Goal: Task Accomplishment & Management: Use online tool/utility

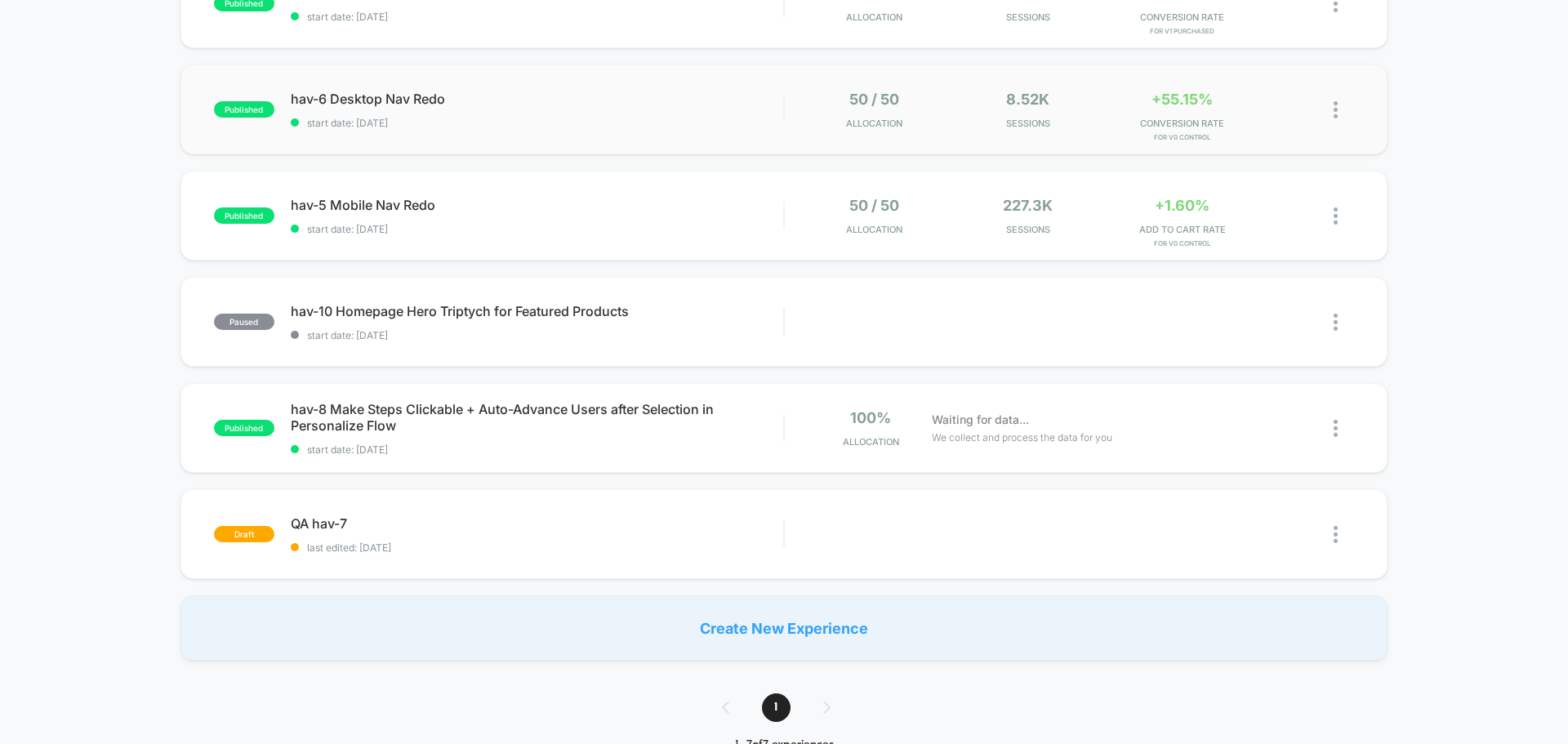
scroll to position [326, 0]
click at [315, 517] on span "QA hav-7 Click to edit experience details" at bounding box center [537, 522] width 492 height 16
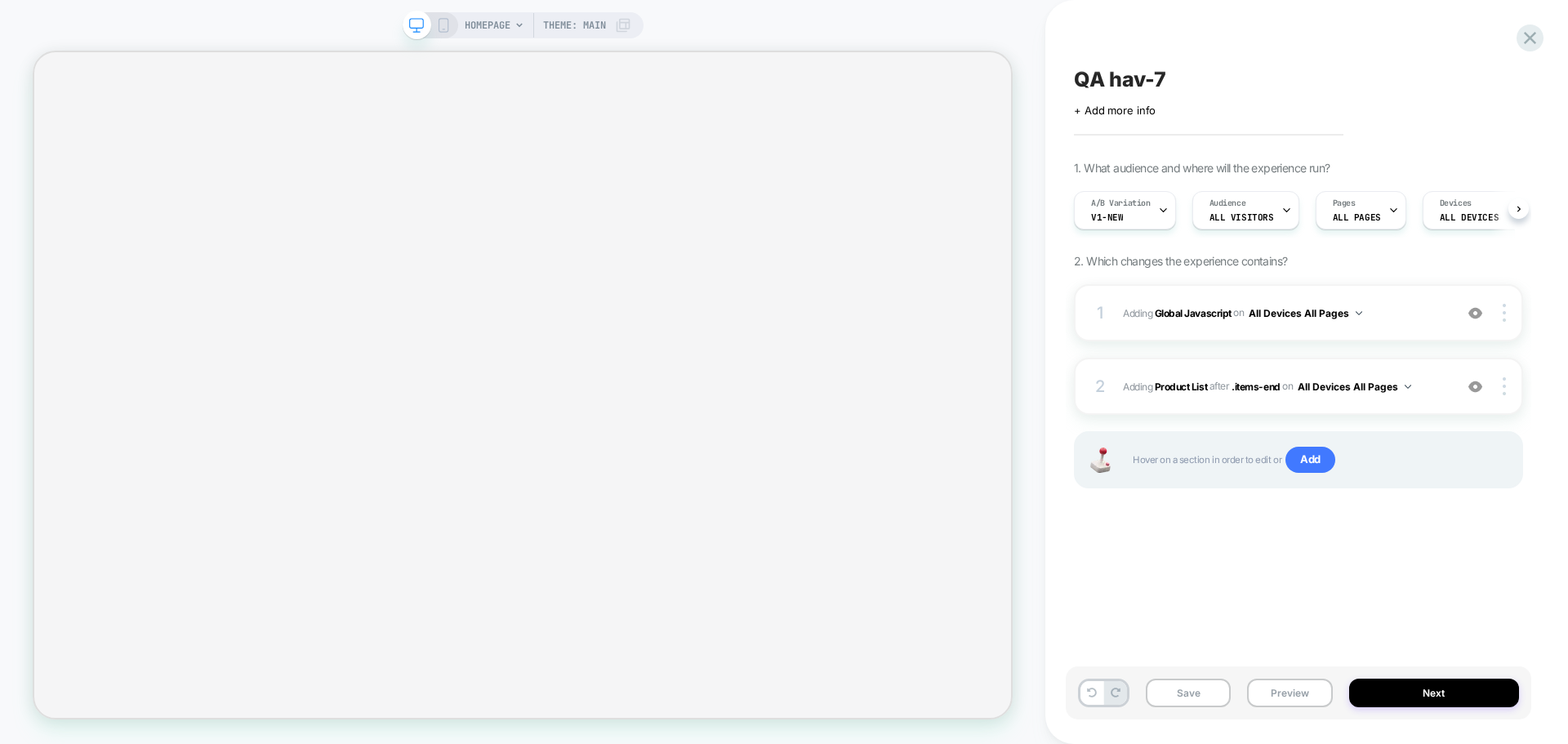
scroll to position [0, 1]
click at [1321, 696] on button "Preview" at bounding box center [1289, 694] width 85 height 29
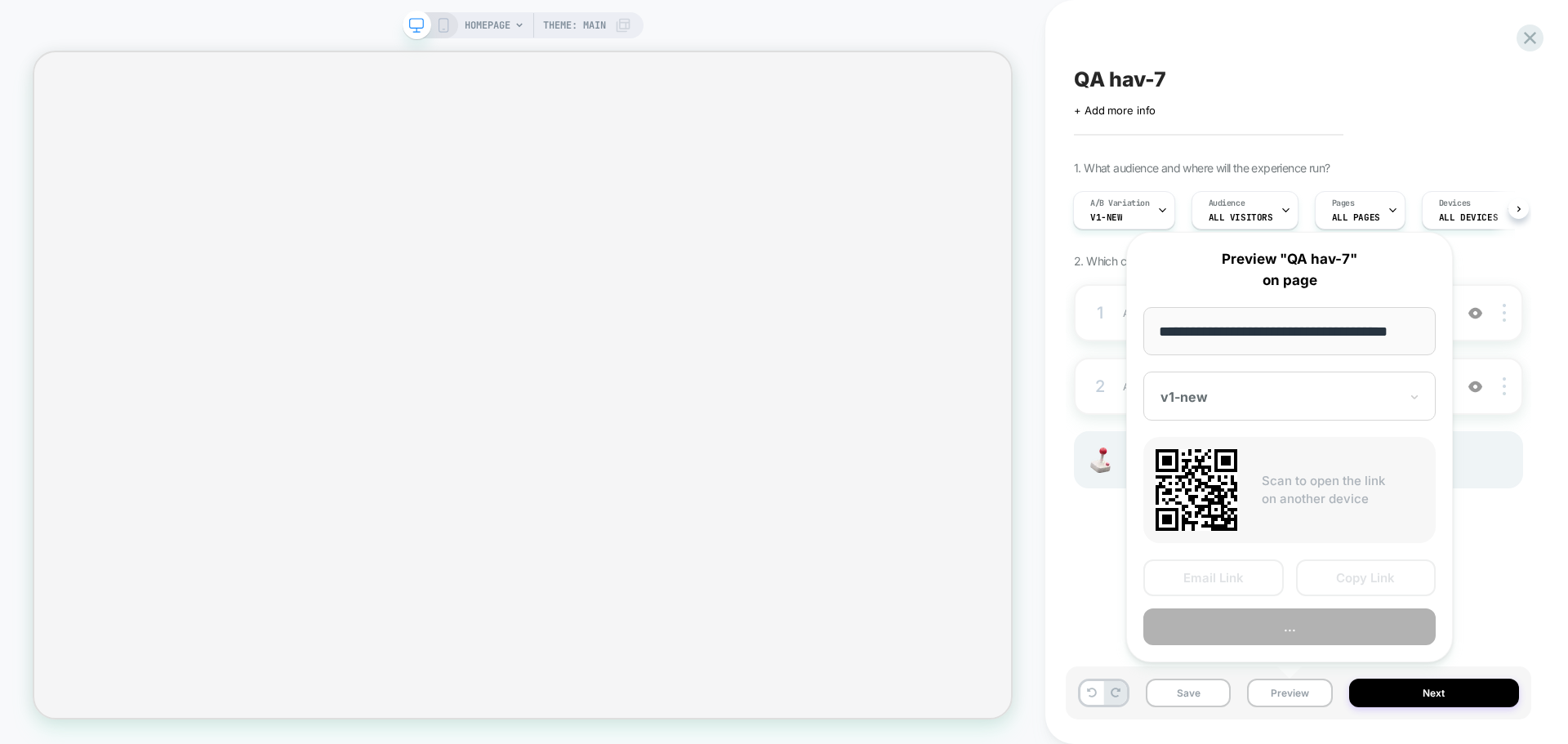
scroll to position [0, 0]
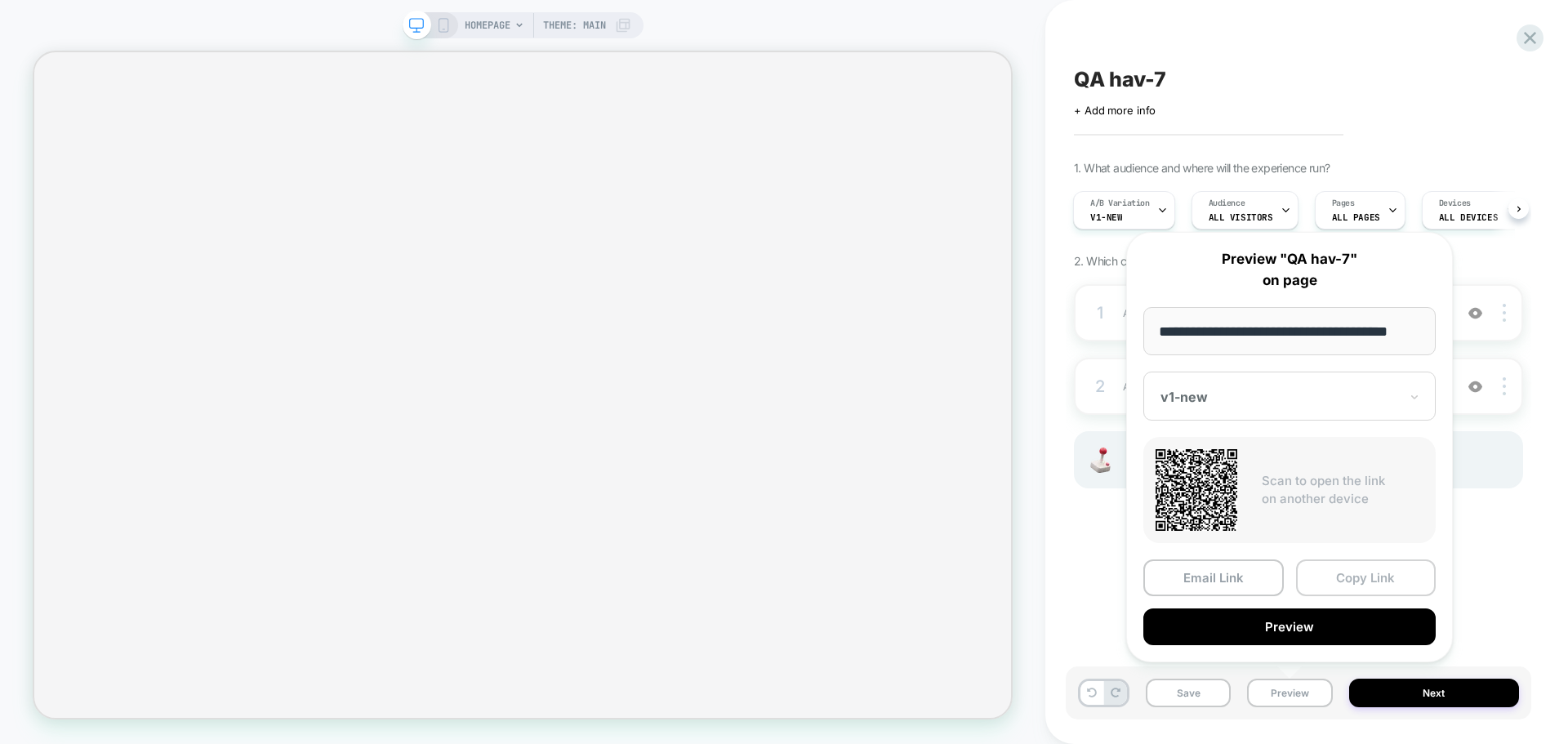
click at [1340, 577] on button "Copy Link" at bounding box center [1366, 577] width 140 height 37
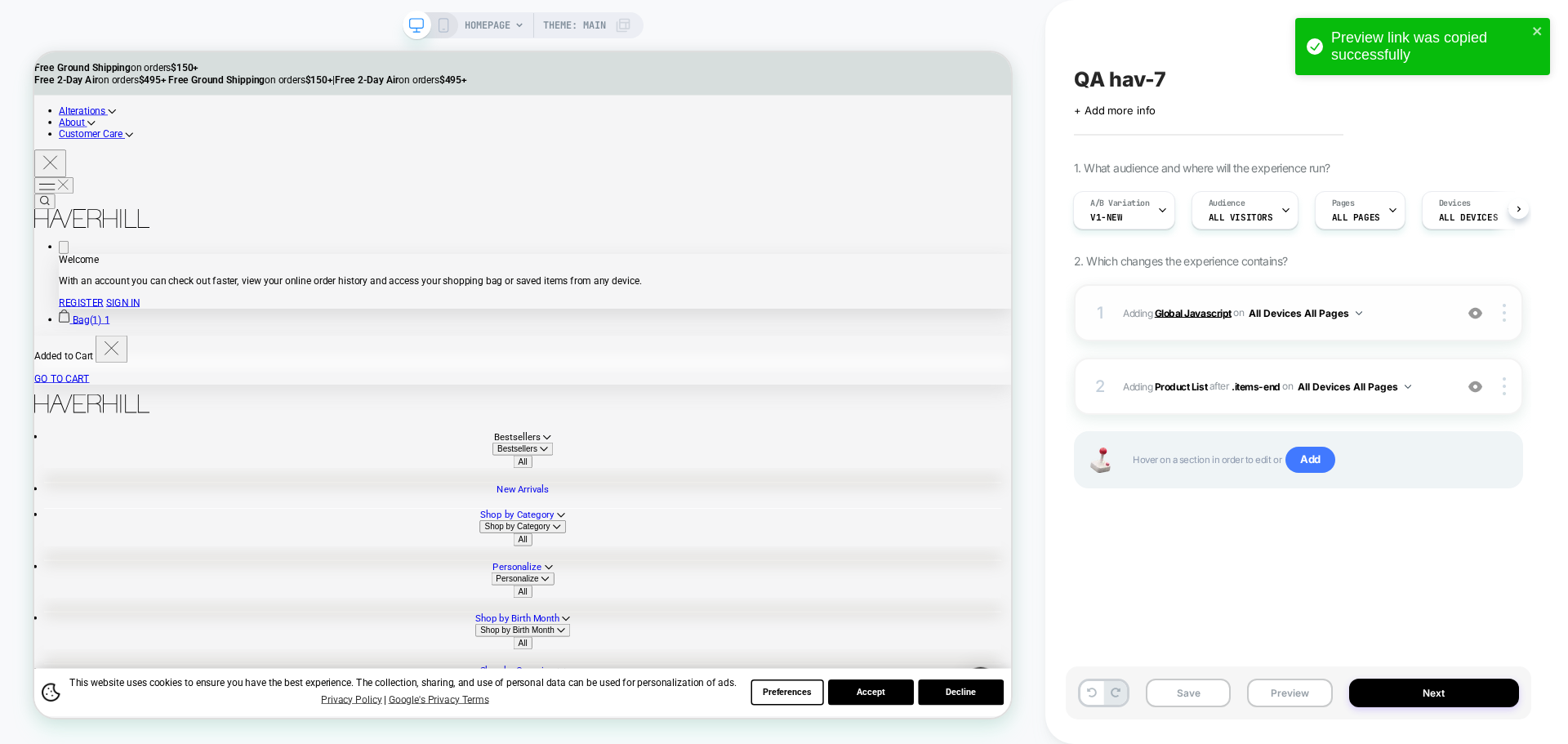
click at [1204, 309] on b "Global Javascript" at bounding box center [1192, 312] width 77 height 13
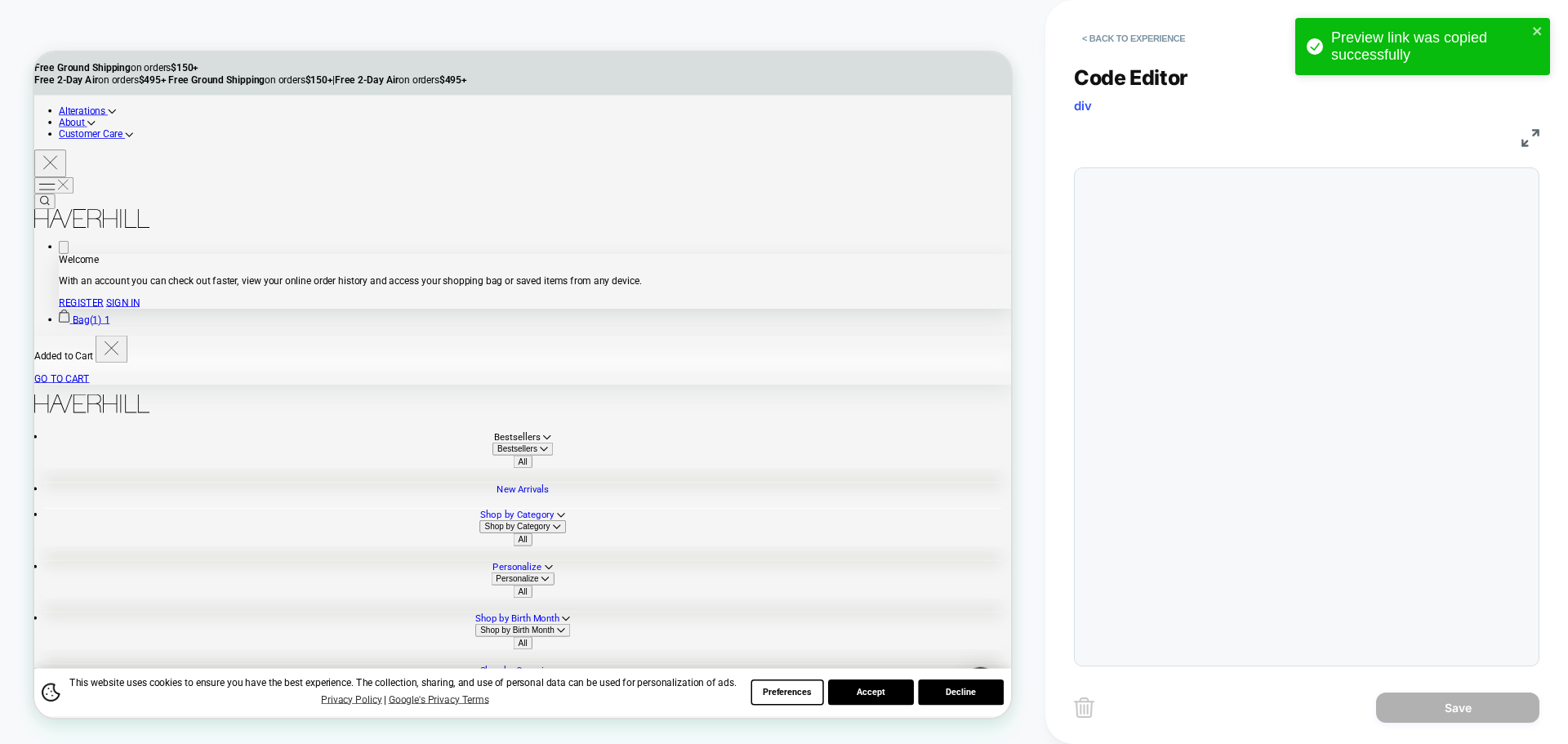
click at [1234, 292] on div at bounding box center [1307, 417] width 466 height 499
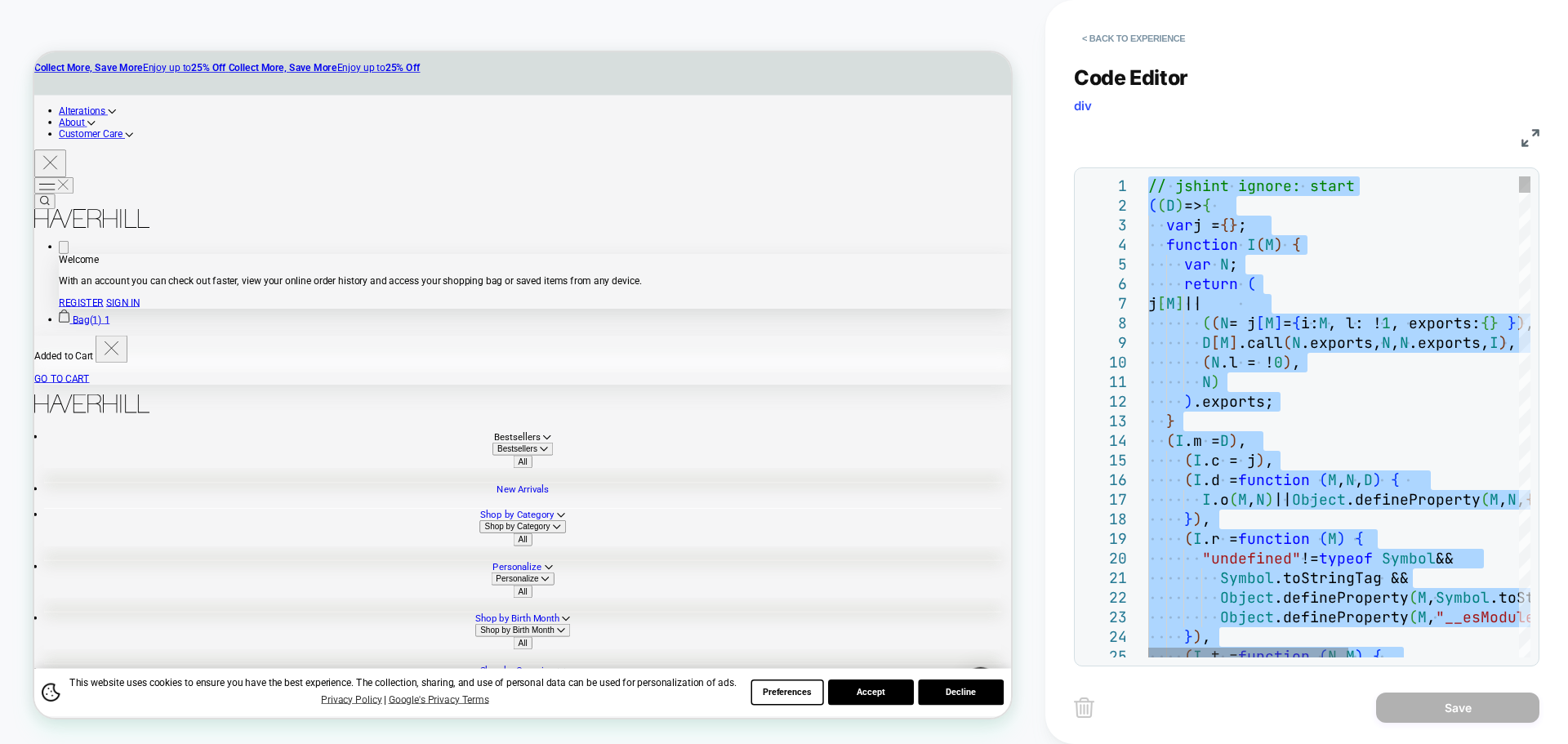
type textarea "**********"
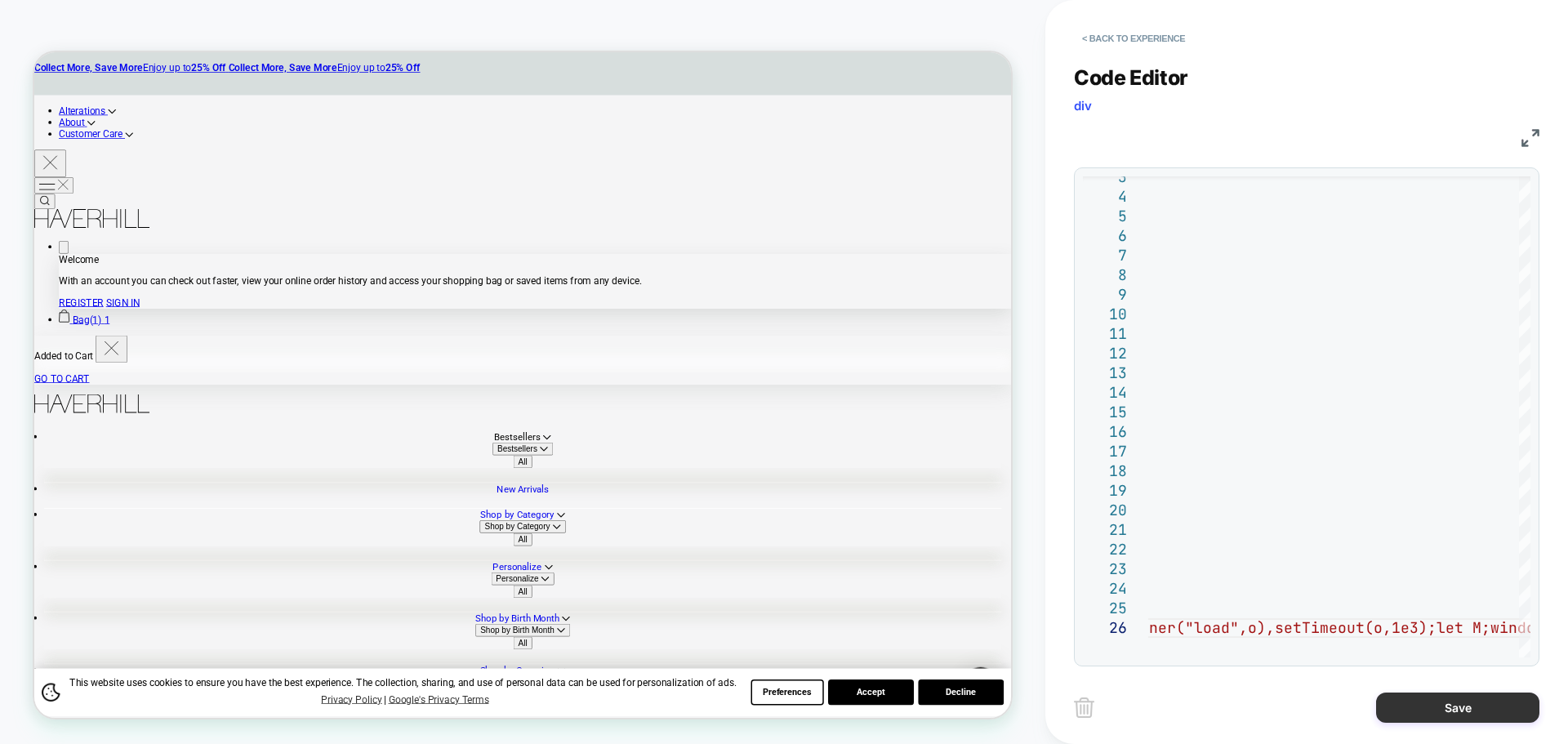
click at [1454, 707] on button "Save" at bounding box center [1457, 707] width 164 height 30
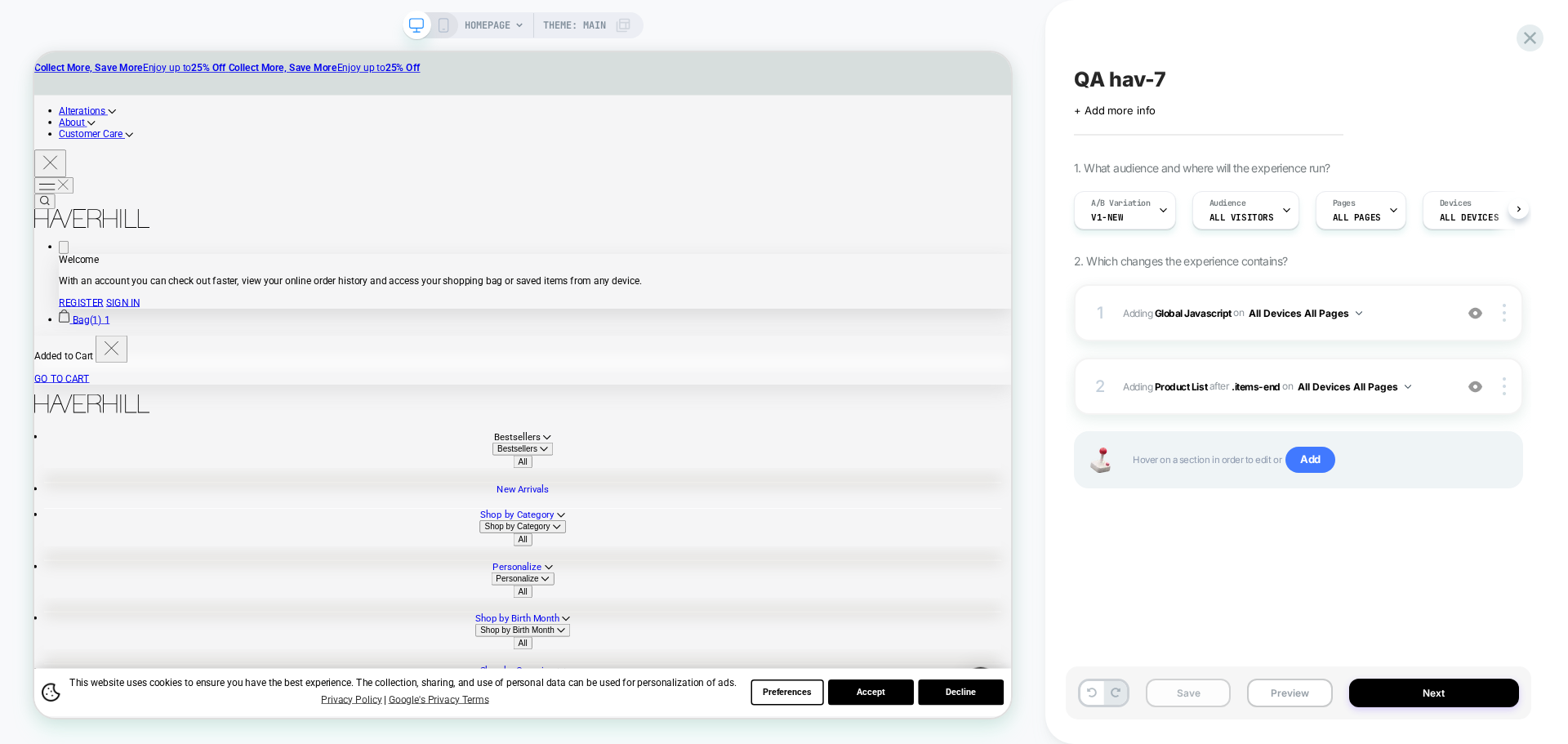
scroll to position [0, 1]
click at [1214, 689] on button "Save" at bounding box center [1188, 694] width 85 height 29
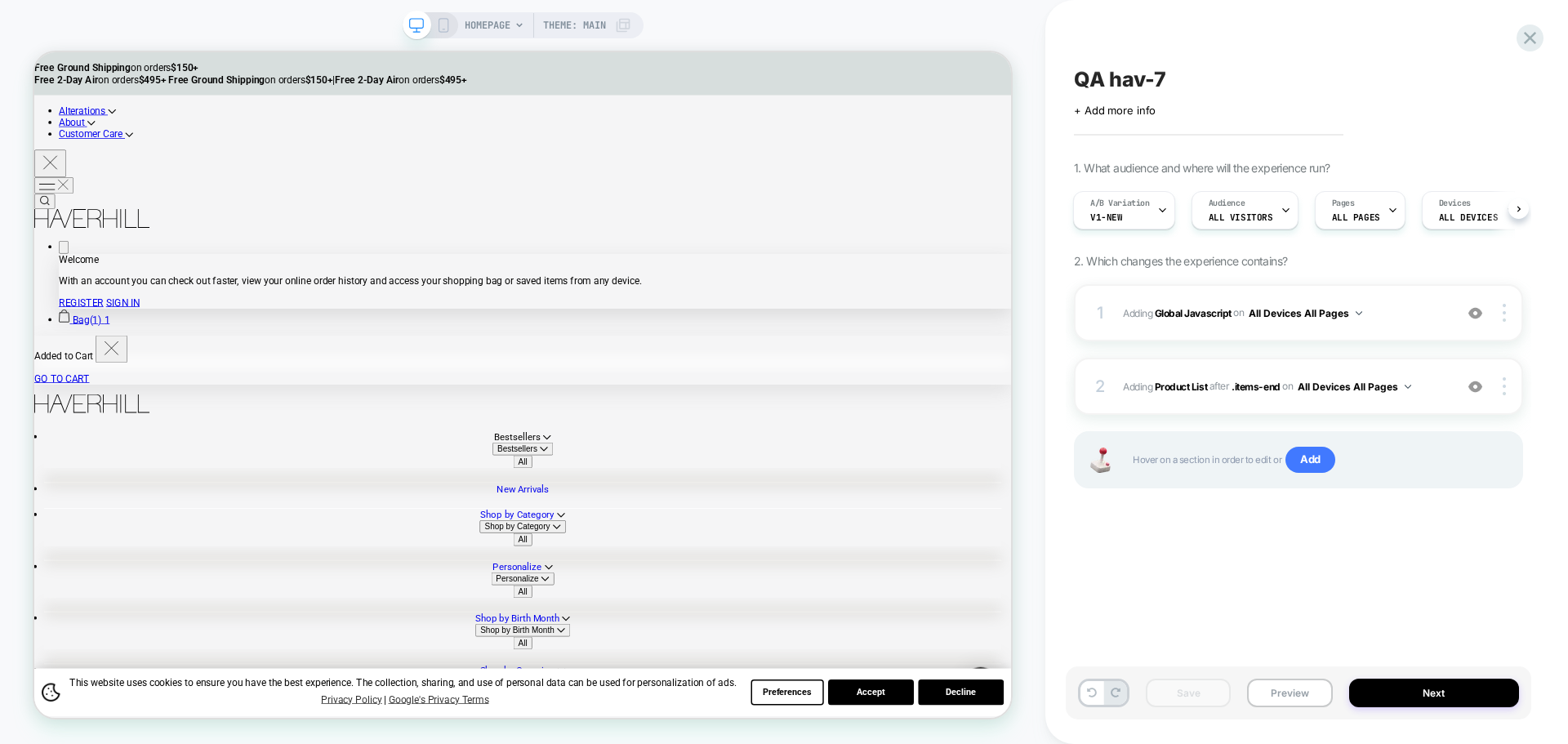
click at [1301, 699] on button "Preview" at bounding box center [1289, 694] width 85 height 29
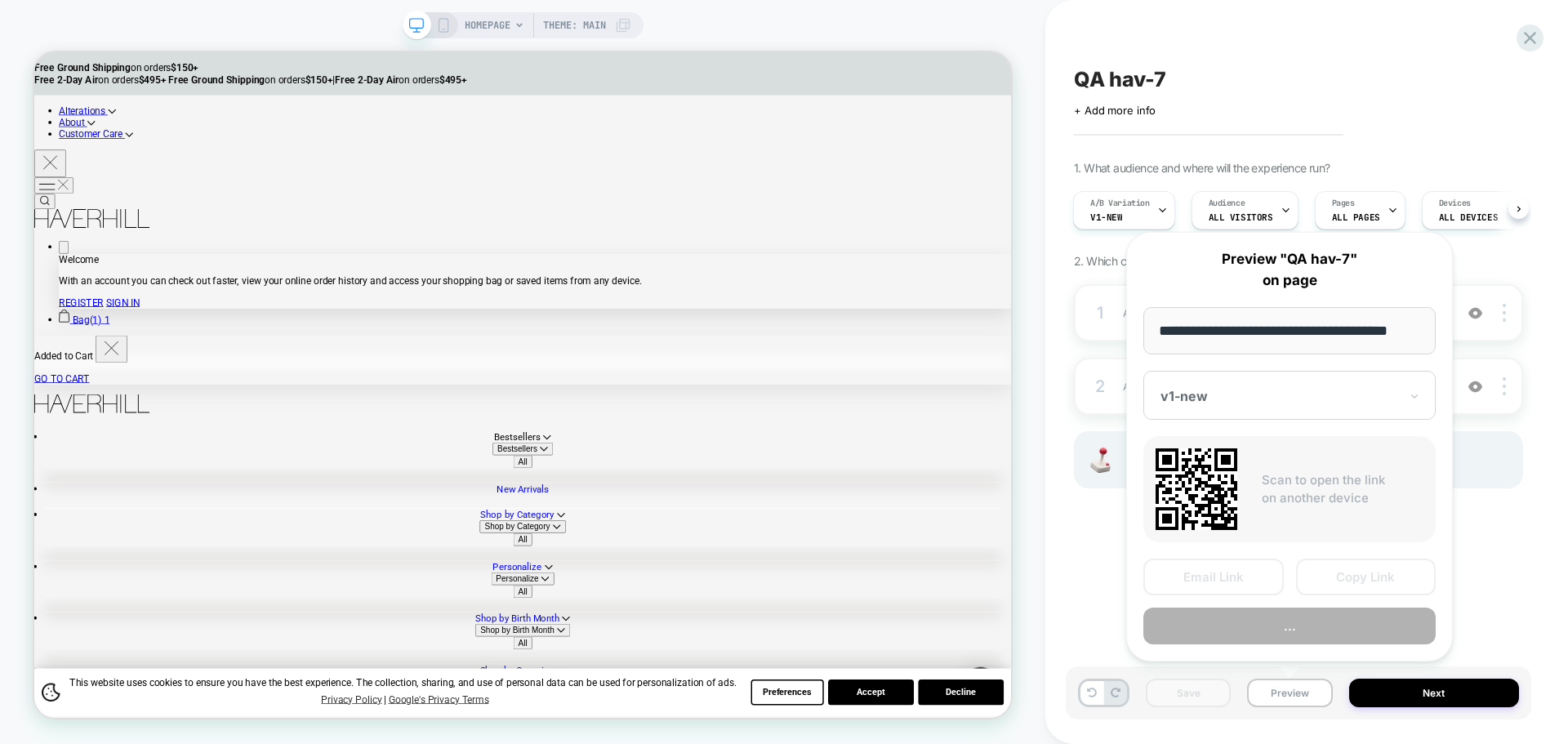
scroll to position [0, 10]
click at [1349, 593] on button "Copy Link" at bounding box center [1366, 577] width 140 height 37
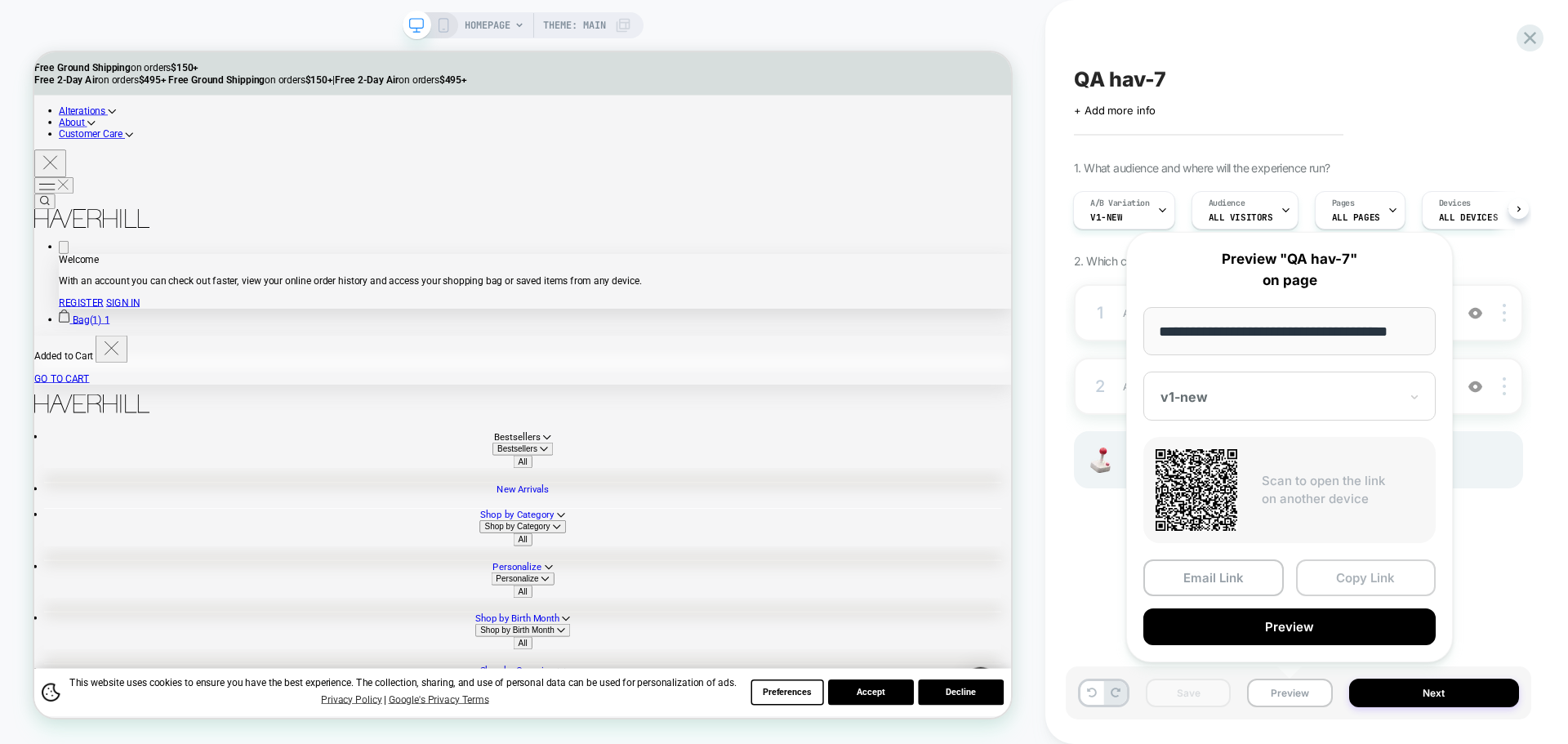
scroll to position [0, 0]
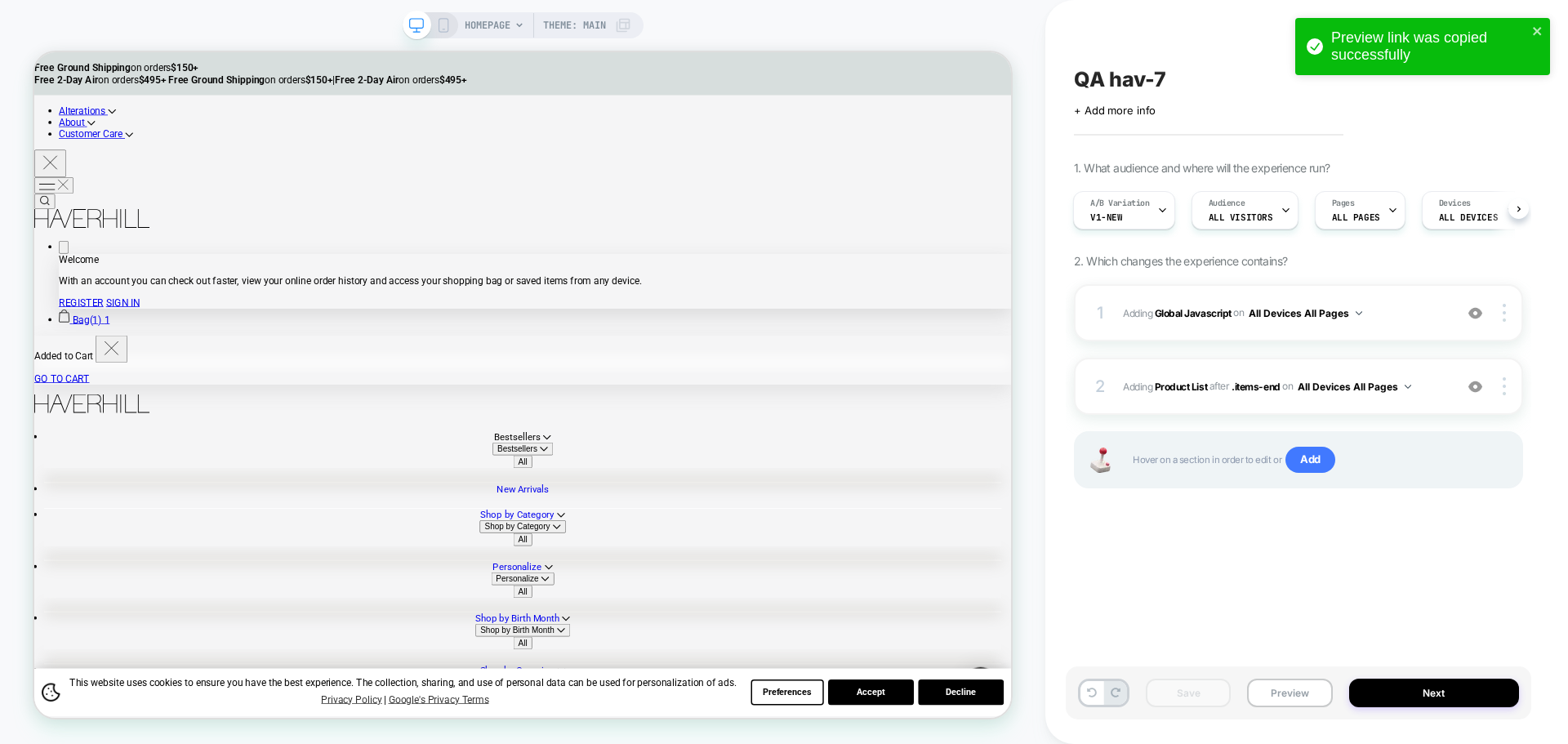
click at [1160, 303] on span "Adding Global Javascript on All Devices All Pages" at bounding box center [1283, 313] width 323 height 20
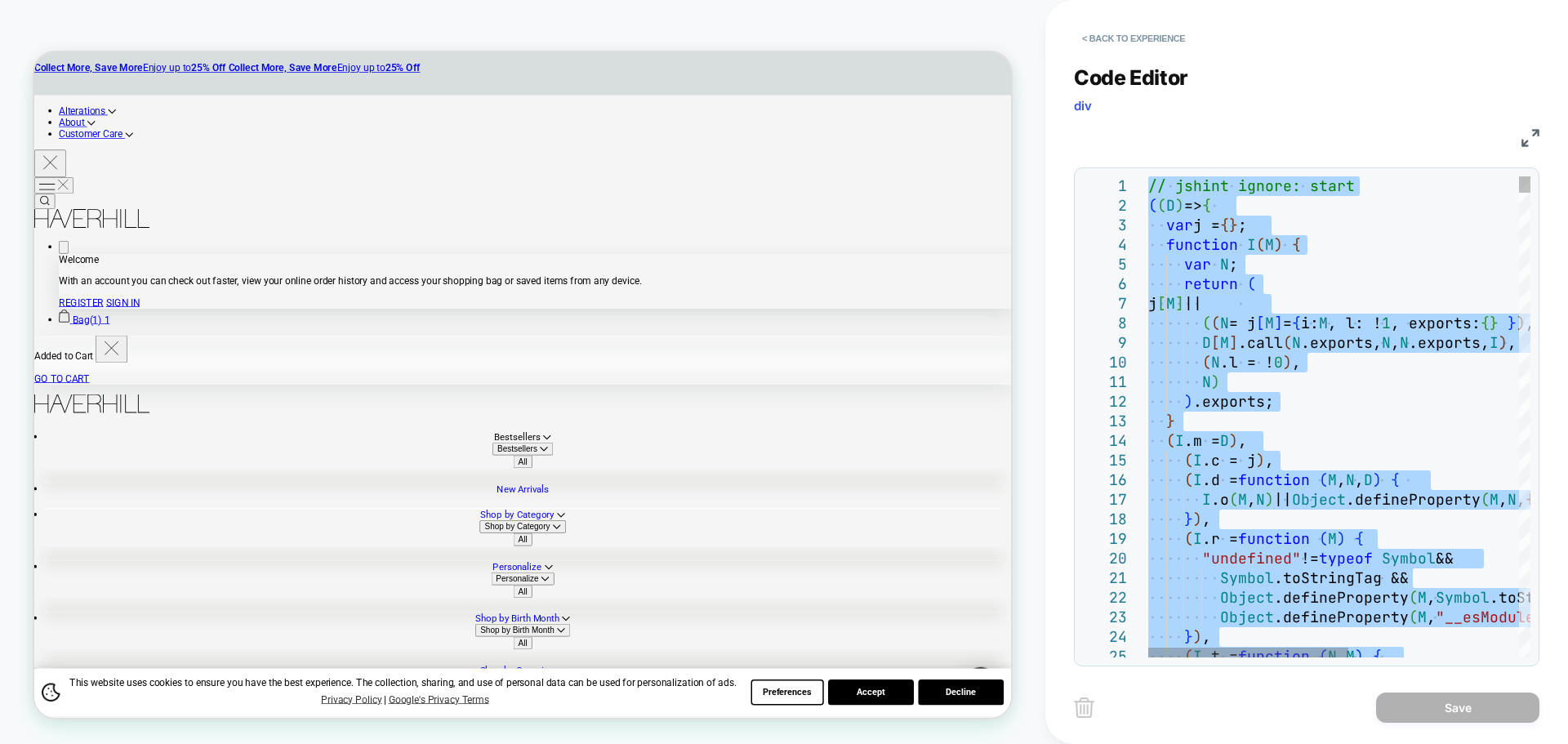
type textarea "**********"
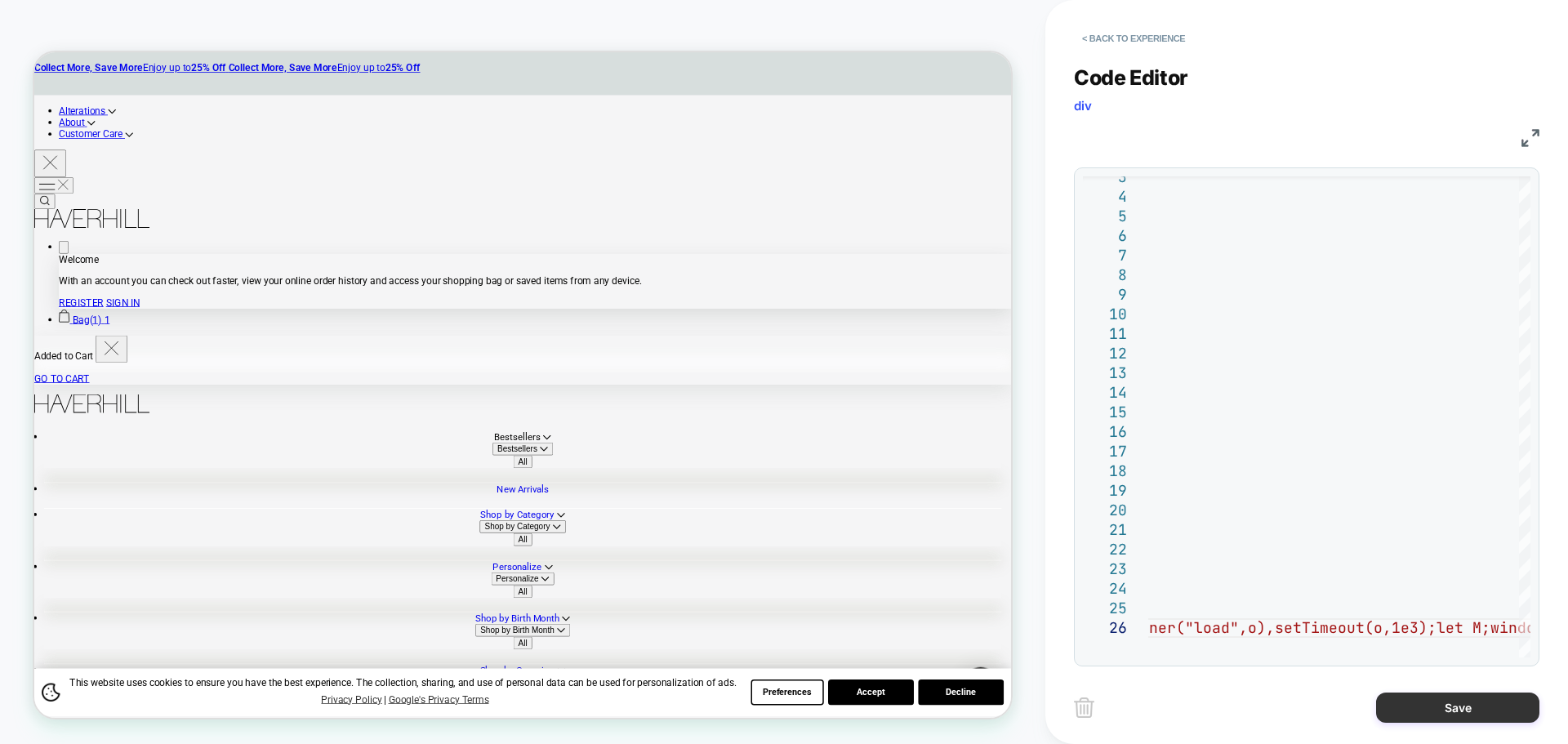
click at [1463, 704] on button "Save" at bounding box center [1457, 707] width 164 height 30
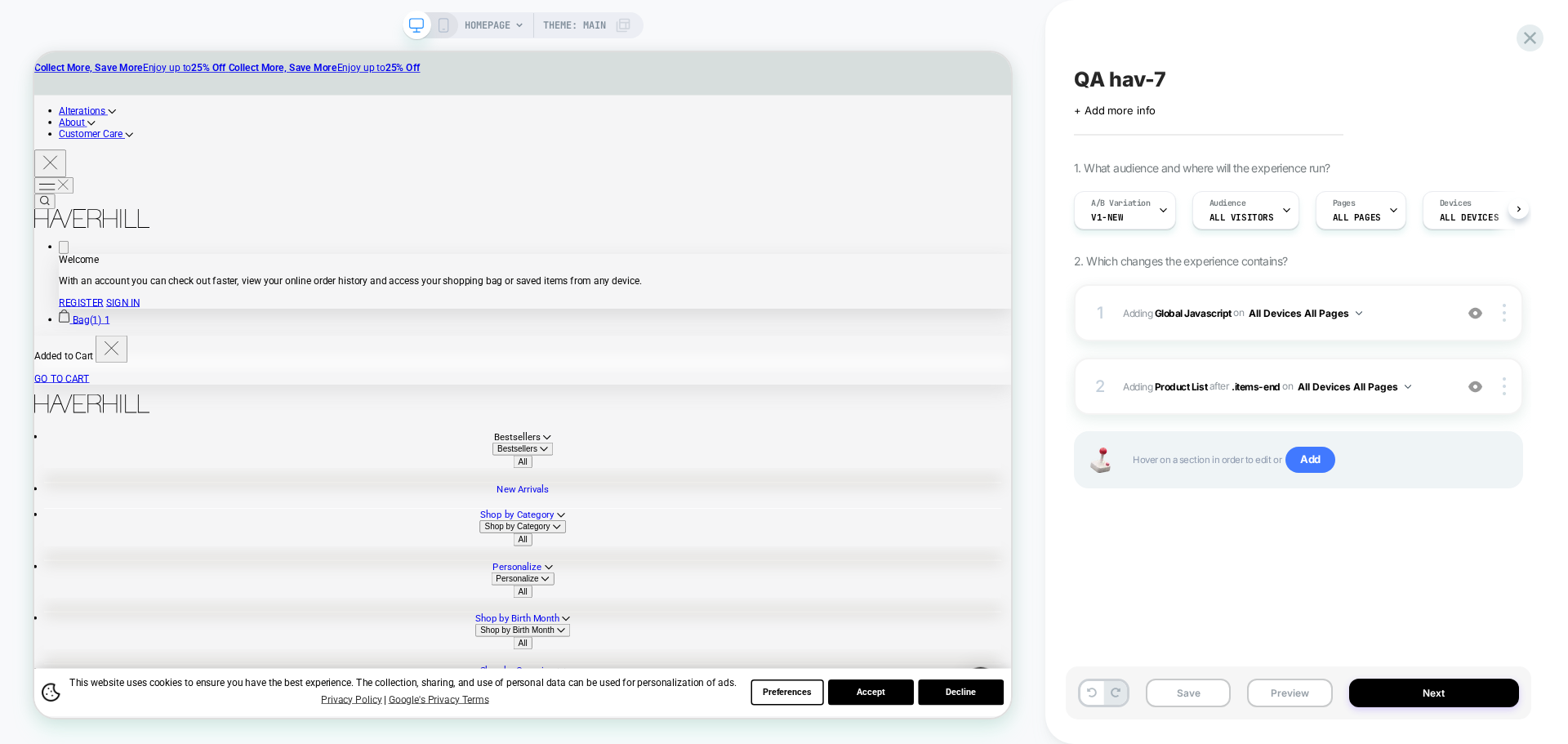
scroll to position [0, 1]
click at [1194, 693] on button "Save" at bounding box center [1188, 694] width 85 height 29
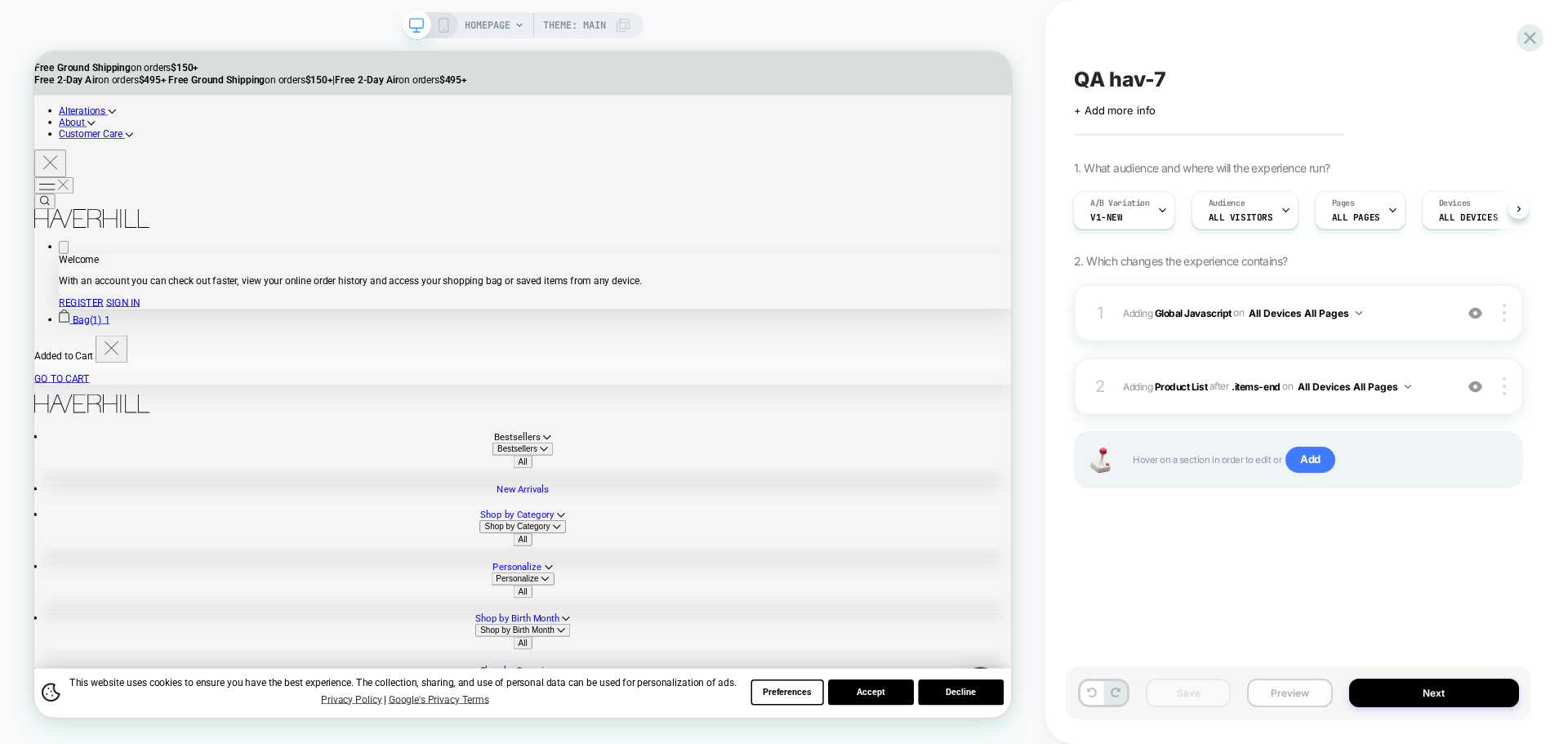
click at [1289, 691] on button "Preview" at bounding box center [1289, 694] width 85 height 29
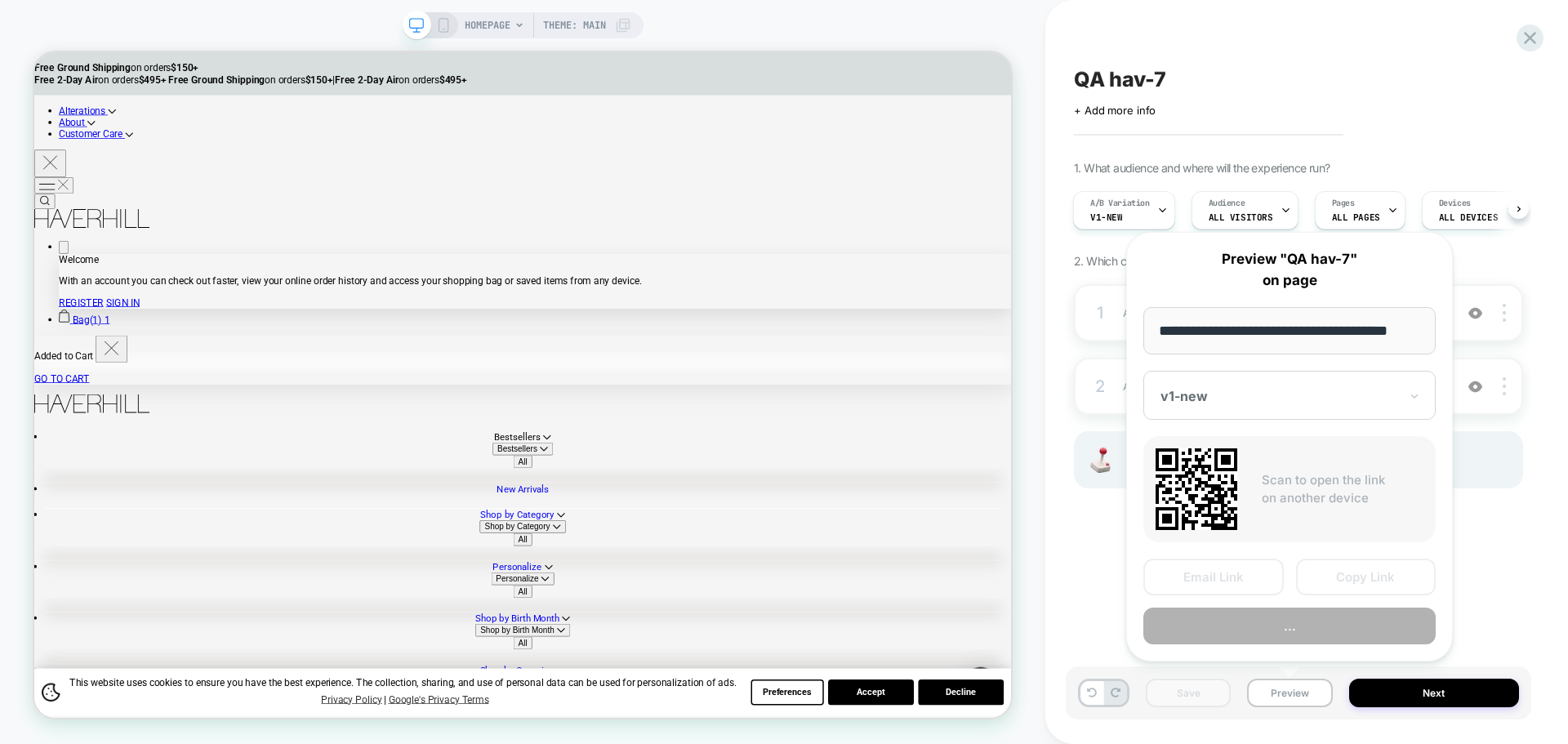
scroll to position [0, 10]
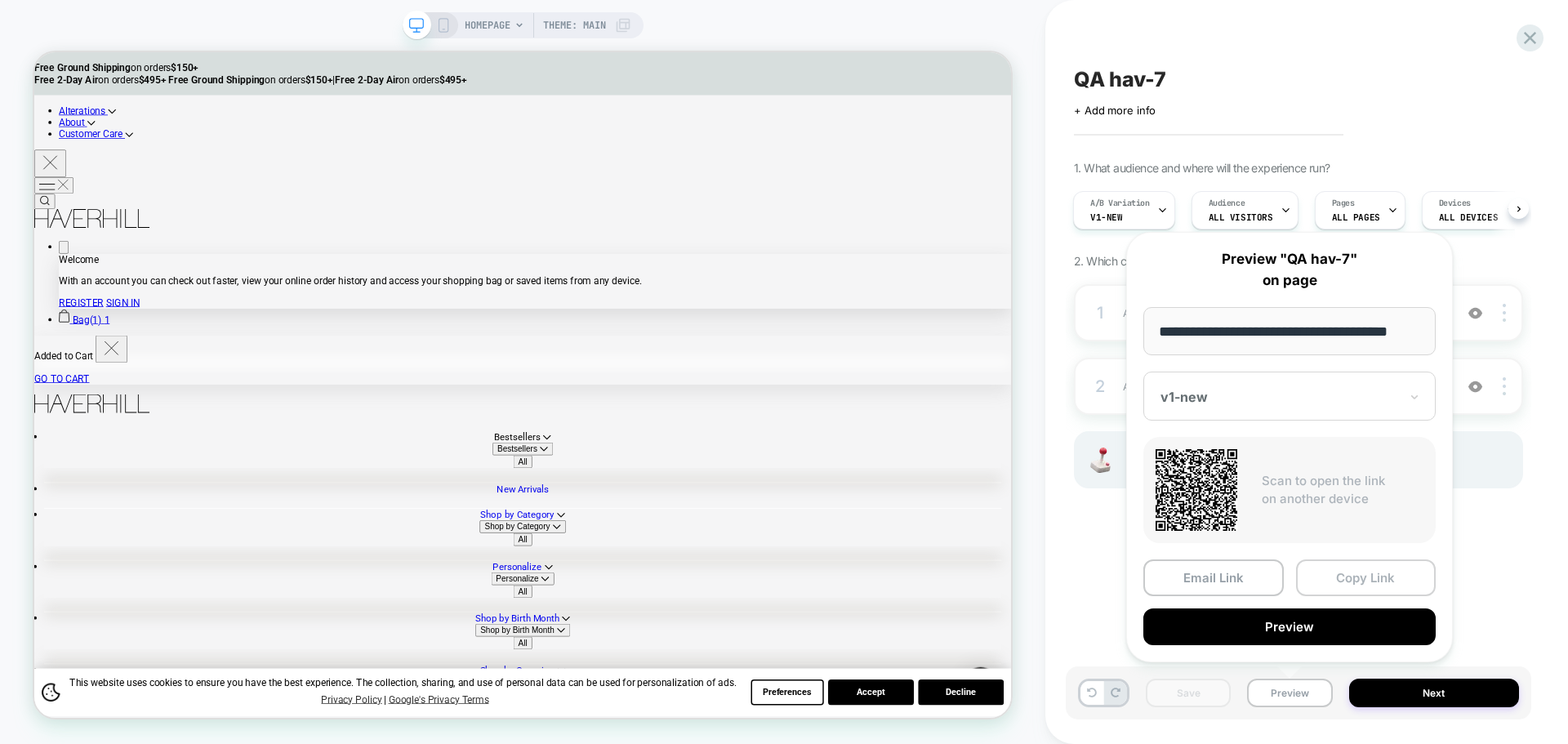
click at [1371, 574] on button "Copy Link" at bounding box center [1366, 577] width 140 height 37
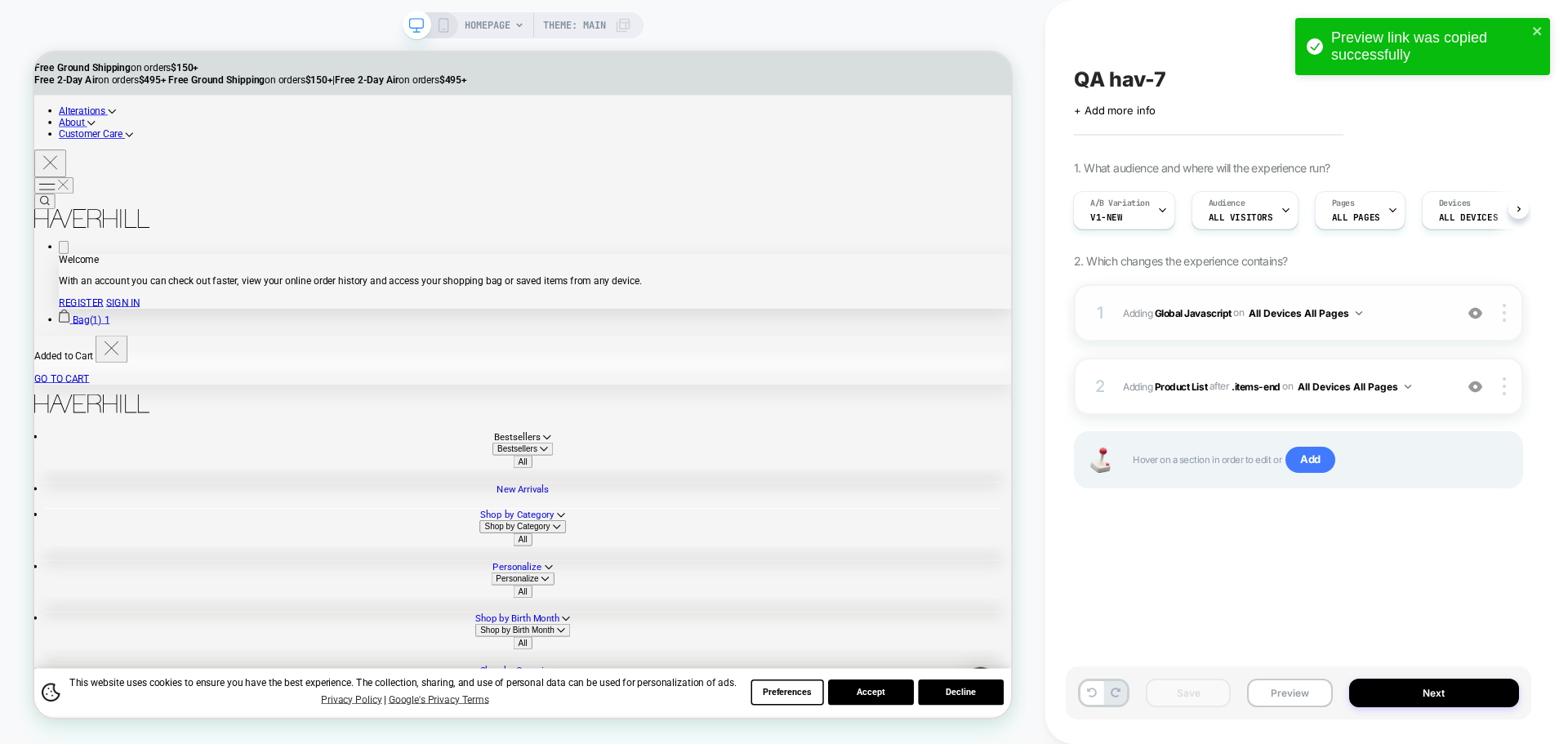
click at [1182, 326] on div "1 Adding Global Javascript on All Devices All Pages Add Before Add After Target…" at bounding box center [1299, 312] width 449 height 57
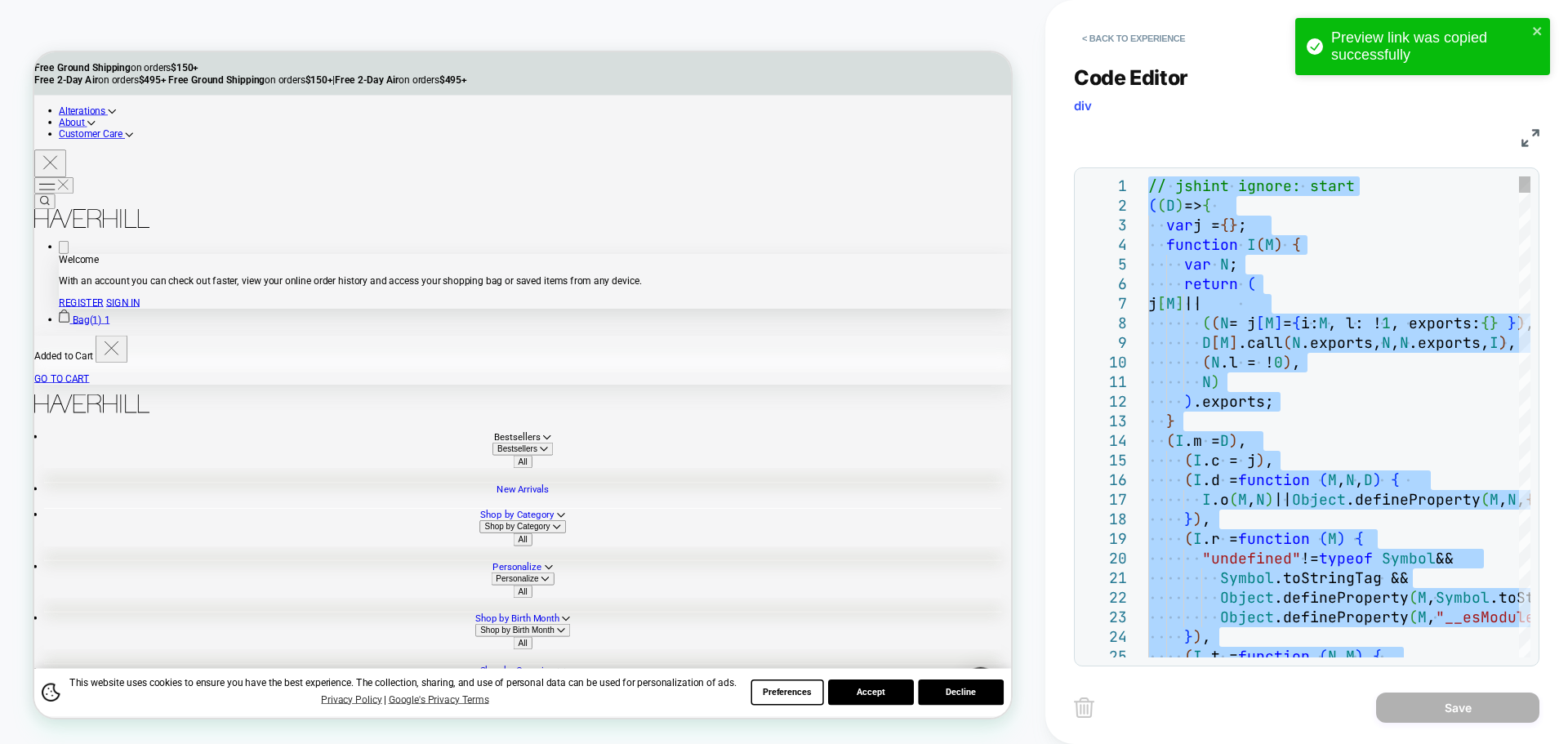
type textarea "**********"
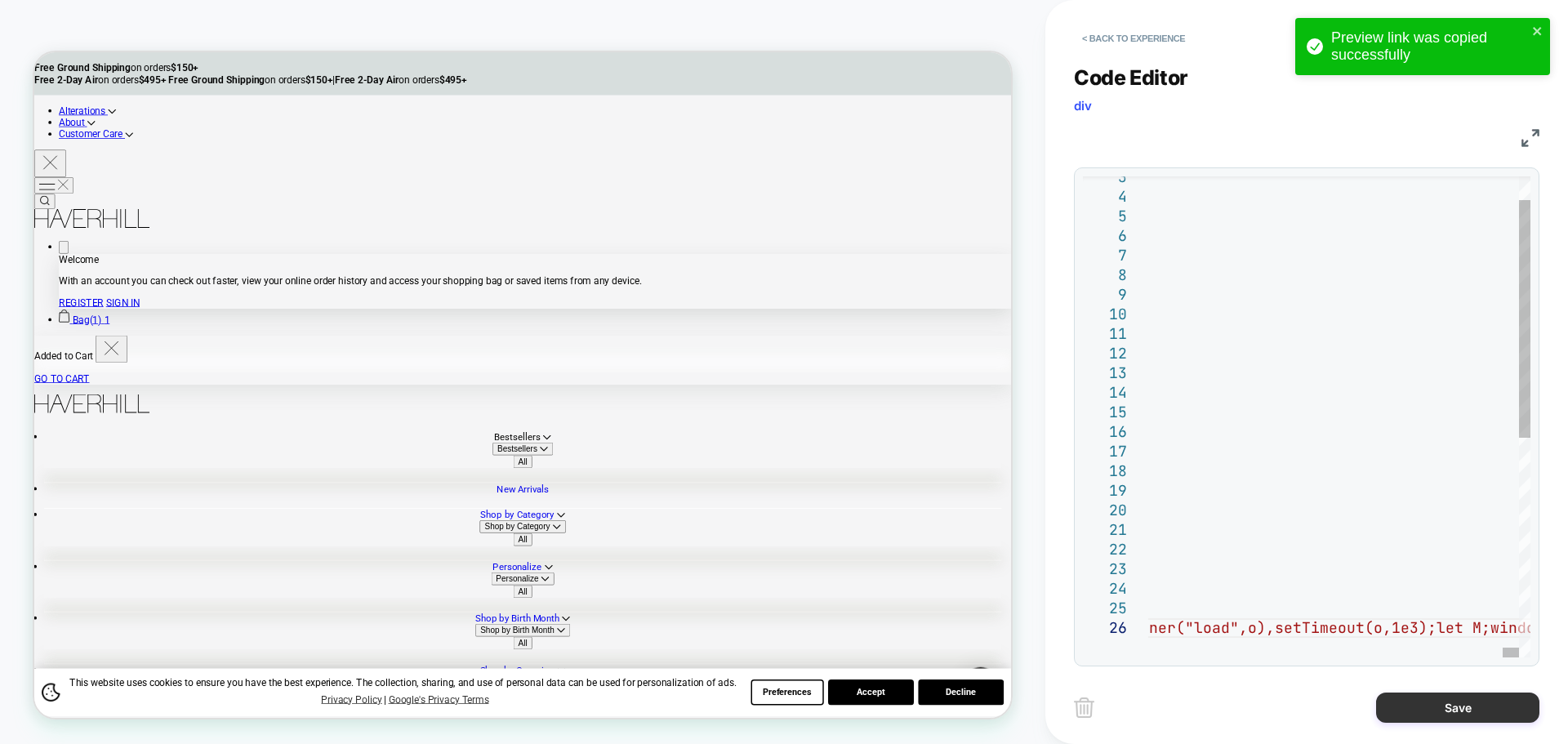
click at [1438, 698] on button "Save" at bounding box center [1457, 707] width 164 height 30
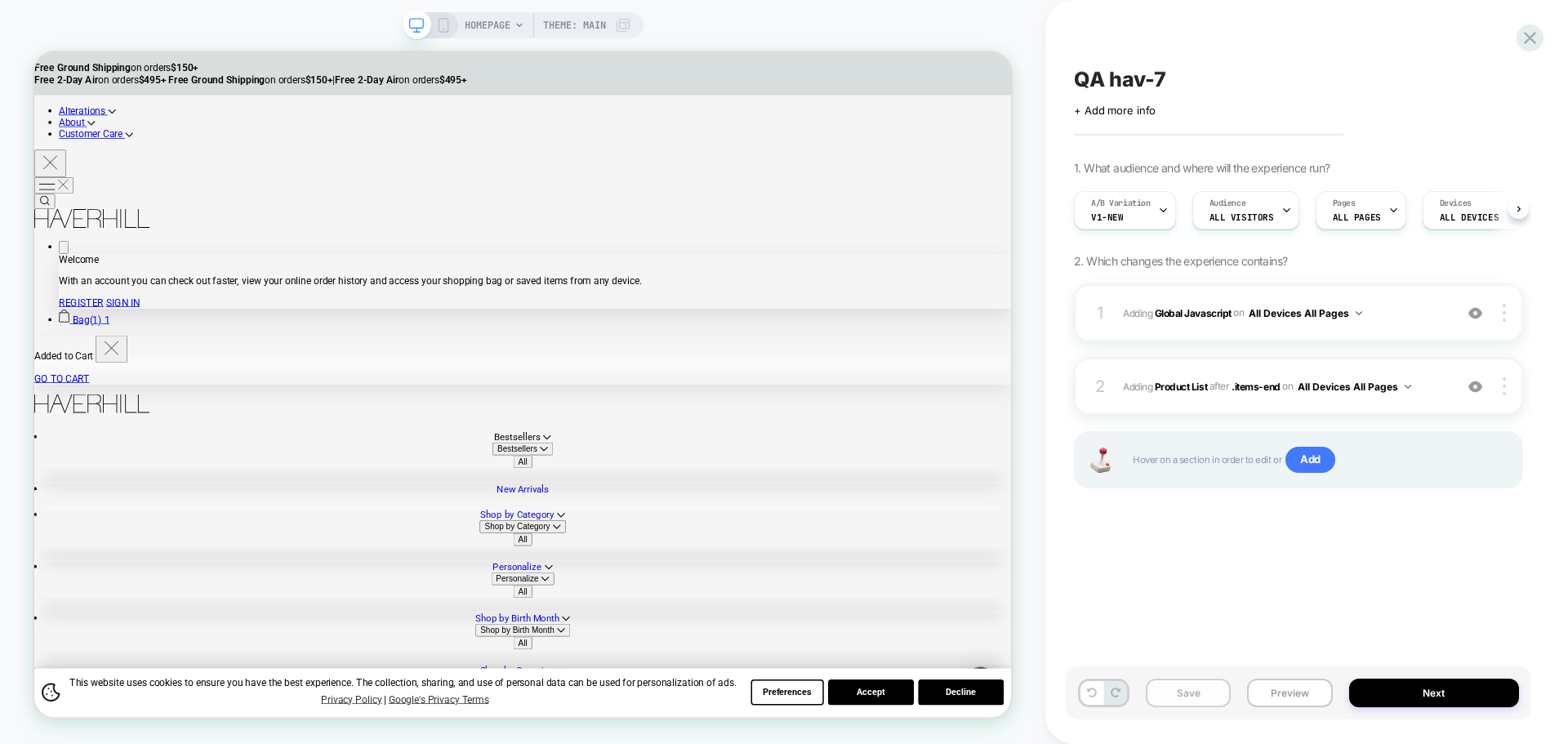
scroll to position [0, 1]
click at [1197, 698] on button "Save" at bounding box center [1188, 694] width 85 height 29
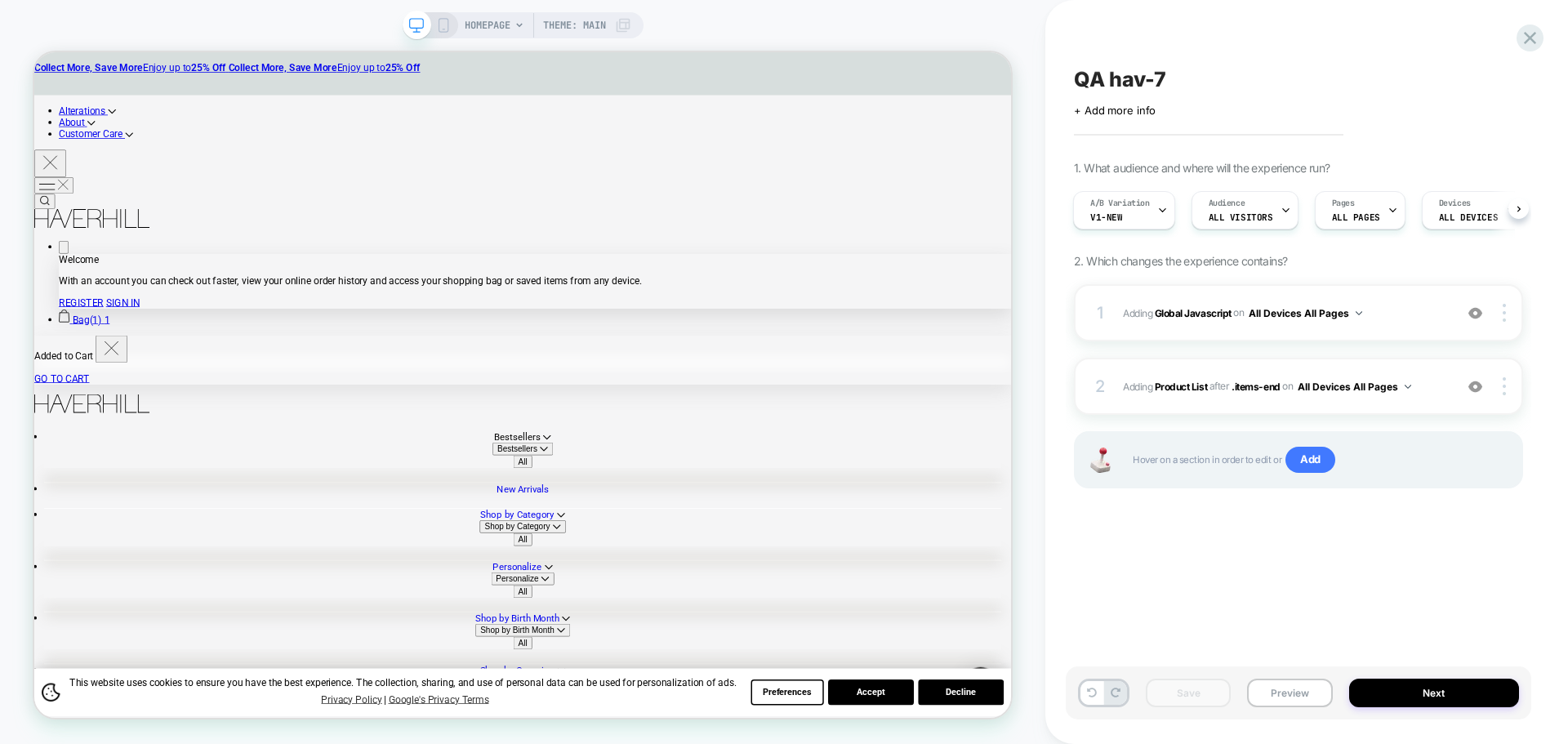
click at [1324, 668] on div "Save Preview Next" at bounding box center [1298, 693] width 466 height 53
click at [1304, 697] on button "Preview" at bounding box center [1289, 694] width 85 height 29
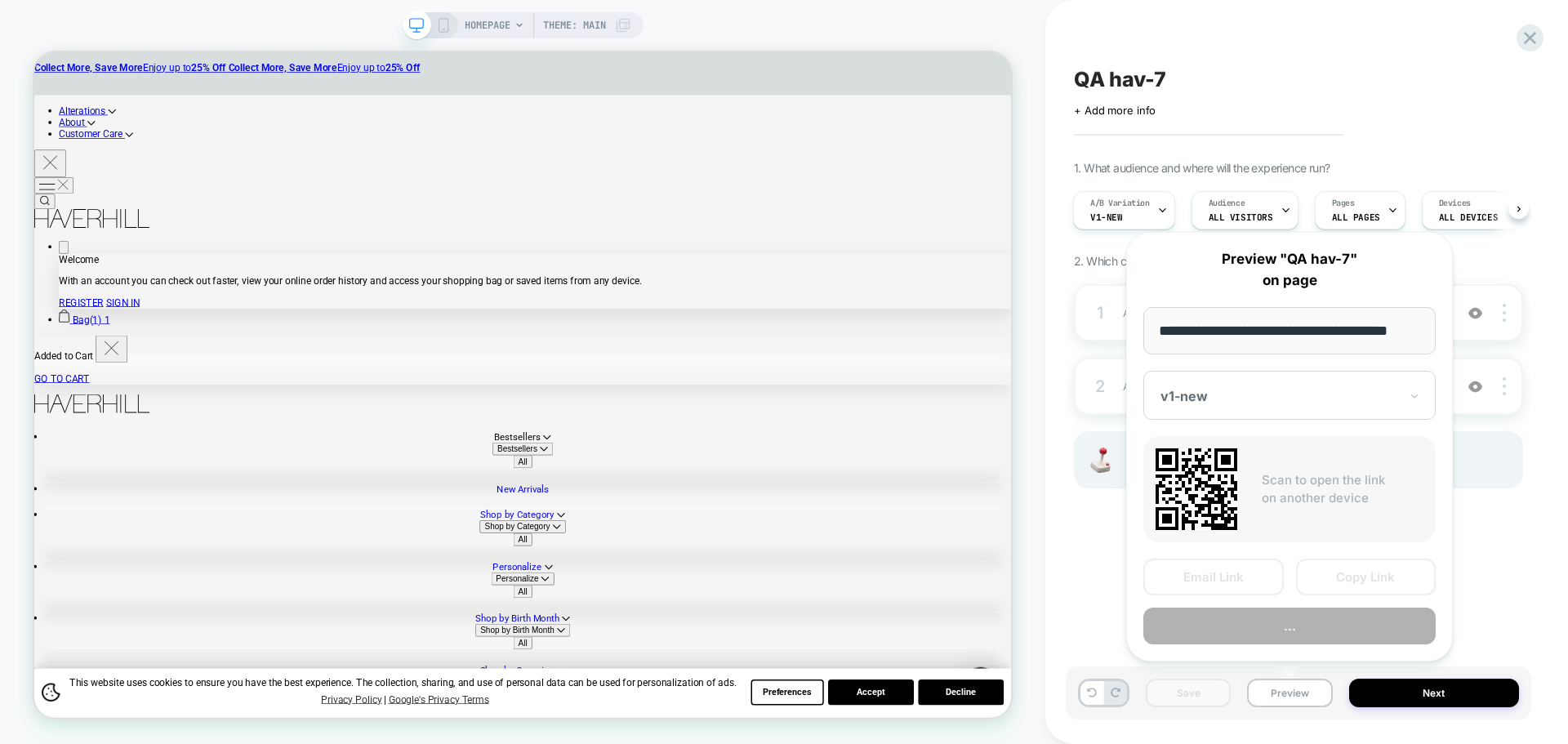
scroll to position [0, 10]
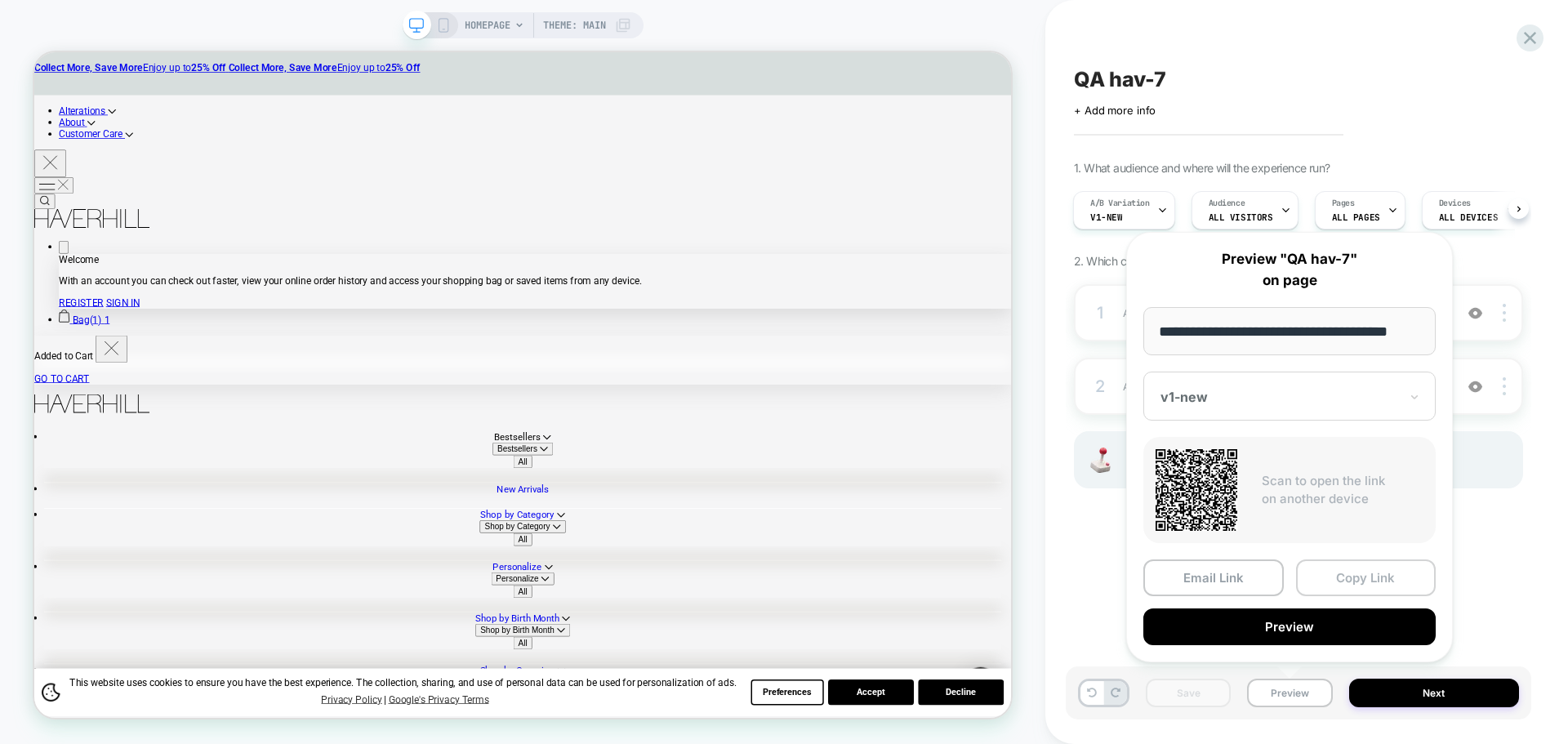
click at [1353, 561] on button "Copy Link" at bounding box center [1366, 577] width 140 height 37
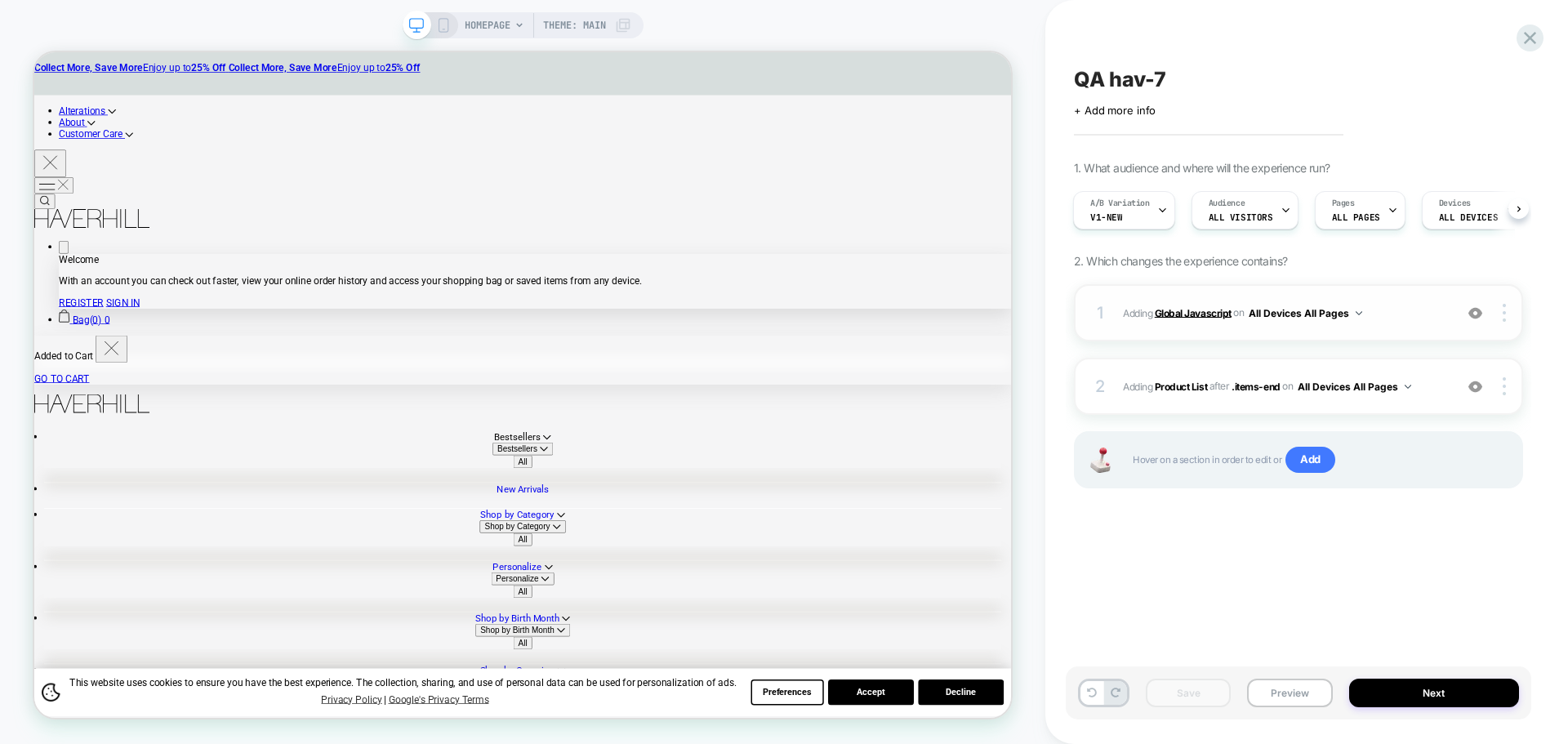
click at [1199, 319] on b "Global Javascript" at bounding box center [1192, 312] width 77 height 13
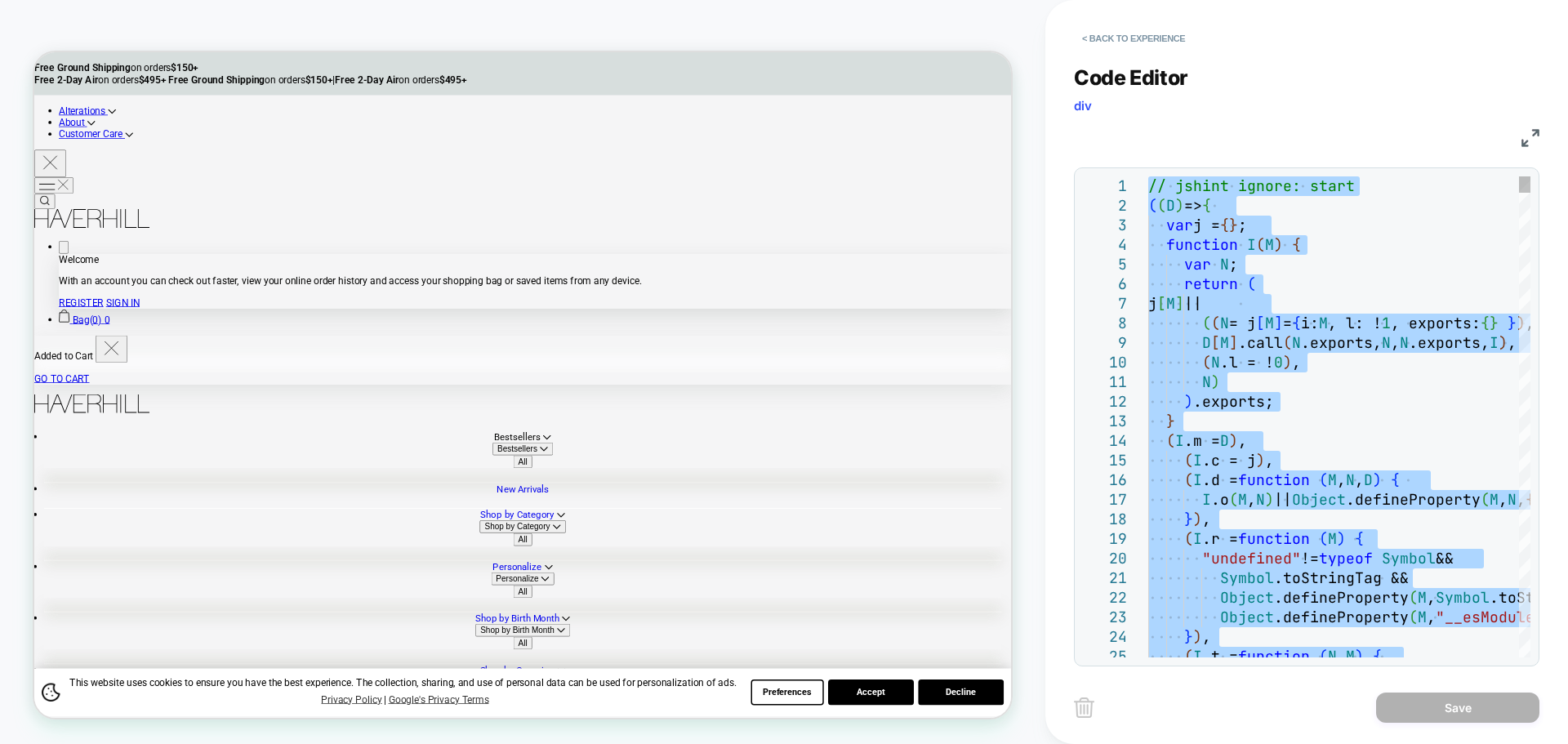
type textarea "**********"
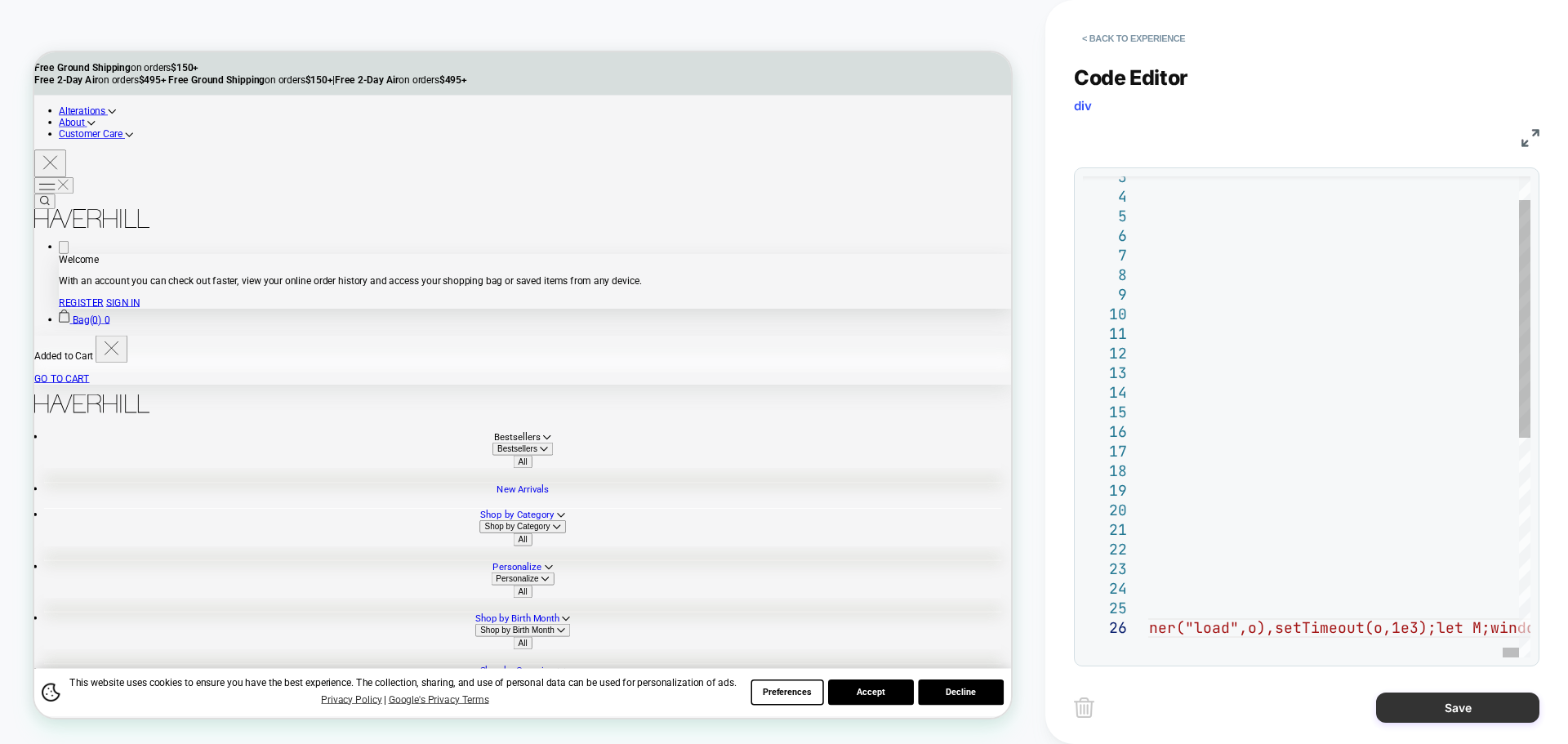
click at [1446, 698] on button "Save" at bounding box center [1457, 707] width 164 height 30
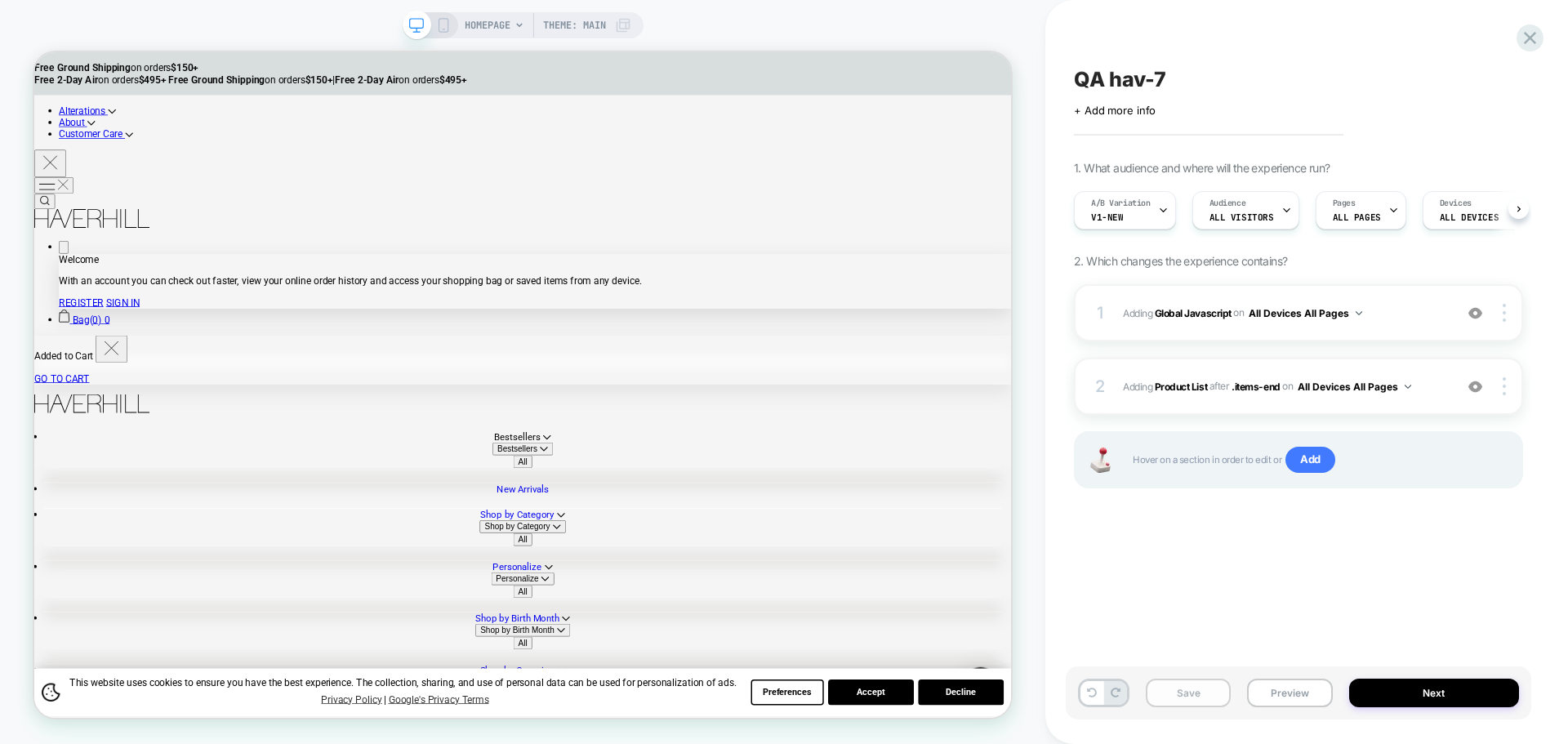
click at [1195, 701] on button "Save" at bounding box center [1188, 694] width 85 height 29
click at [1287, 694] on button "Preview" at bounding box center [1289, 694] width 85 height 29
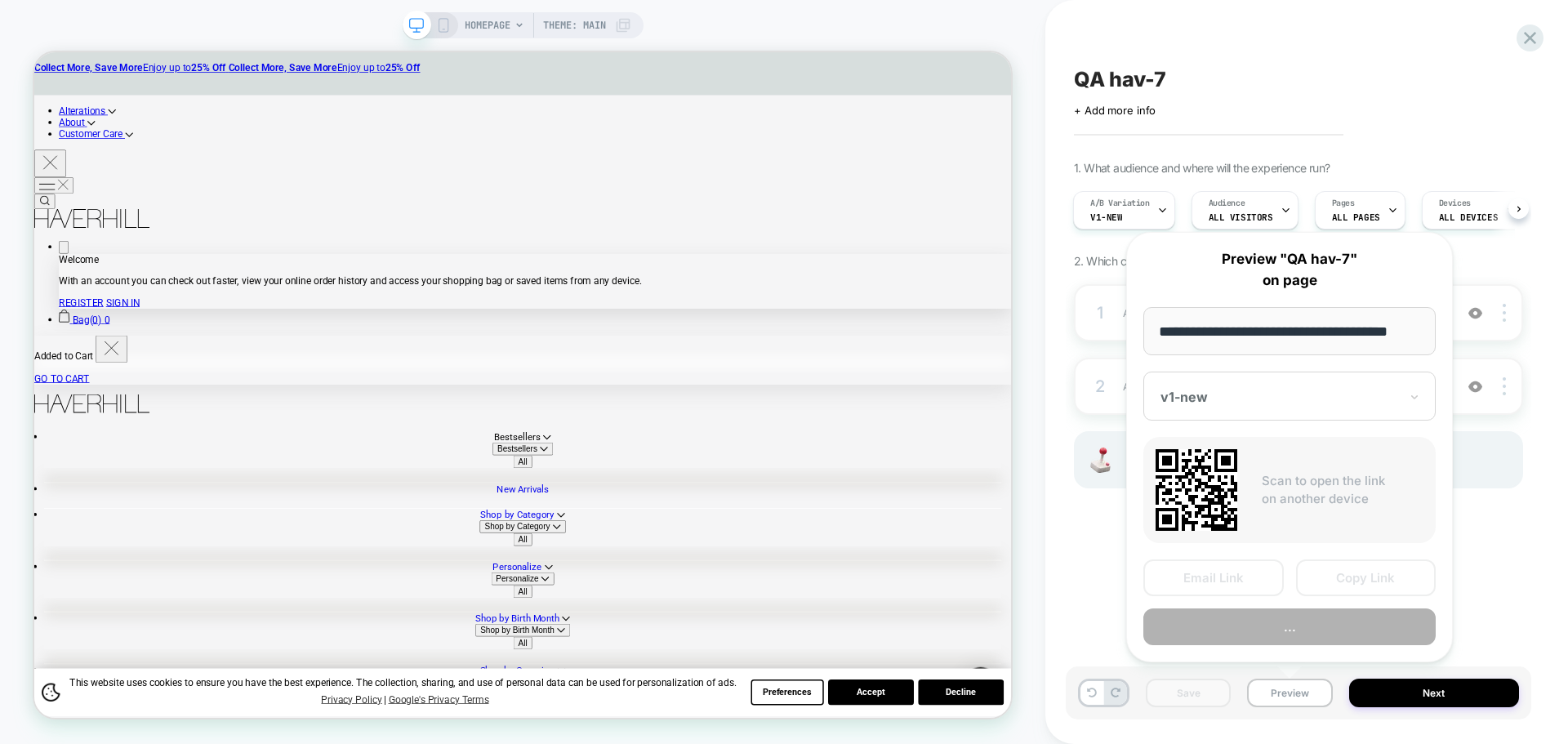
scroll to position [0, 0]
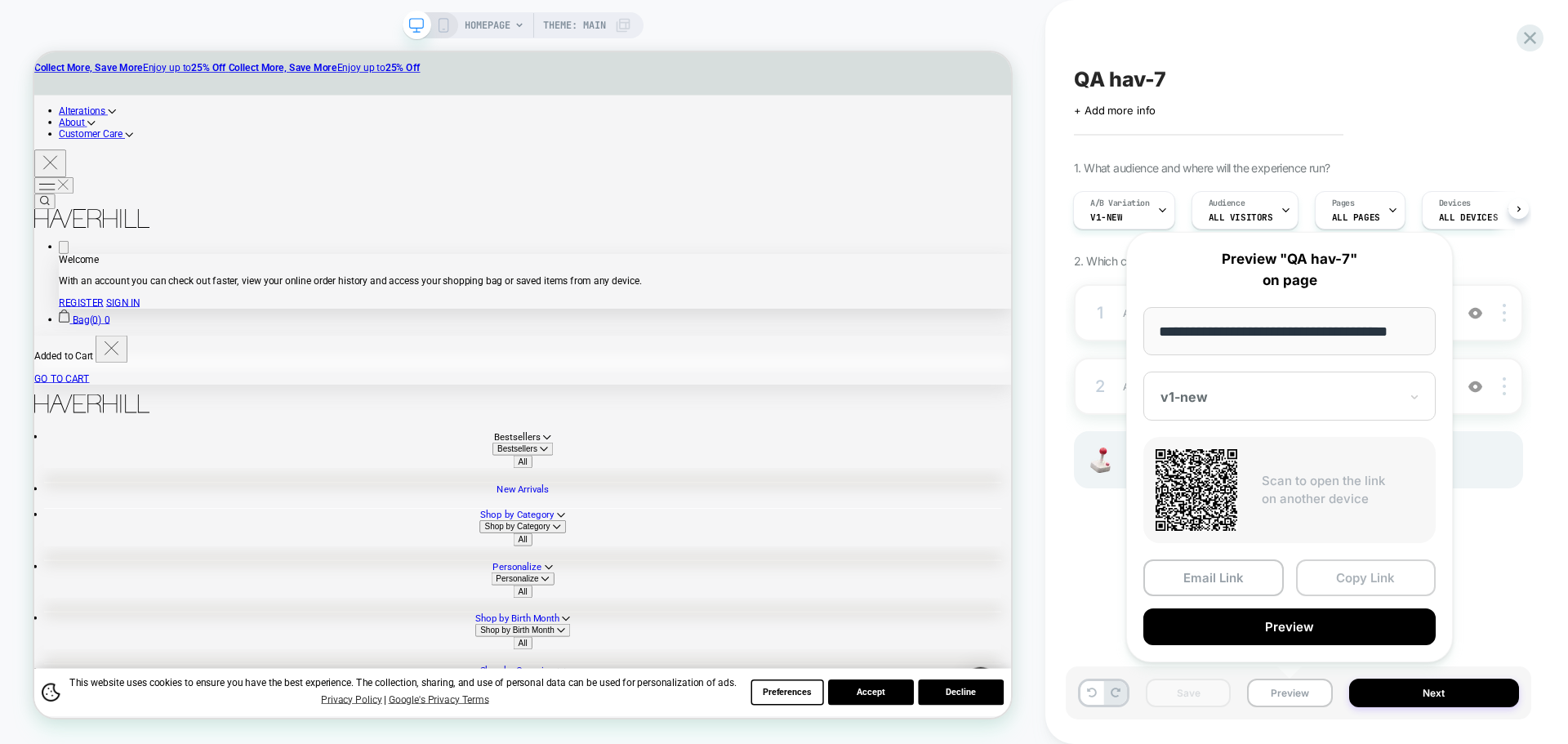
click at [1337, 583] on button "Copy Link" at bounding box center [1366, 577] width 140 height 37
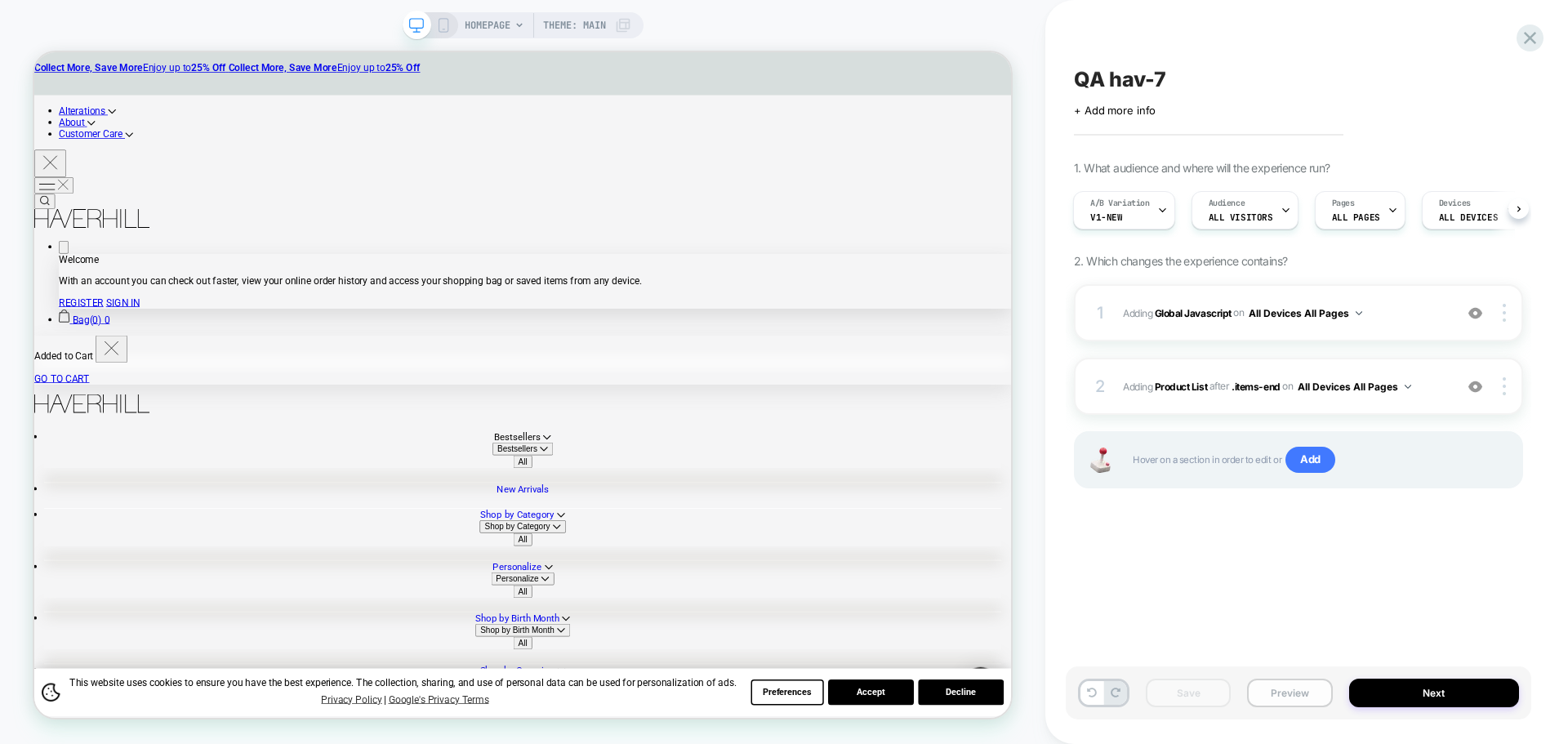
click at [1269, 686] on button "Preview" at bounding box center [1289, 694] width 85 height 29
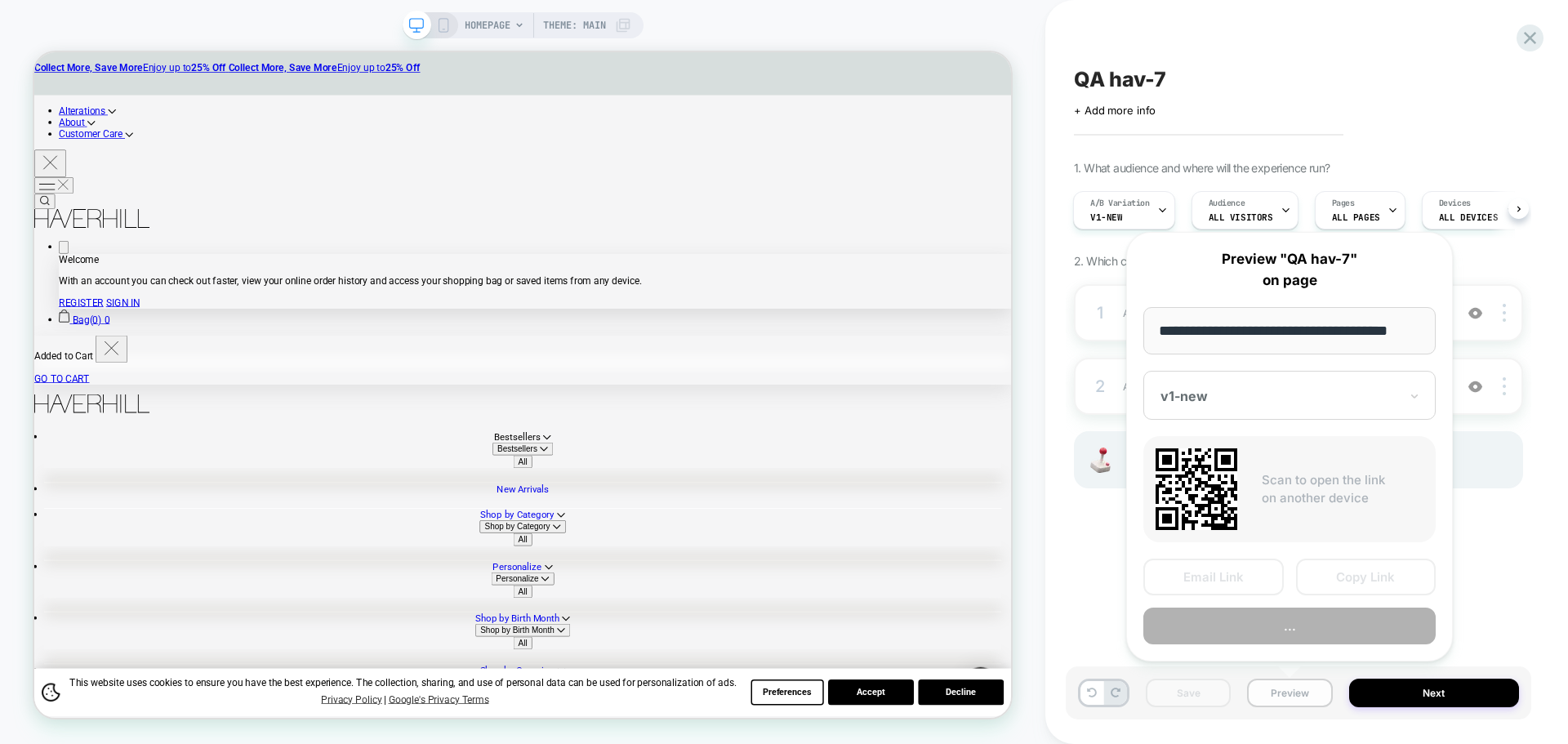
scroll to position [0, 10]
click at [1316, 583] on button "Copy Link" at bounding box center [1366, 577] width 140 height 37
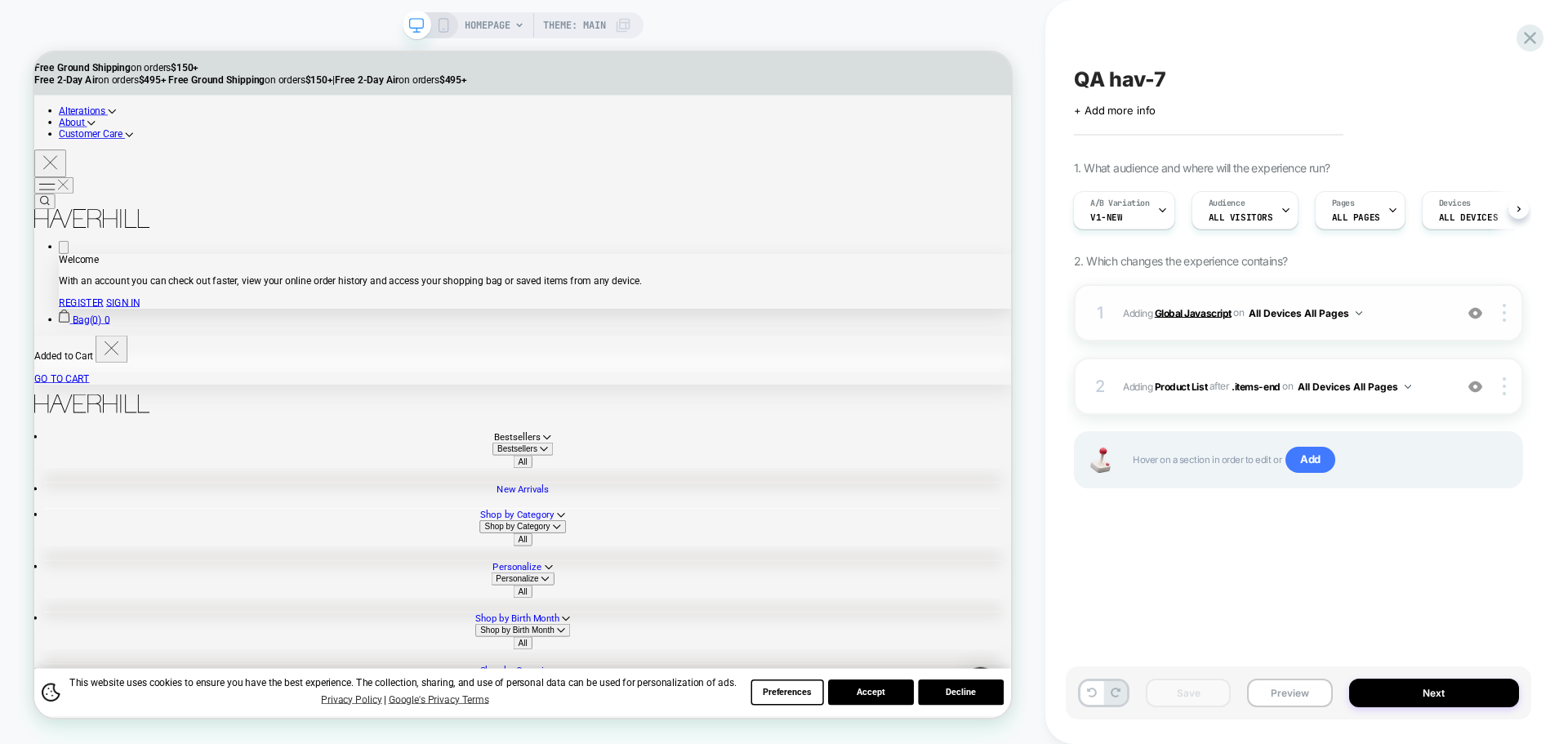
click at [1199, 312] on b "Global Javascript" at bounding box center [1192, 312] width 77 height 13
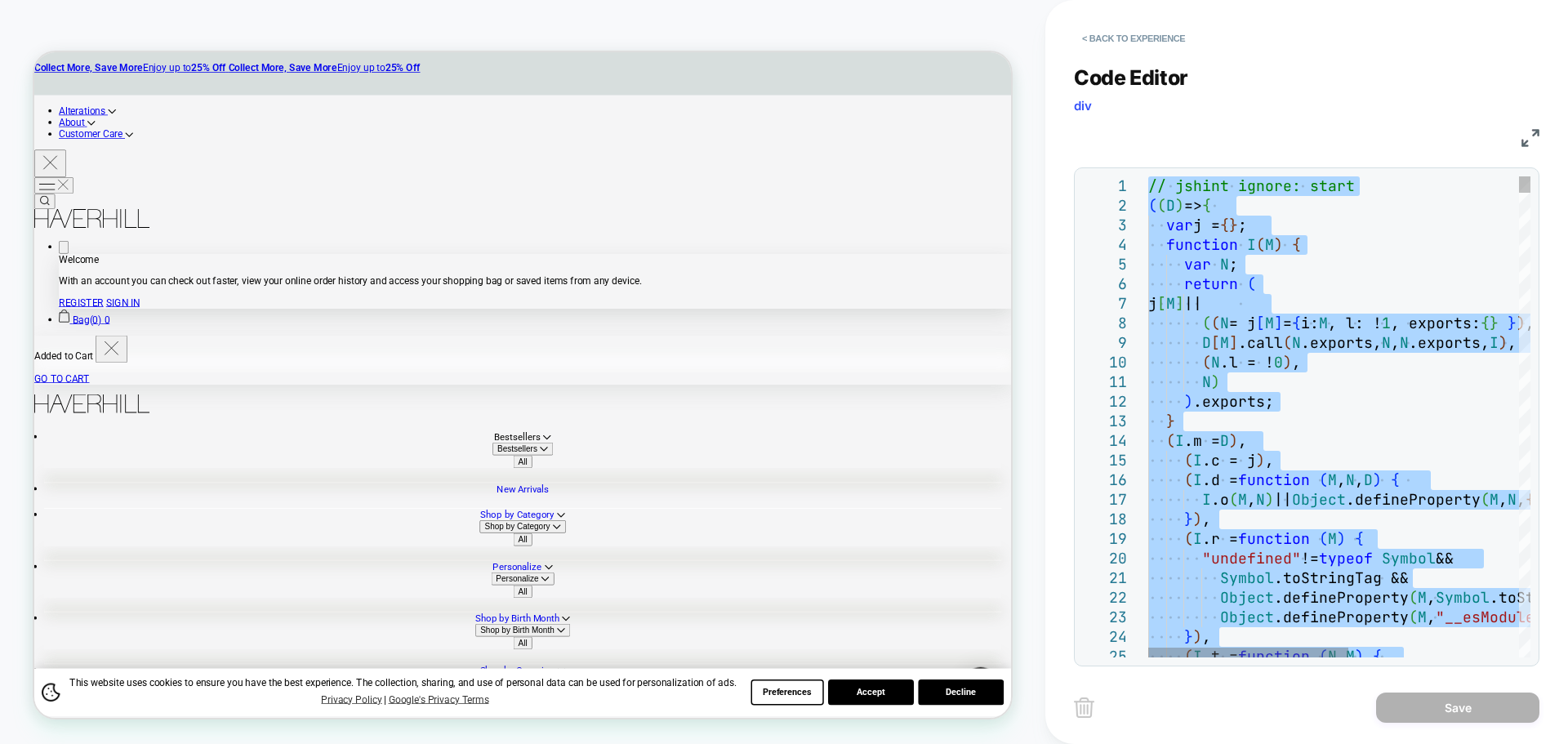
type textarea "**********"
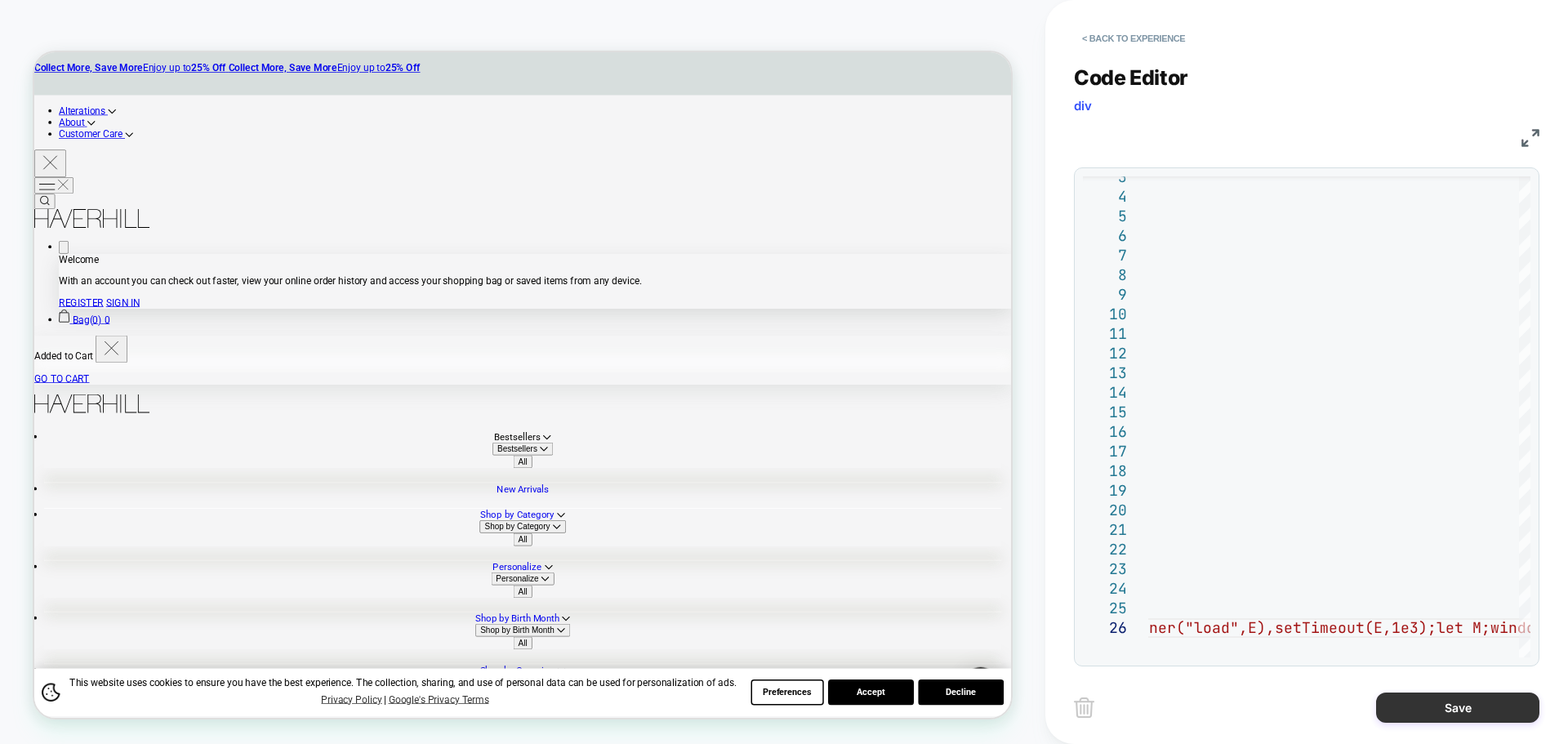
click at [1422, 715] on button "Save" at bounding box center [1457, 707] width 164 height 30
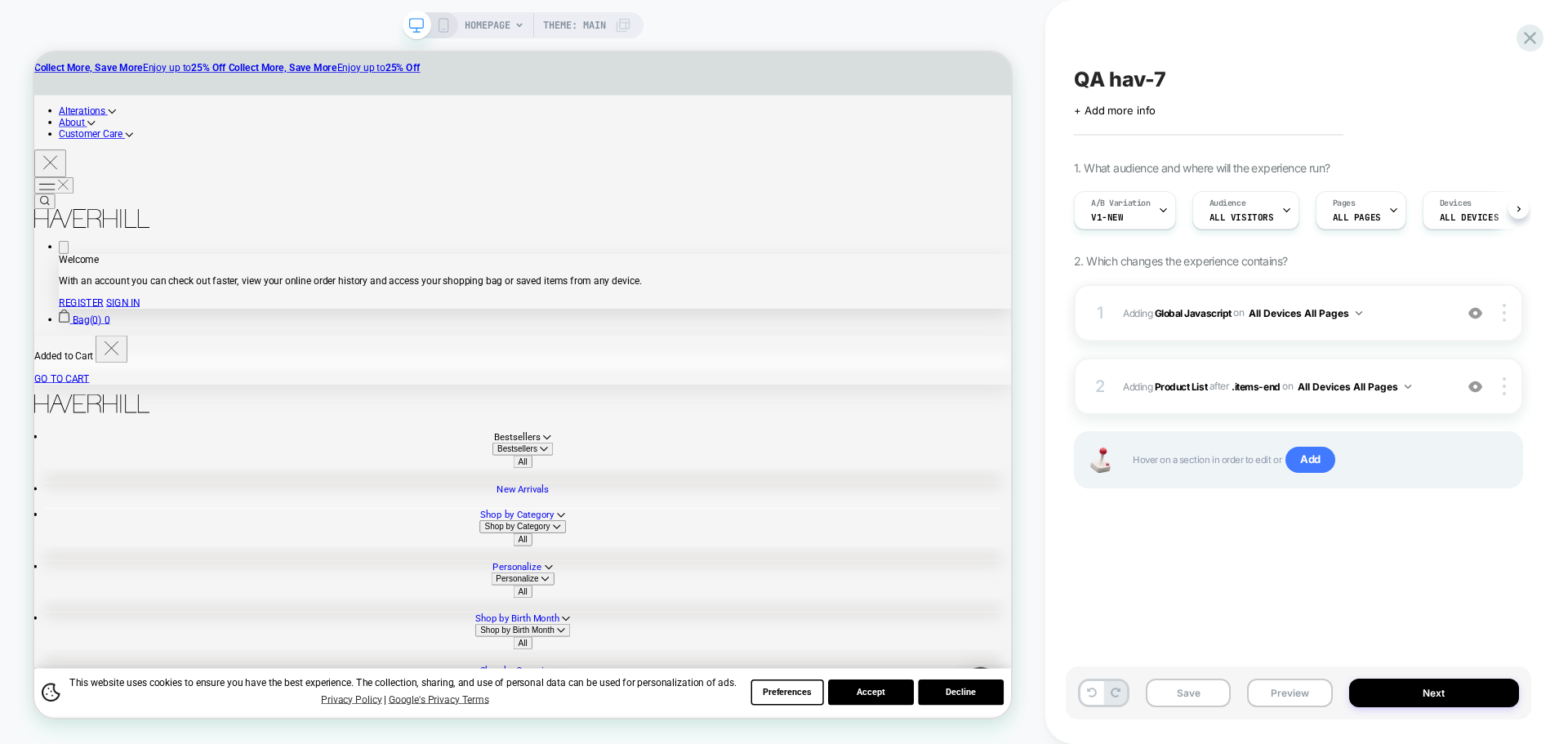
scroll to position [0, 1]
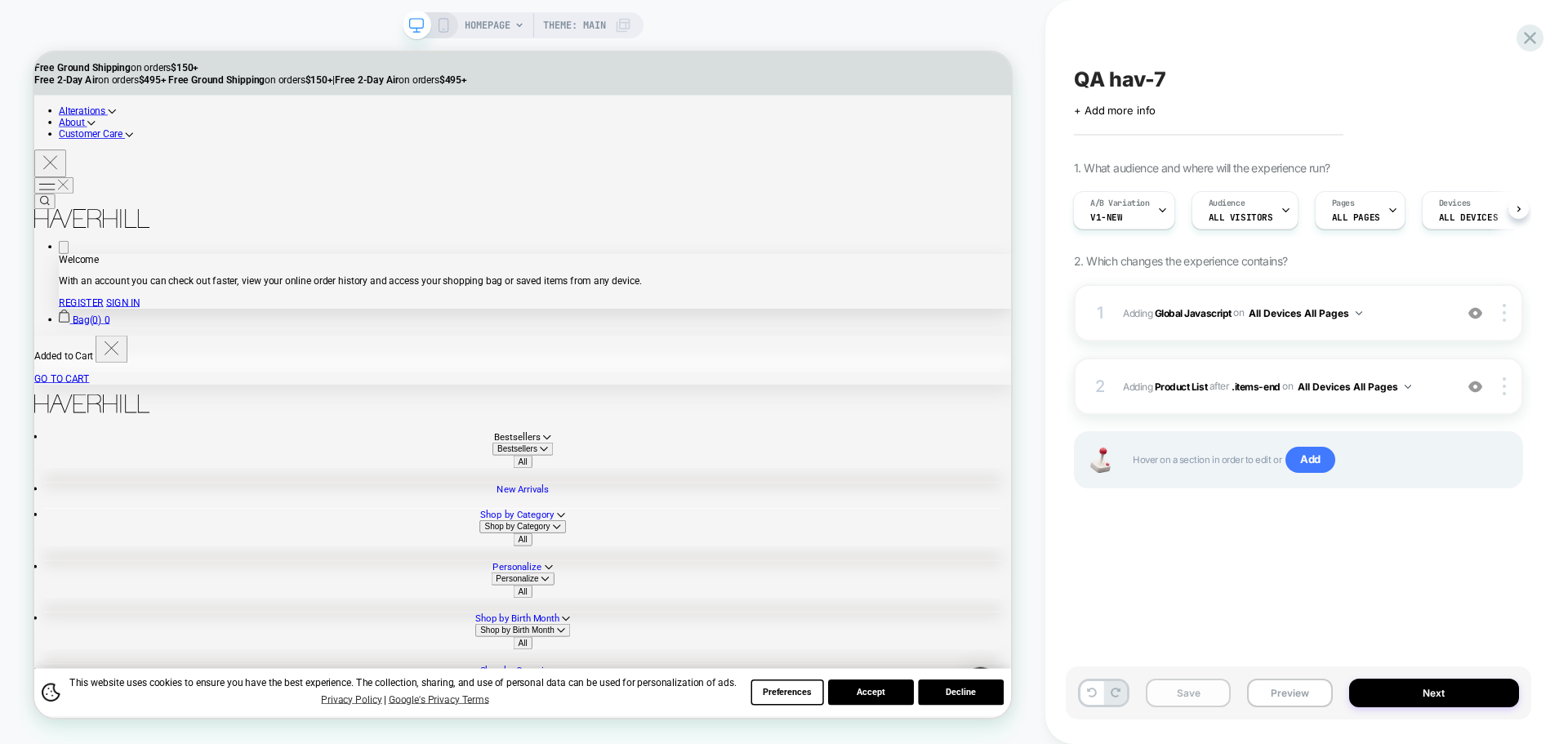
click at [1204, 700] on button "Save" at bounding box center [1188, 694] width 85 height 29
click at [1250, 698] on button "Preview" at bounding box center [1289, 694] width 85 height 29
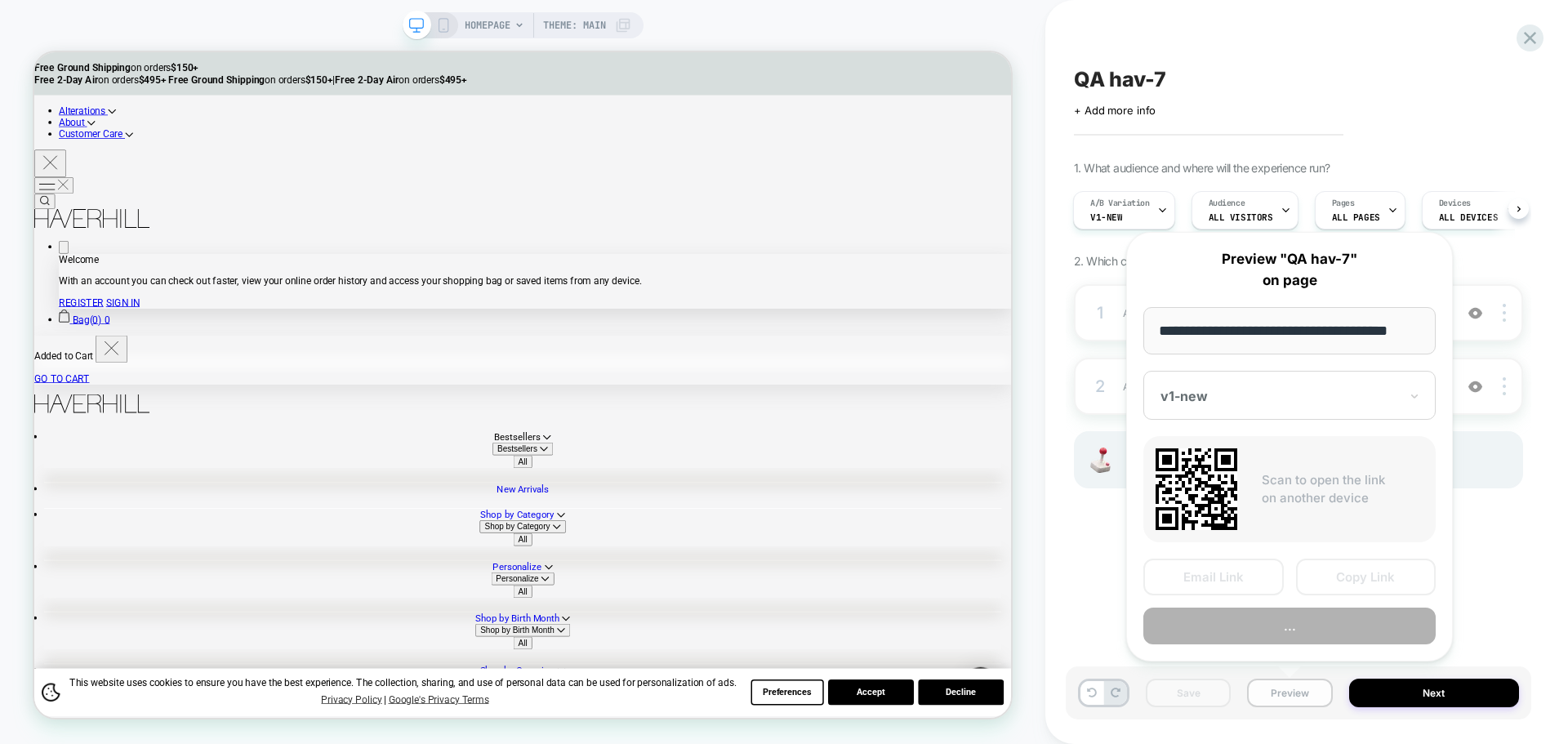
scroll to position [0, 10]
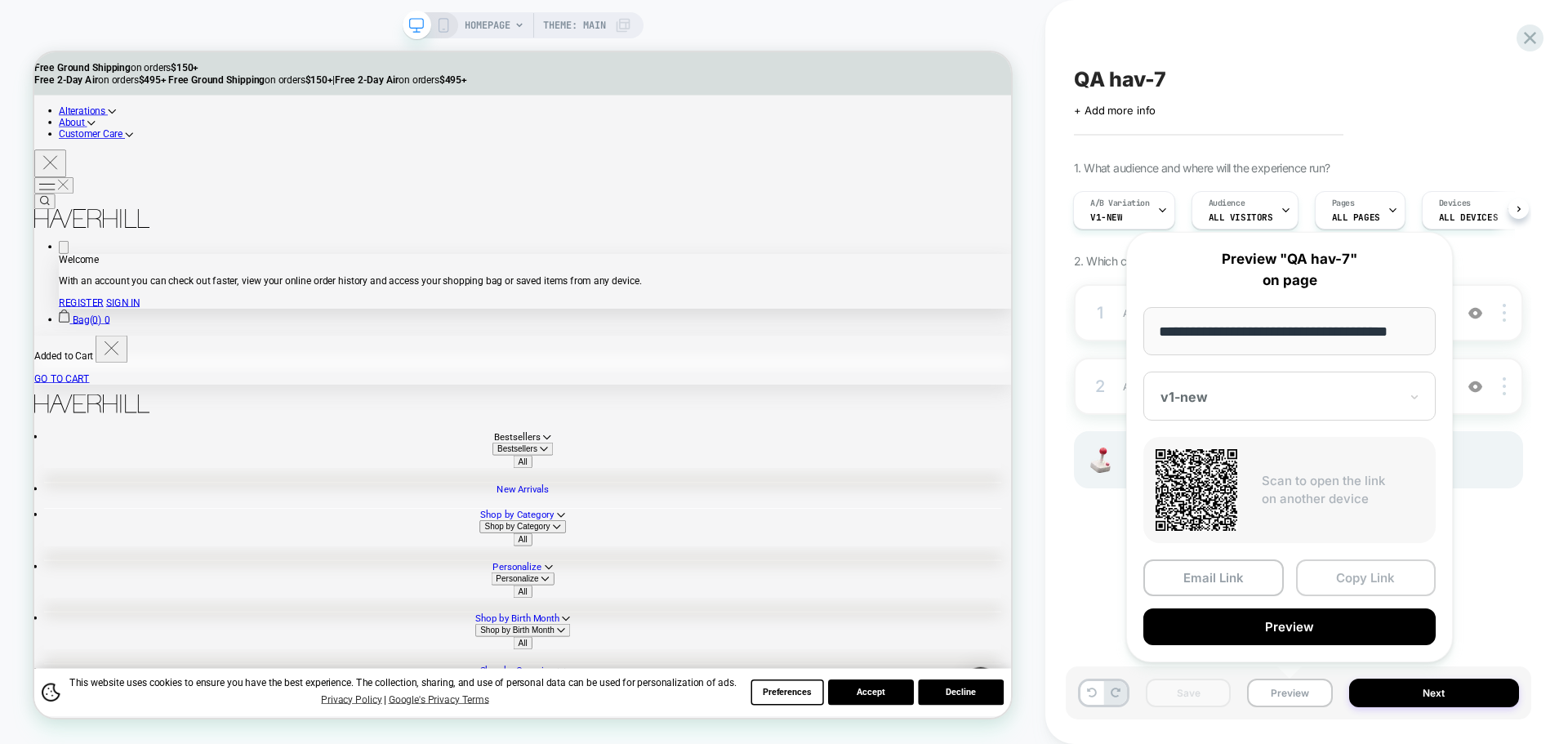
click at [1338, 580] on button "Copy Link" at bounding box center [1366, 577] width 140 height 37
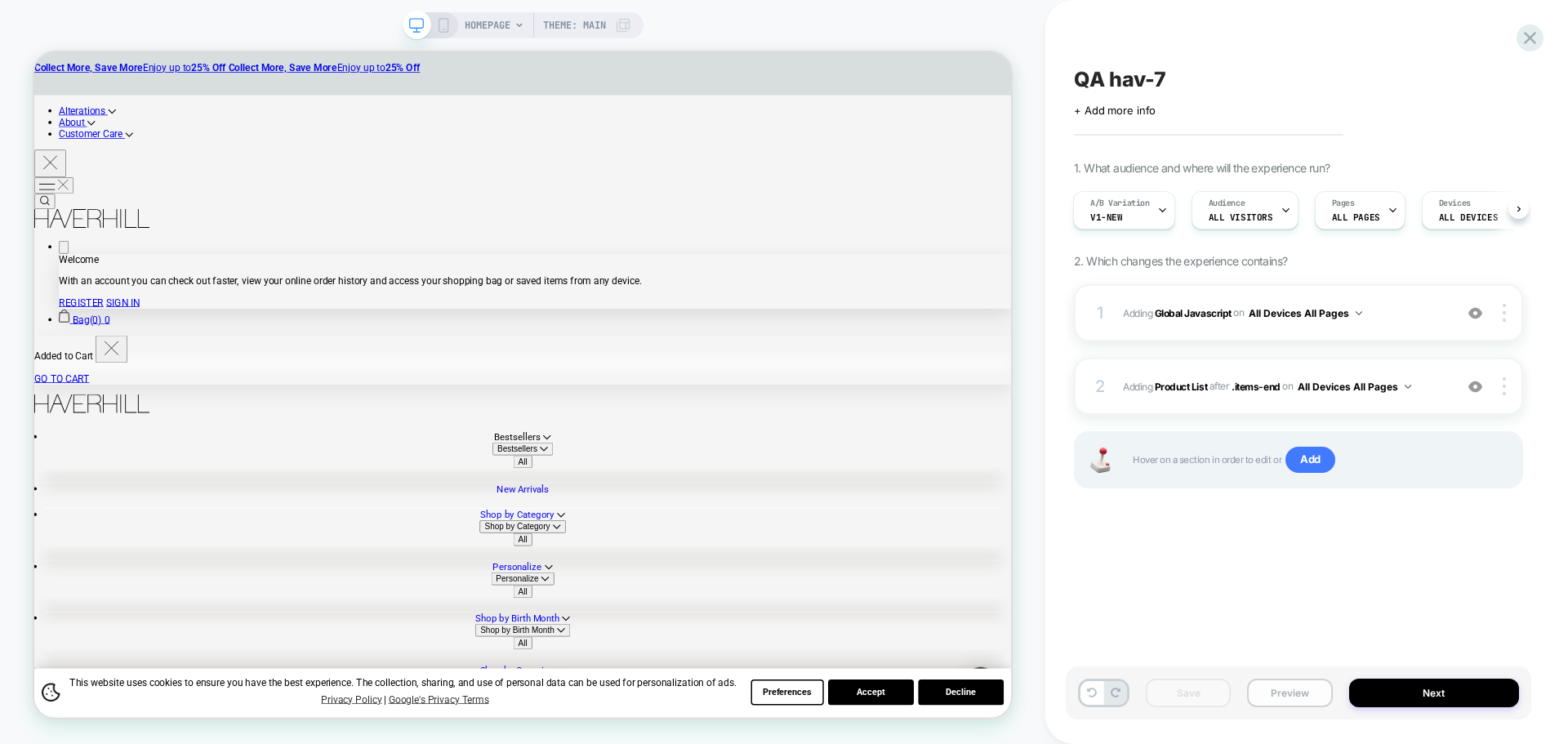
click at [1322, 685] on button "Preview" at bounding box center [1289, 694] width 85 height 29
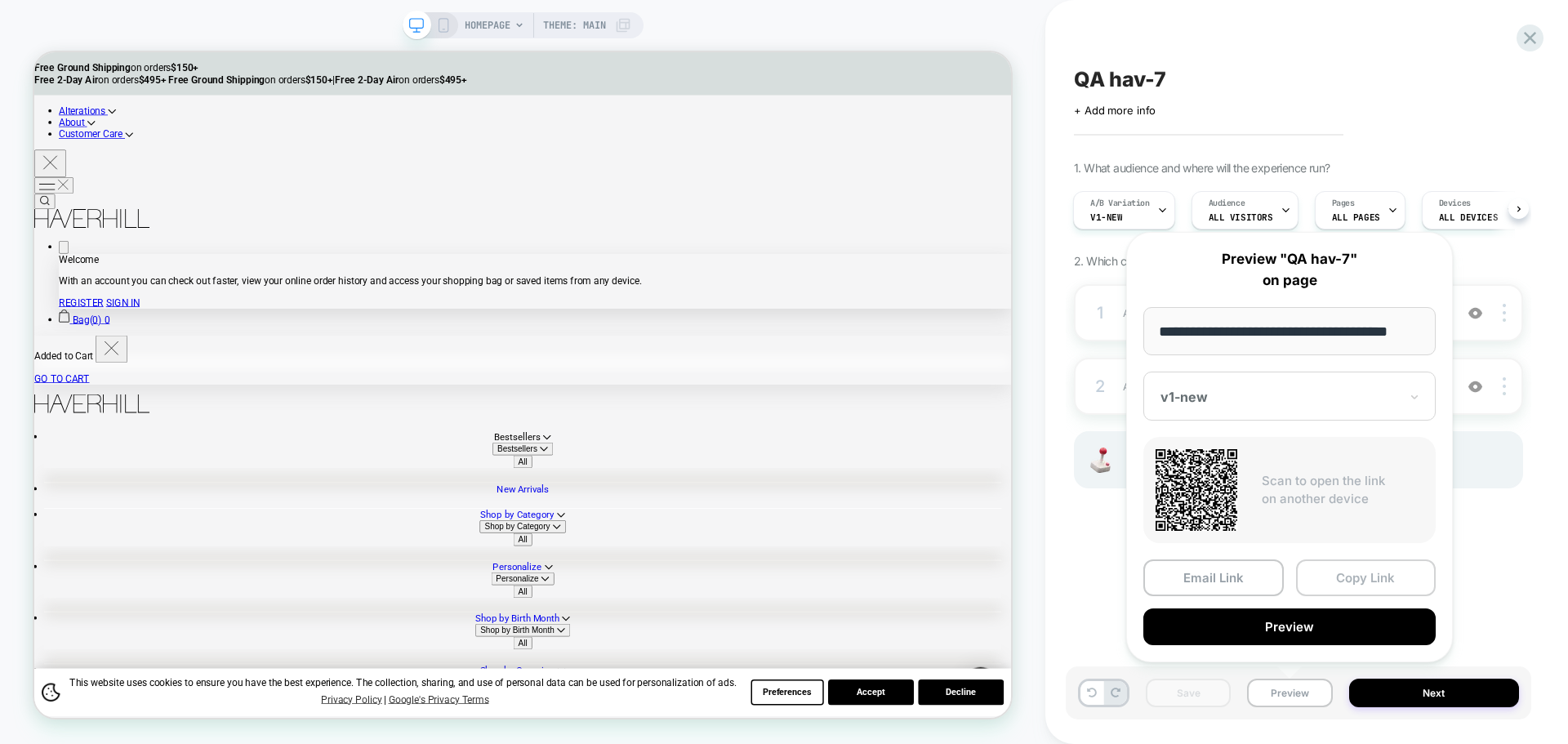
click at [1344, 574] on button "Copy Link" at bounding box center [1366, 577] width 140 height 37
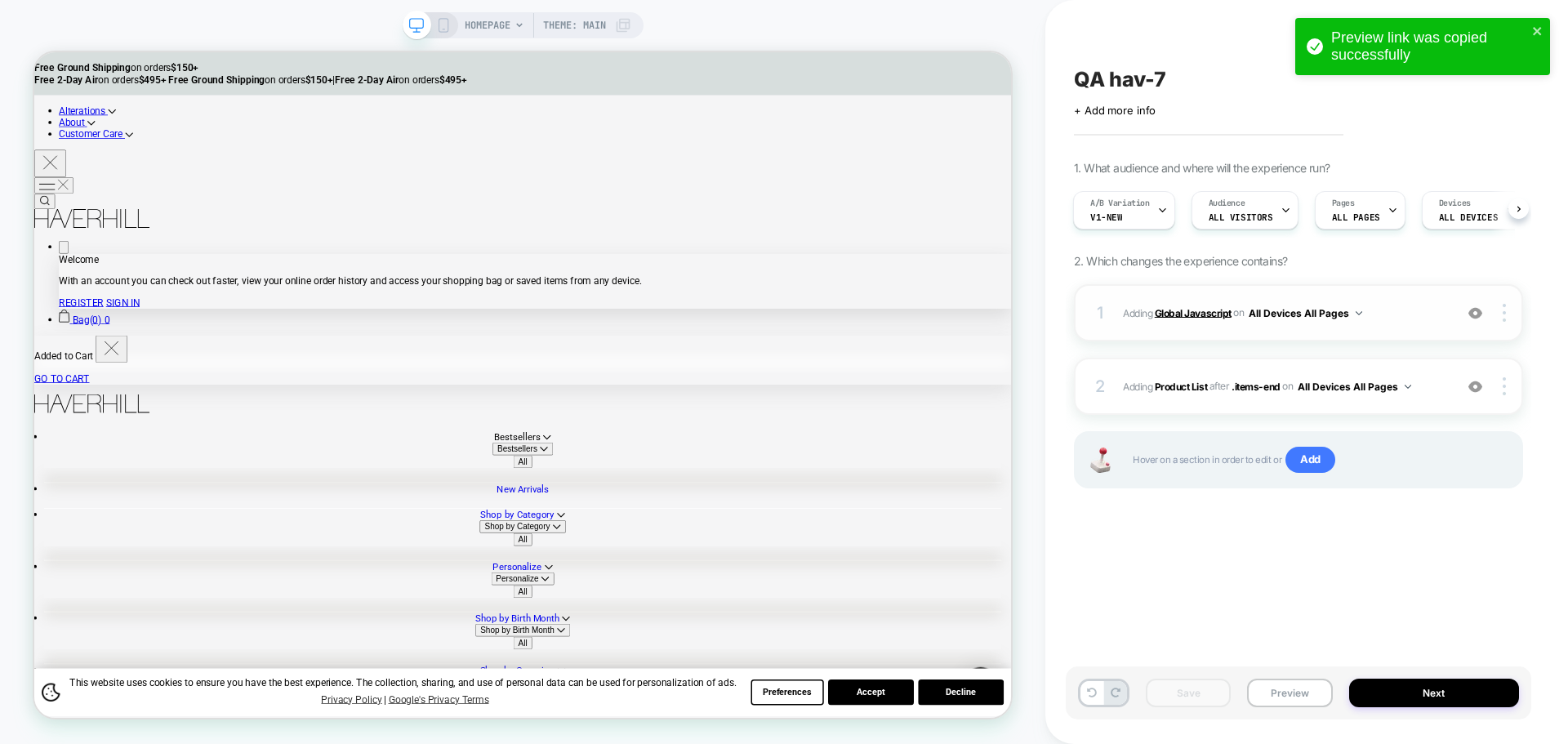
click at [1193, 316] on b "Global Javascript" at bounding box center [1192, 312] width 77 height 13
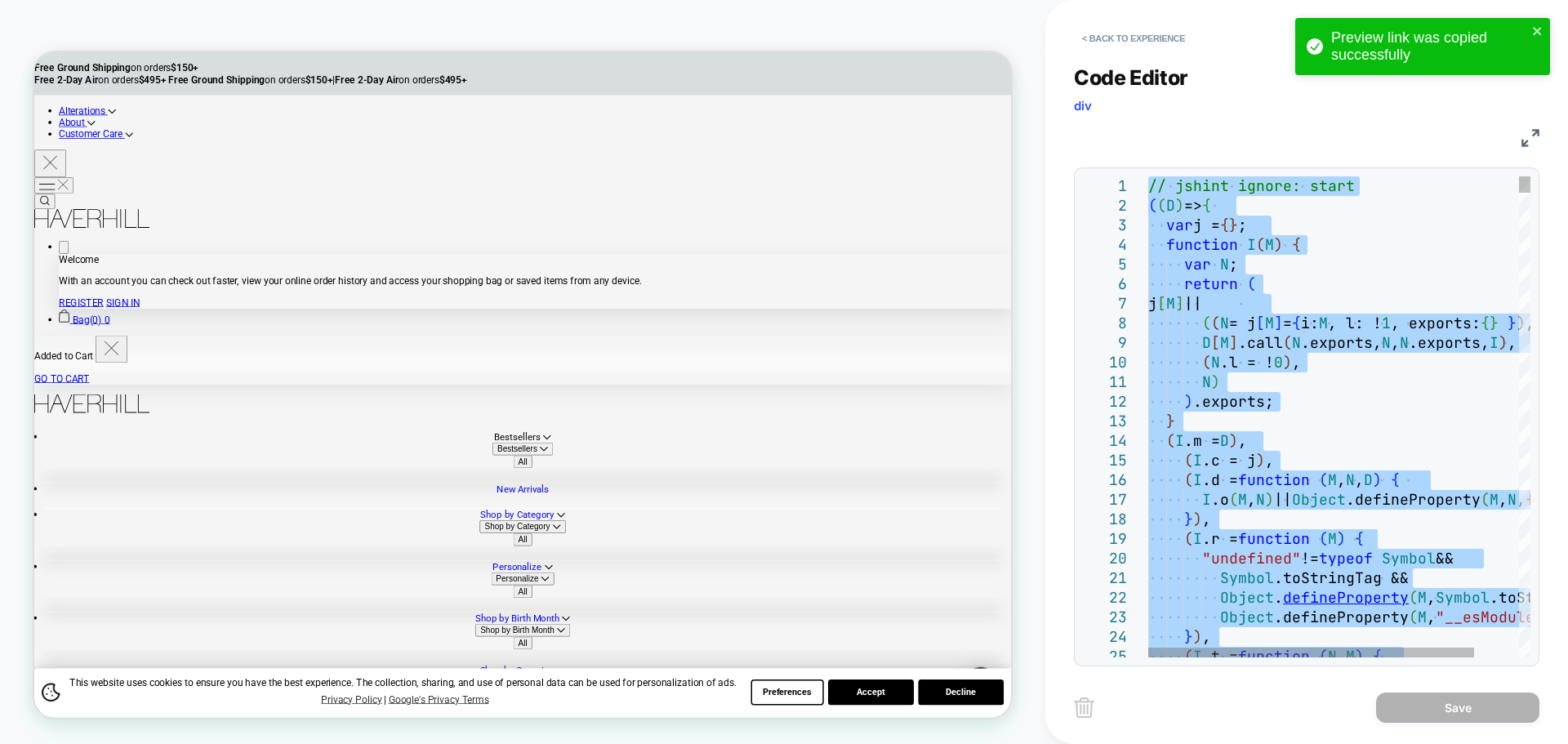
type textarea "**********"
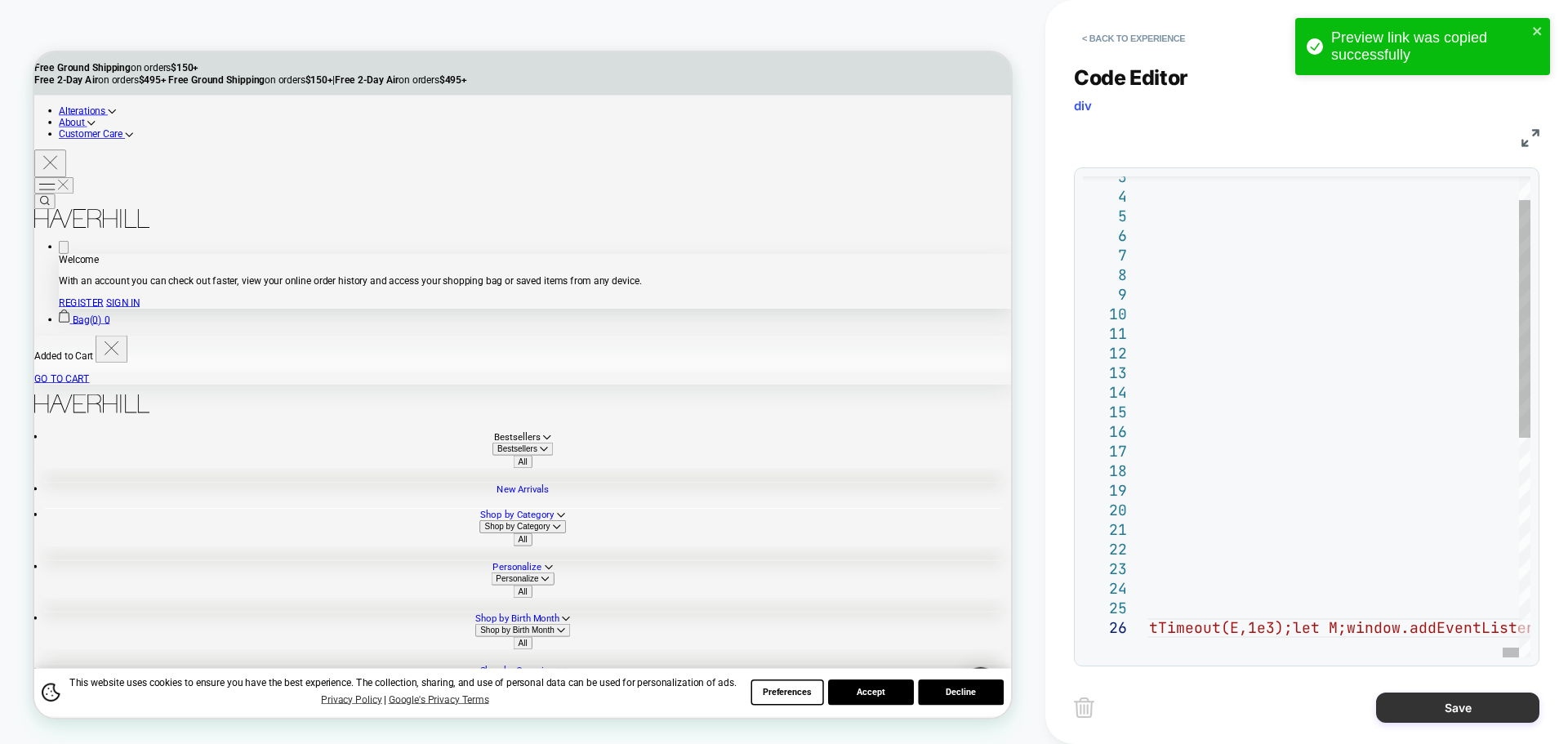
click at [1410, 704] on button "Save" at bounding box center [1457, 707] width 164 height 30
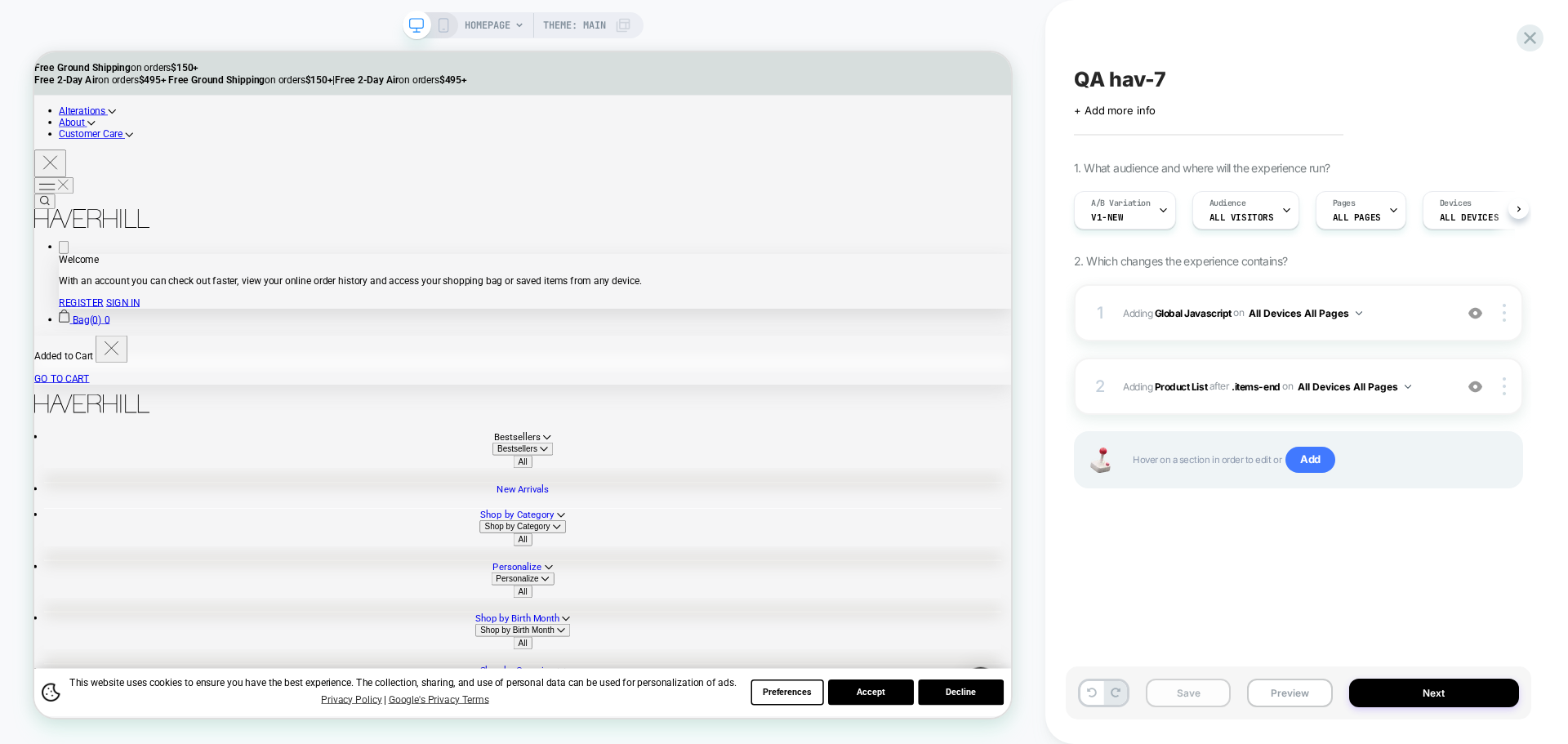
click at [1197, 702] on button "Save" at bounding box center [1188, 694] width 85 height 29
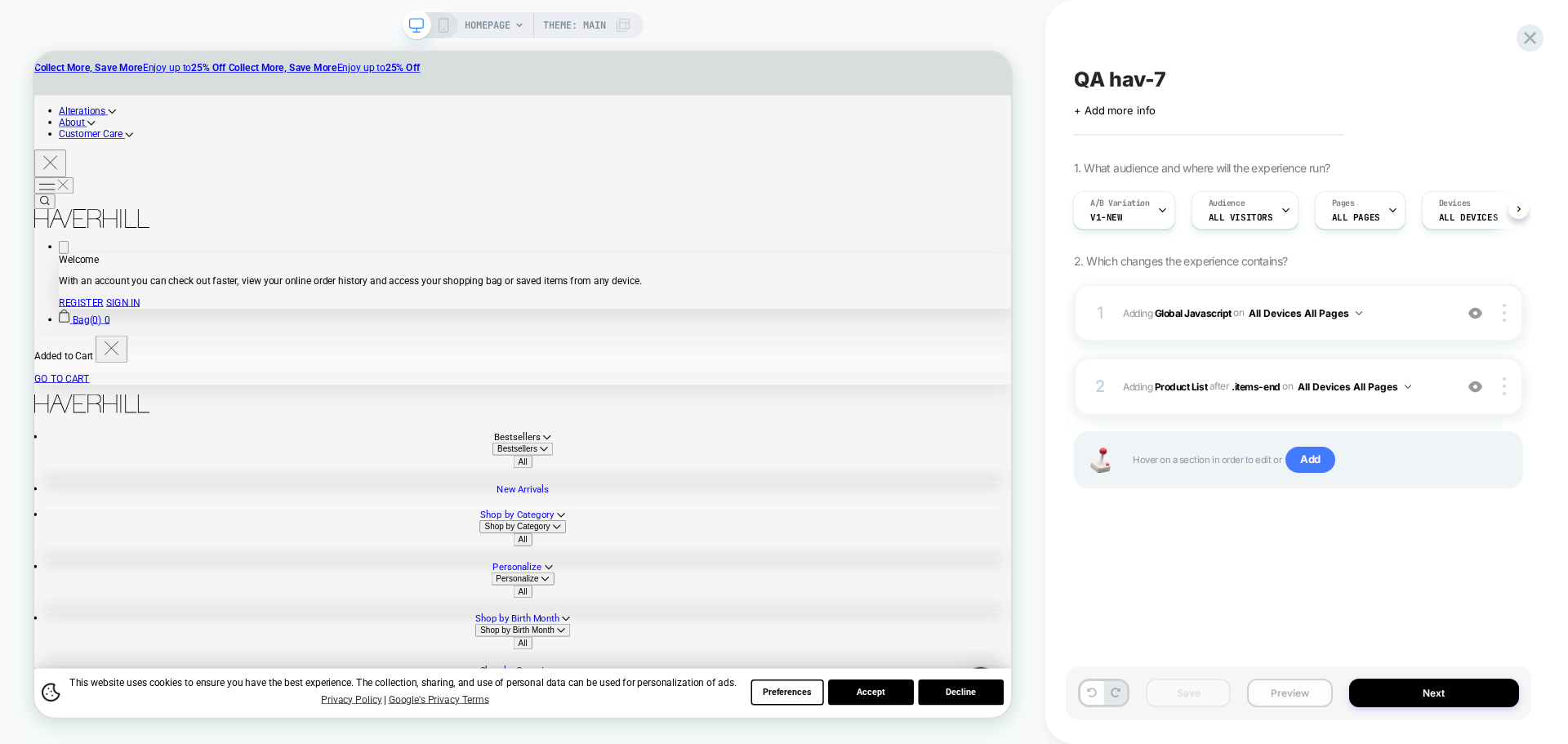
click at [1281, 698] on button "Preview" at bounding box center [1289, 694] width 85 height 29
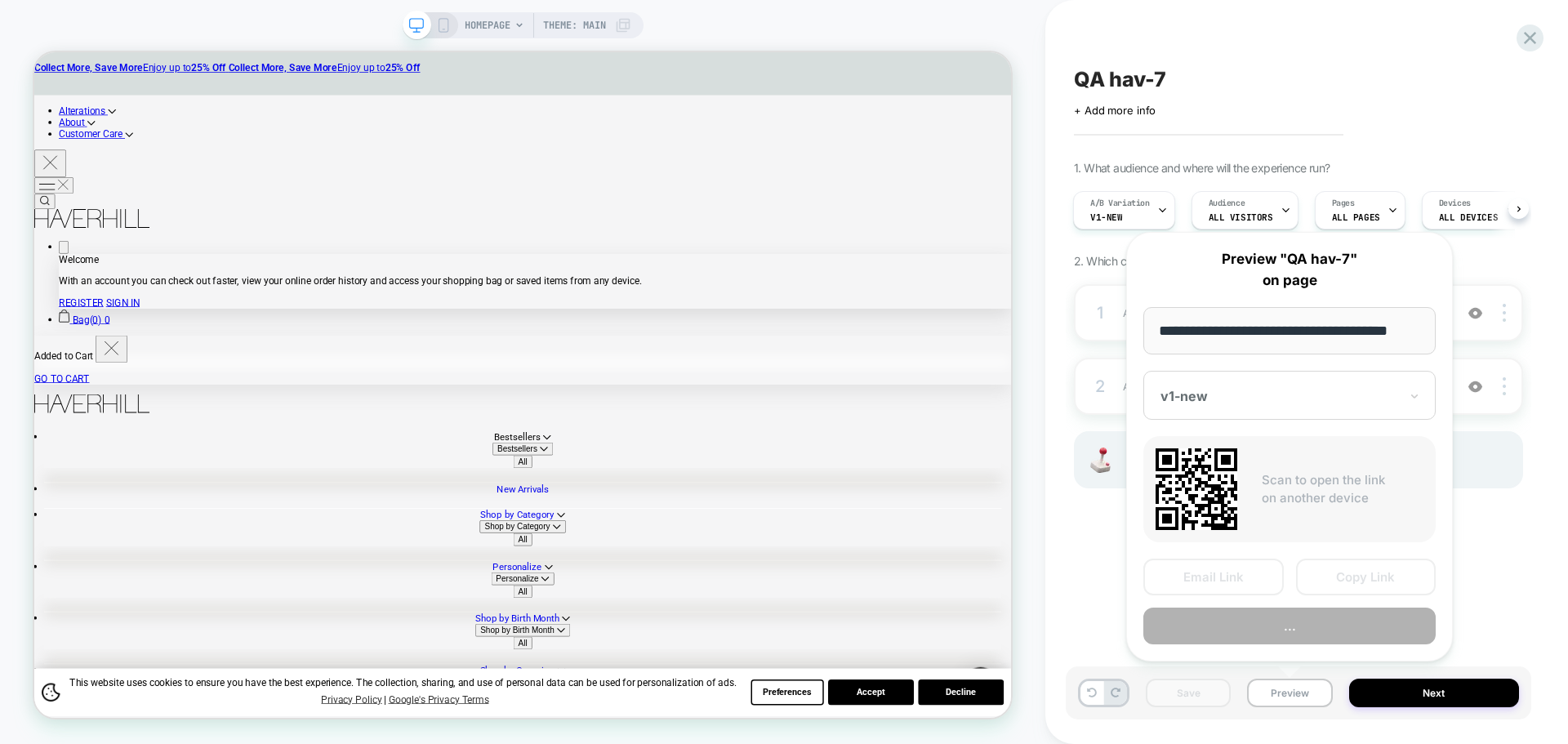
scroll to position [0, 10]
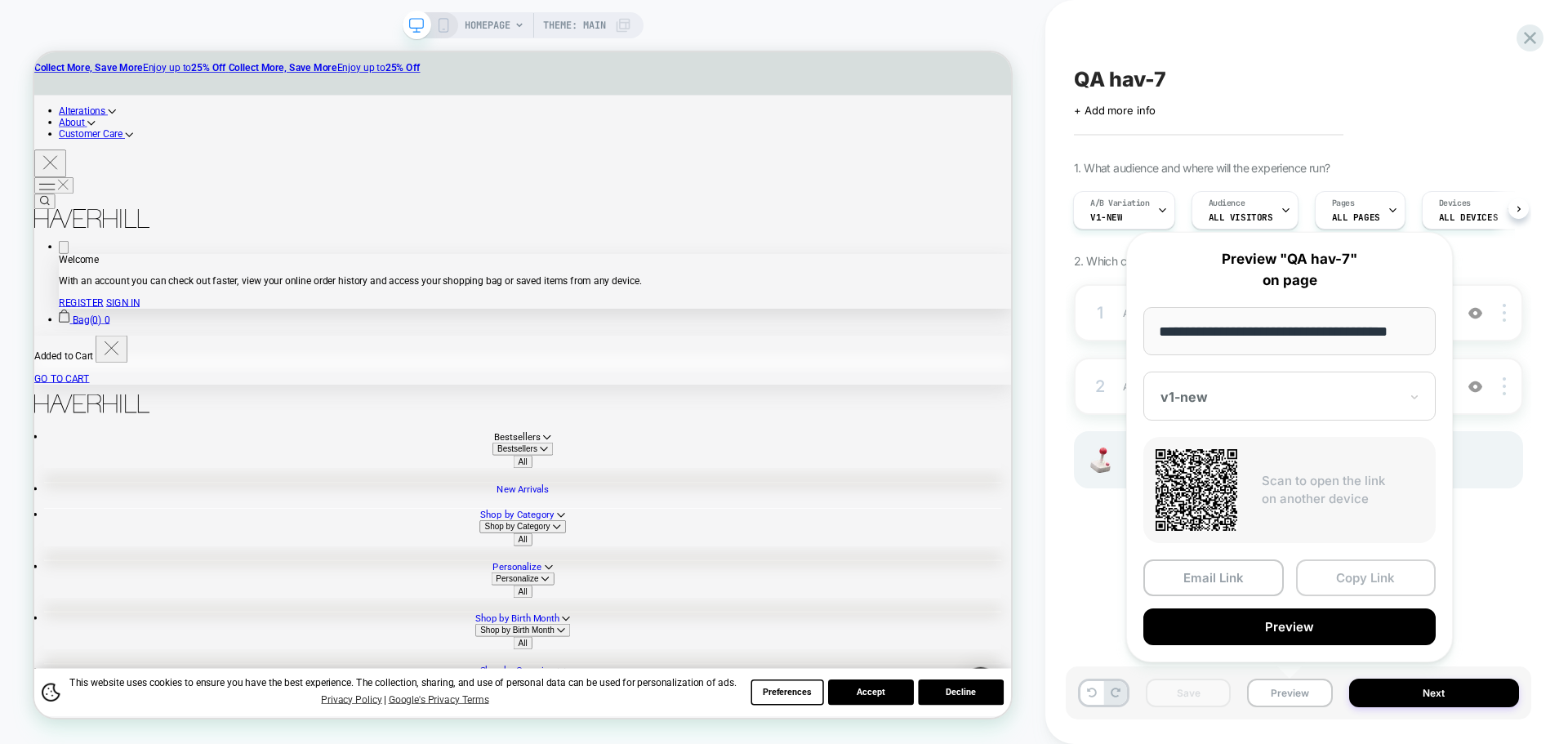
click at [1335, 575] on button "Copy Link" at bounding box center [1366, 577] width 140 height 37
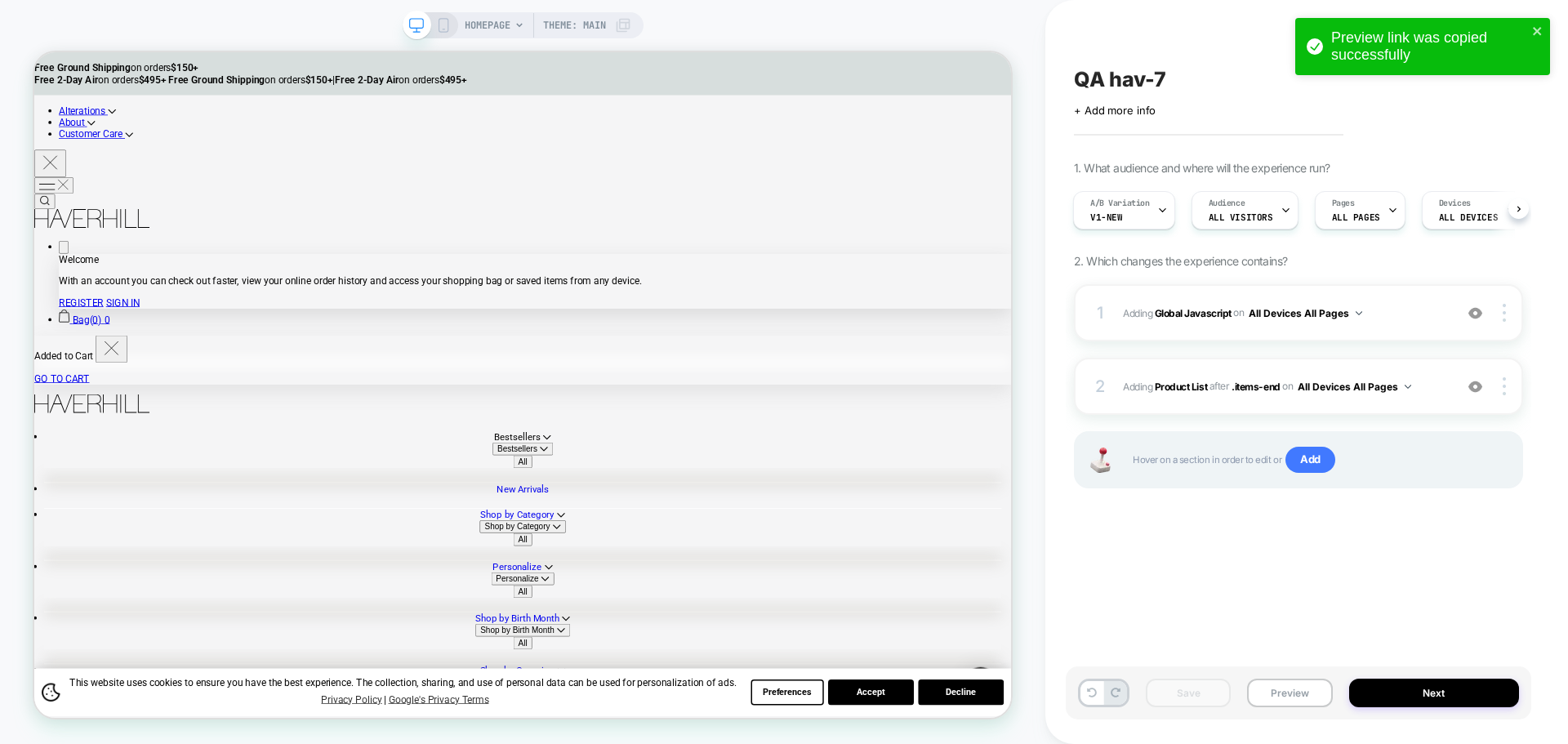
click at [1281, 675] on div "Save Preview Next" at bounding box center [1298, 693] width 466 height 53
click at [1272, 693] on button "Preview" at bounding box center [1289, 694] width 85 height 29
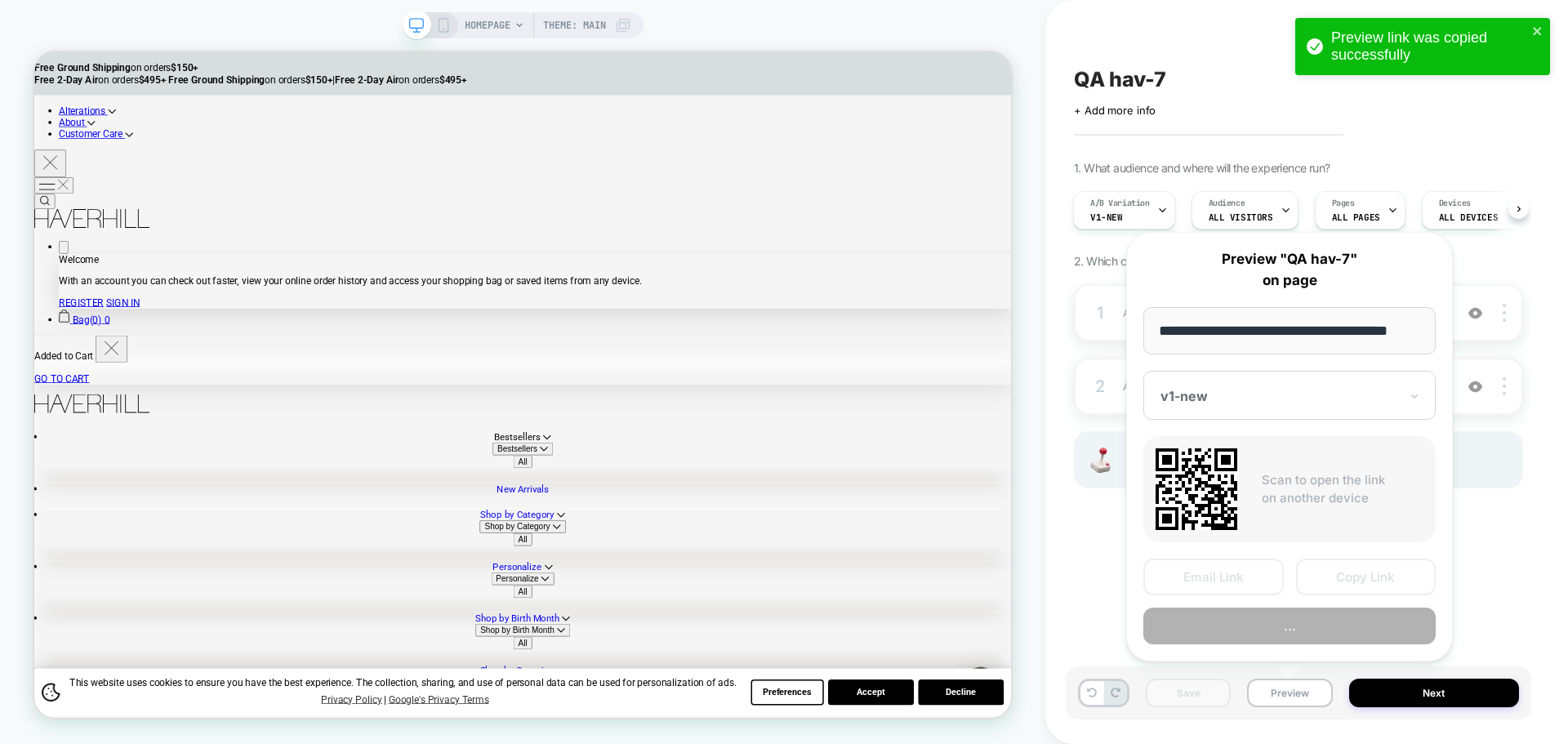
scroll to position [0, 10]
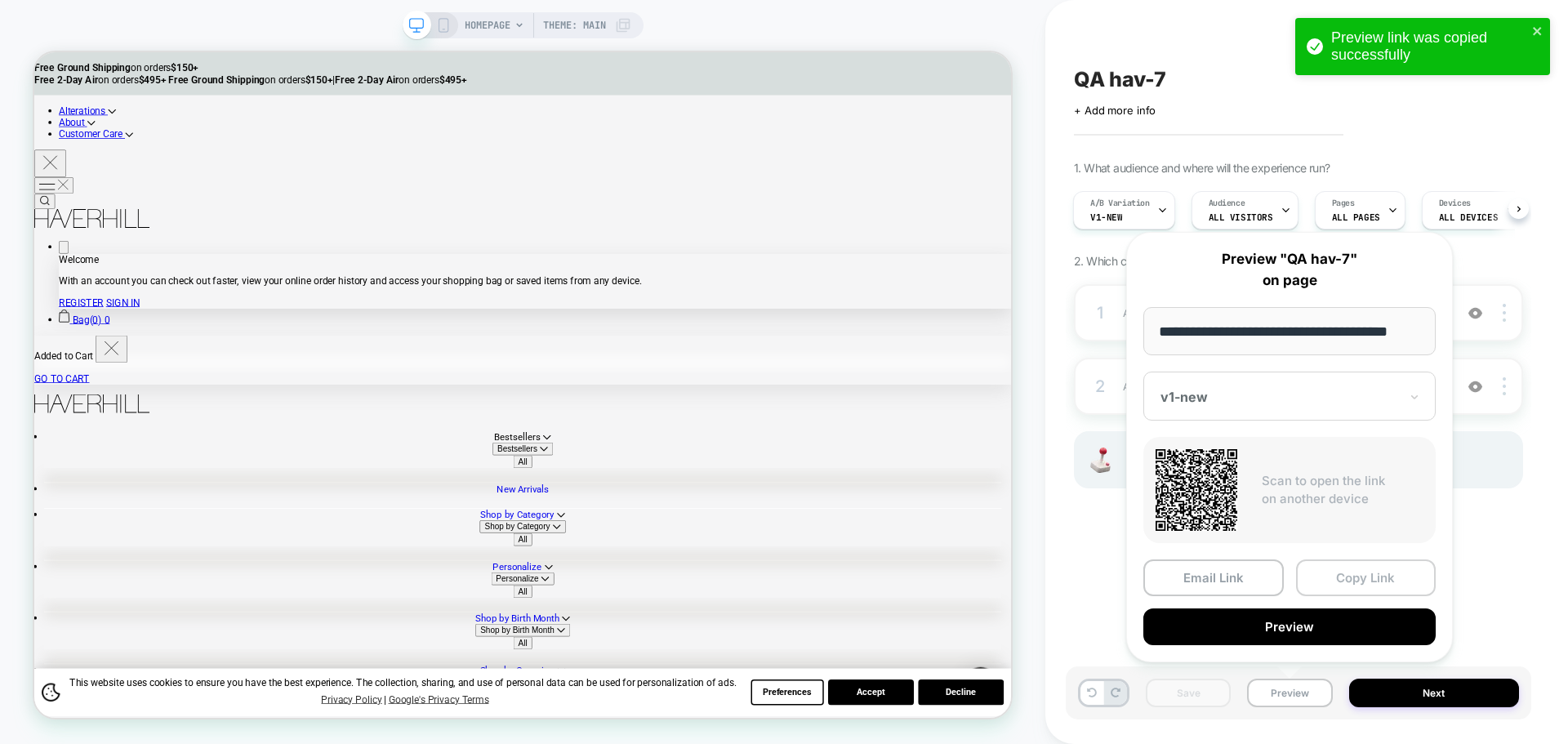
click at [1331, 572] on button "Copy Link" at bounding box center [1366, 577] width 140 height 37
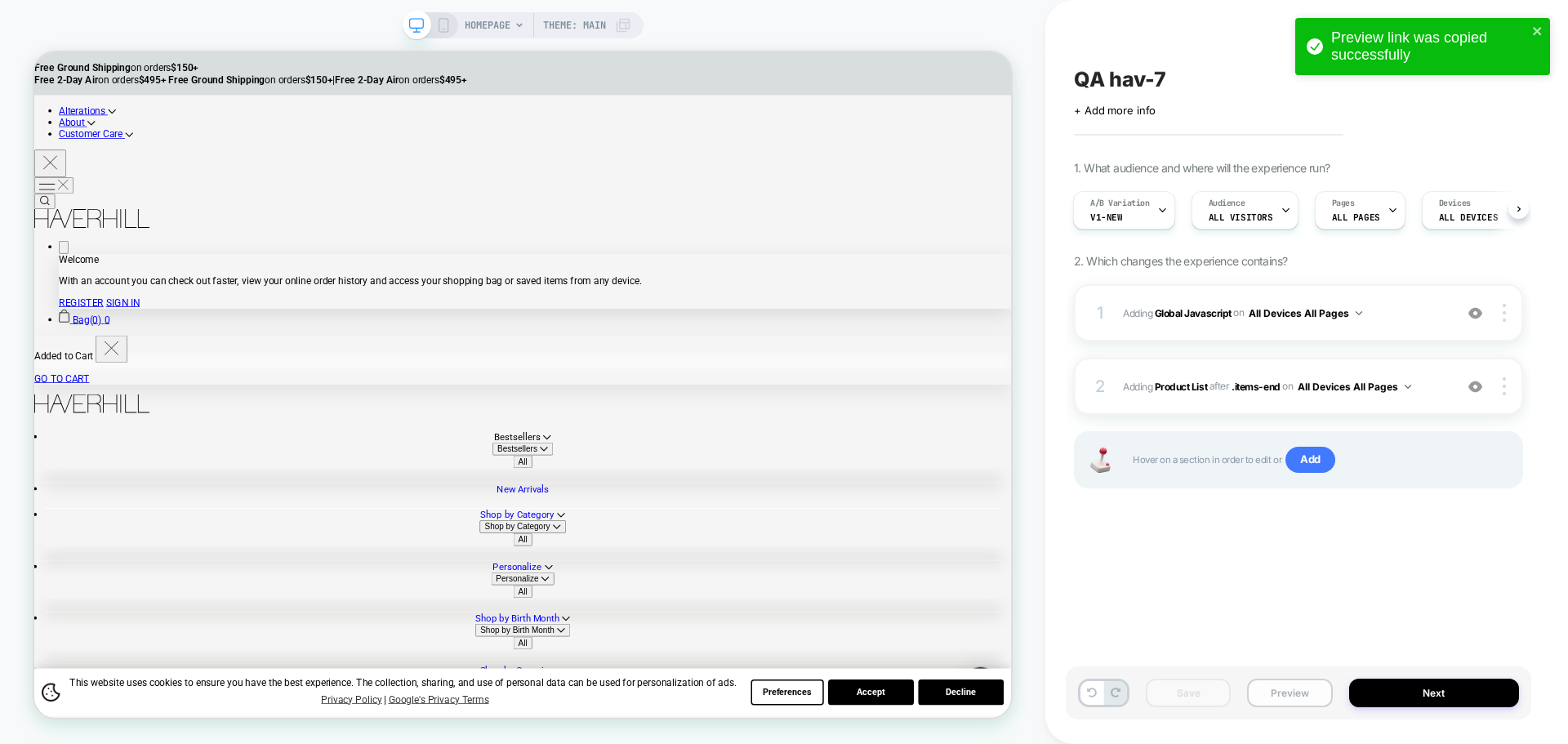
click at [1298, 685] on button "Preview" at bounding box center [1289, 694] width 85 height 29
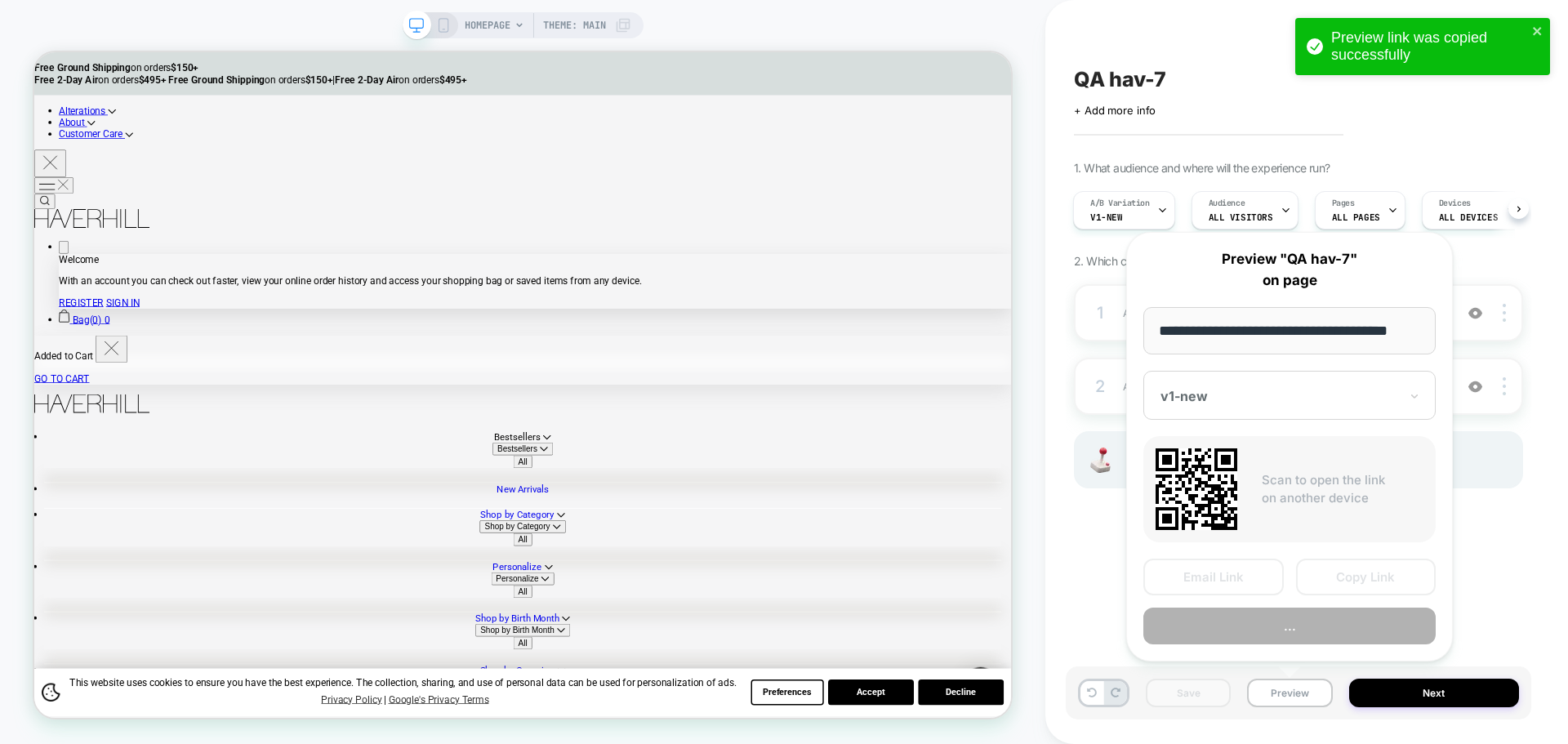
scroll to position [0, 10]
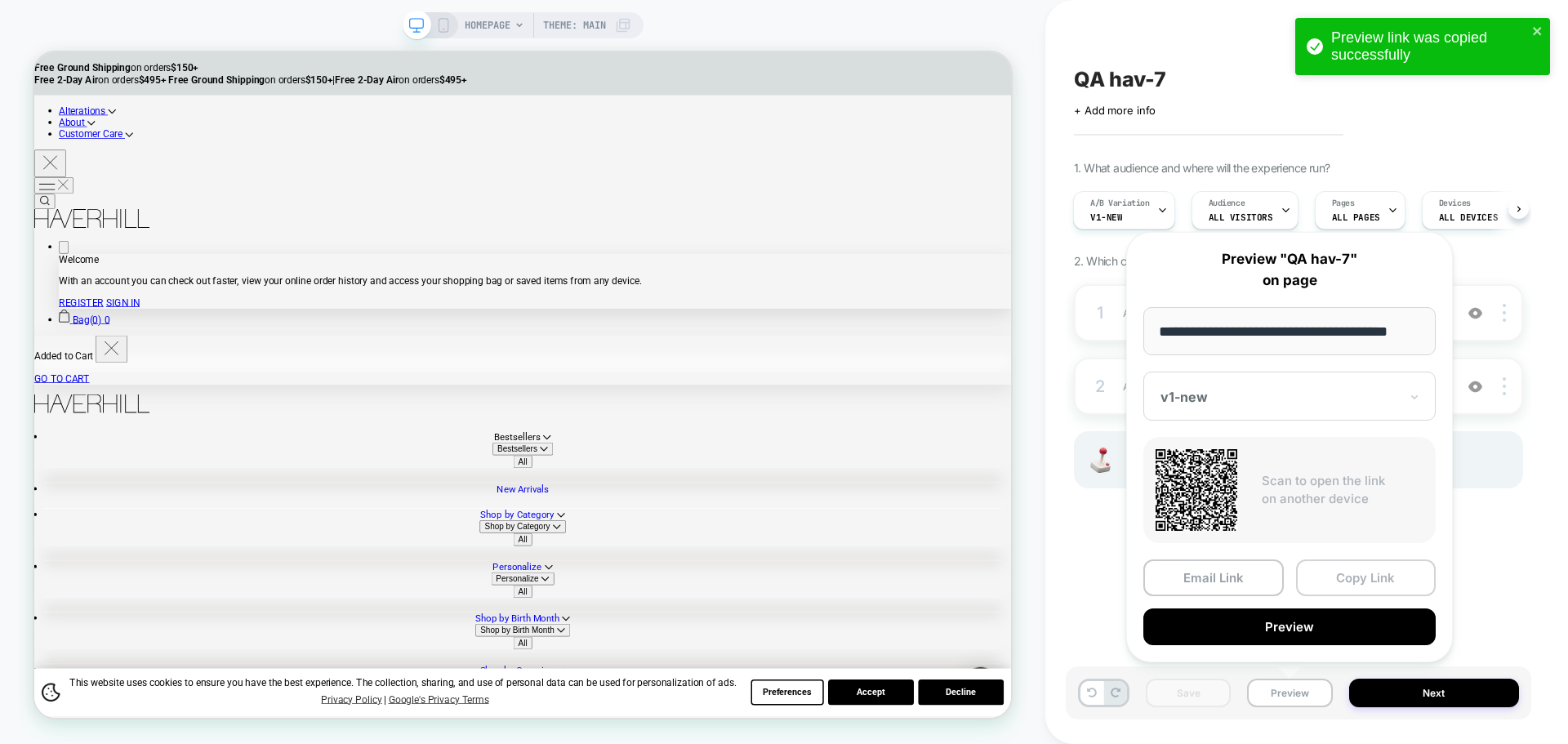
click at [1354, 590] on button "Copy Link" at bounding box center [1366, 577] width 140 height 37
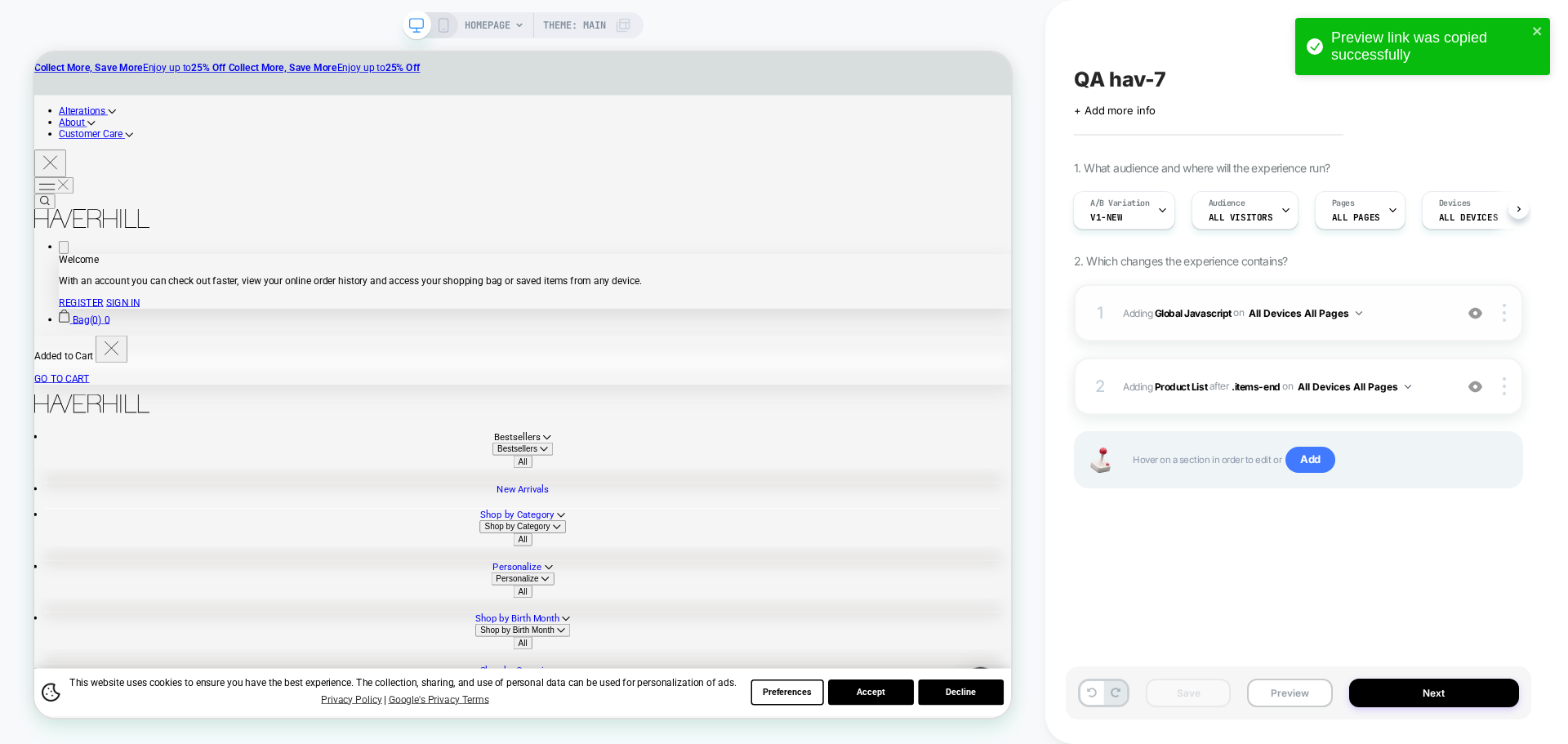
click at [1192, 320] on span "Adding Global Javascript on All Devices All Pages" at bounding box center [1283, 313] width 323 height 20
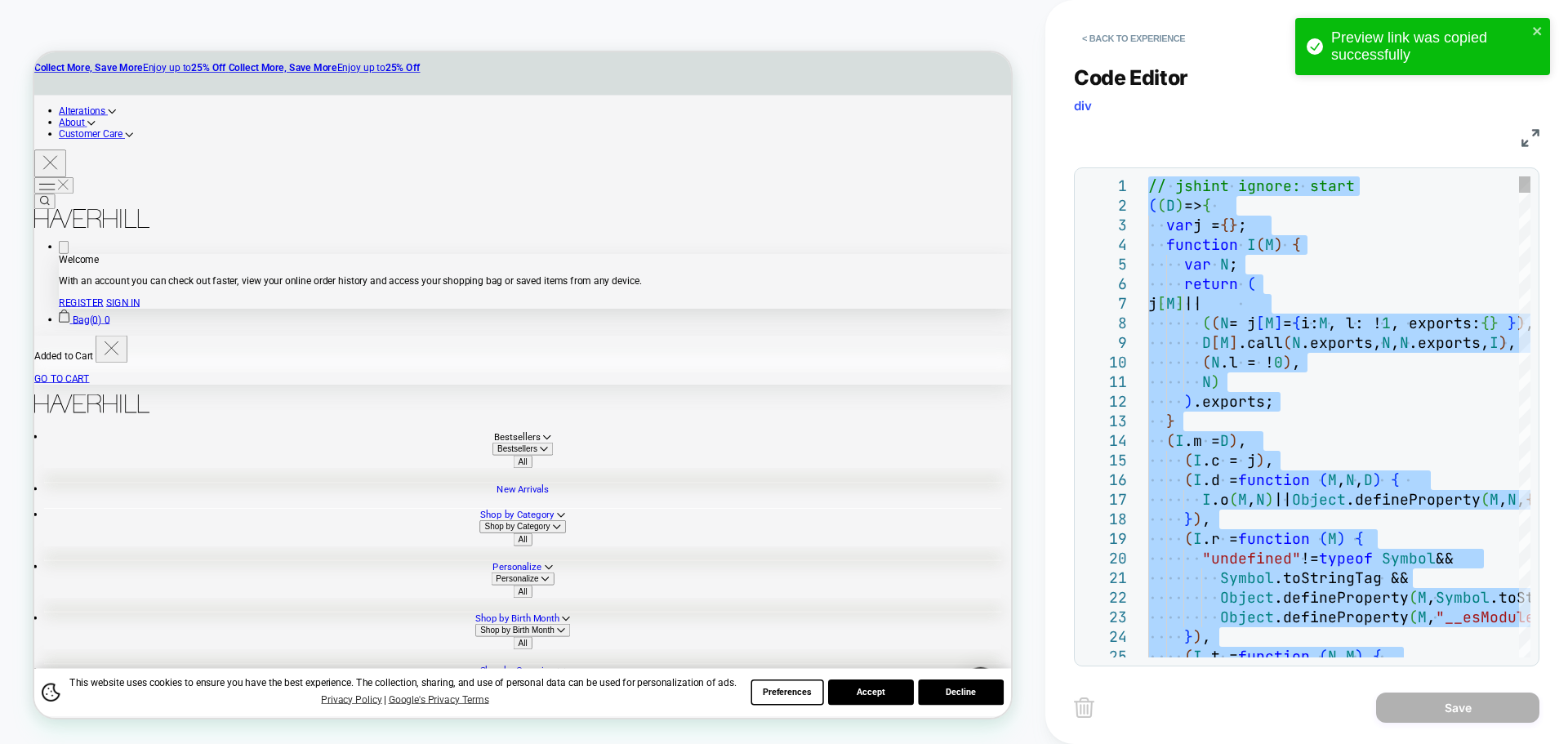
type textarea "**********"
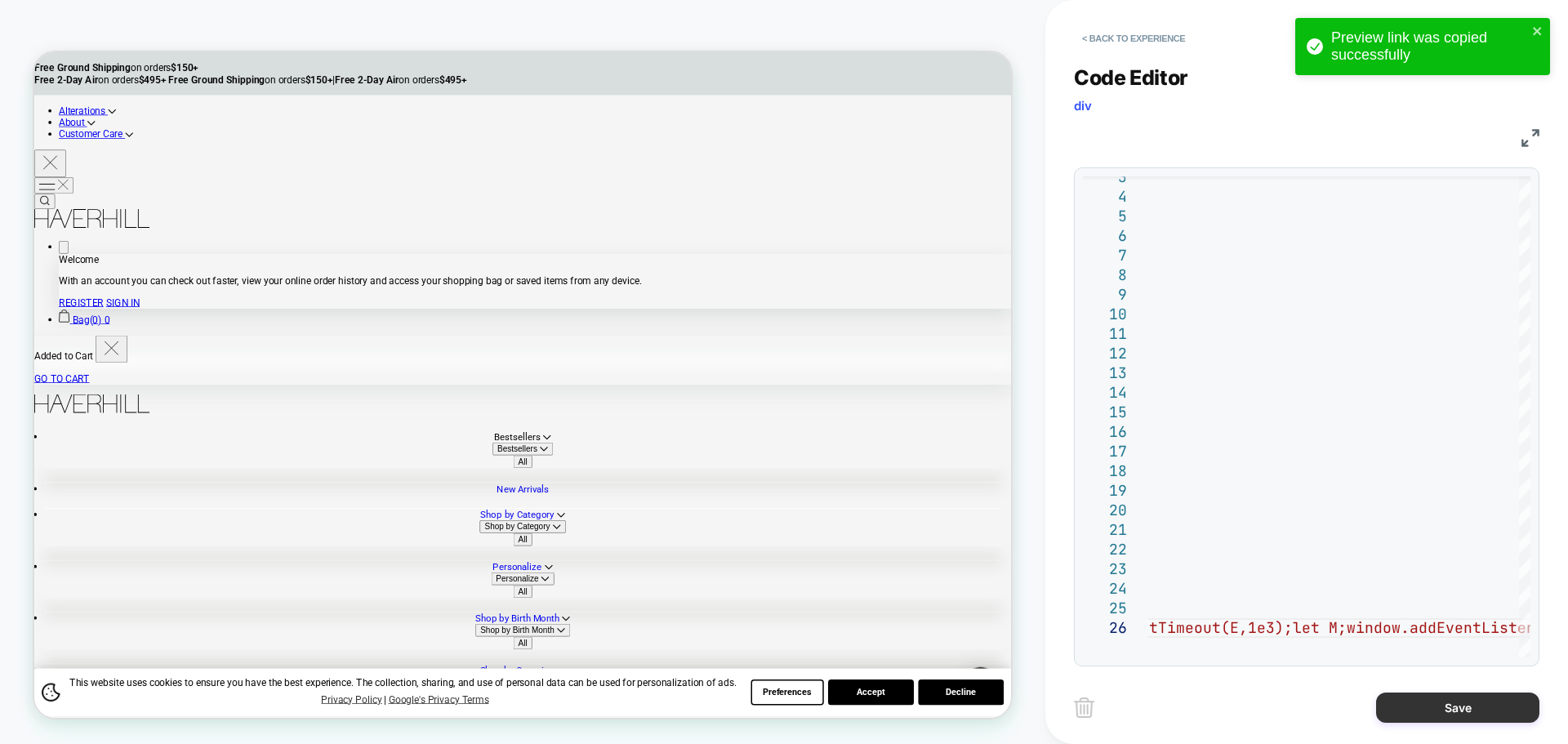
click at [1424, 704] on button "Save" at bounding box center [1457, 707] width 164 height 30
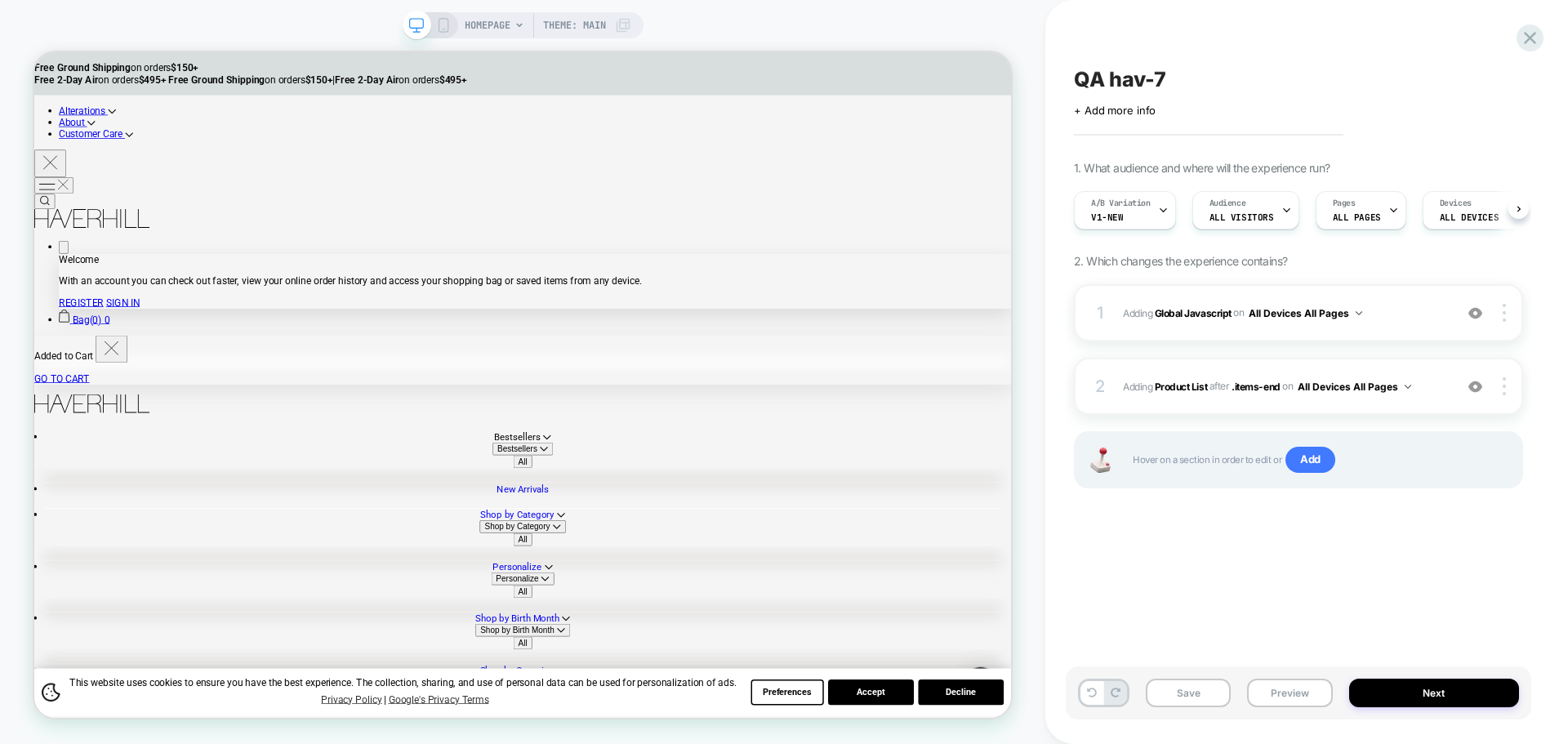
scroll to position [0, 1]
click at [1172, 701] on button "Save" at bounding box center [1188, 694] width 85 height 29
click at [1276, 684] on button "Preview" at bounding box center [1289, 694] width 85 height 29
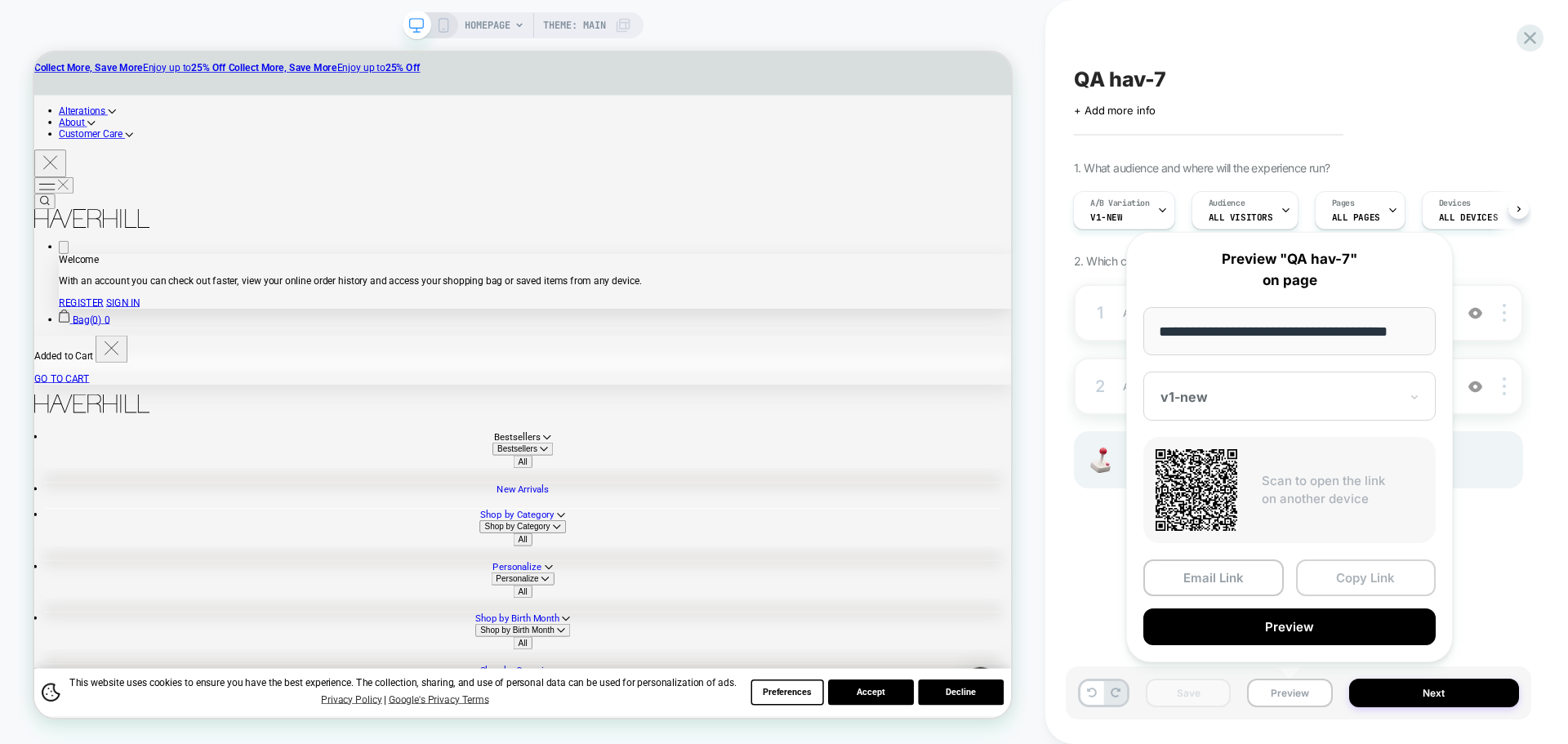
scroll to position [0, 0]
click at [1340, 574] on button "Copy Link" at bounding box center [1366, 577] width 140 height 37
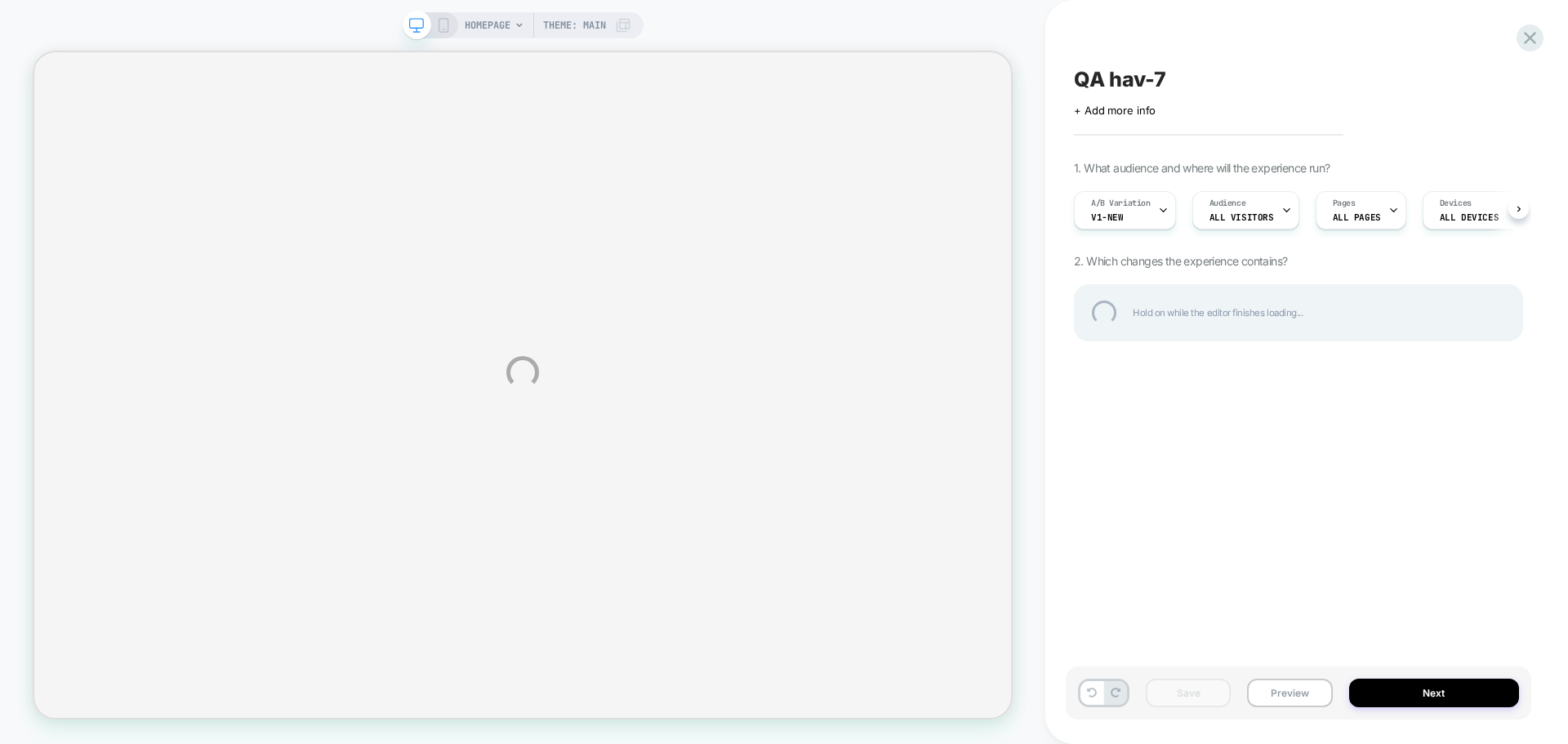
scroll to position [0, 1]
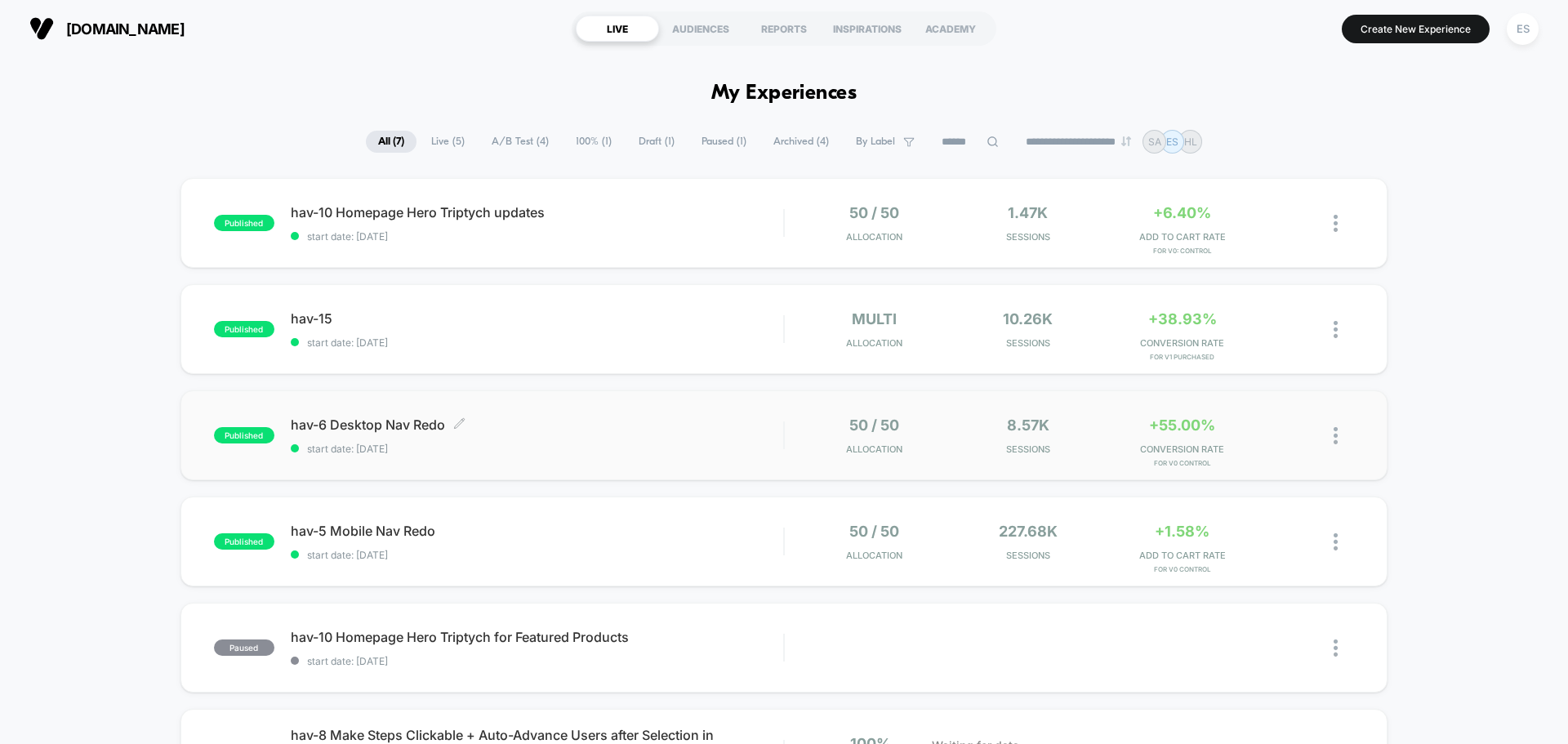
click at [415, 428] on span "hav-6 Desktop Nav Redo Click to edit experience details" at bounding box center [537, 424] width 492 height 16
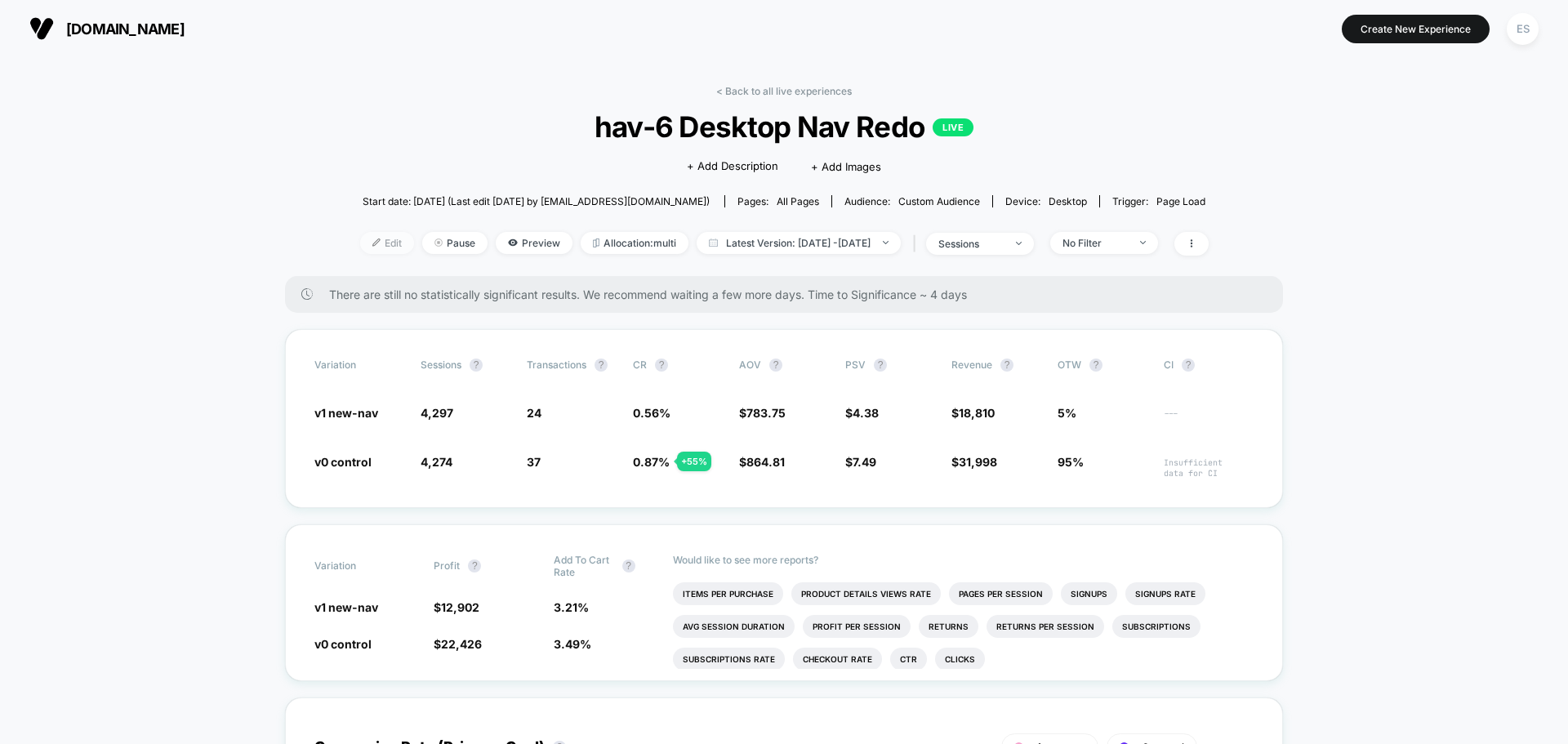
click at [377, 232] on span "Edit" at bounding box center [387, 242] width 54 height 22
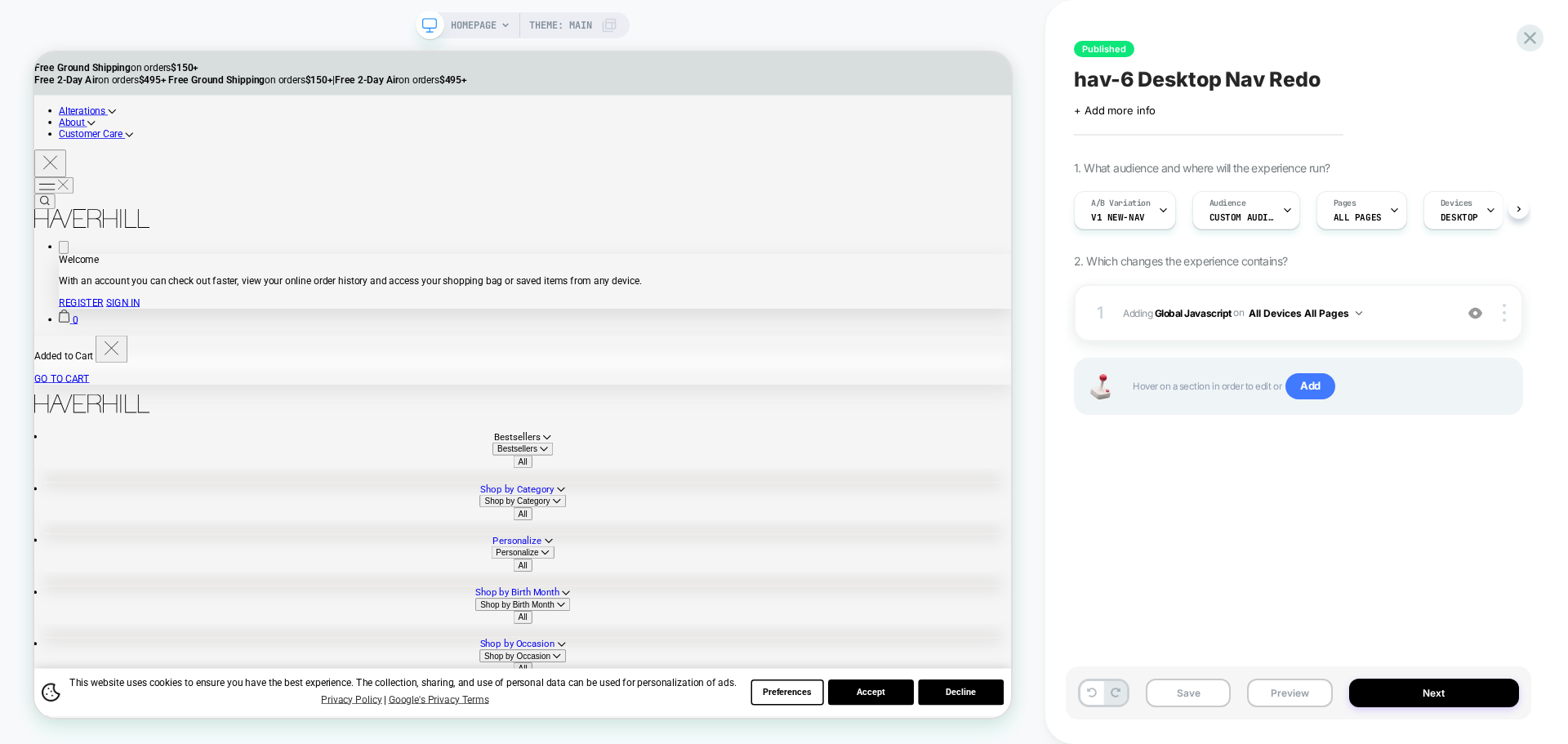
scroll to position [0, 1]
click at [1275, 688] on button "Preview" at bounding box center [1289, 694] width 85 height 29
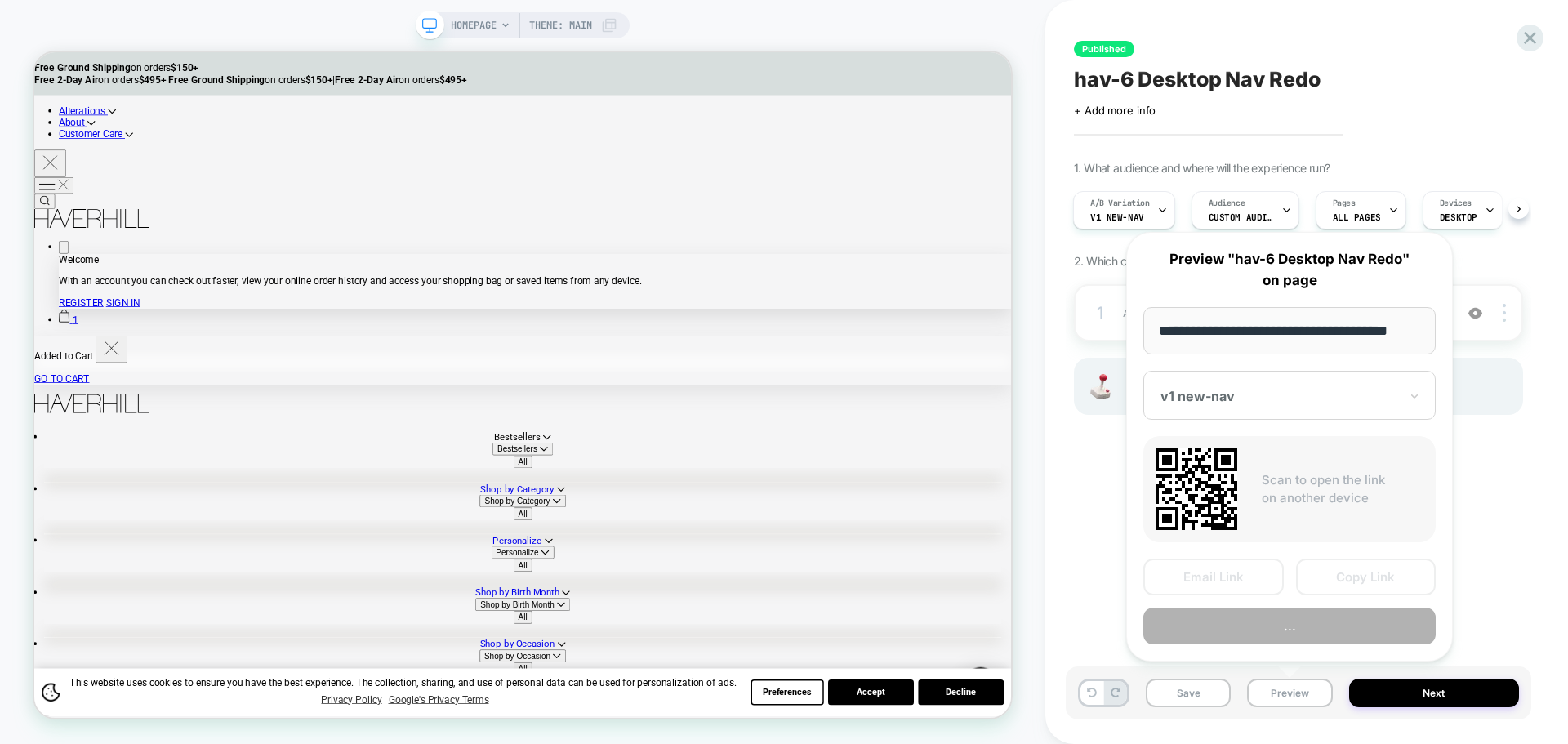
scroll to position [0, 10]
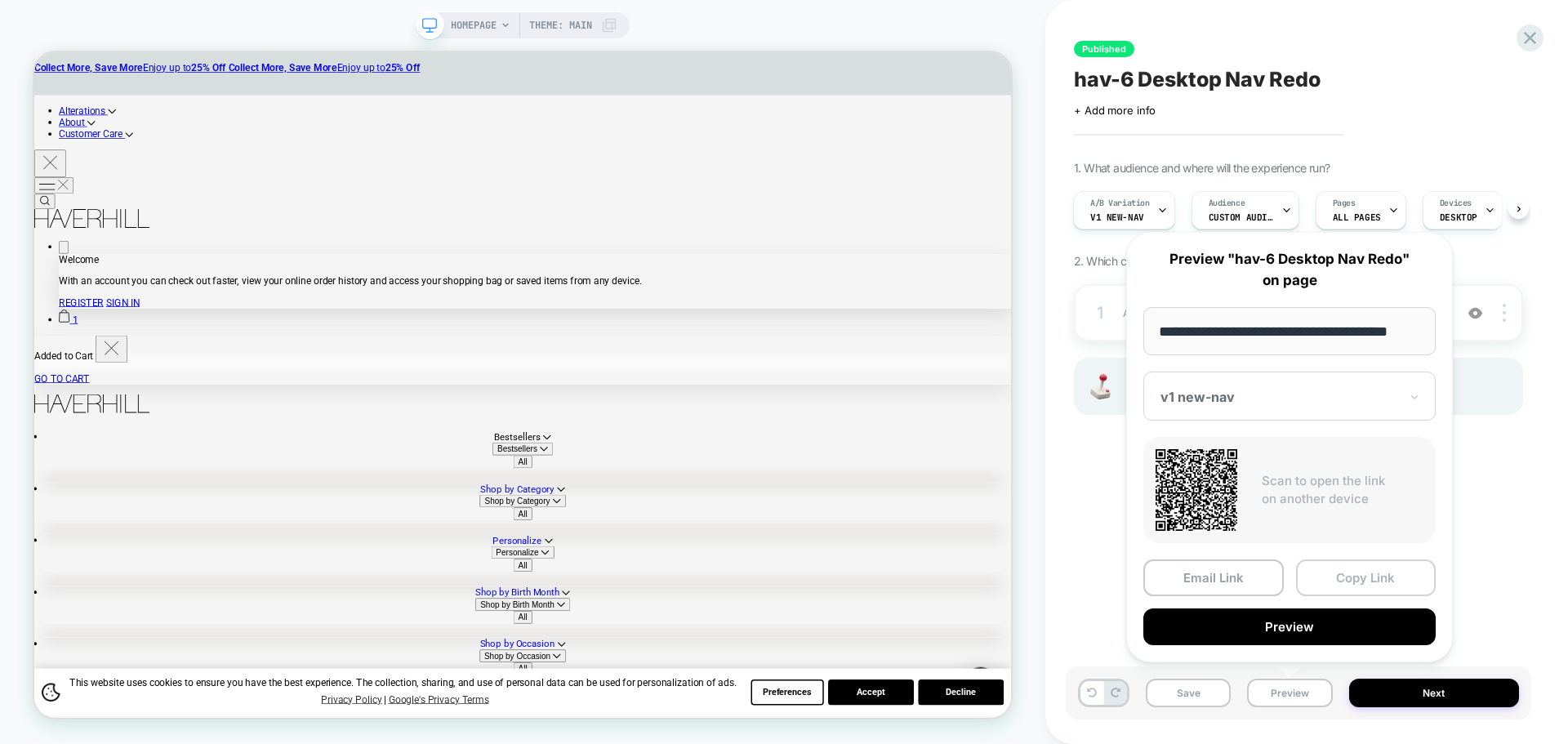
click at [1384, 566] on button "Copy Link" at bounding box center [1366, 577] width 140 height 37
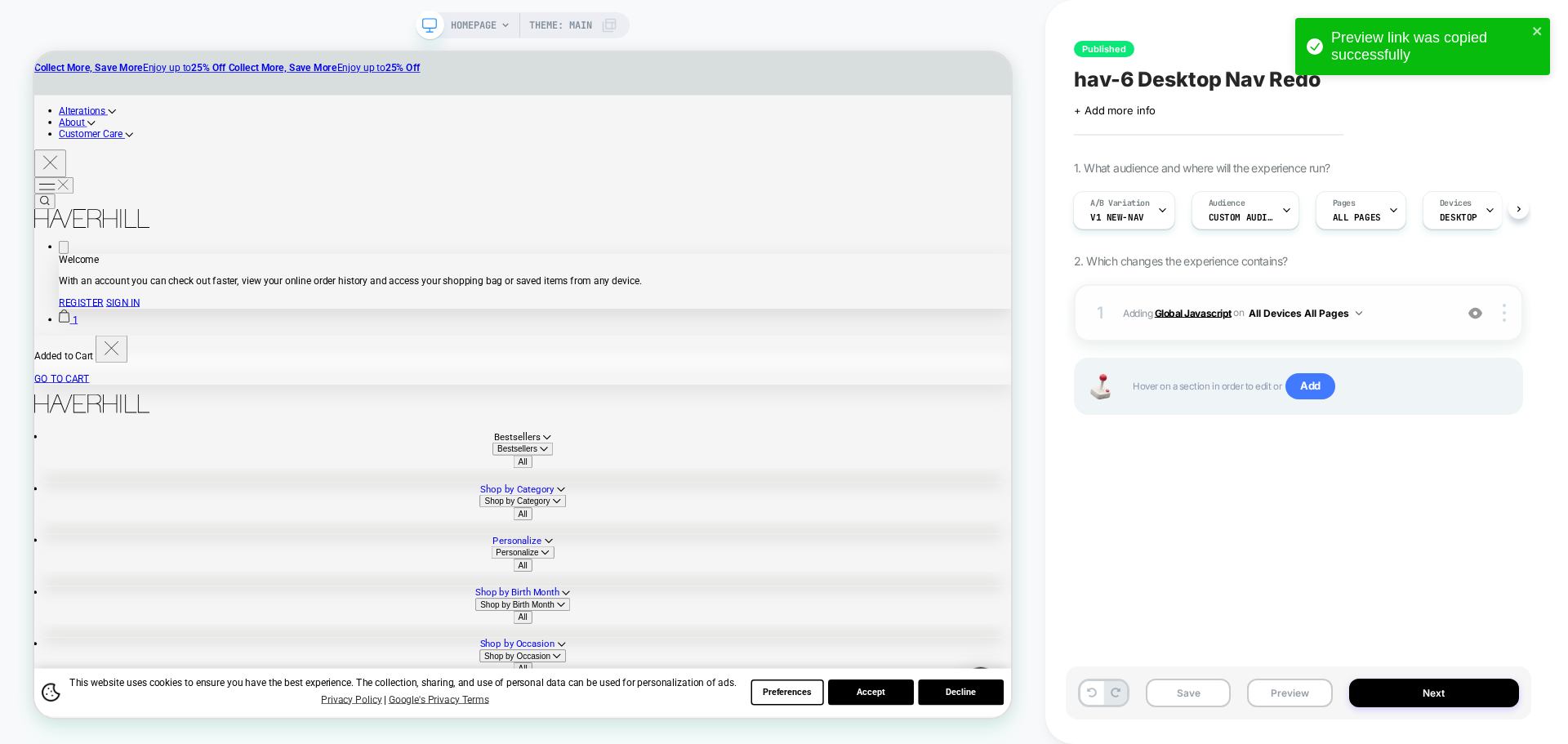
click at [1158, 308] on b "Global Javascript" at bounding box center [1192, 312] width 77 height 13
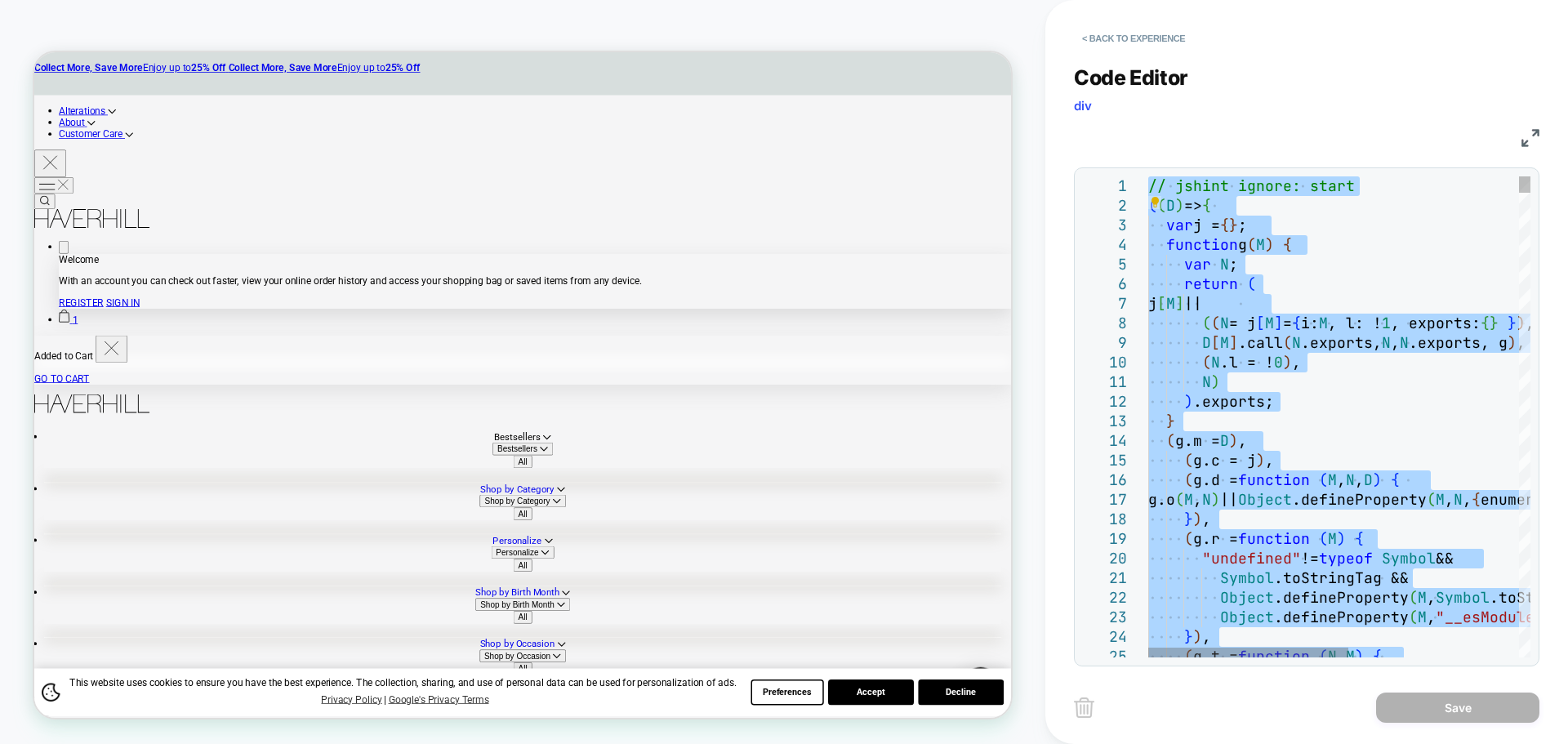
type textarea "**********"
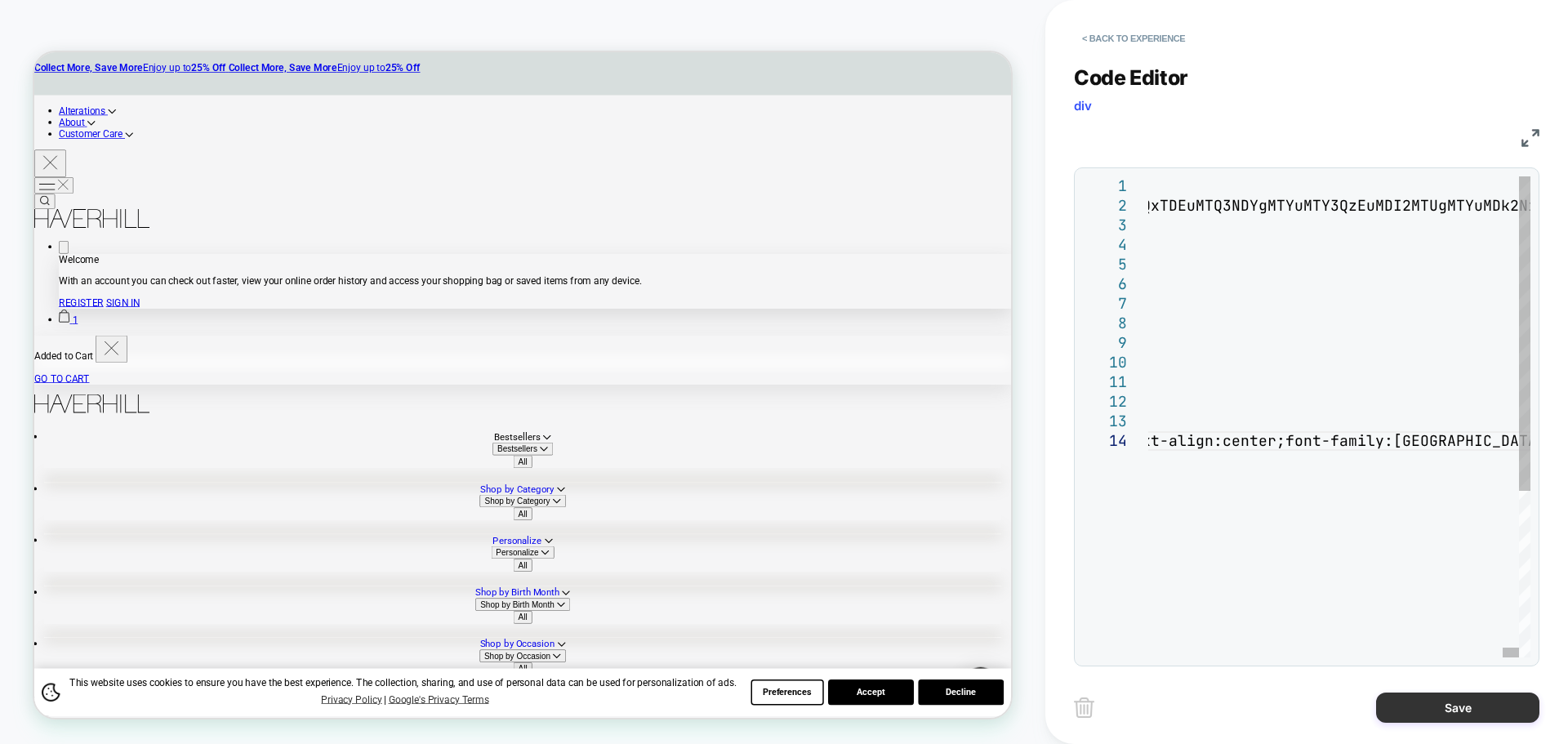
click at [1428, 702] on button "Save" at bounding box center [1457, 707] width 164 height 30
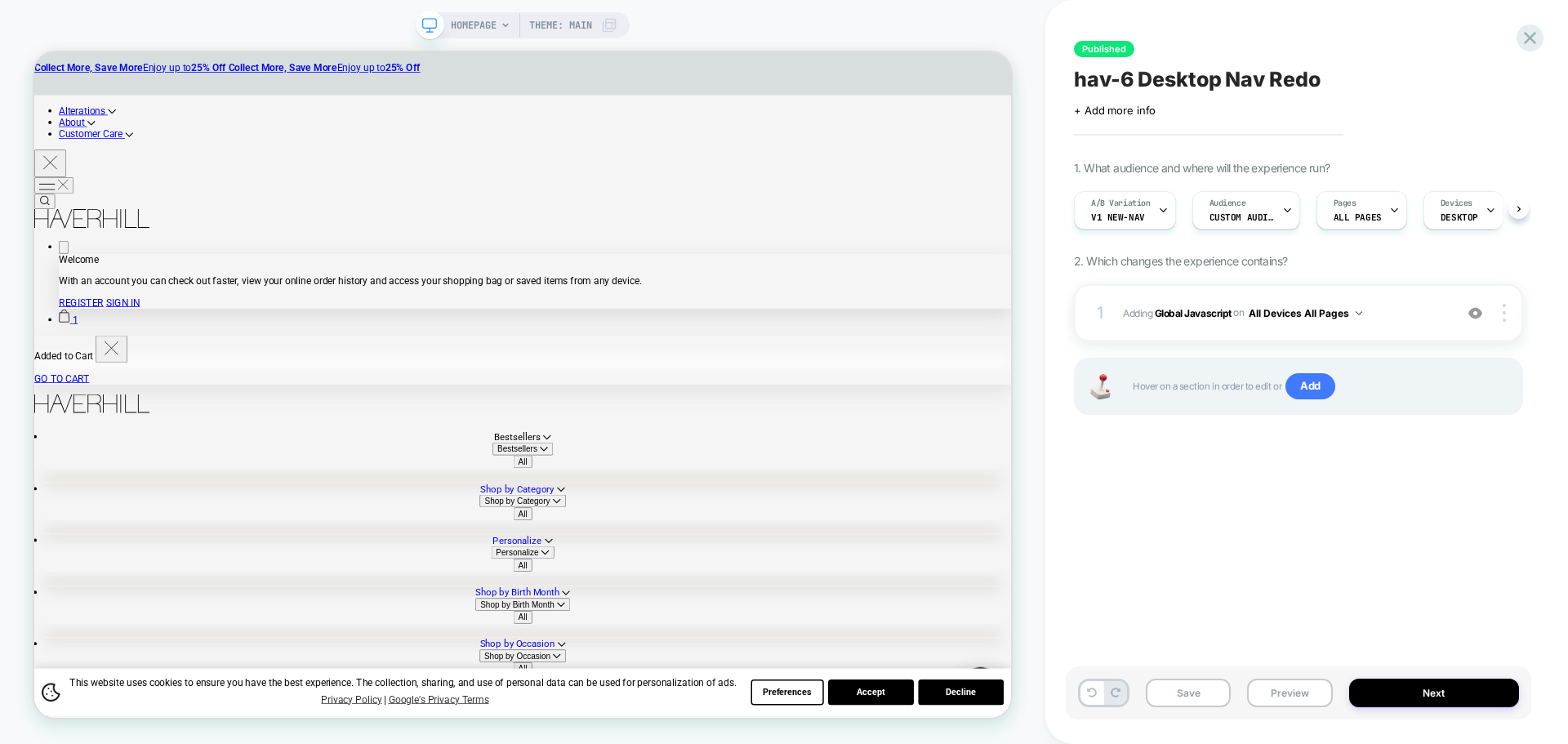
scroll to position [0, 1]
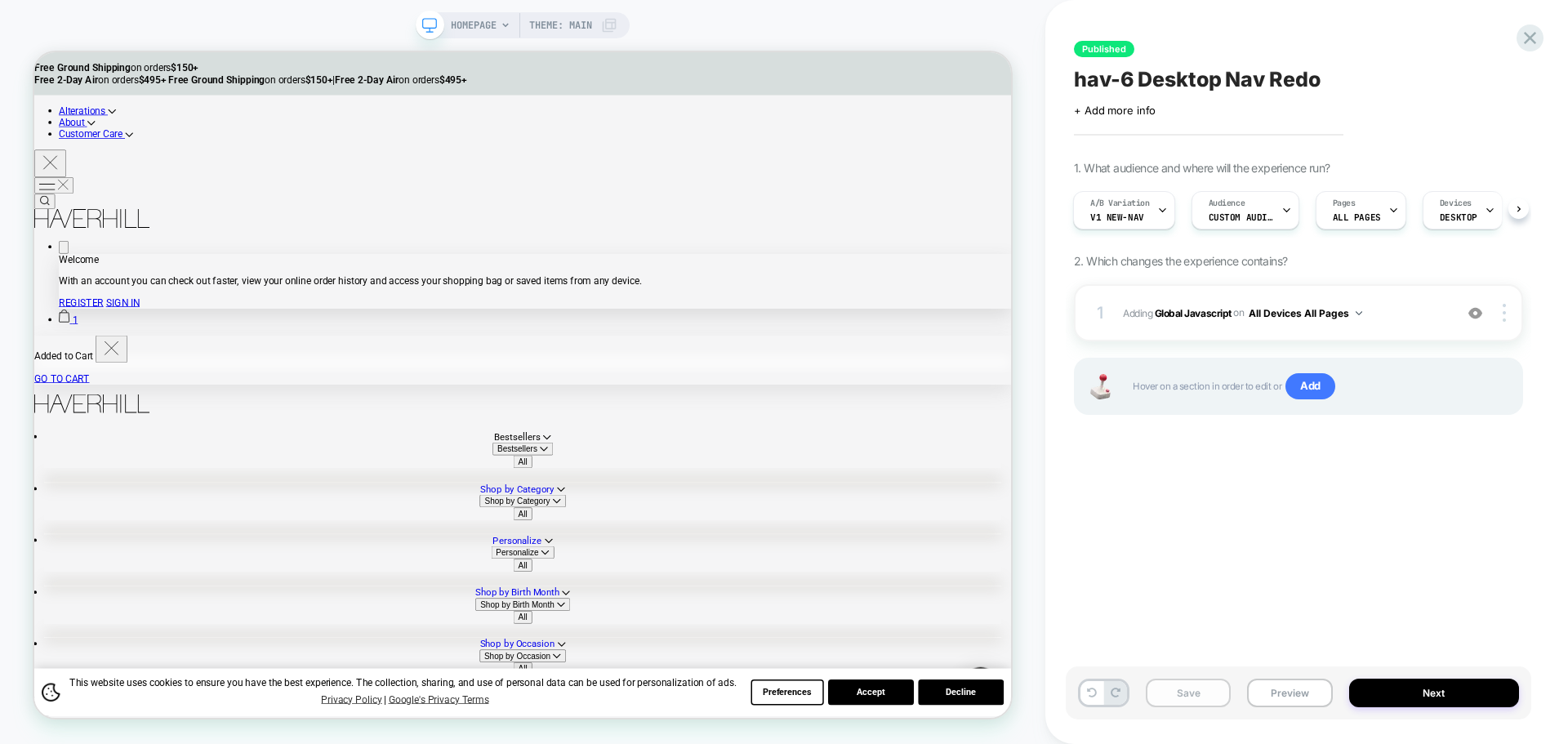
click at [1214, 694] on button "Save" at bounding box center [1188, 694] width 85 height 29
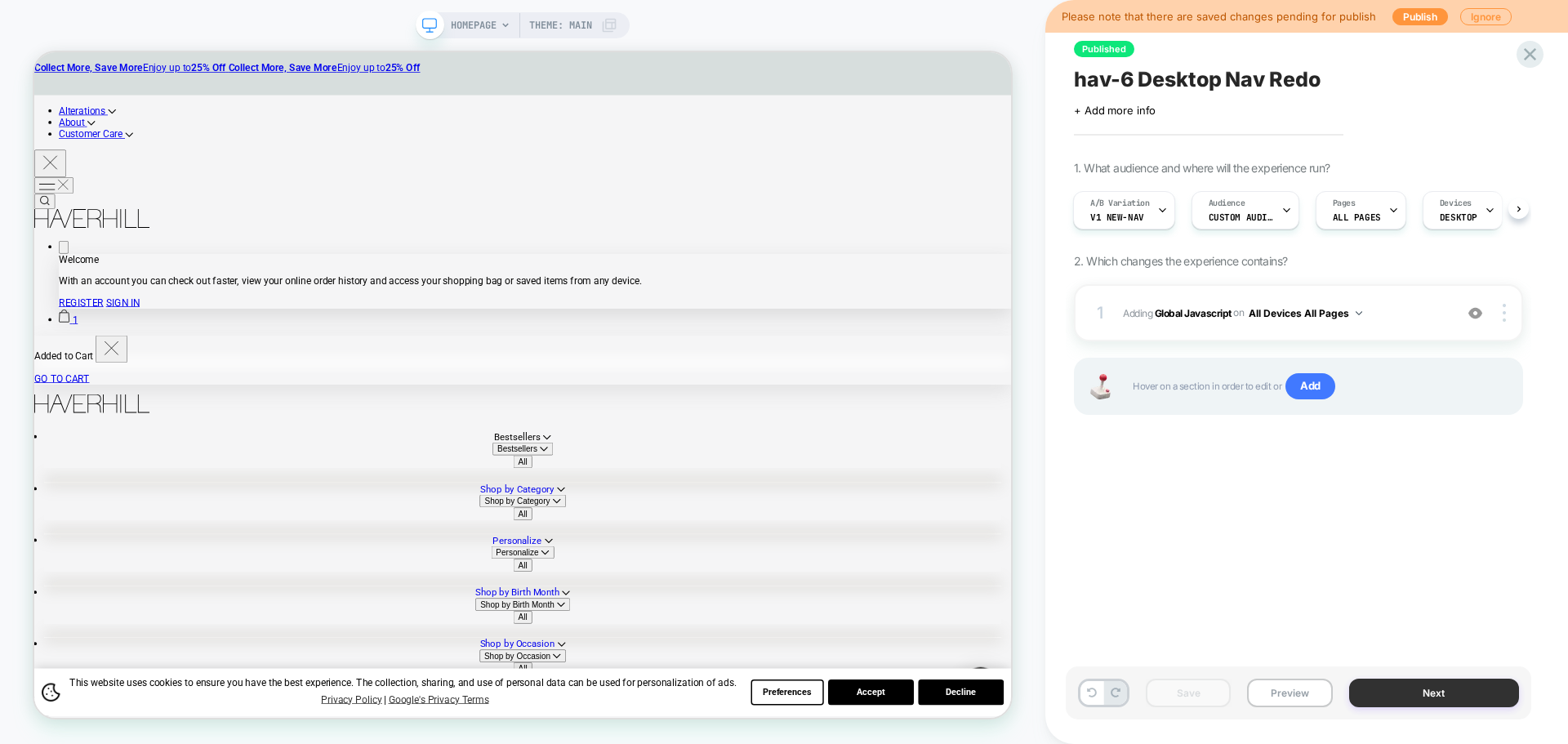
click at [1460, 689] on button "Next" at bounding box center [1434, 694] width 170 height 29
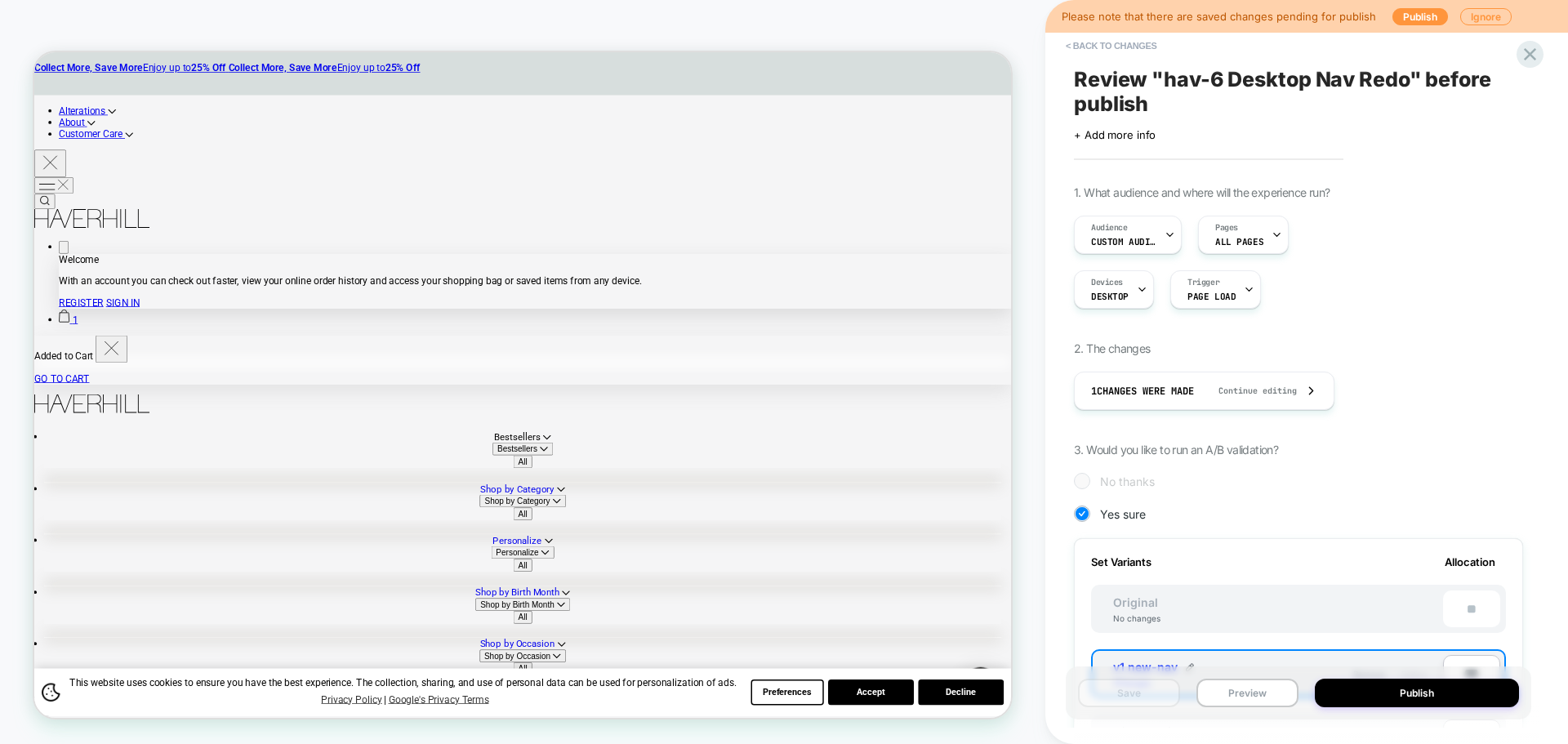
scroll to position [0, 2]
click at [1435, 699] on button "Publish" at bounding box center [1416, 694] width 204 height 29
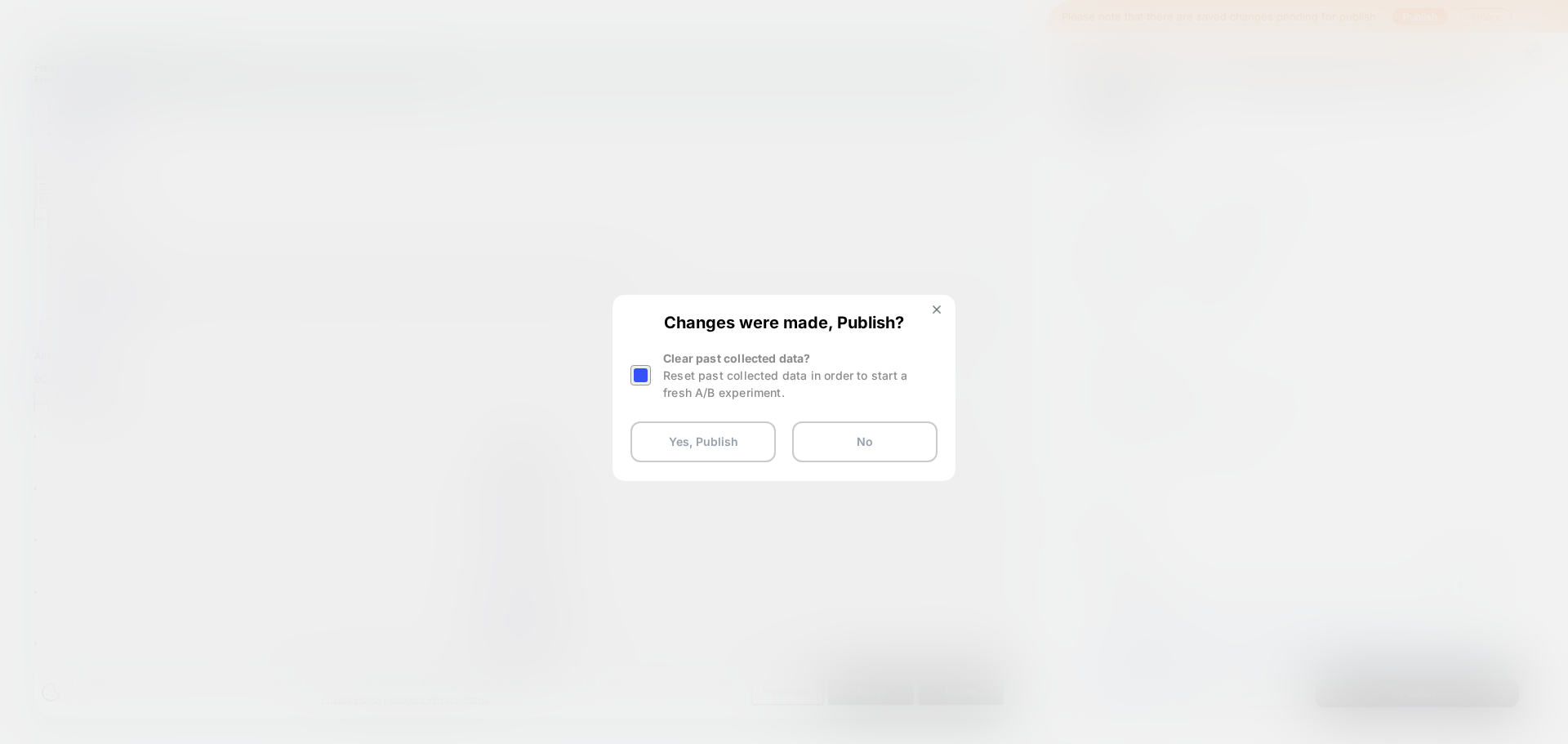
click at [649, 381] on div at bounding box center [640, 375] width 20 height 20
click at [693, 438] on button "Yes, Publish" at bounding box center [703, 442] width 145 height 41
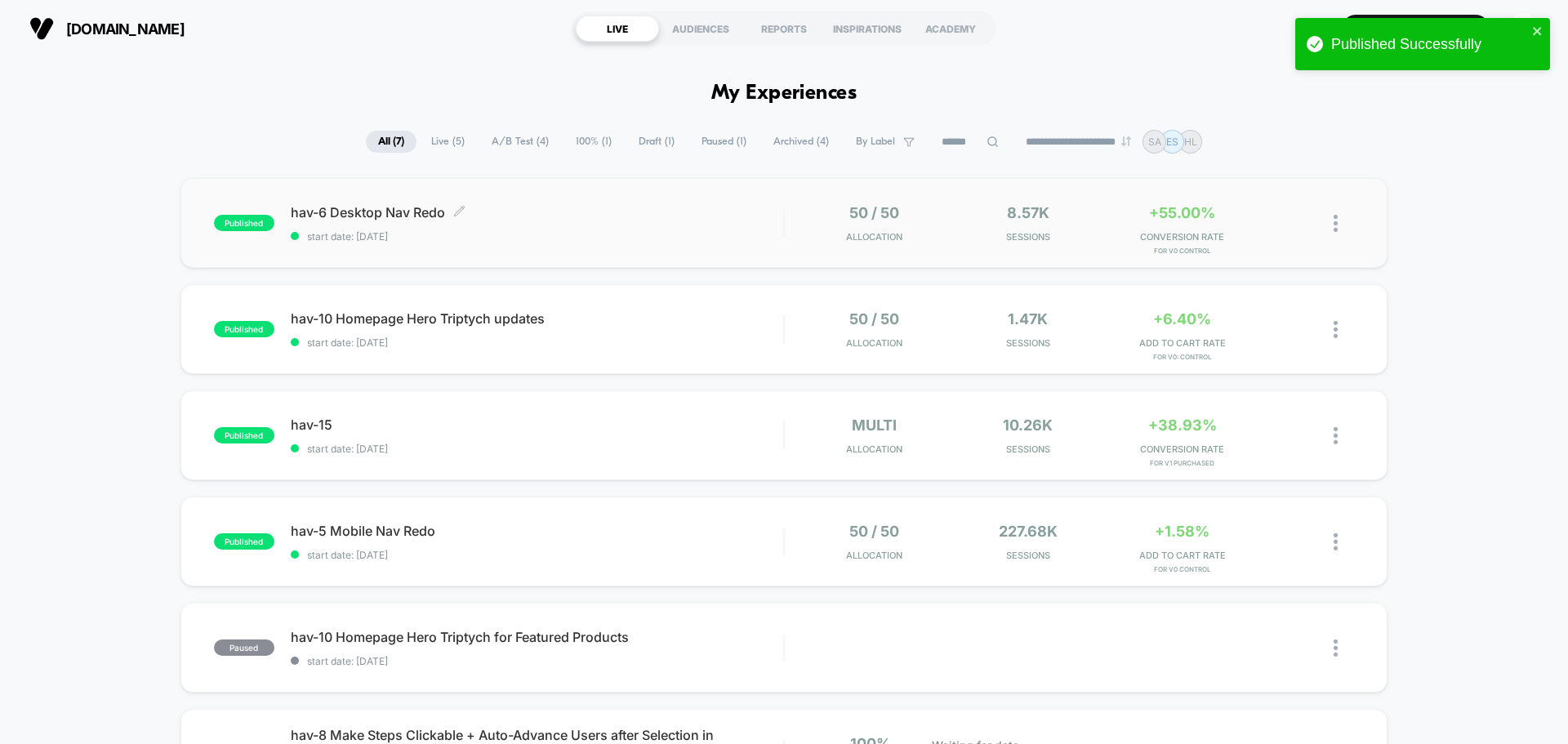
click at [387, 209] on span "hav-6 Desktop Nav Redo Click to edit experience details" at bounding box center [537, 212] width 492 height 16
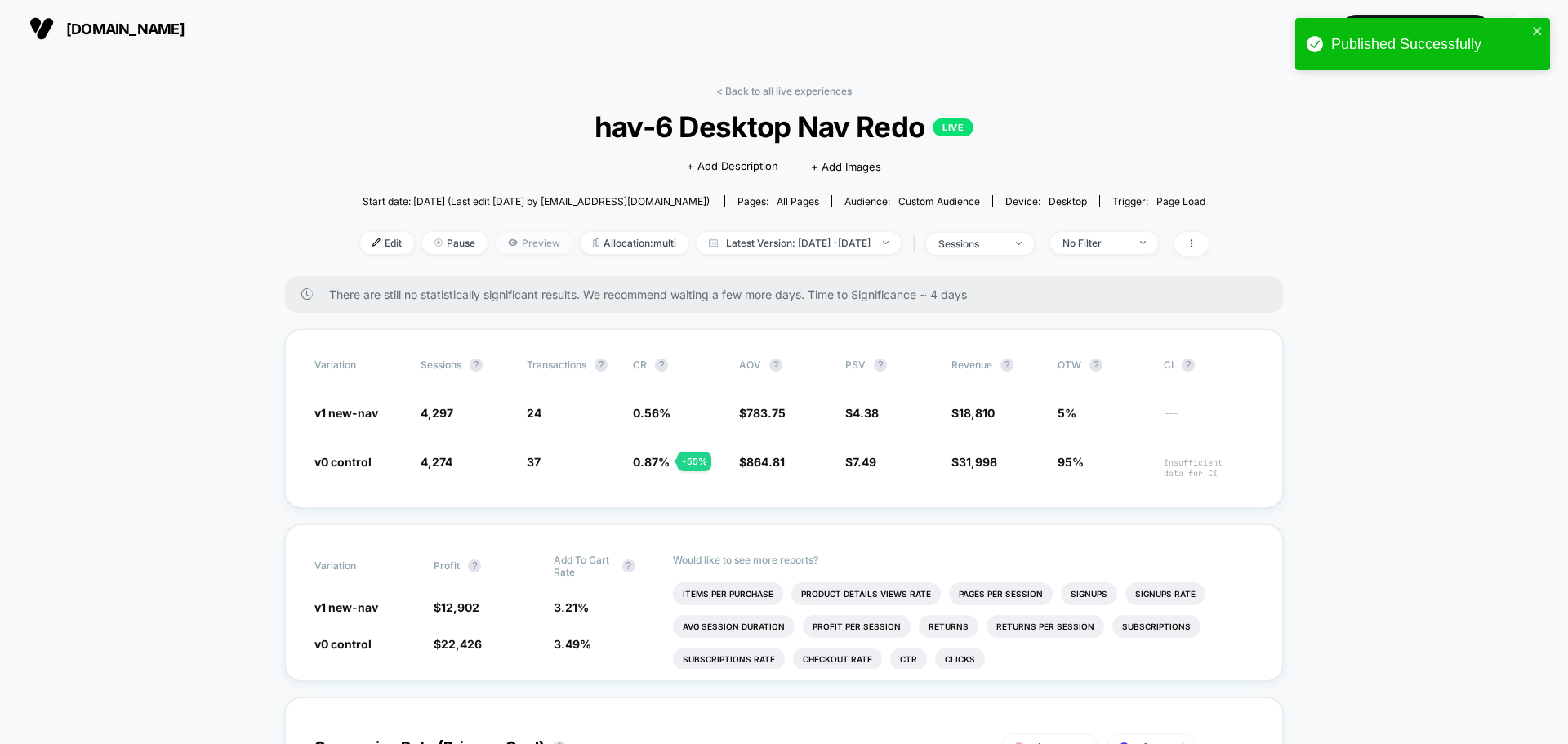
click at [523, 242] on span "Preview" at bounding box center [534, 242] width 77 height 22
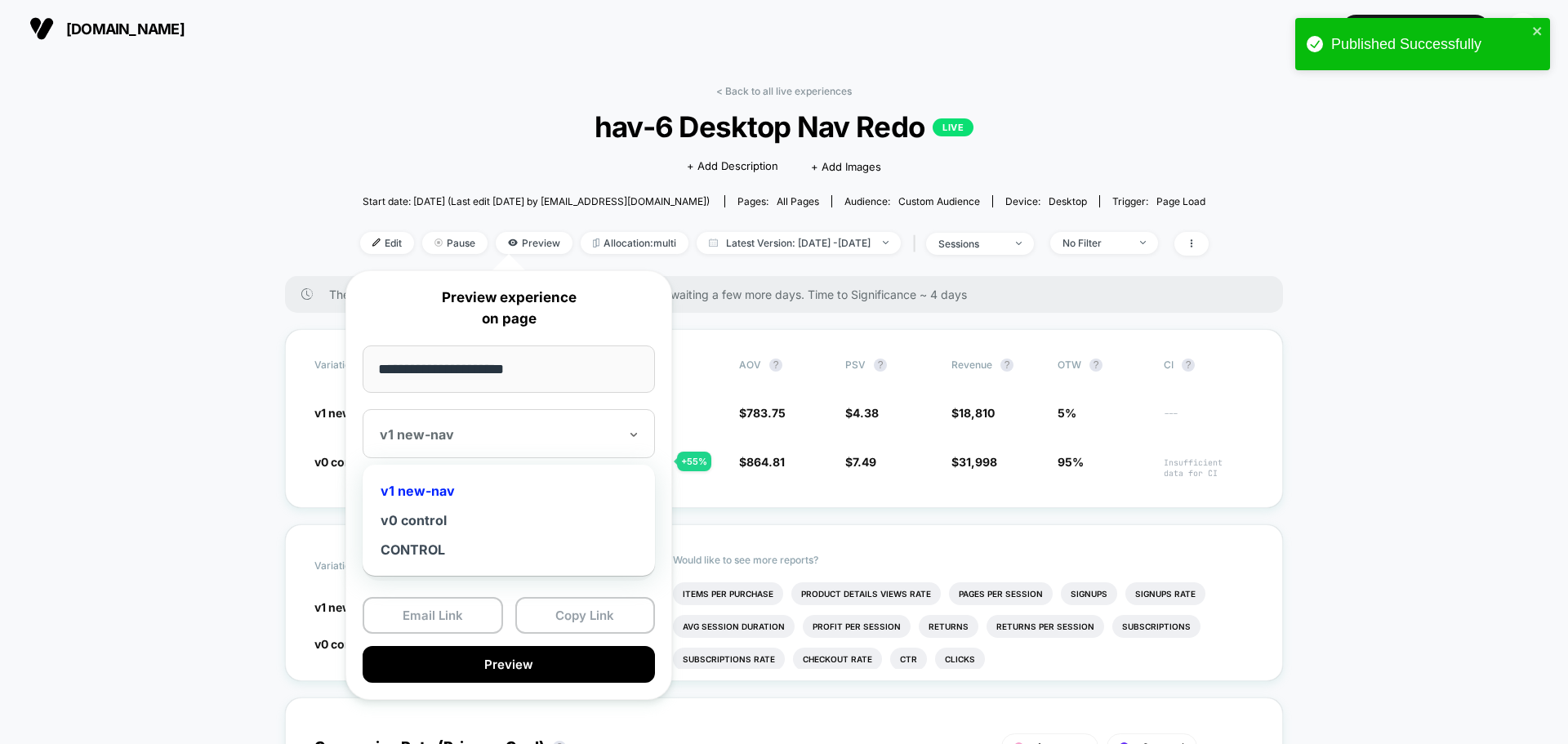
click at [528, 433] on div at bounding box center [499, 434] width 238 height 16
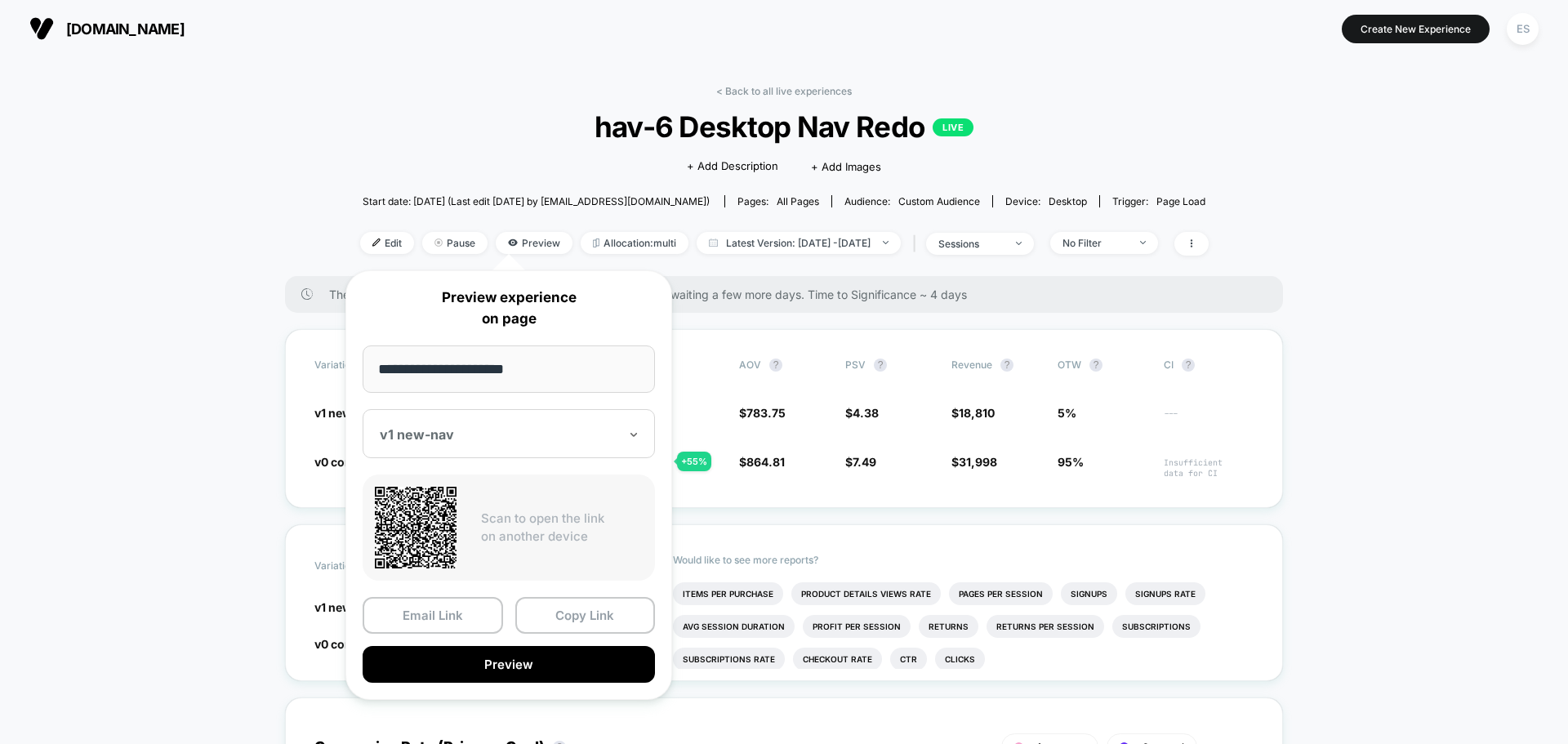
click at [486, 419] on div "v1 new-nav" at bounding box center [508, 433] width 292 height 49
click at [590, 606] on button "Copy Link" at bounding box center [585, 615] width 140 height 37
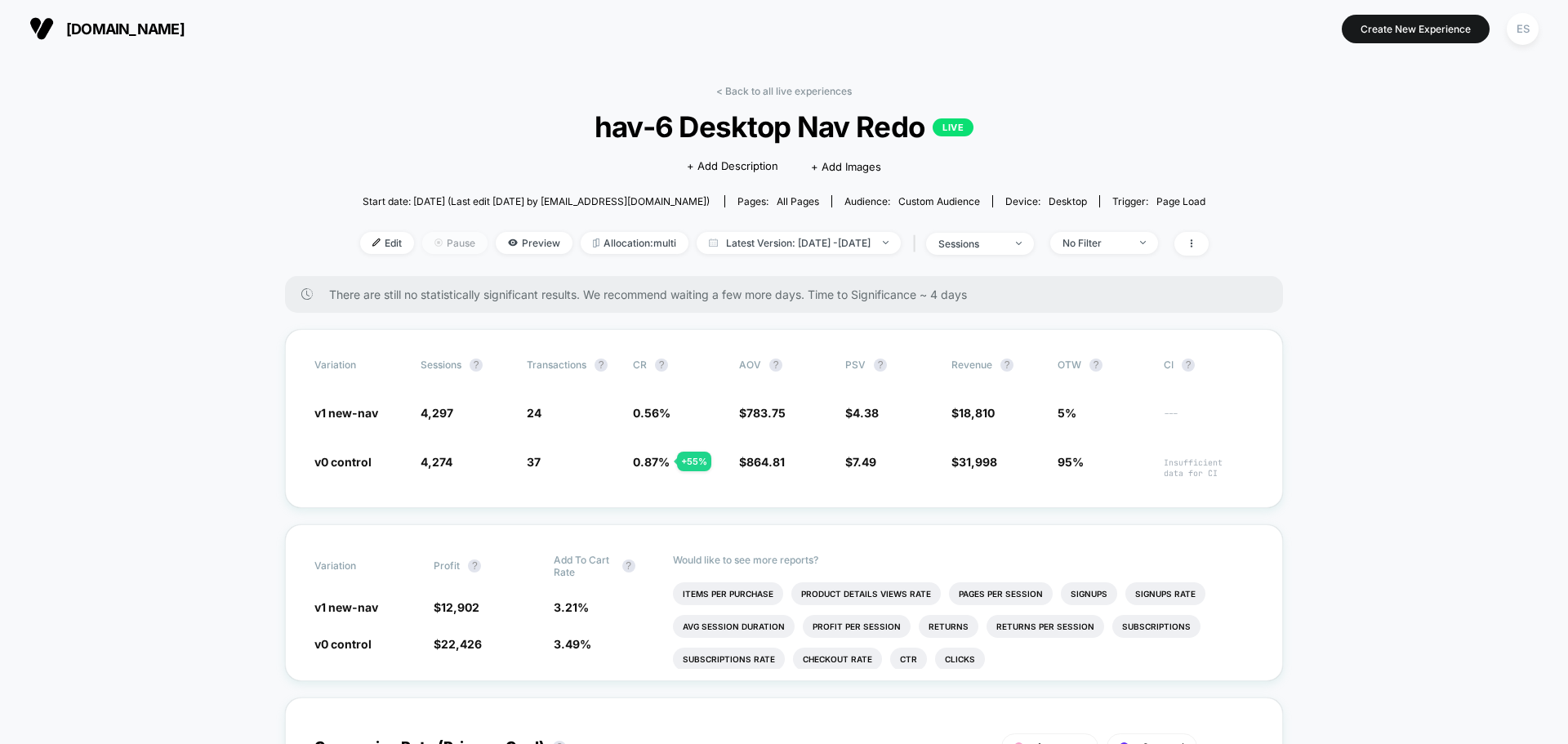
click at [442, 253] on span "Pause" at bounding box center [454, 242] width 65 height 22
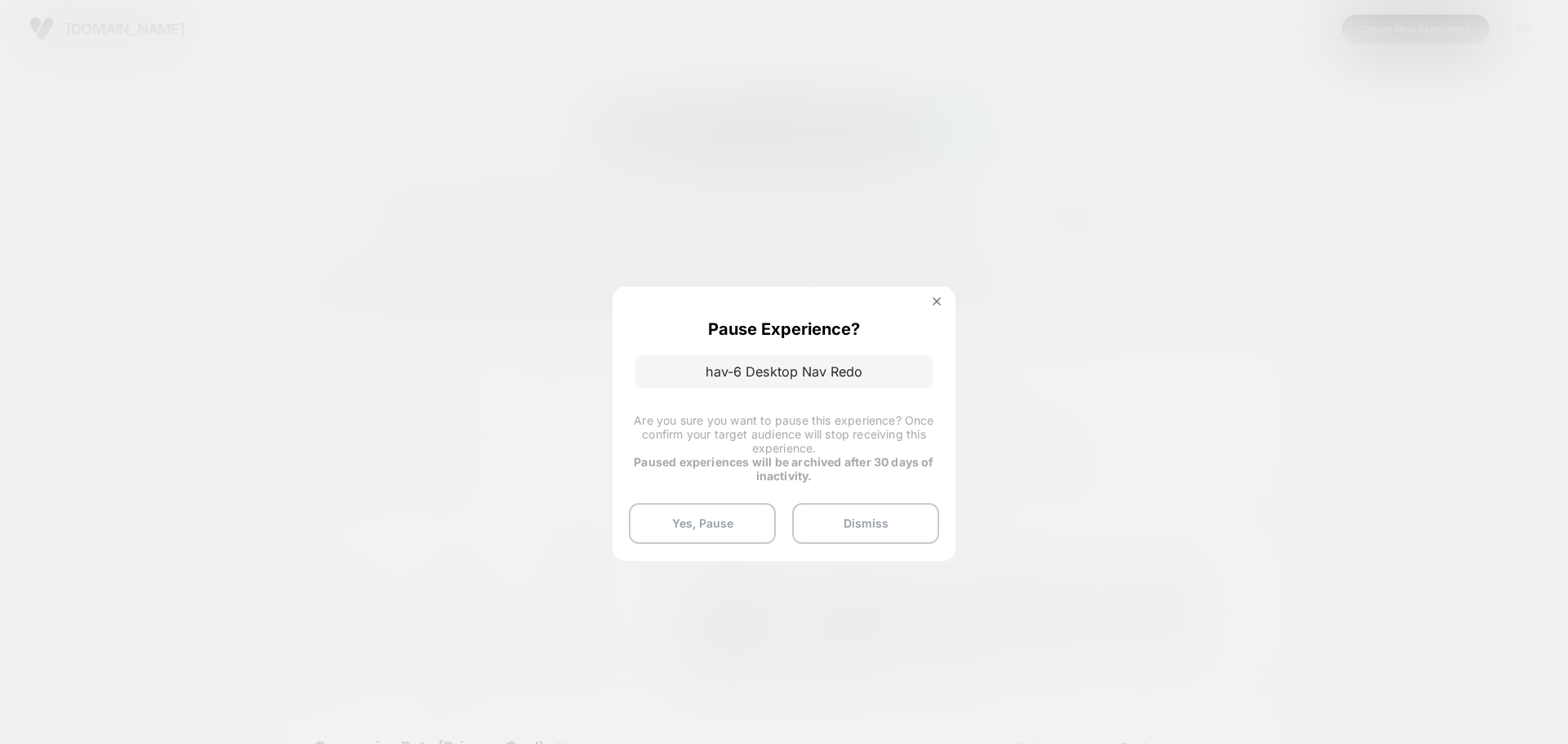
click at [636, 210] on div at bounding box center [784, 372] width 1568 height 744
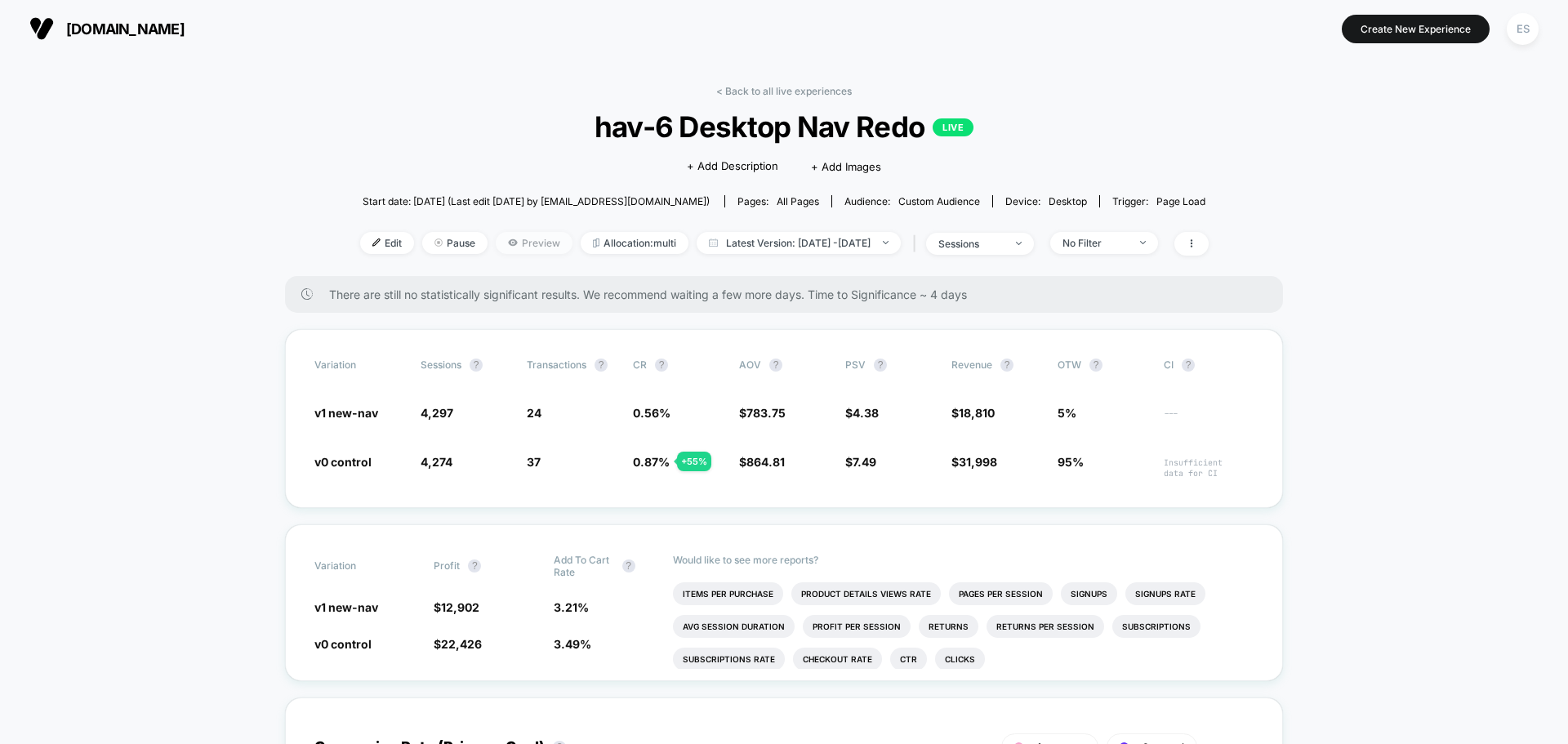
click at [528, 240] on span "Preview" at bounding box center [534, 242] width 77 height 22
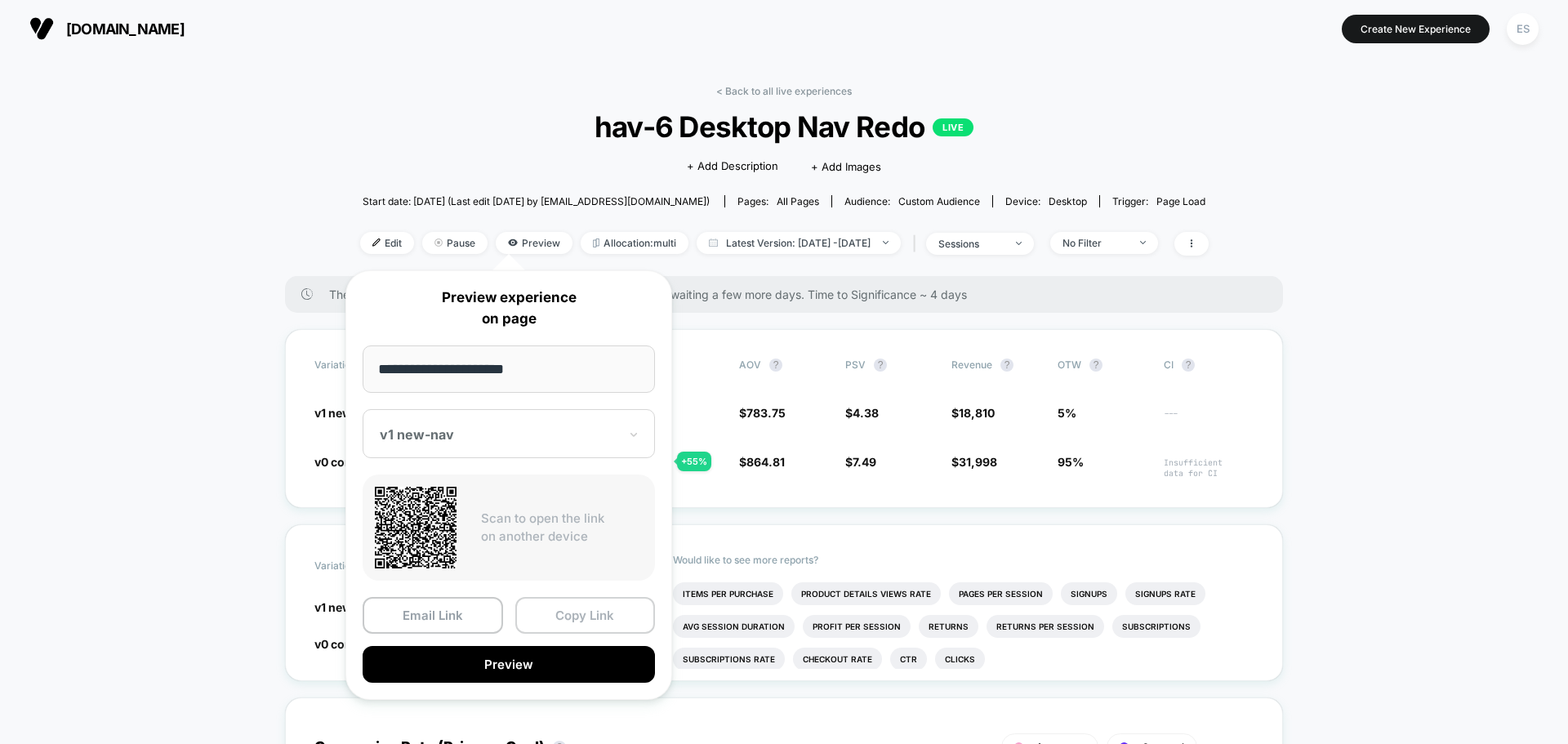
click at [595, 605] on button "Copy Link" at bounding box center [585, 615] width 140 height 37
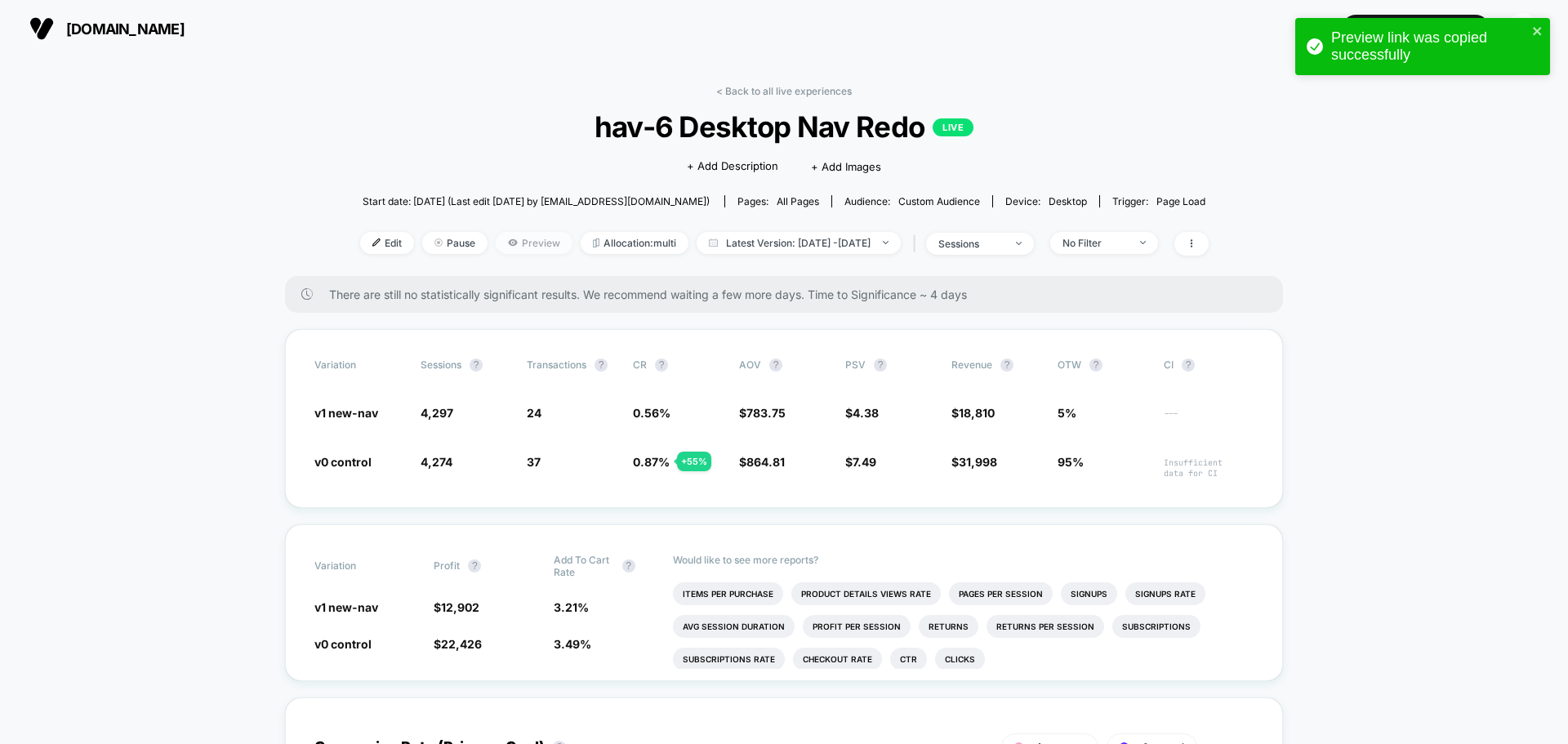
click at [503, 236] on span "Preview" at bounding box center [534, 242] width 77 height 22
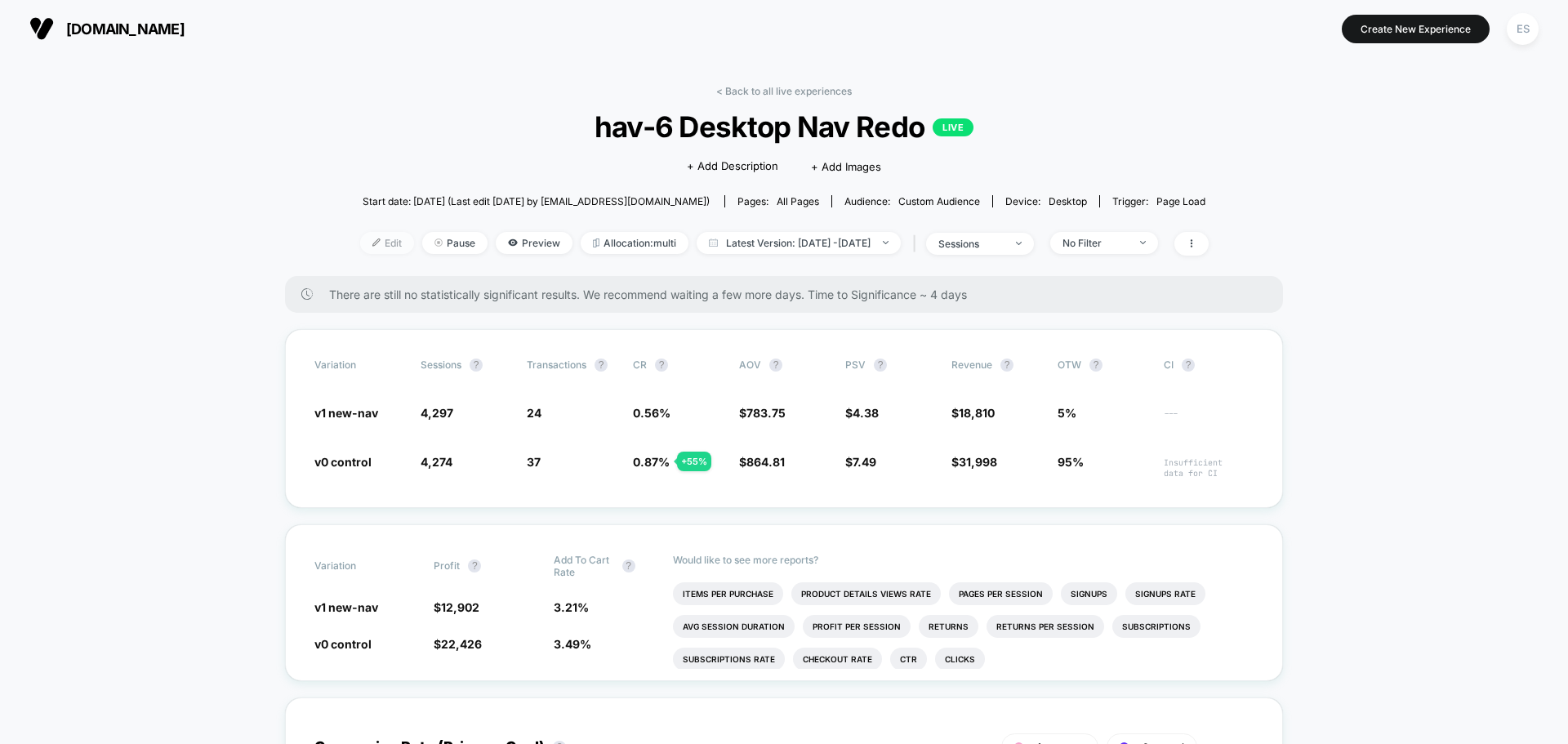
click at [374, 243] on span "Edit" at bounding box center [387, 242] width 54 height 22
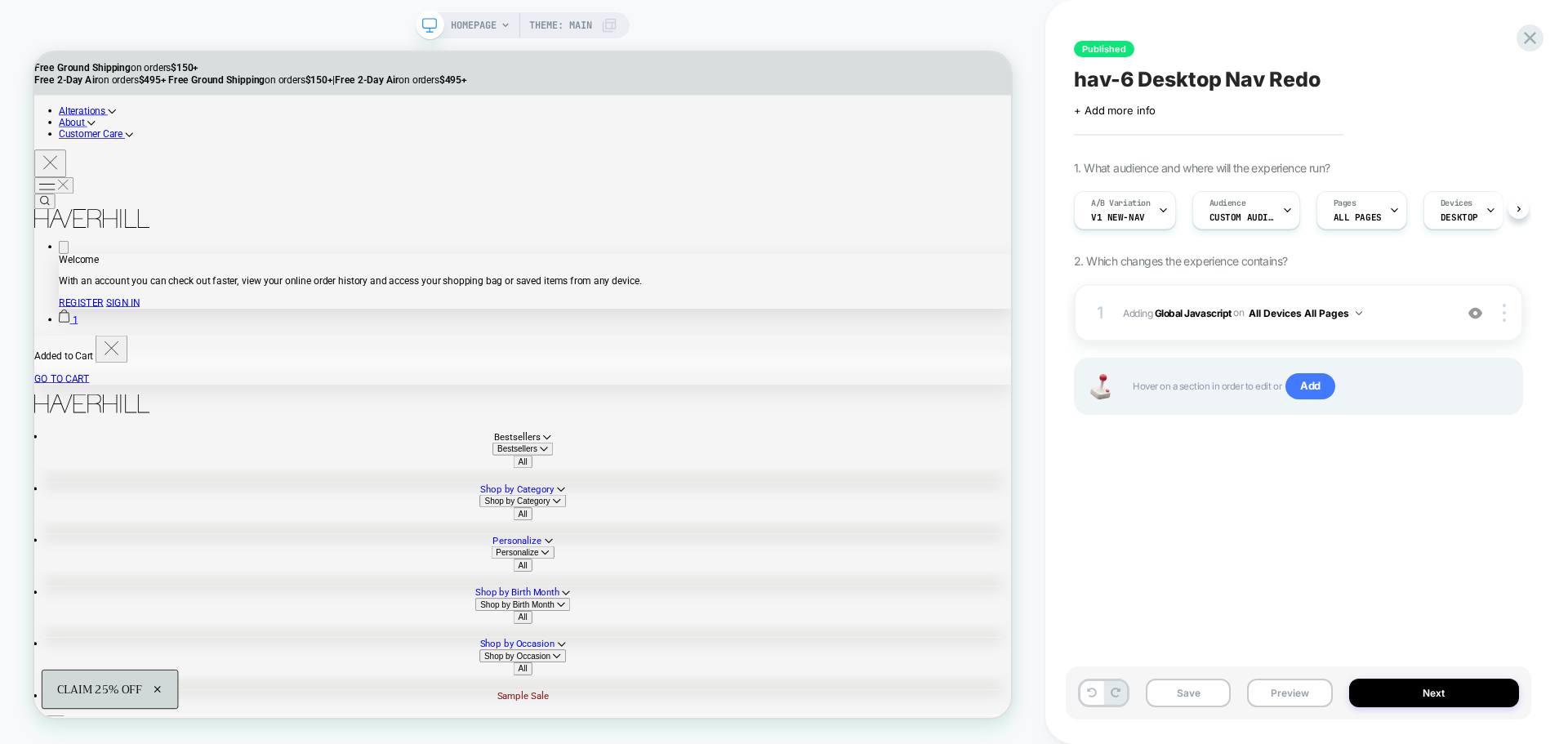
scroll to position [0, 1]
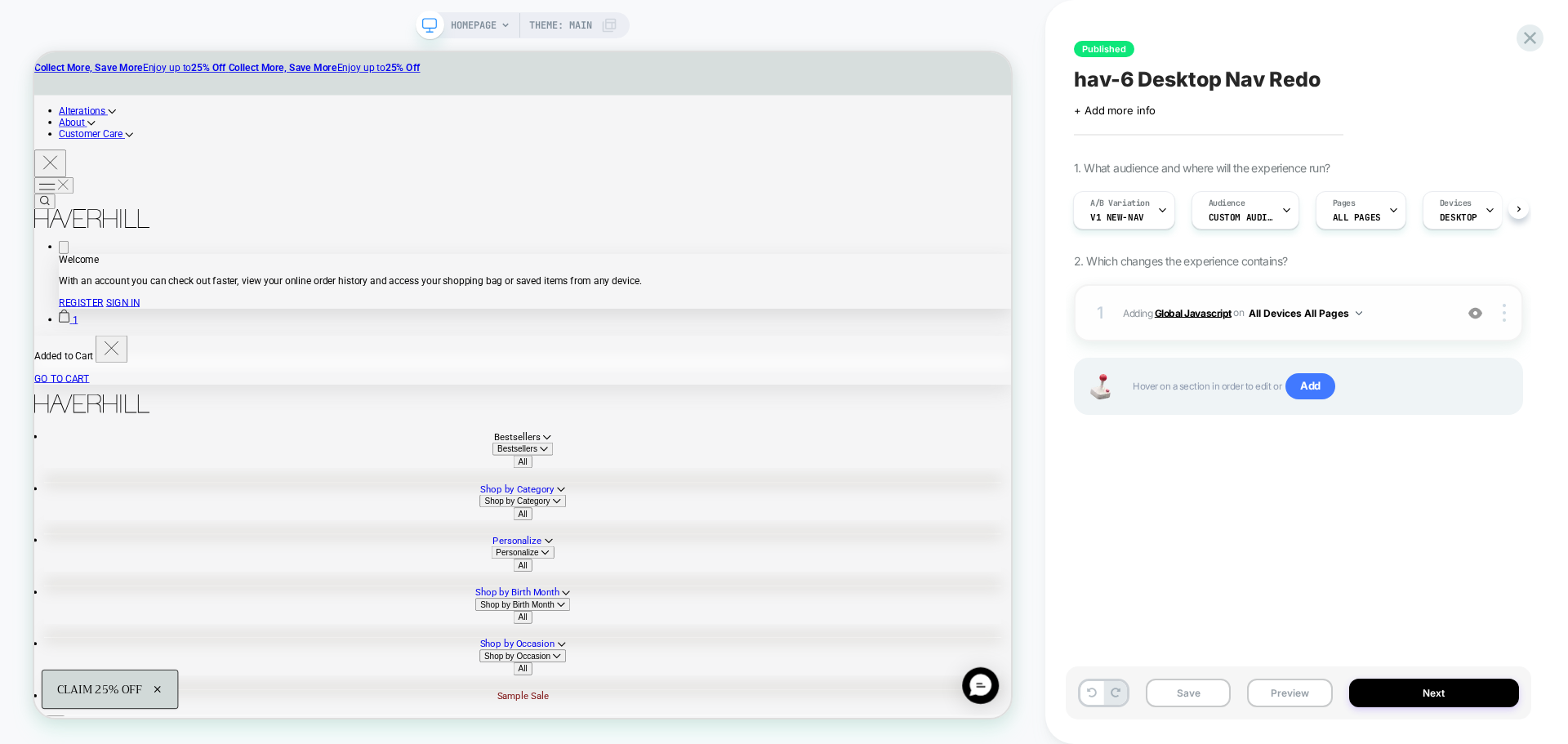
click at [1184, 313] on b "Global Javascript" at bounding box center [1192, 312] width 77 height 13
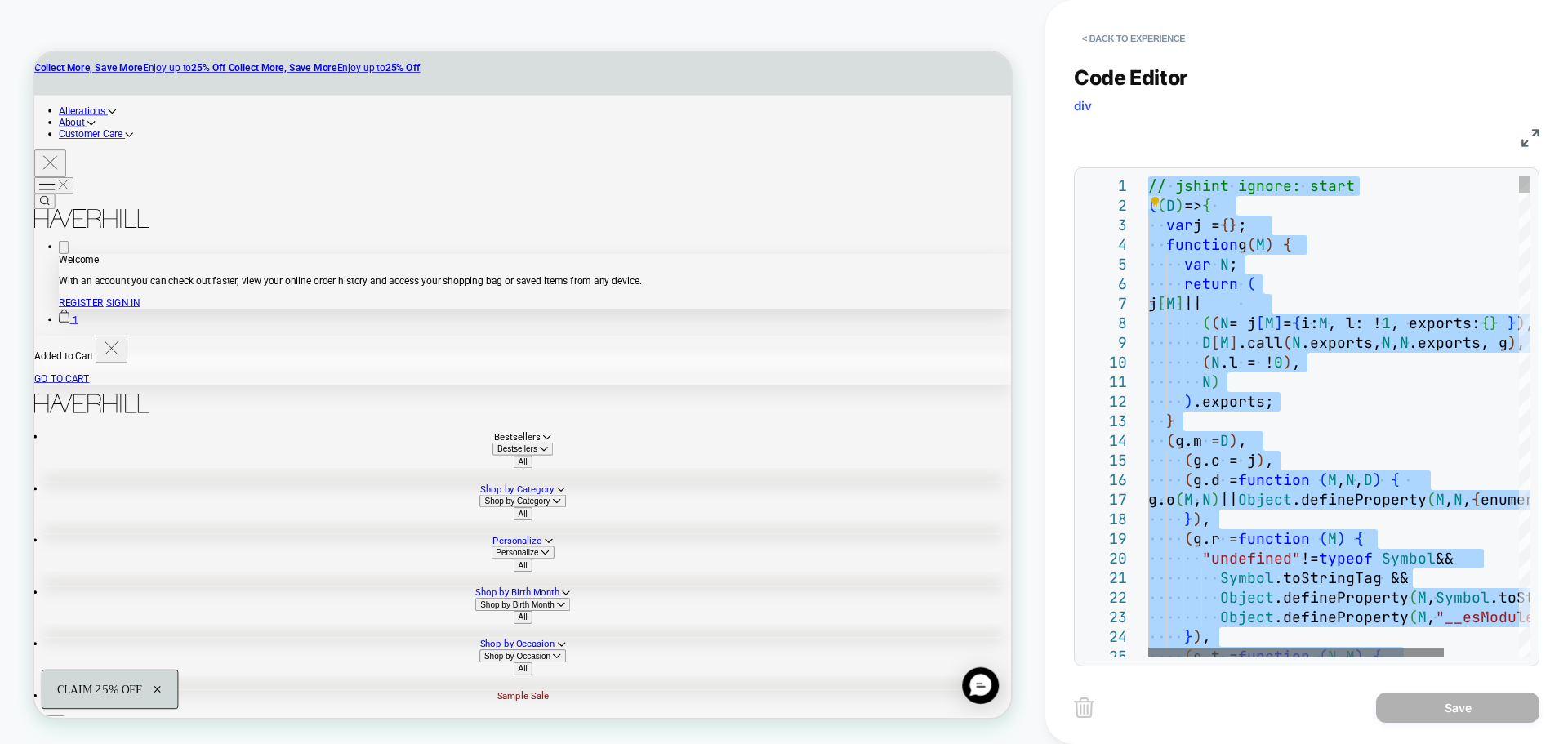
type textarea "**********"
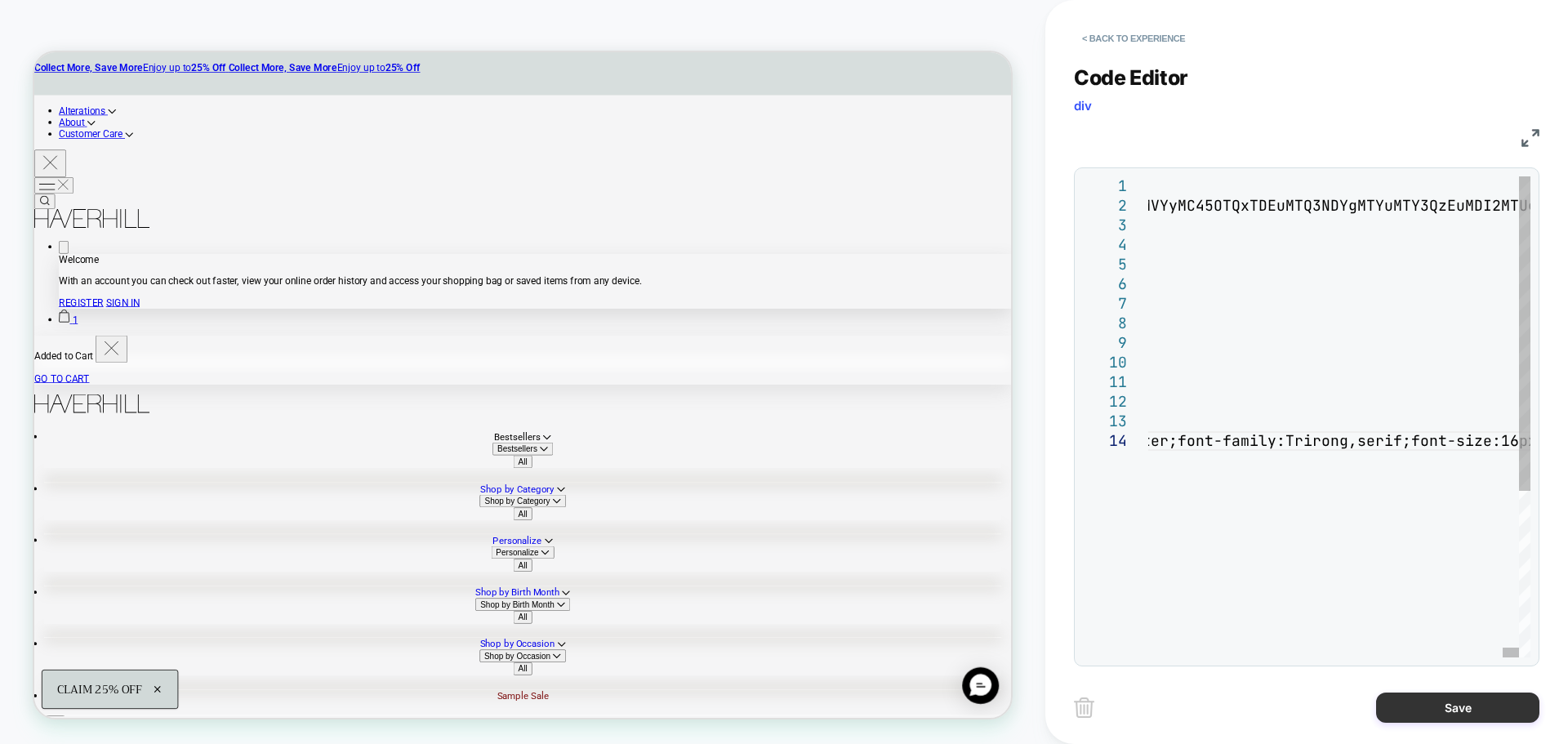
click at [1442, 708] on button "Save" at bounding box center [1457, 707] width 164 height 30
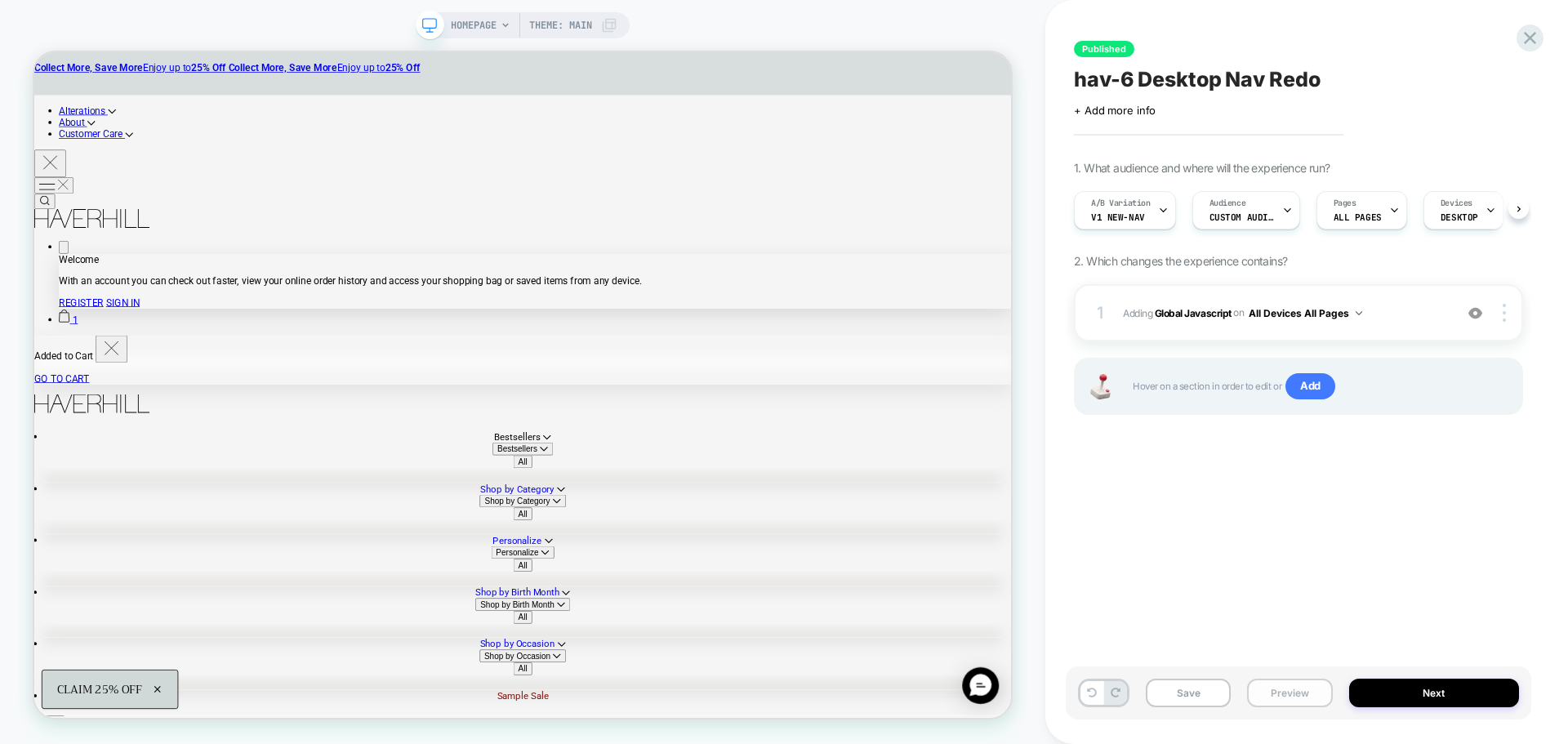
scroll to position [0, 1]
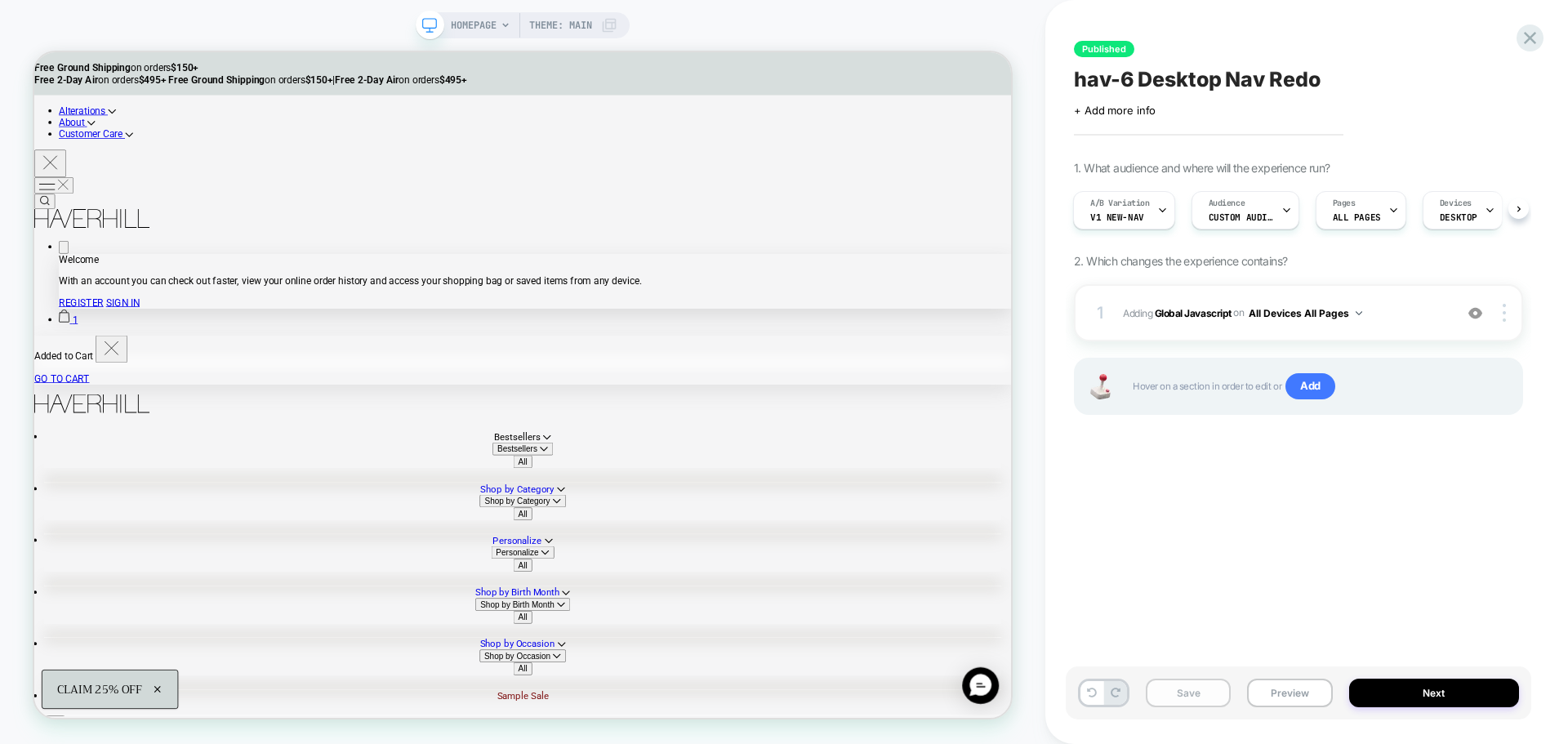
click at [1209, 696] on button "Save" at bounding box center [1188, 694] width 85 height 29
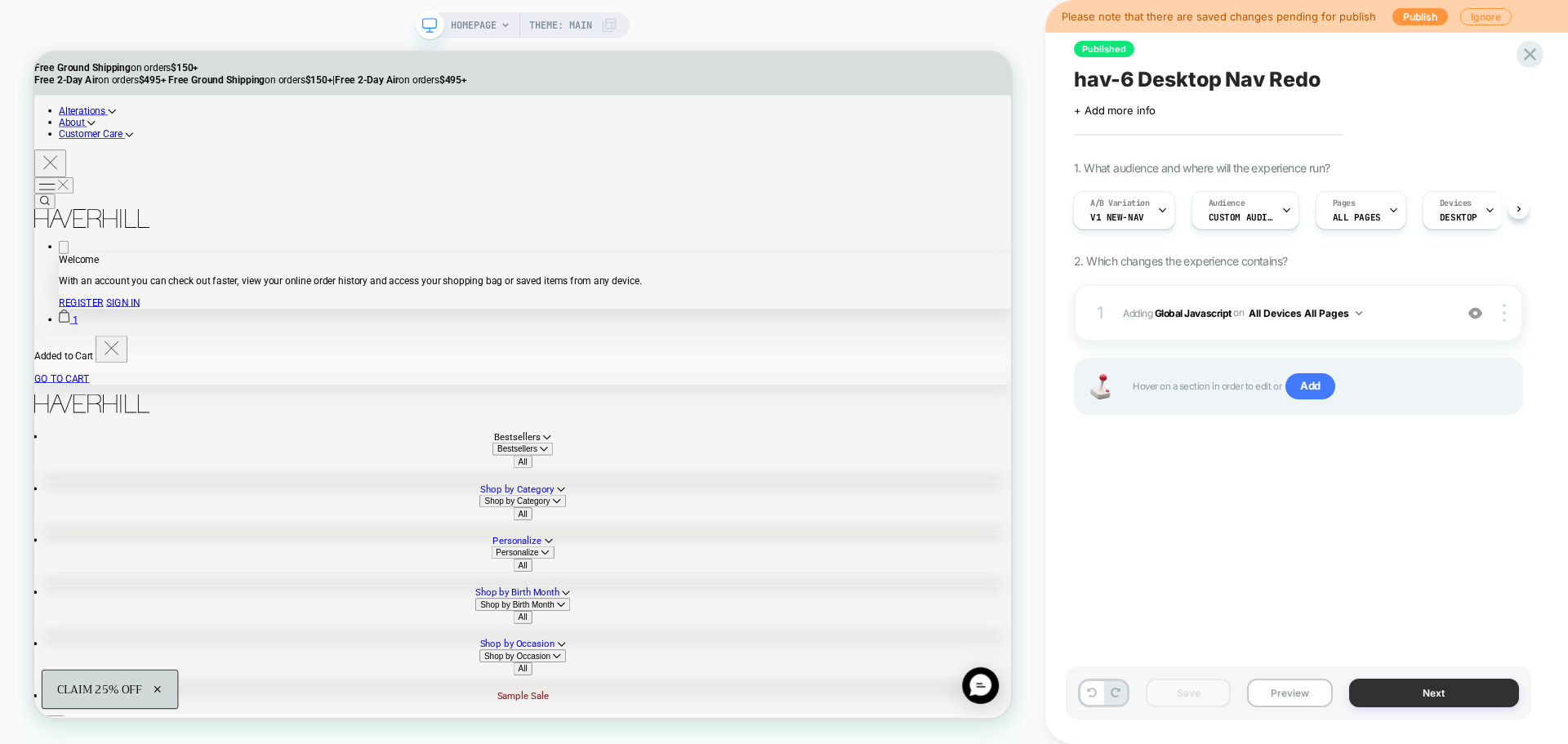
click at [1430, 697] on button "Next" at bounding box center [1434, 694] width 170 height 29
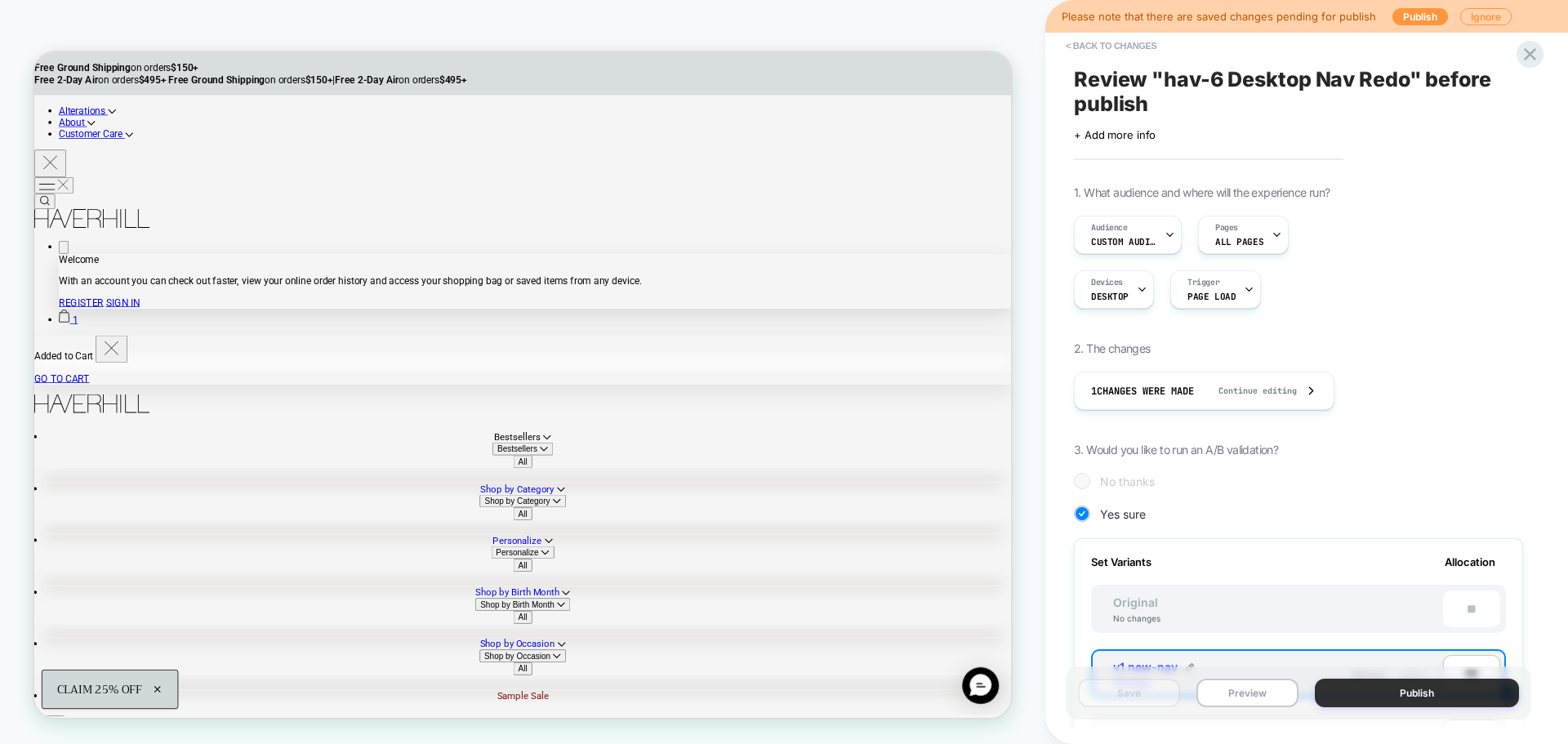
scroll to position [0, 2]
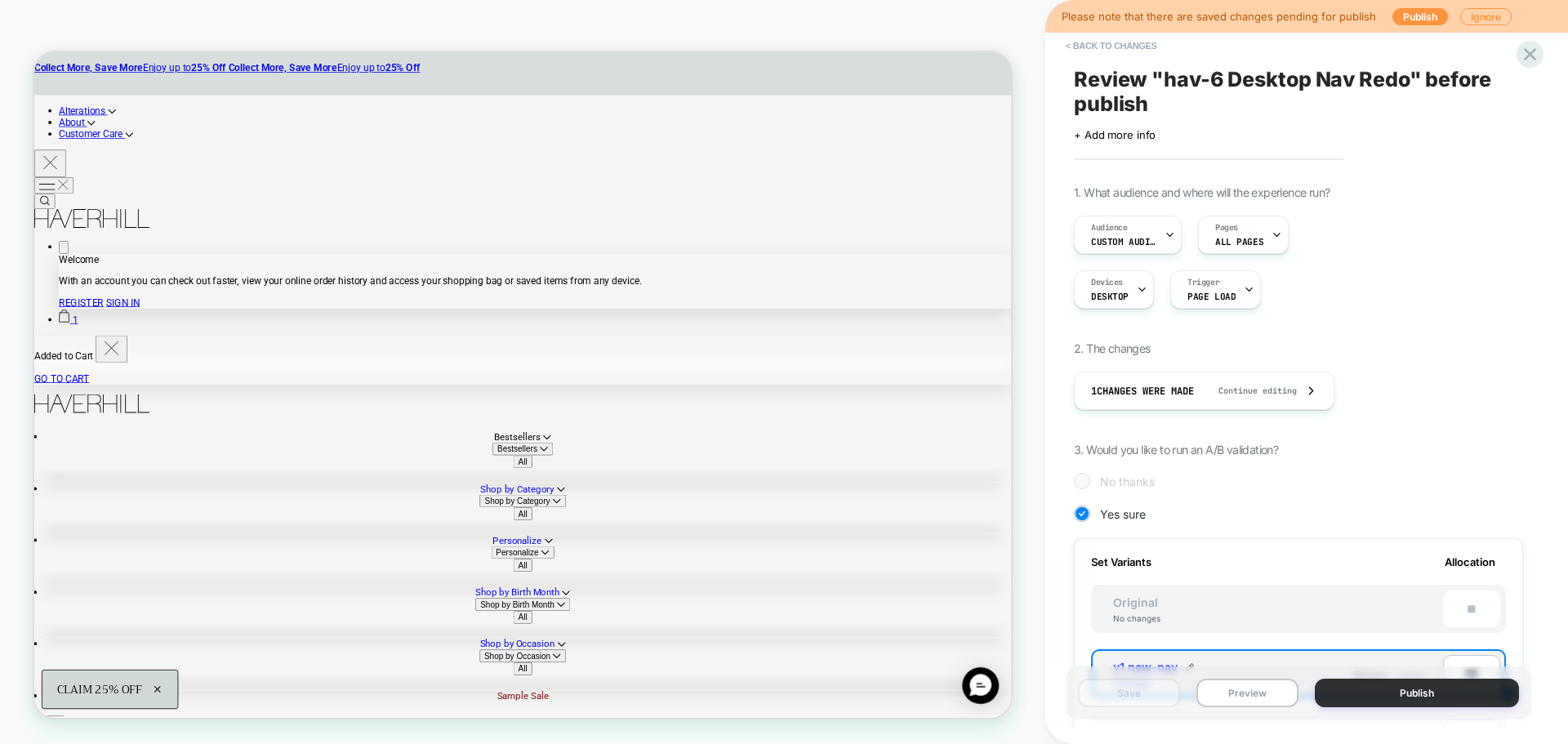
click at [1443, 701] on button "Publish" at bounding box center [1416, 694] width 204 height 29
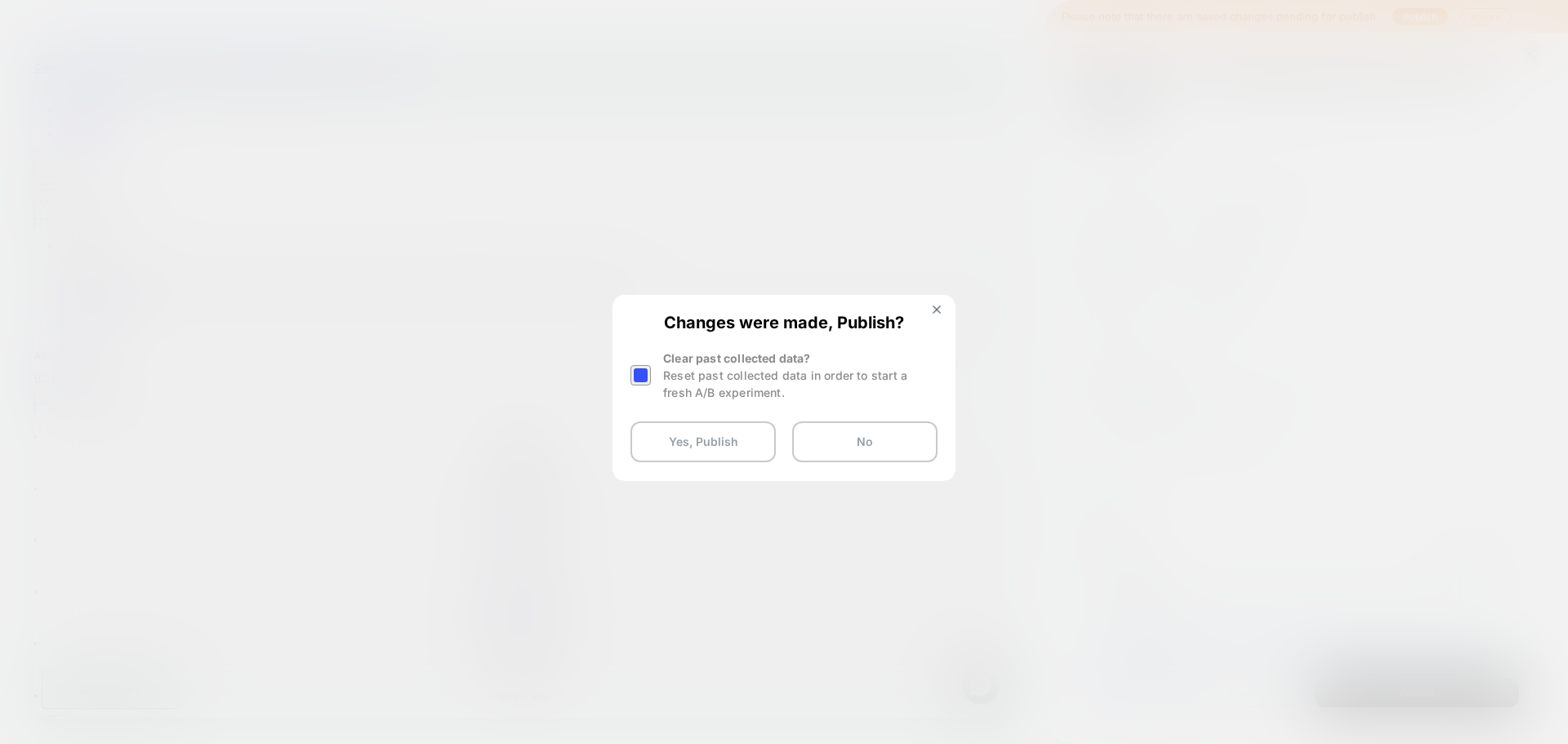
click at [643, 384] on div at bounding box center [640, 375] width 20 height 20
click at [741, 451] on button "Yes, Publish" at bounding box center [703, 442] width 145 height 41
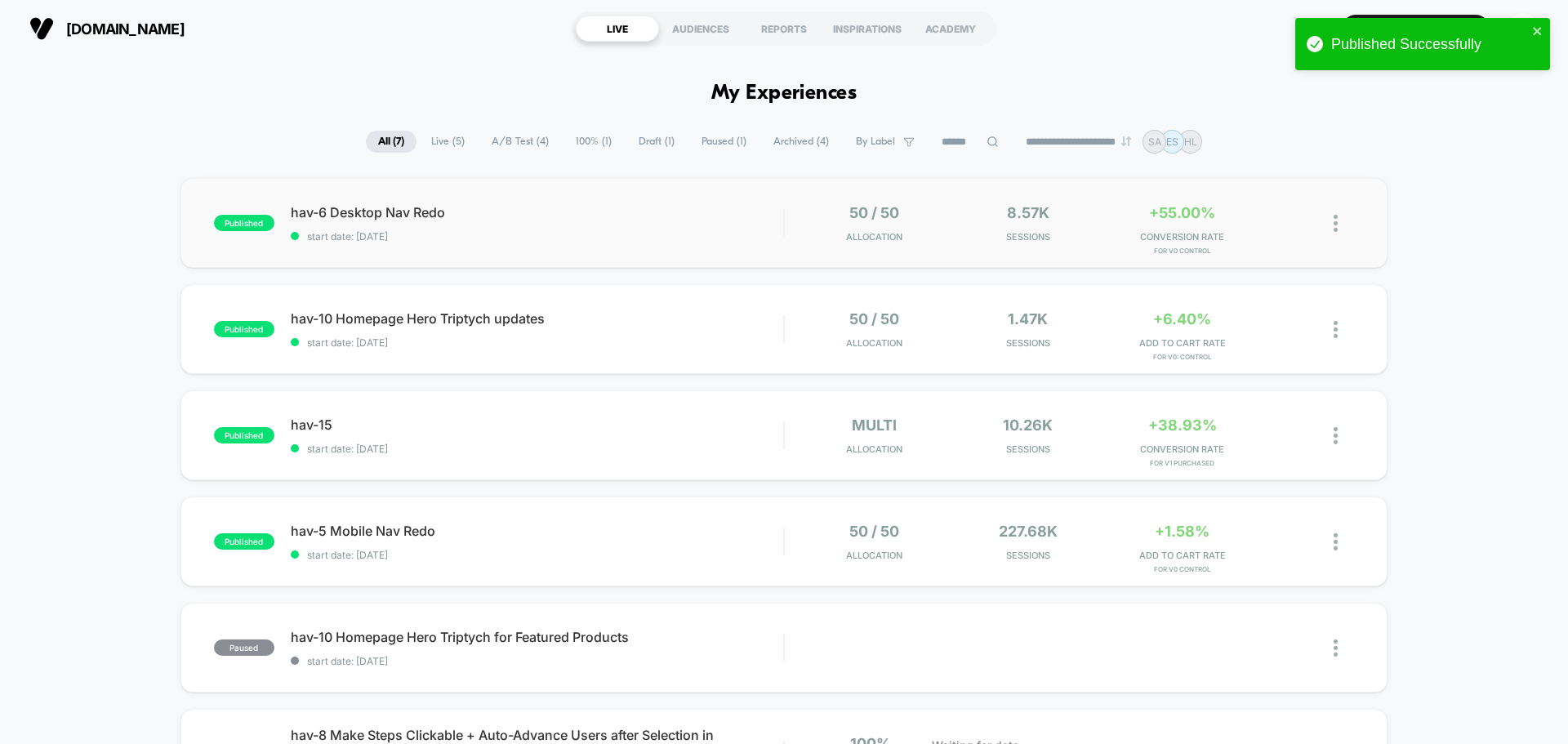
click at [1337, 227] on img at bounding box center [1336, 224] width 4 height 17
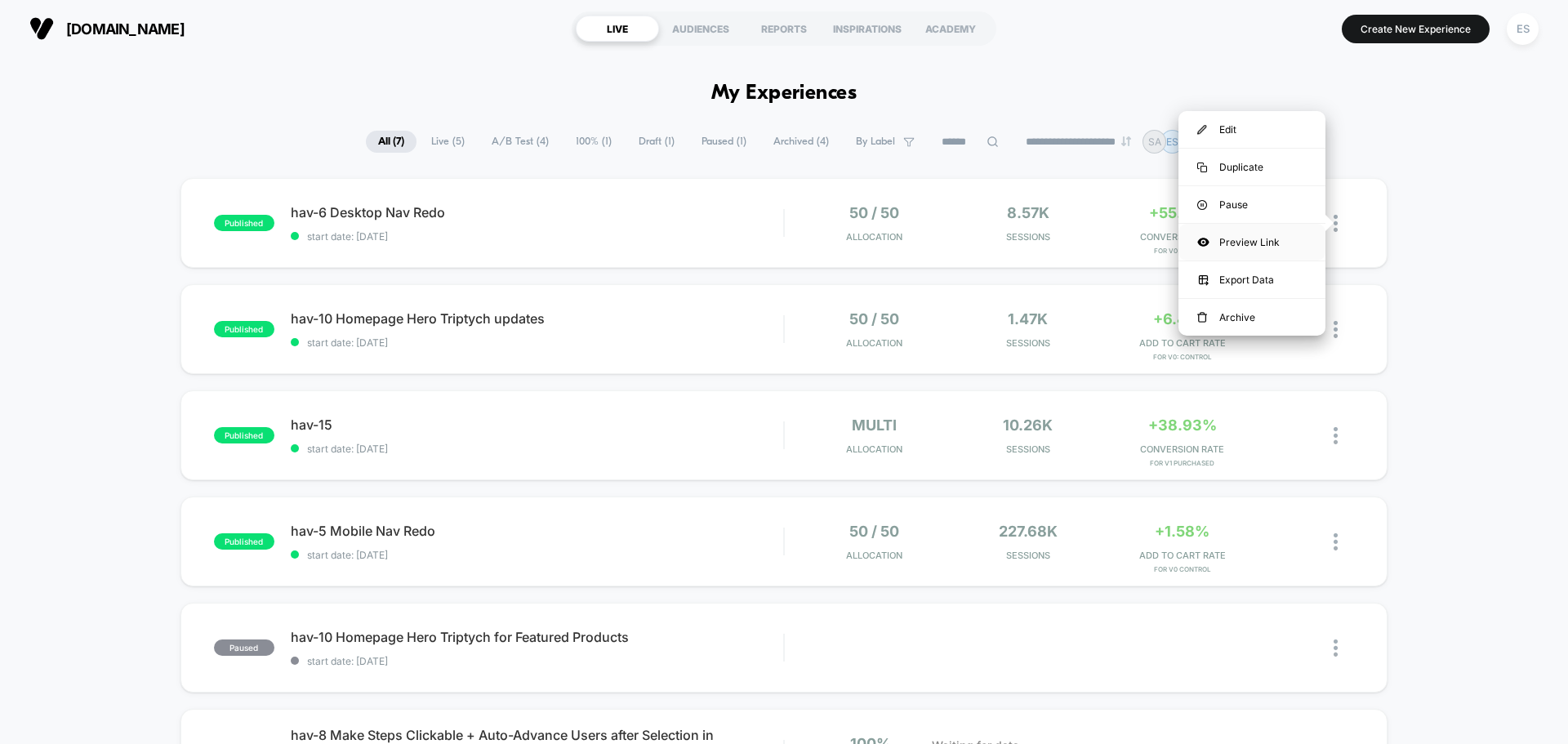
click at [1271, 234] on div "Preview Link" at bounding box center [1251, 242] width 147 height 37
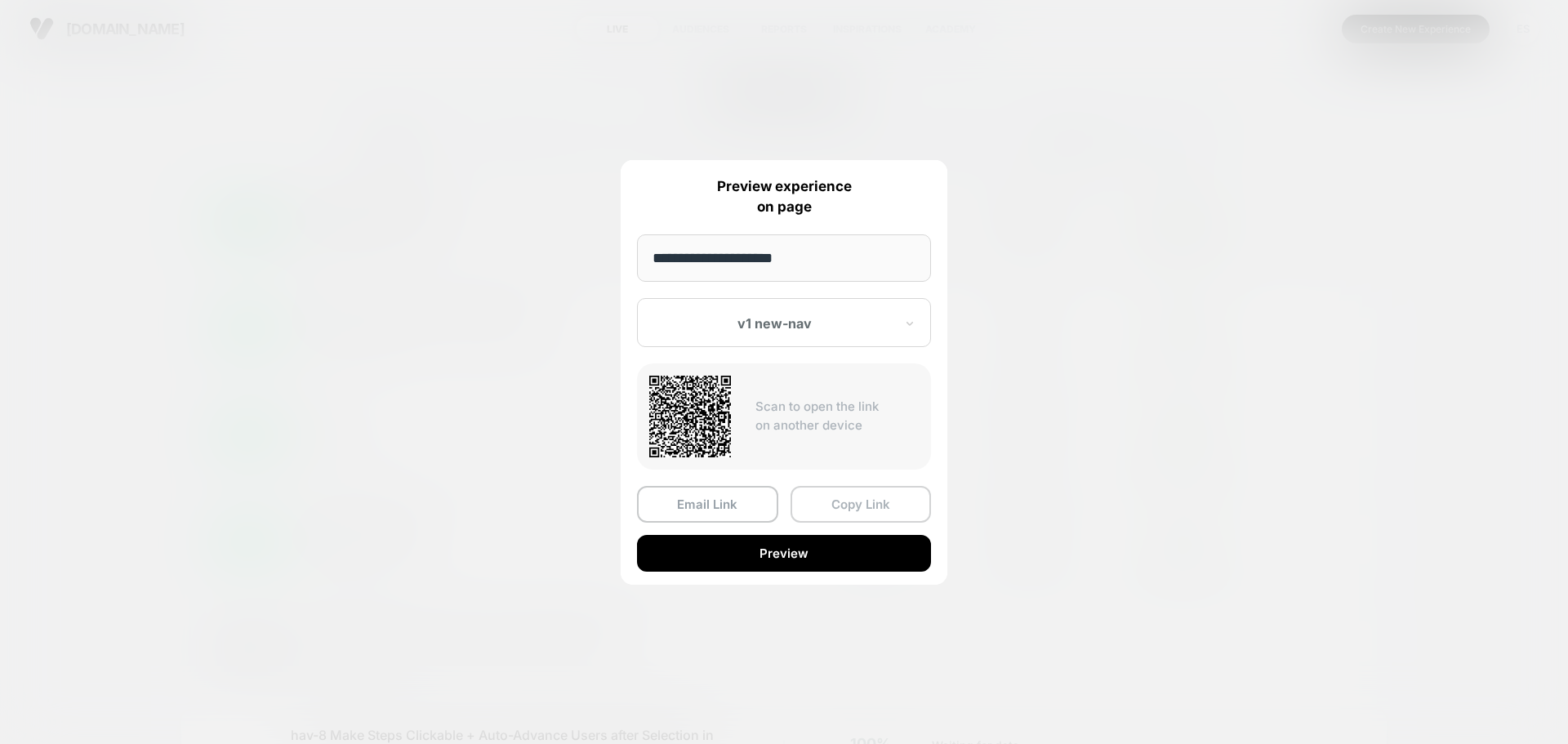
click at [845, 497] on button "Copy Link" at bounding box center [861, 505] width 141 height 37
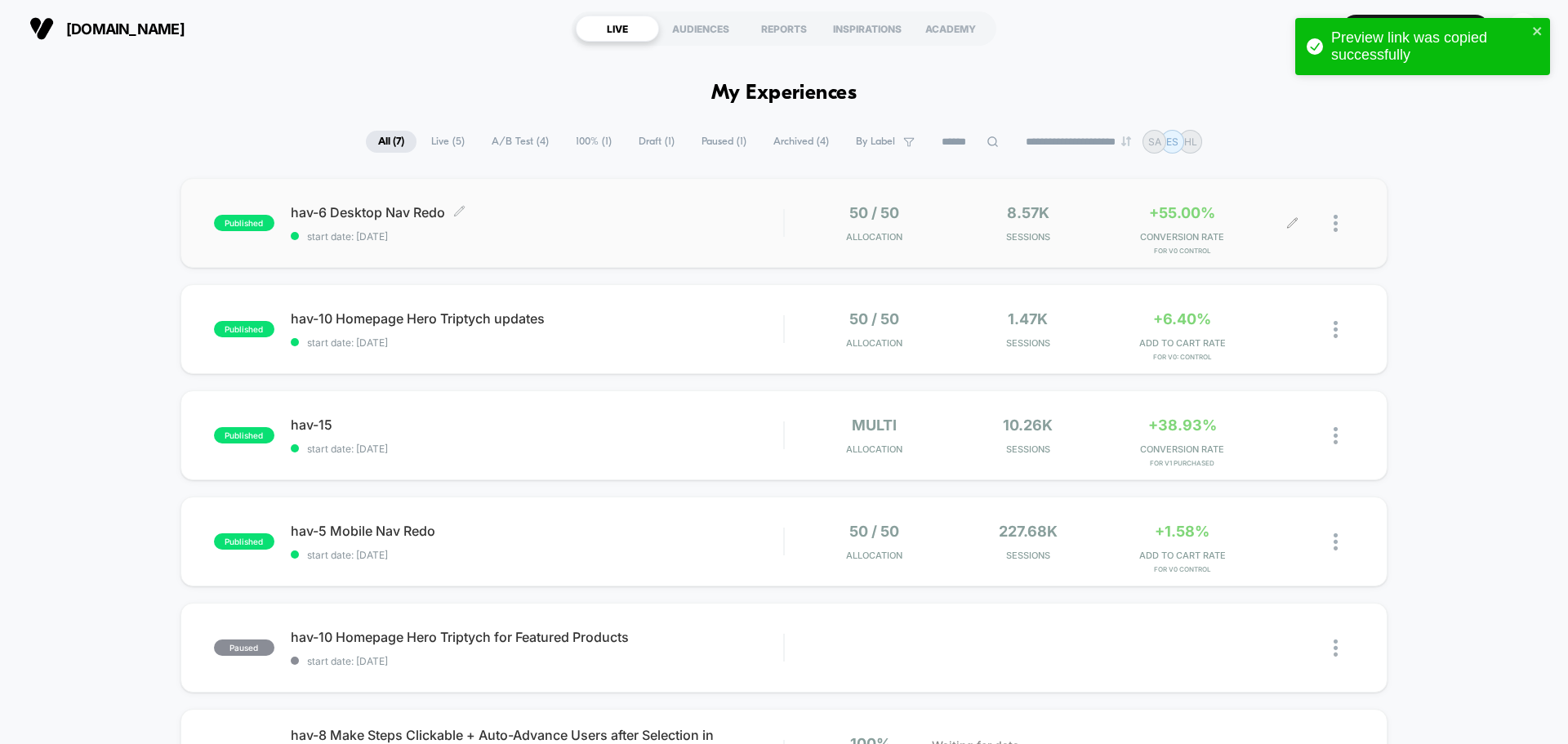
click at [401, 212] on span "hav-6 Desktop Nav Redo Click to edit experience details" at bounding box center [537, 212] width 492 height 16
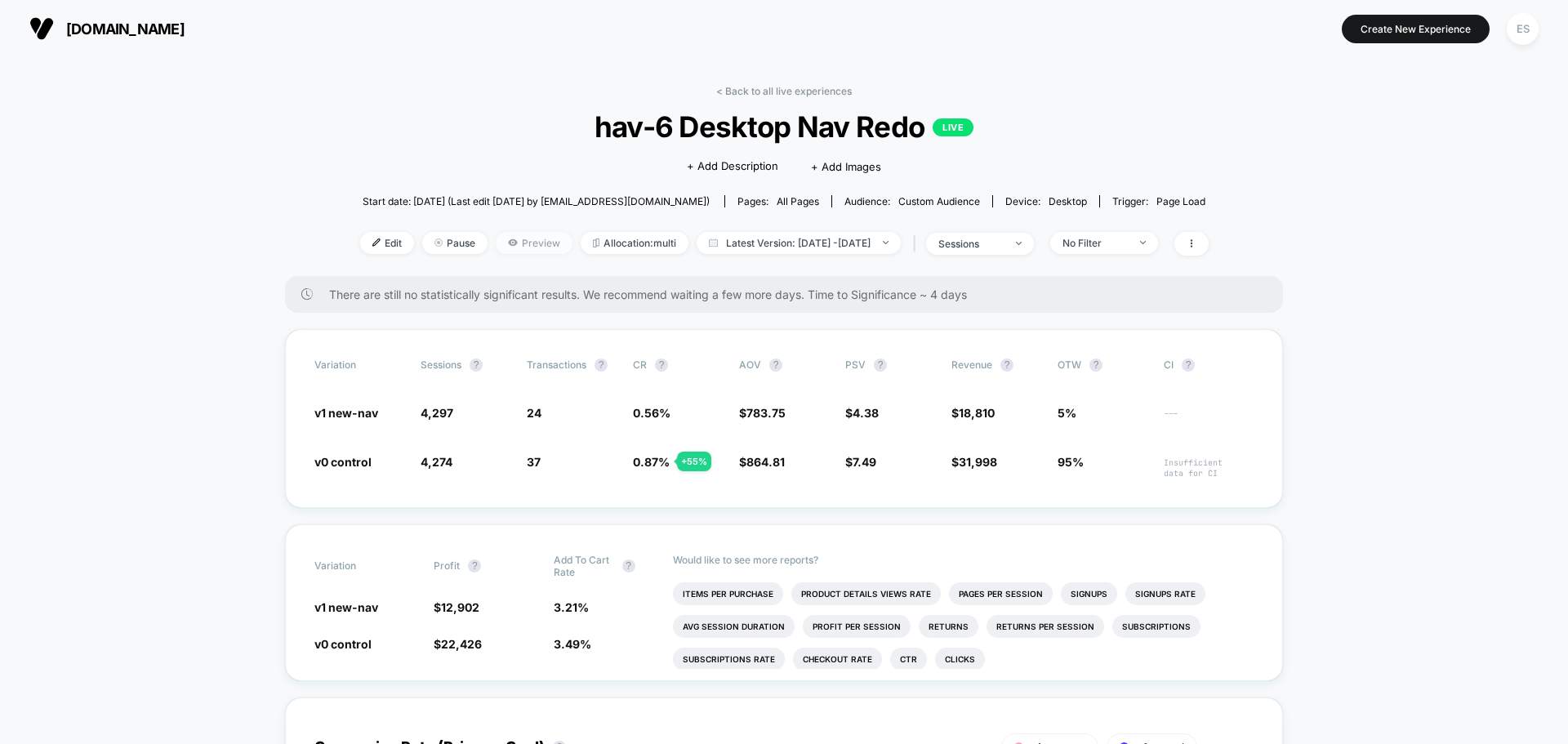
click at [507, 241] on span "Preview" at bounding box center [534, 242] width 77 height 22
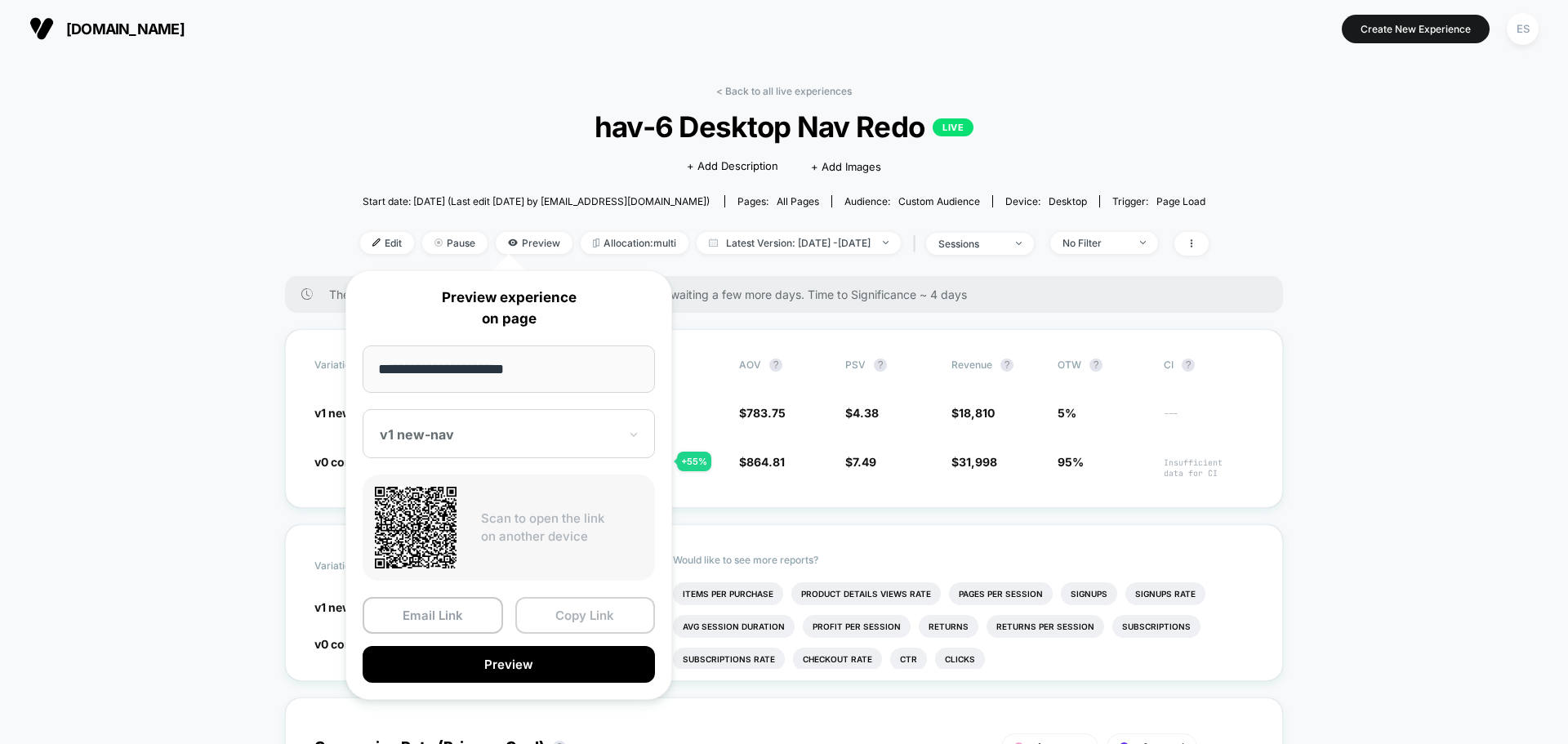
click at [585, 608] on button "Copy Link" at bounding box center [585, 615] width 140 height 37
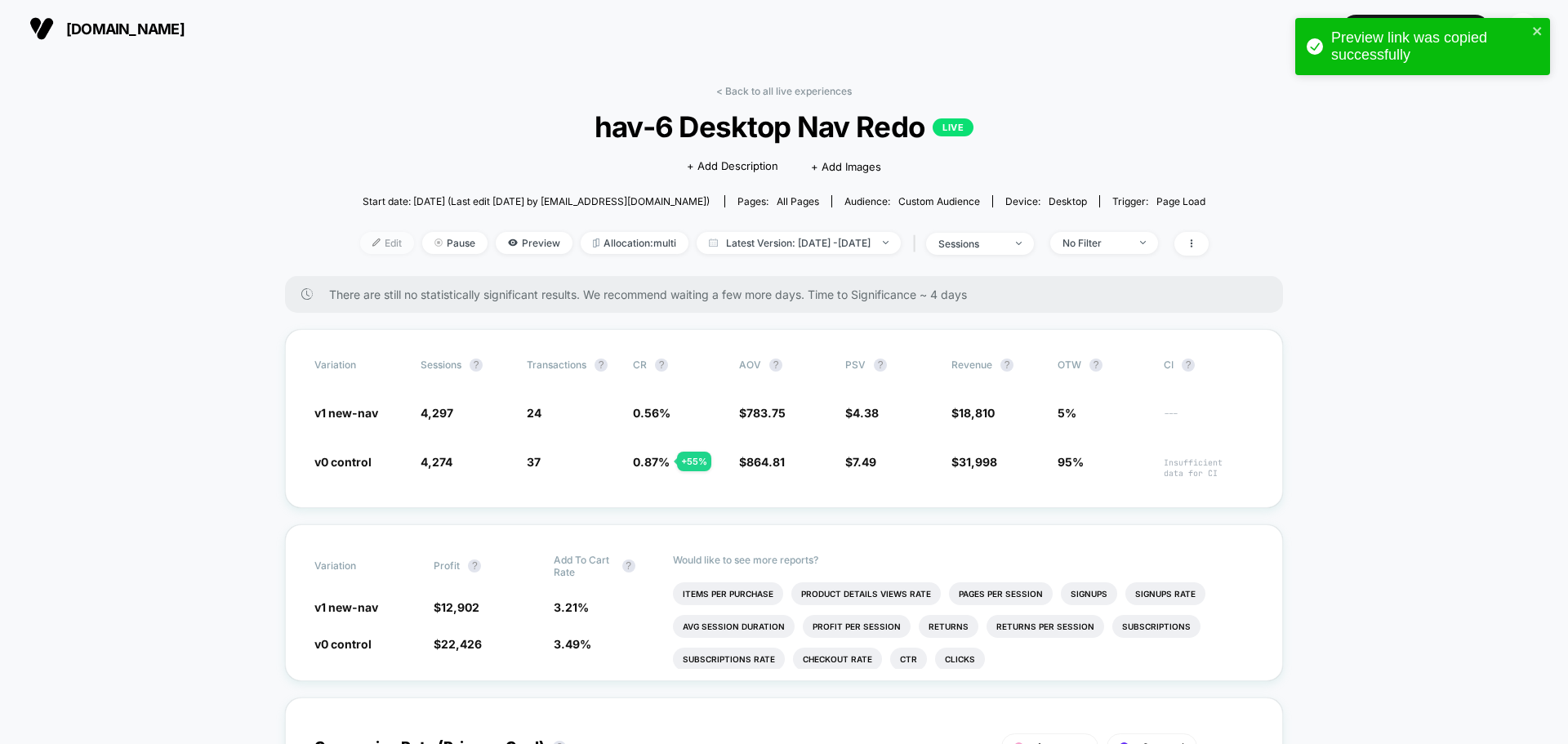
click at [377, 242] on span "Edit" at bounding box center [387, 242] width 54 height 22
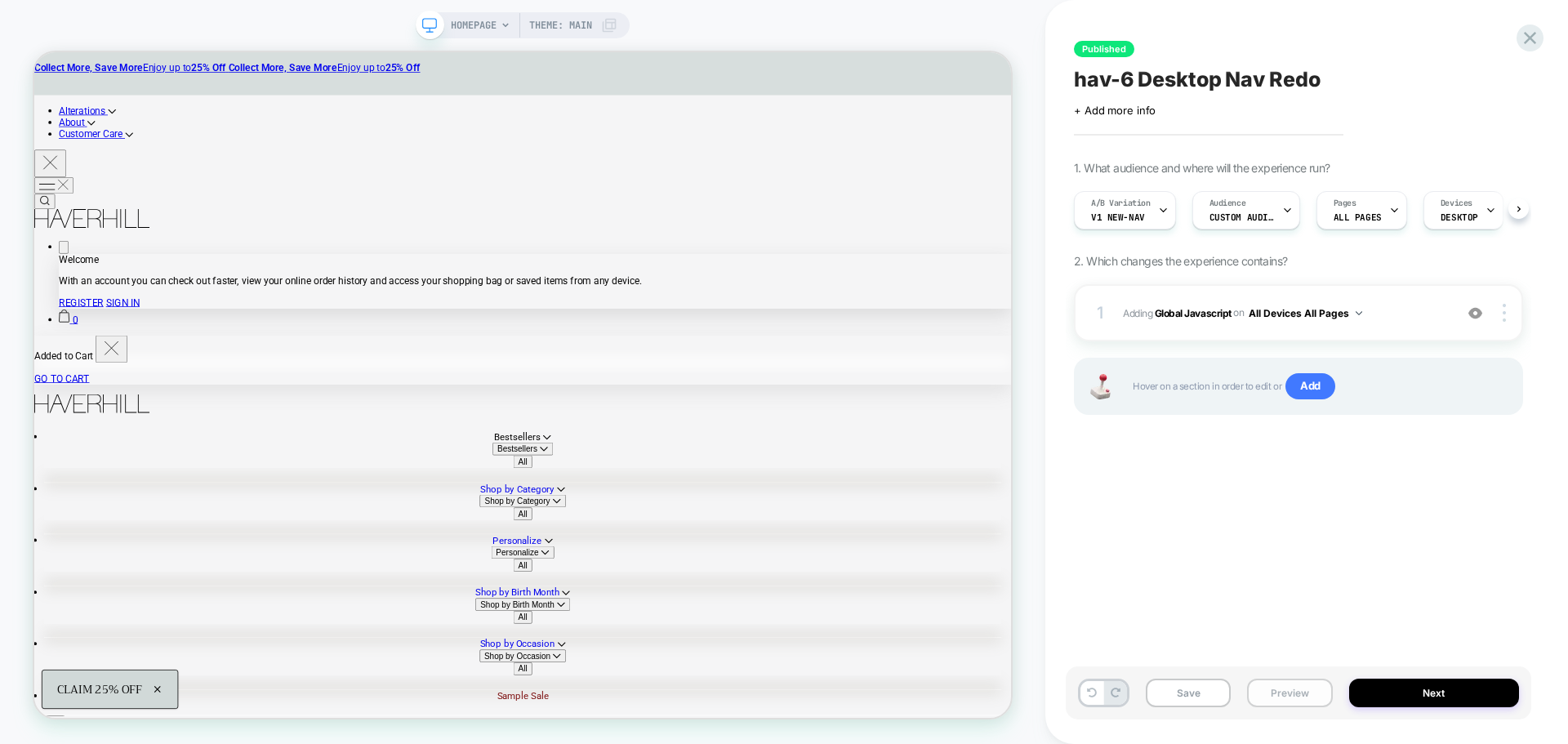
scroll to position [0, 1]
click at [1309, 697] on button "Preview" at bounding box center [1289, 694] width 85 height 29
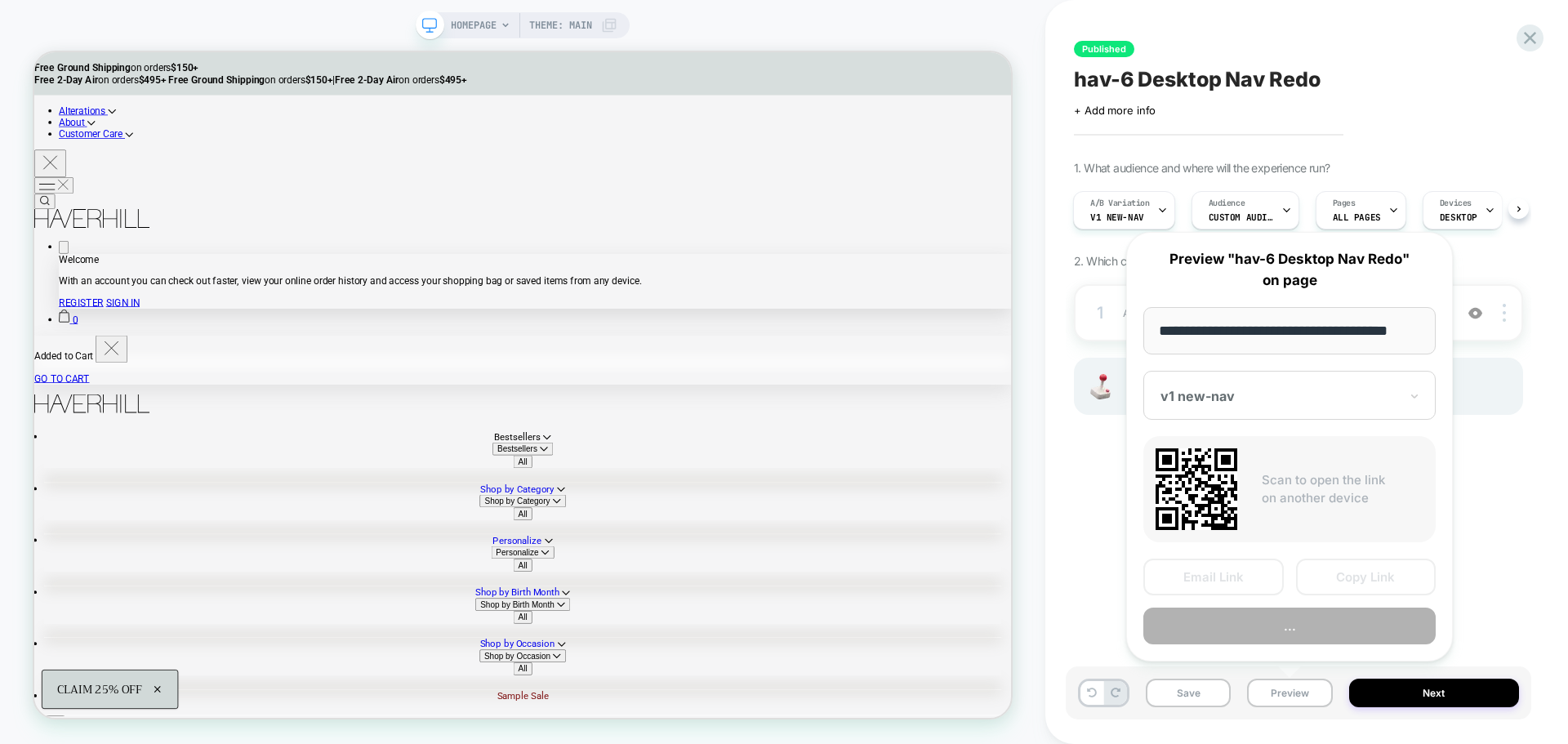
scroll to position [0, 10]
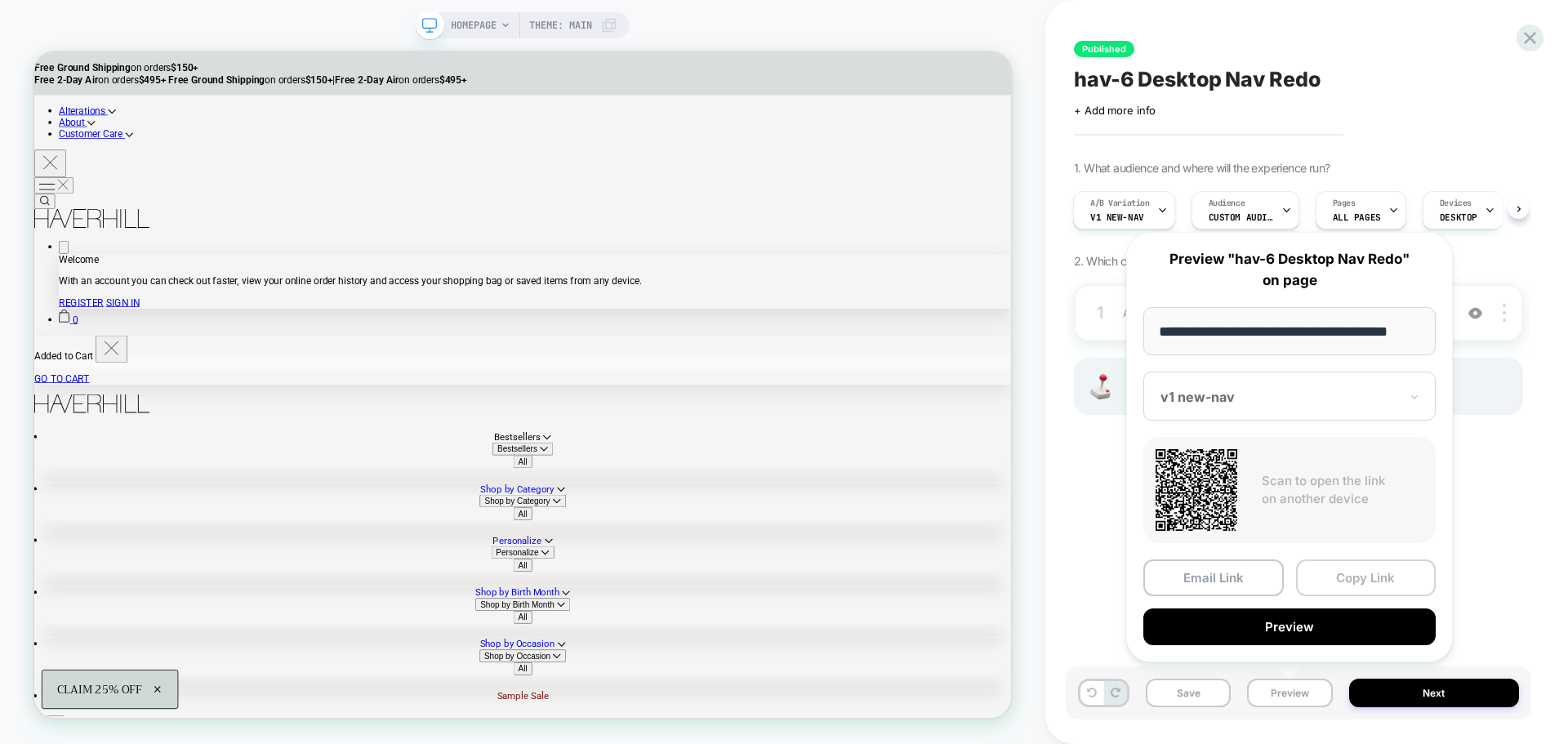
click at [1354, 584] on button "Copy Link" at bounding box center [1366, 577] width 140 height 37
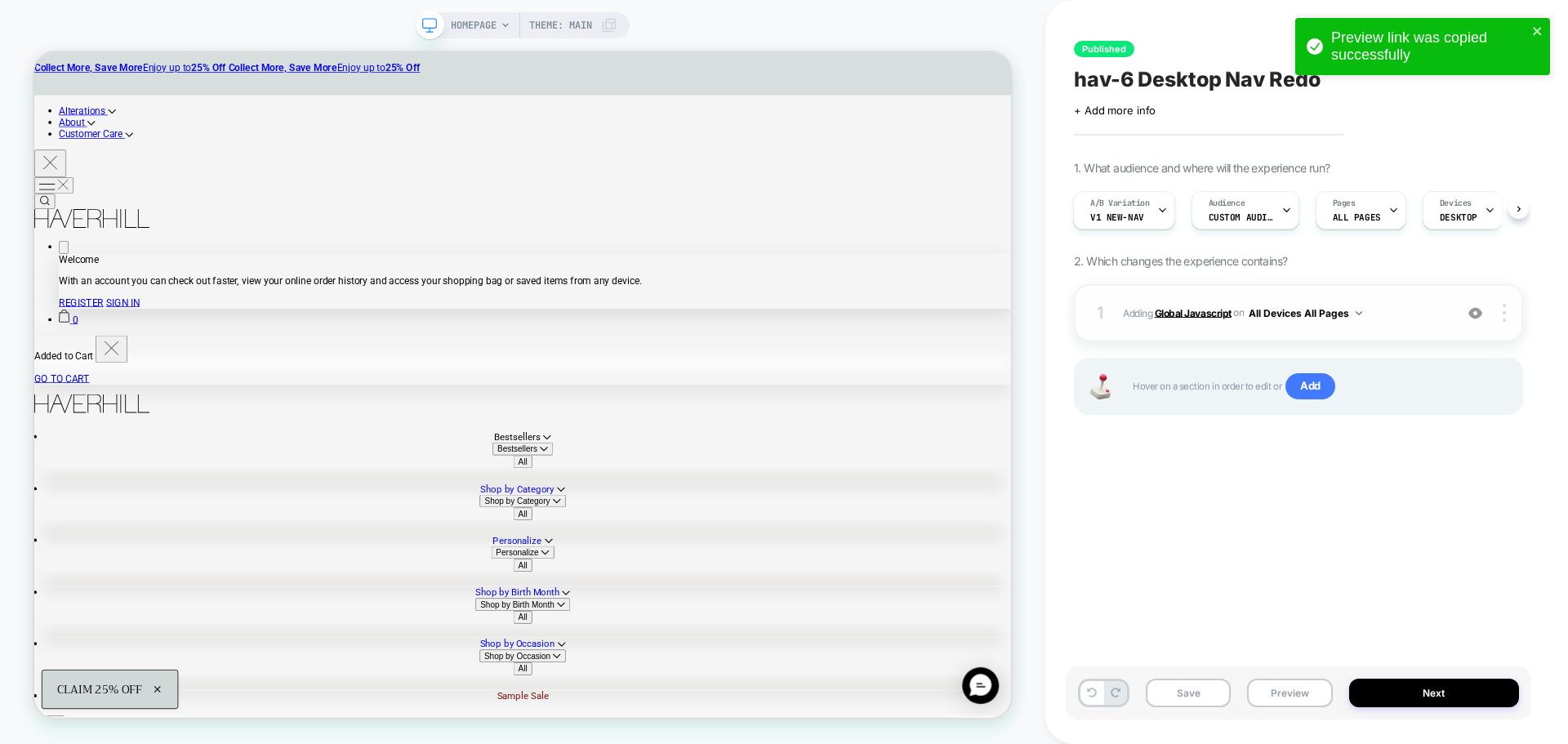
click at [1171, 315] on b "Global Javascript" at bounding box center [1192, 312] width 77 height 13
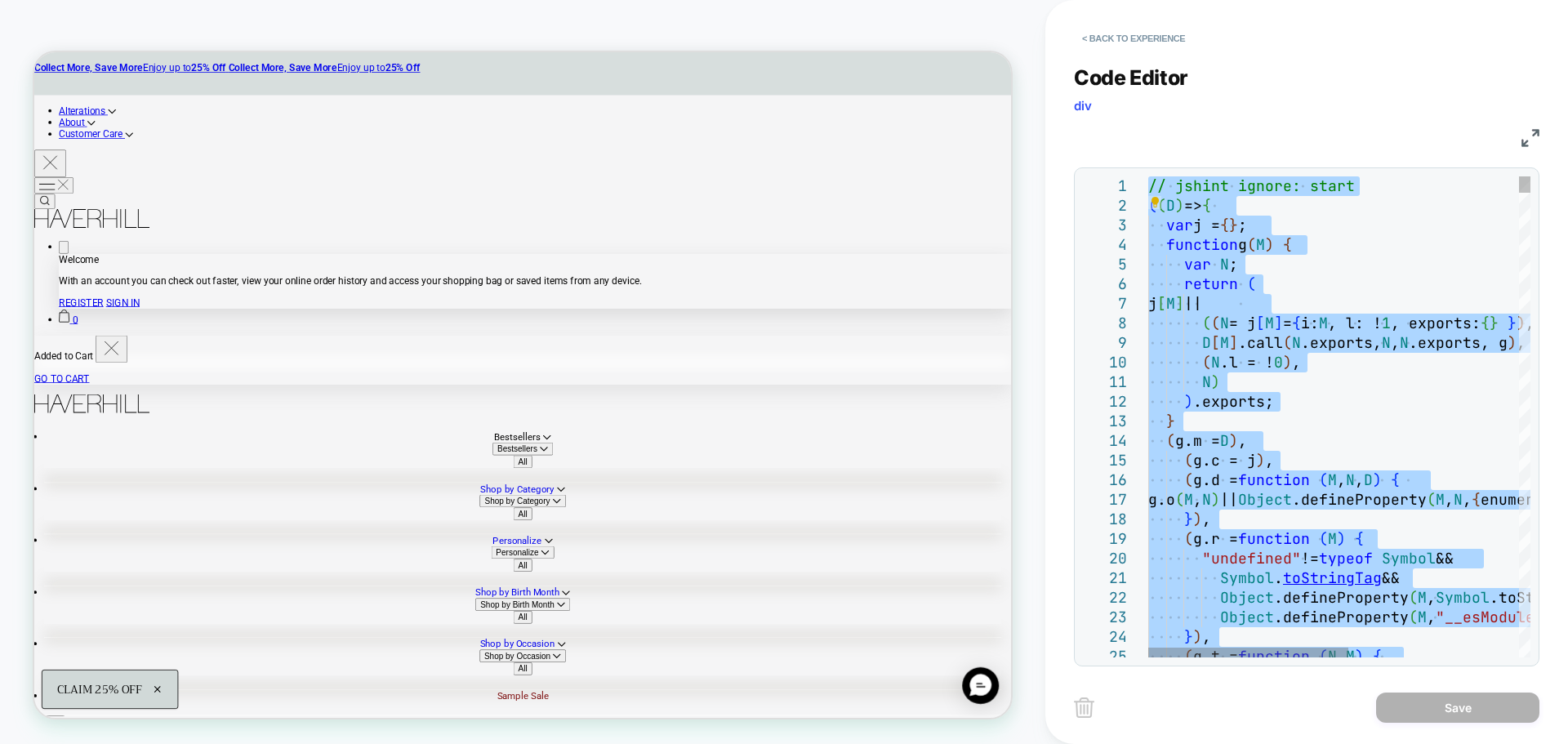
type textarea "**********"
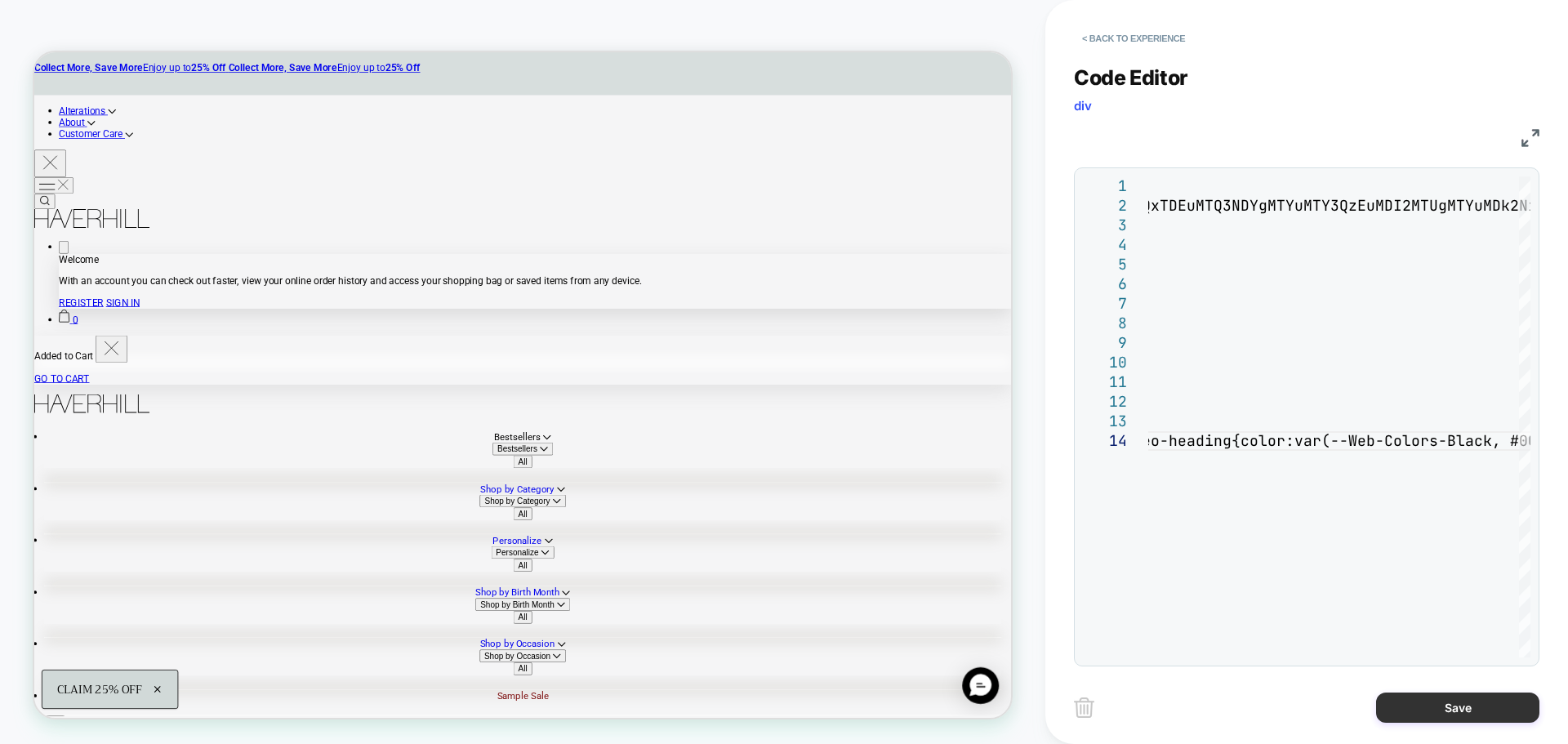
click at [1414, 715] on button "Save" at bounding box center [1457, 707] width 164 height 30
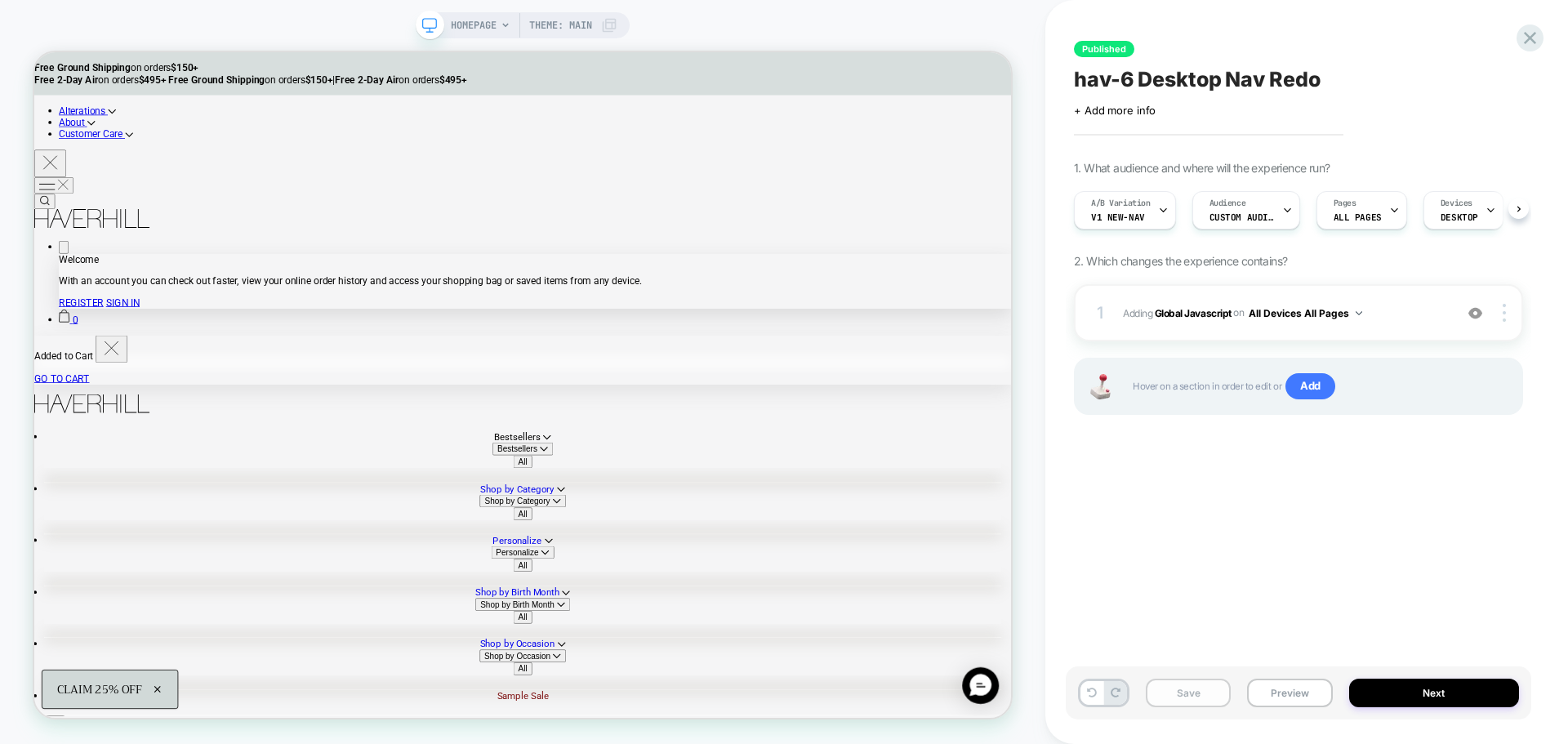
scroll to position [0, 1]
click at [1184, 698] on button "Save" at bounding box center [1188, 694] width 85 height 29
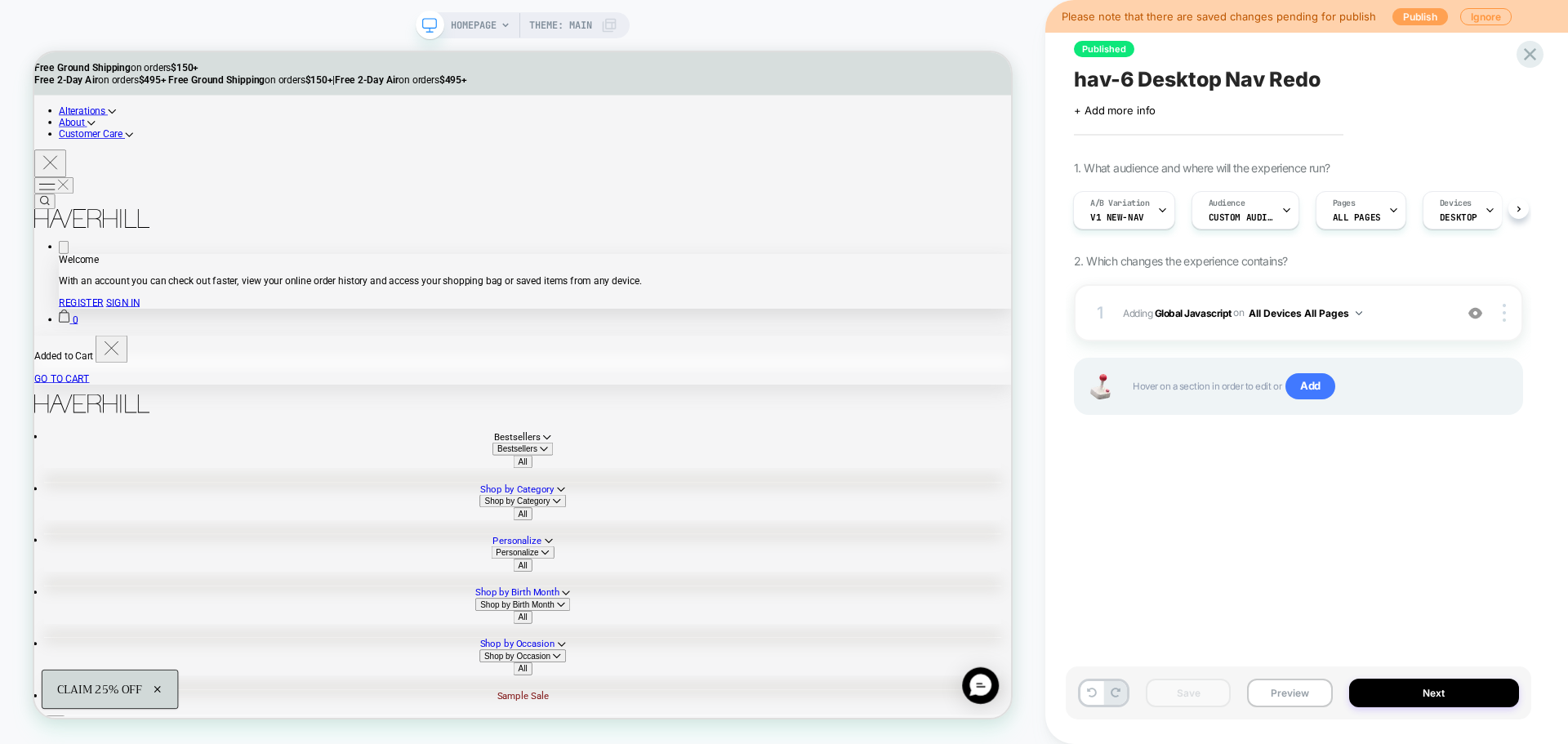
click at [1410, 20] on button "Publish" at bounding box center [1419, 16] width 55 height 17
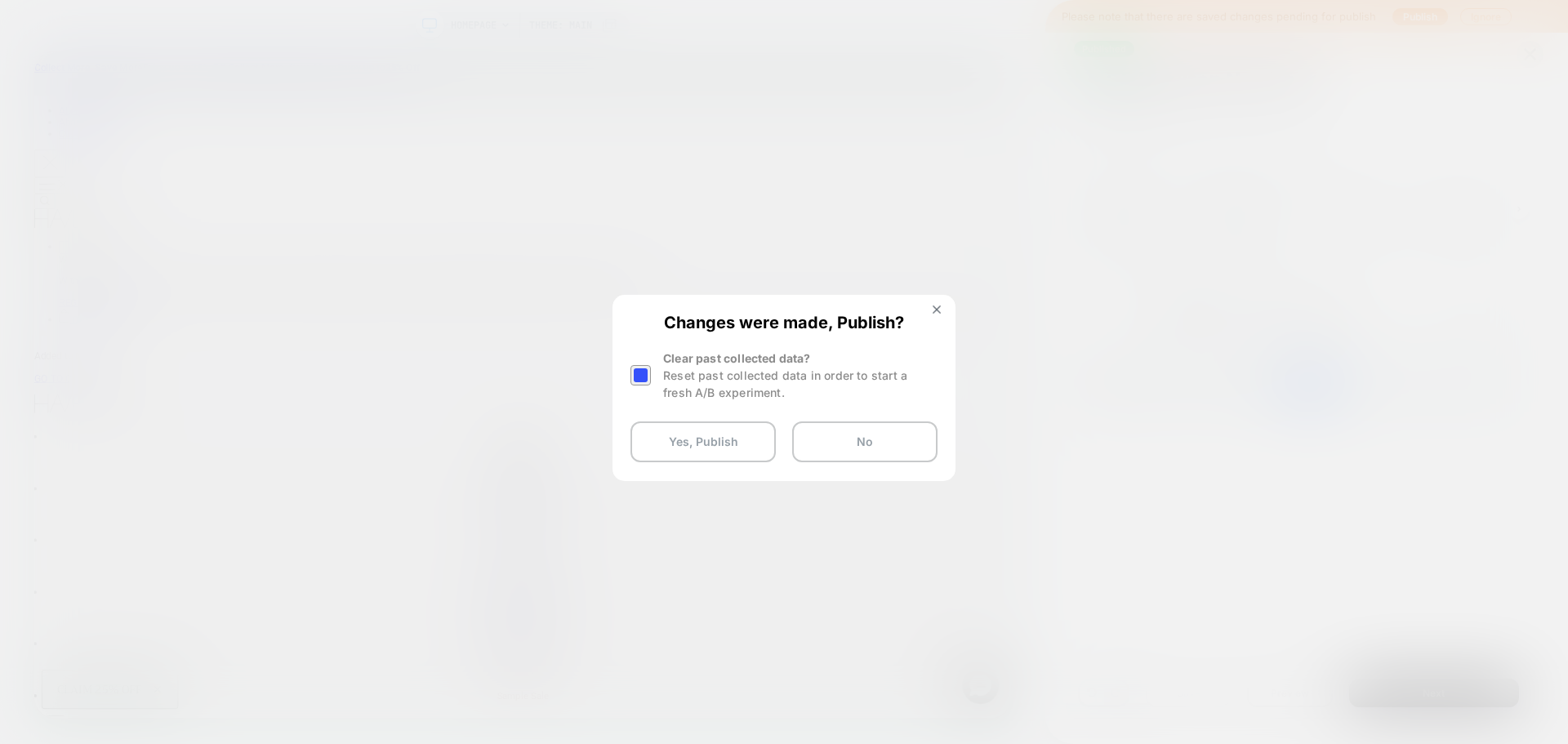
click at [644, 378] on div at bounding box center [640, 375] width 20 height 20
click at [704, 443] on button "Yes, Publish" at bounding box center [703, 442] width 145 height 41
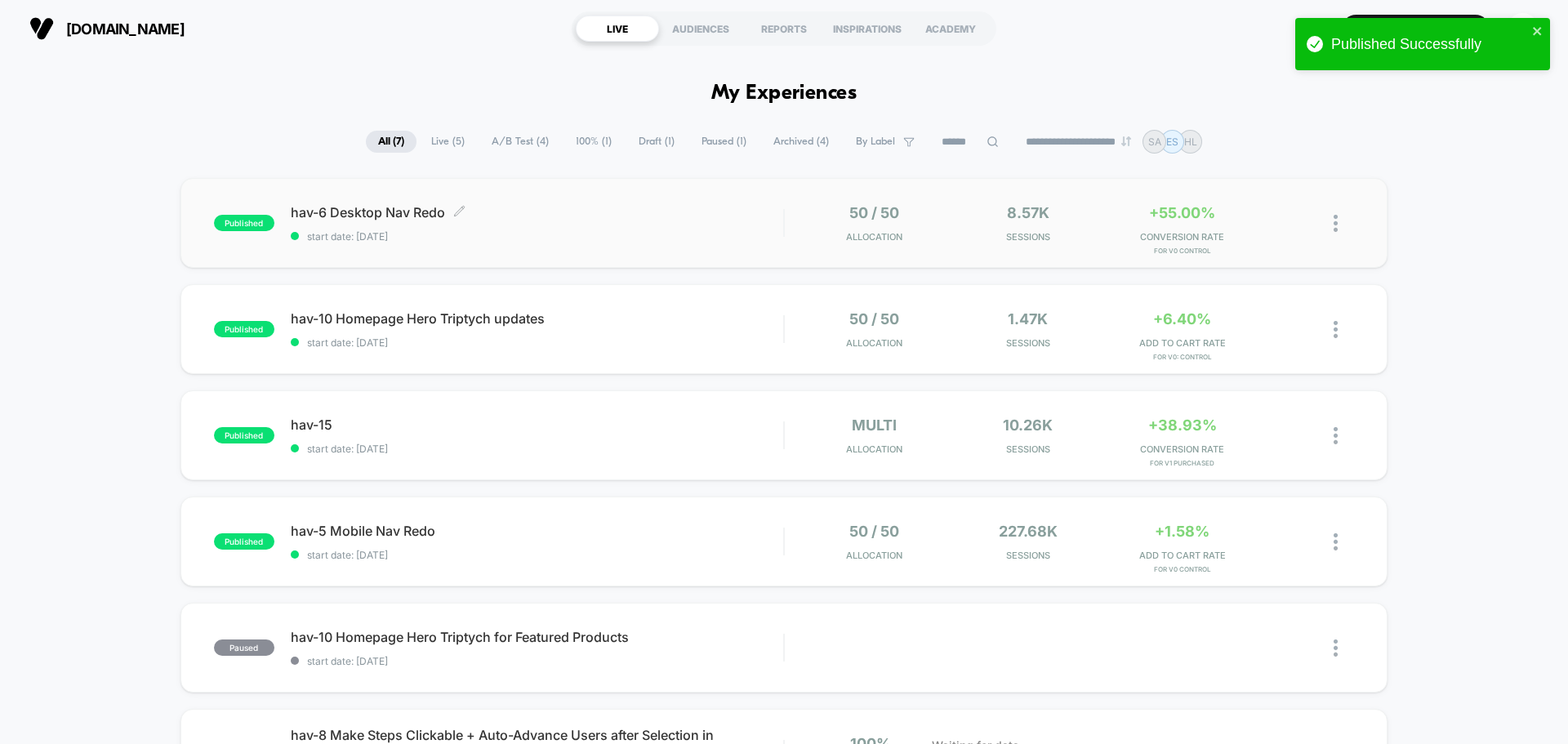
click at [354, 226] on div "hav-6 Desktop Nav Redo Click to edit experience details Click to edit experienc…" at bounding box center [537, 224] width 492 height 39
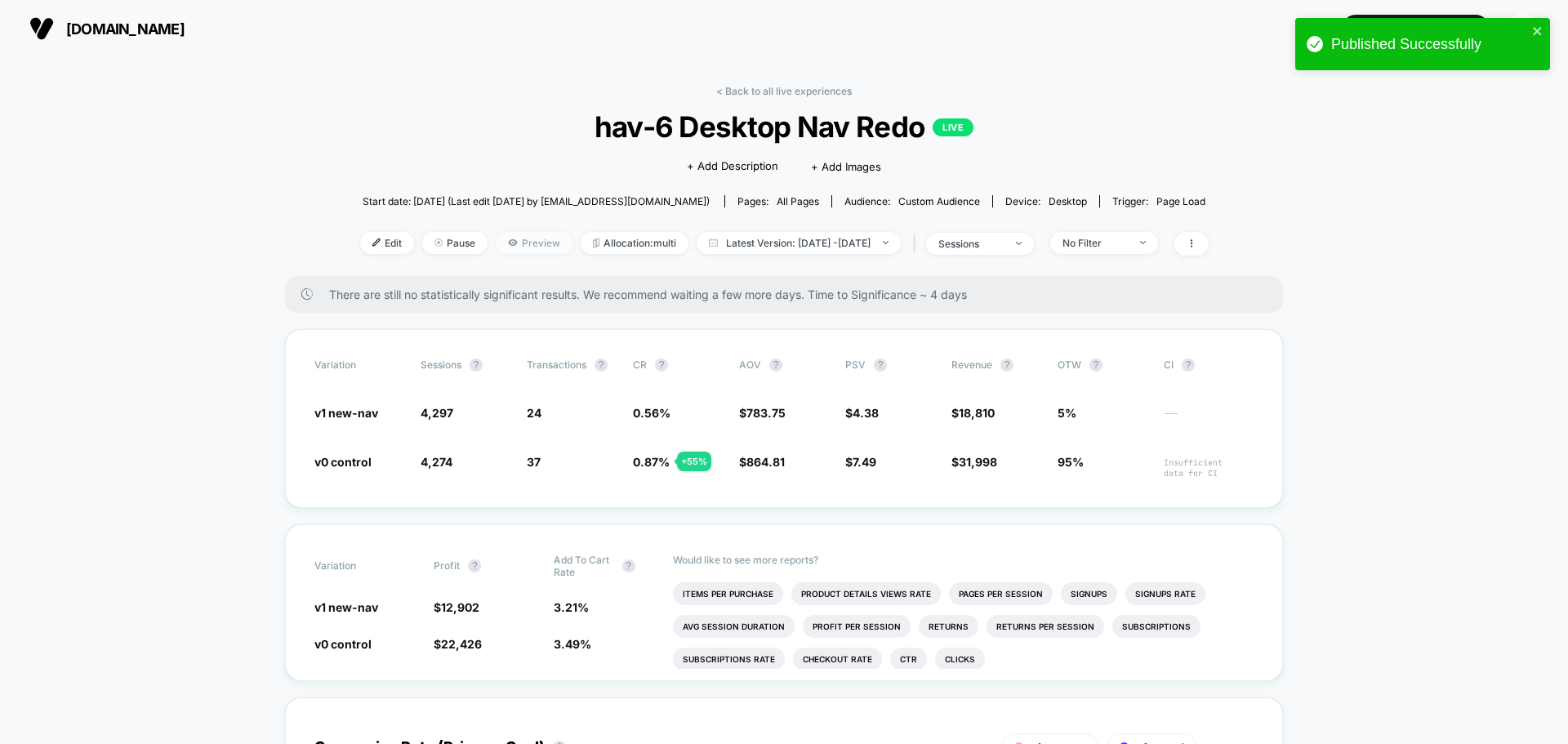
click at [522, 253] on span "Preview" at bounding box center [534, 242] width 77 height 22
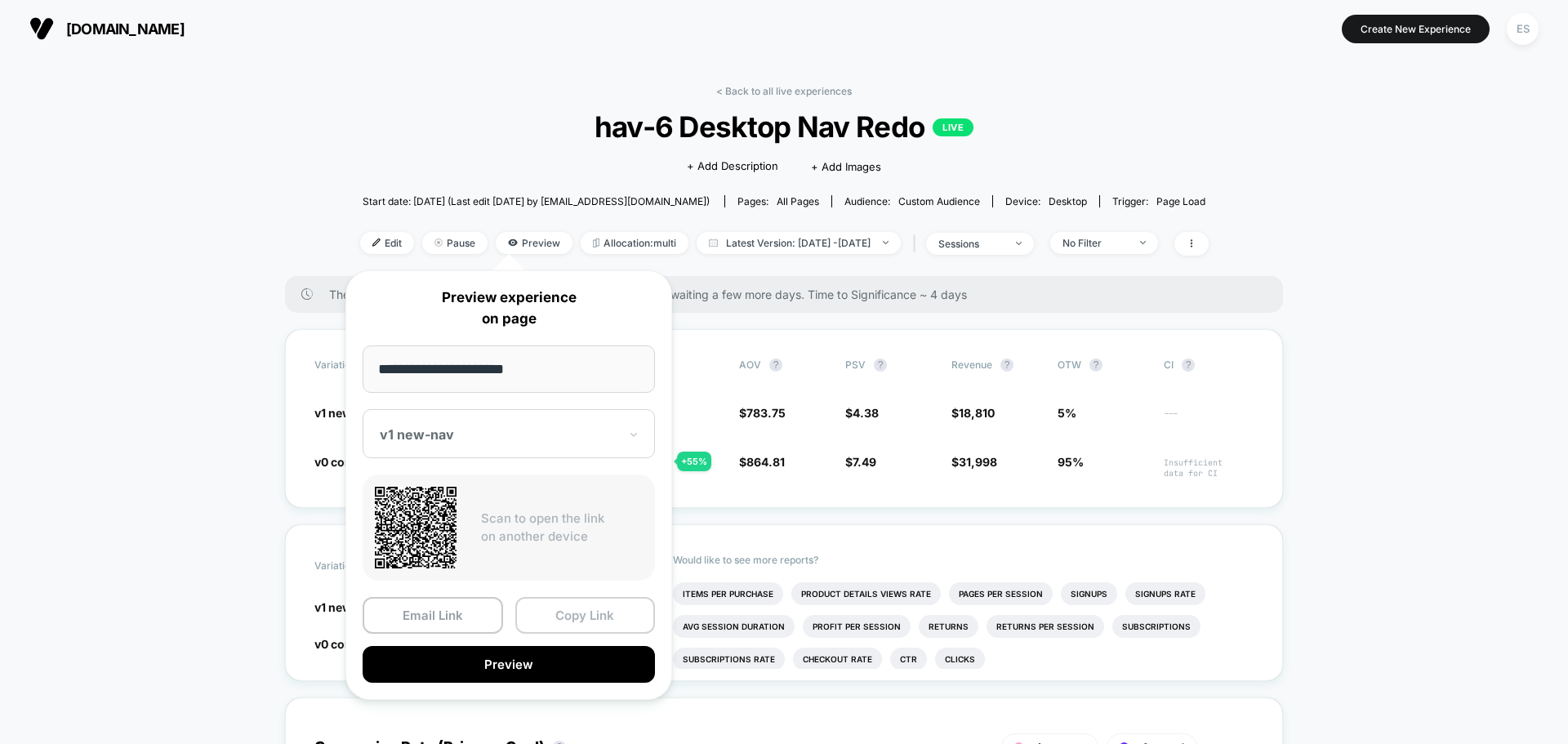
click at [610, 622] on button "Copy Link" at bounding box center [585, 615] width 140 height 37
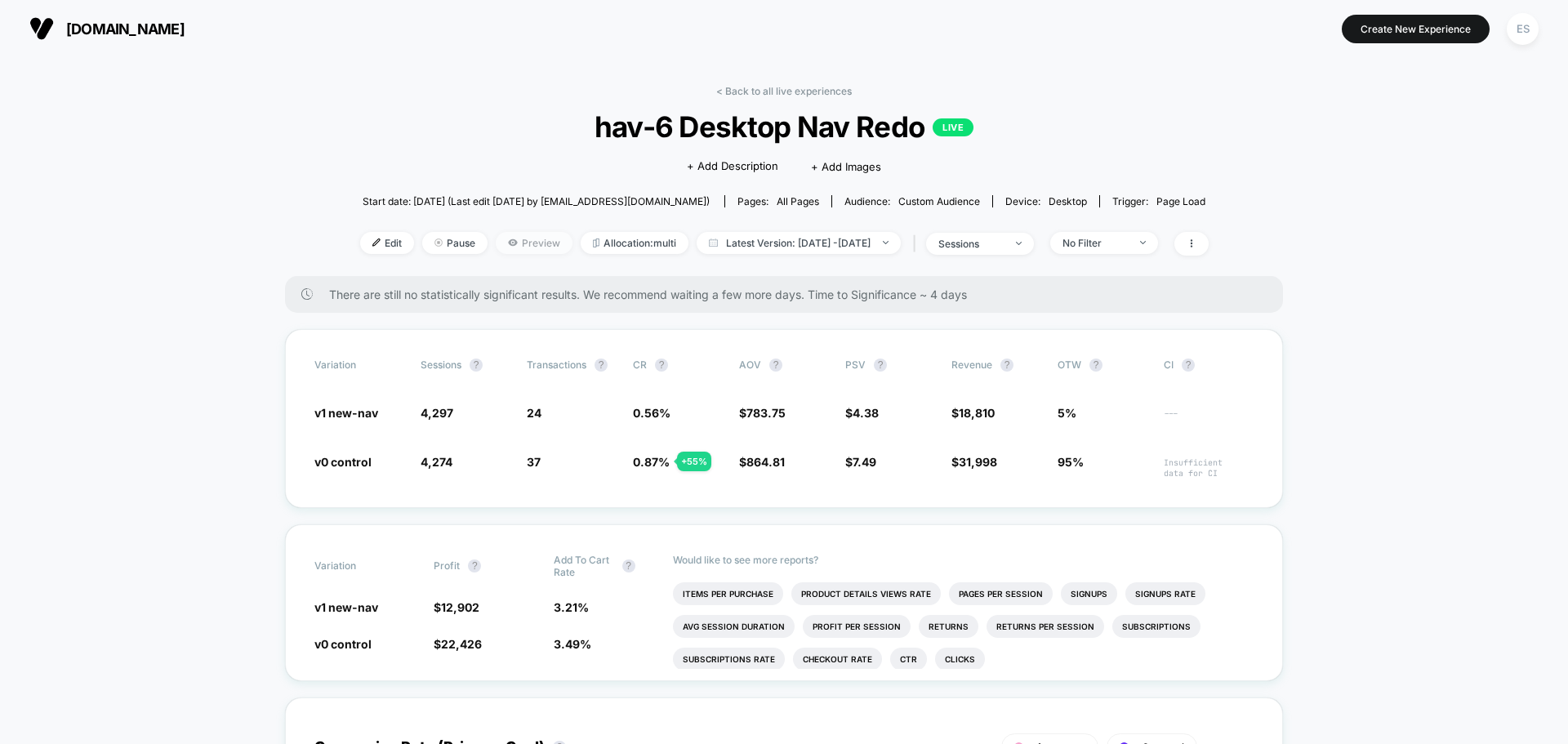
click at [504, 248] on span "Preview" at bounding box center [534, 242] width 77 height 22
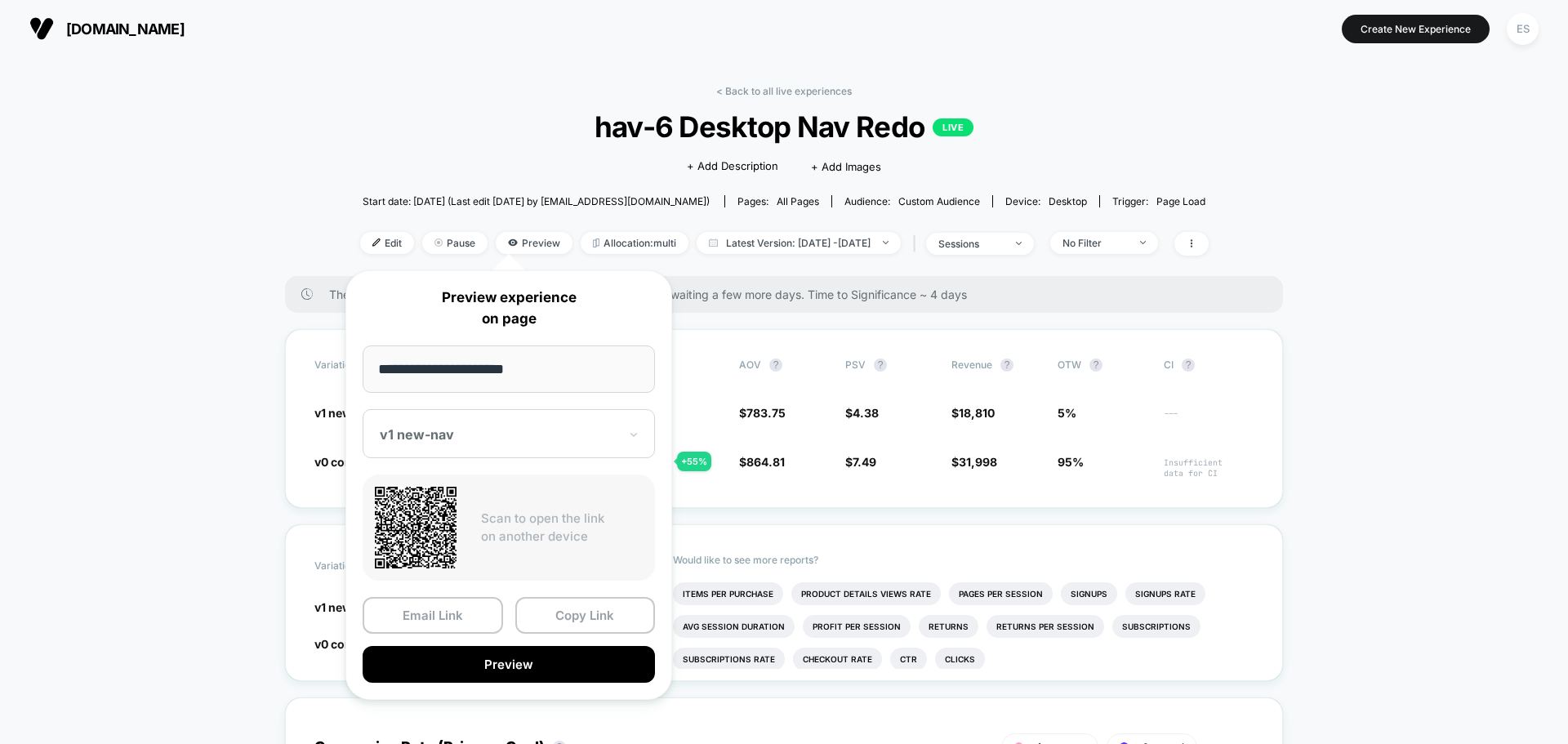
click at [522, 440] on div at bounding box center [499, 434] width 238 height 16
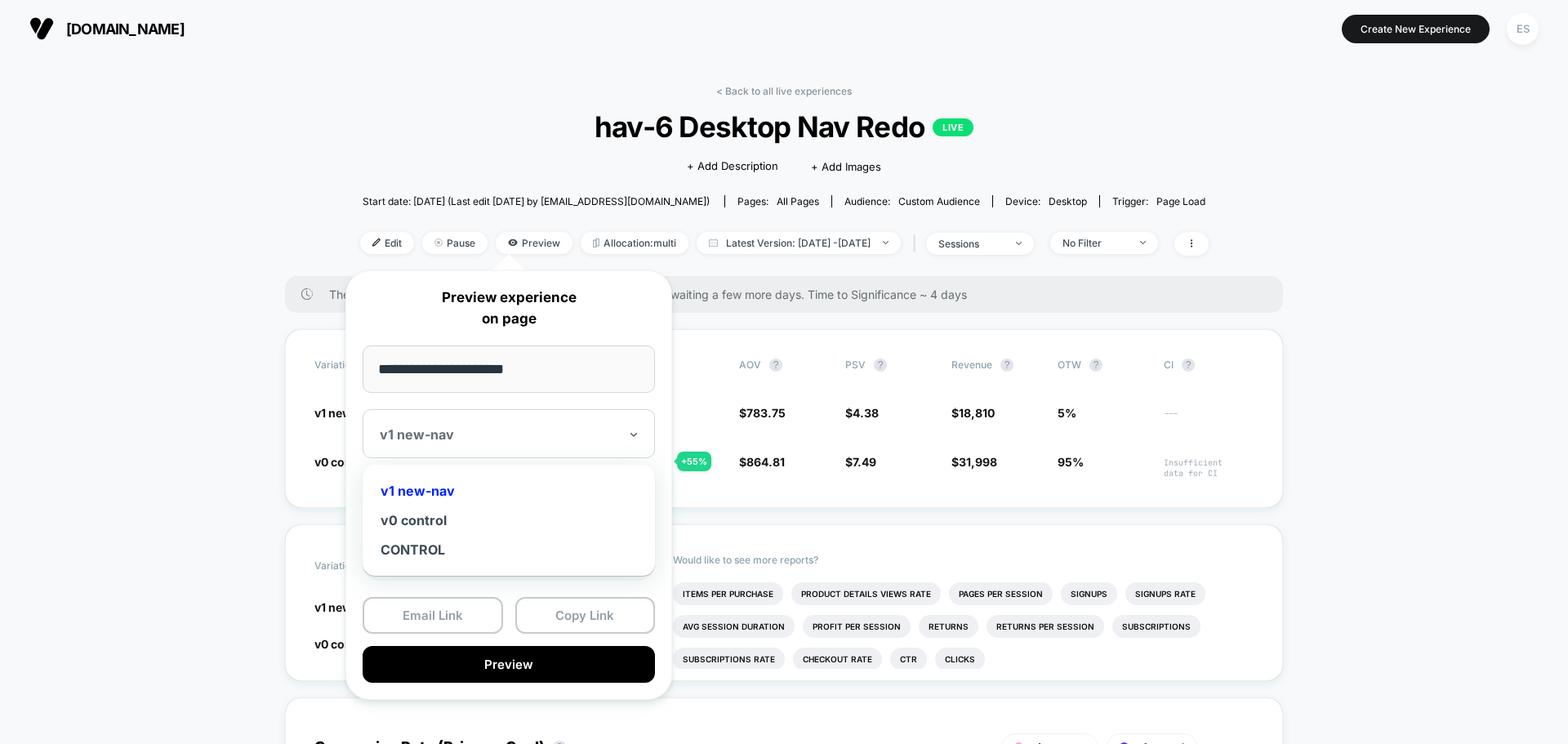
click at [522, 440] on div at bounding box center [499, 434] width 238 height 16
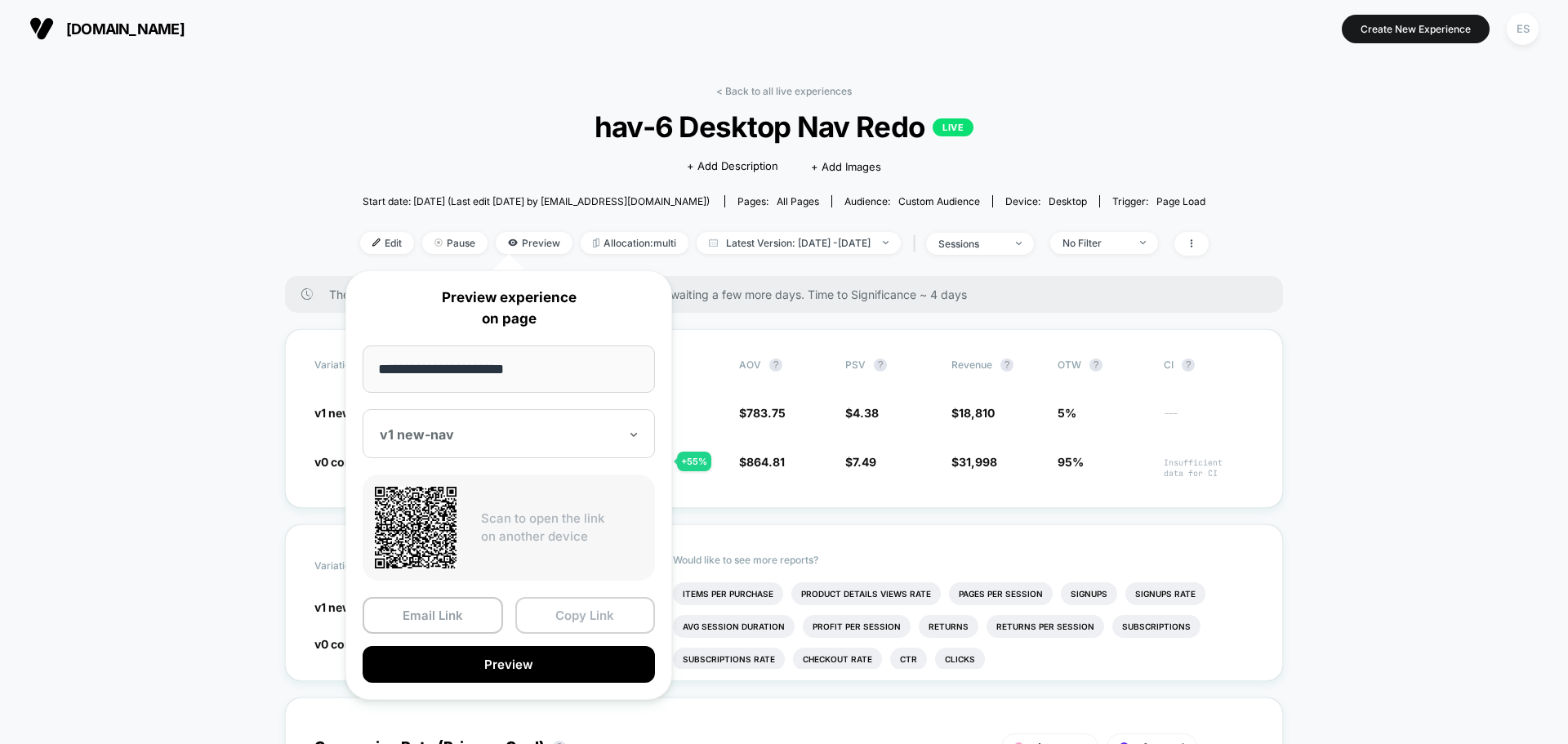
click at [552, 613] on button "Copy Link" at bounding box center [585, 615] width 140 height 37
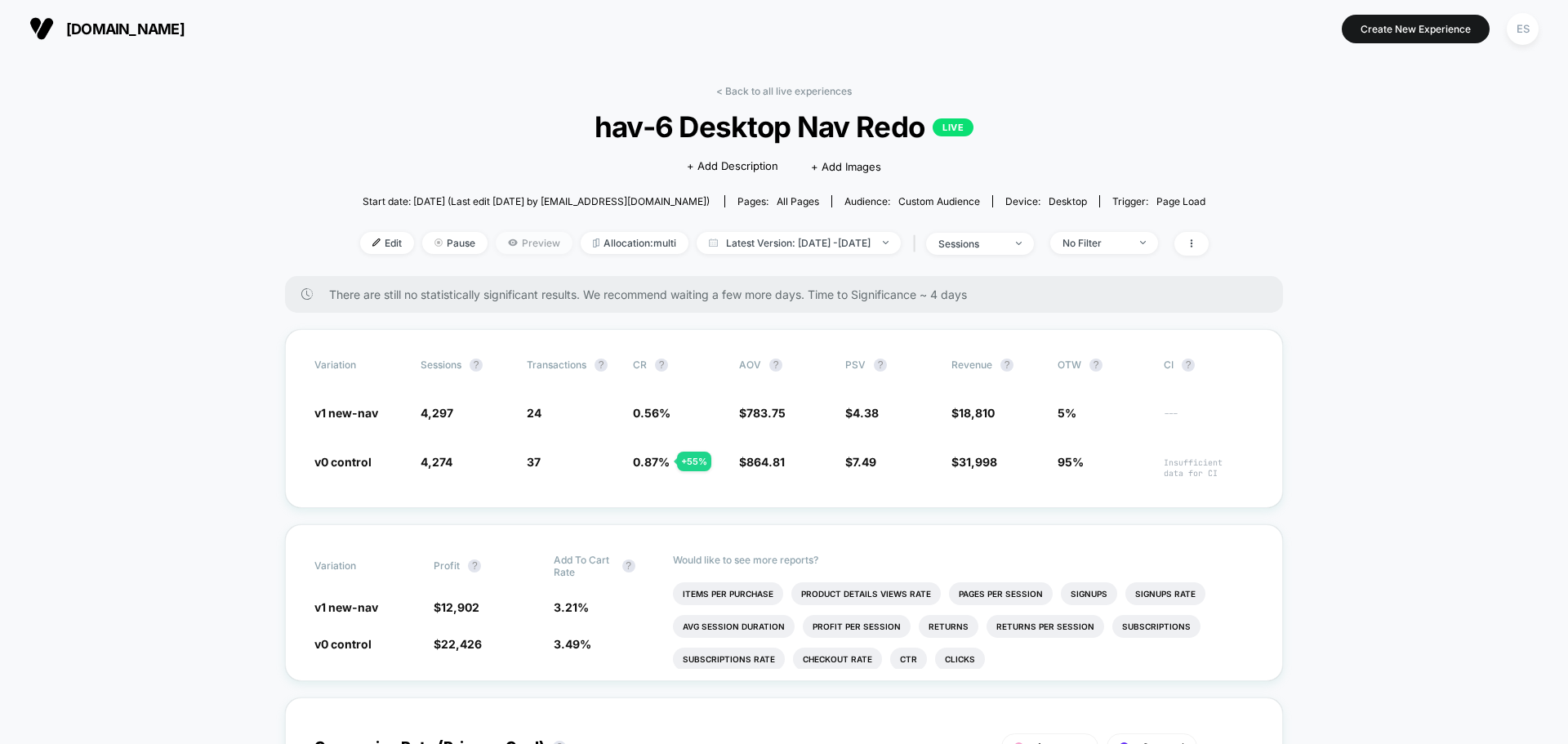
click at [523, 241] on span "Preview" at bounding box center [534, 242] width 77 height 22
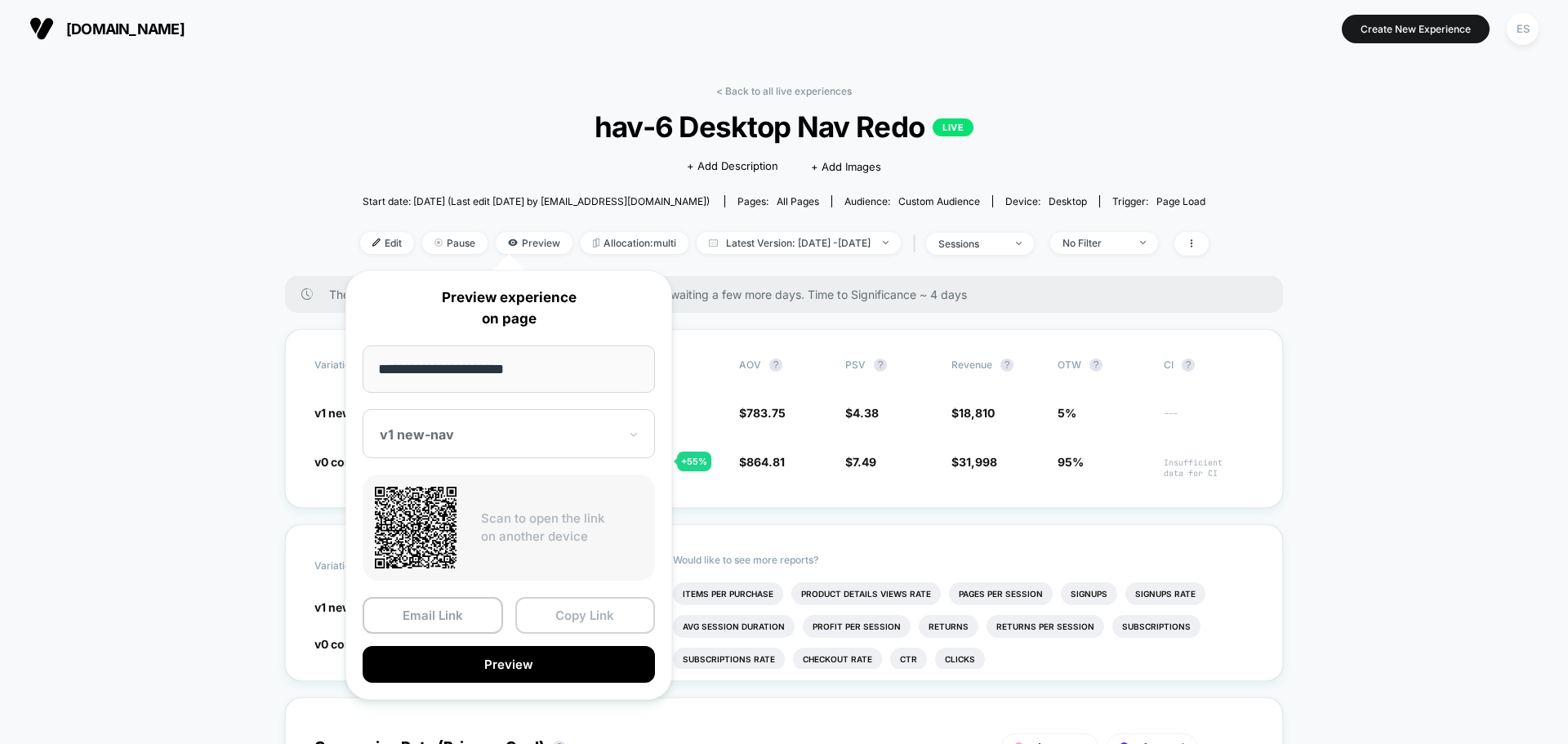
click at [600, 620] on button "Copy Link" at bounding box center [585, 615] width 140 height 37
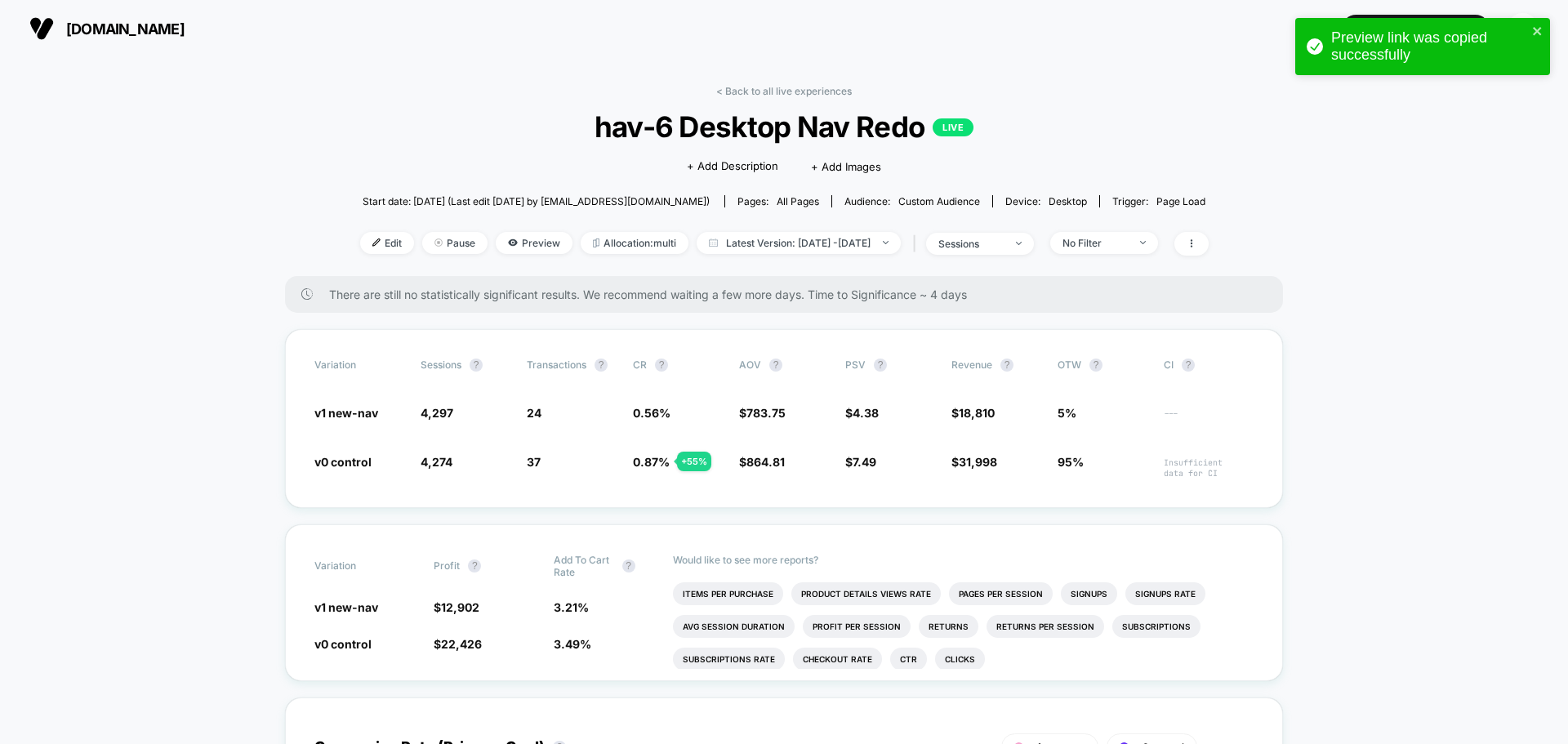
click at [807, 94] on link "< Back to all live experiences" at bounding box center [784, 91] width 136 height 13
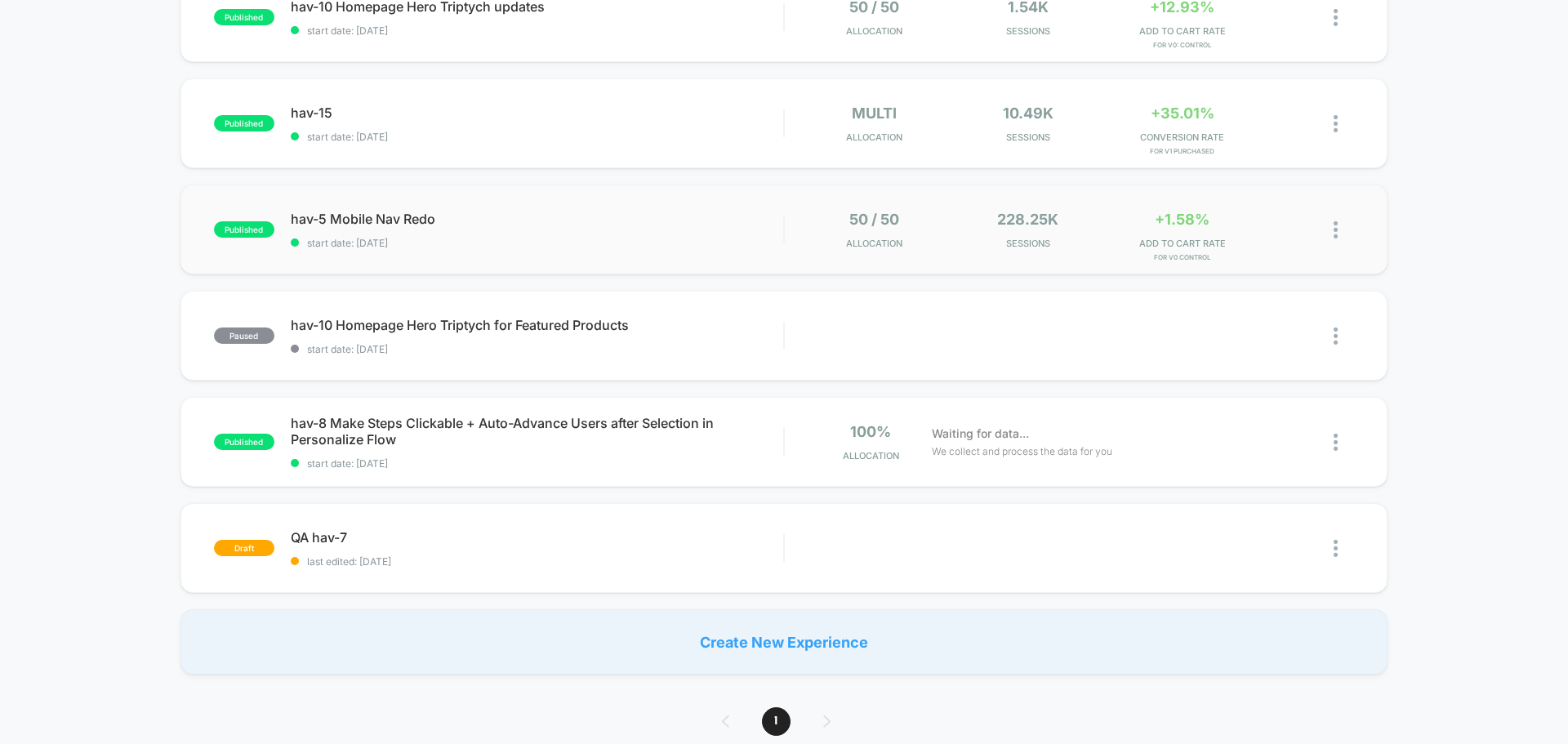
scroll to position [326, 0]
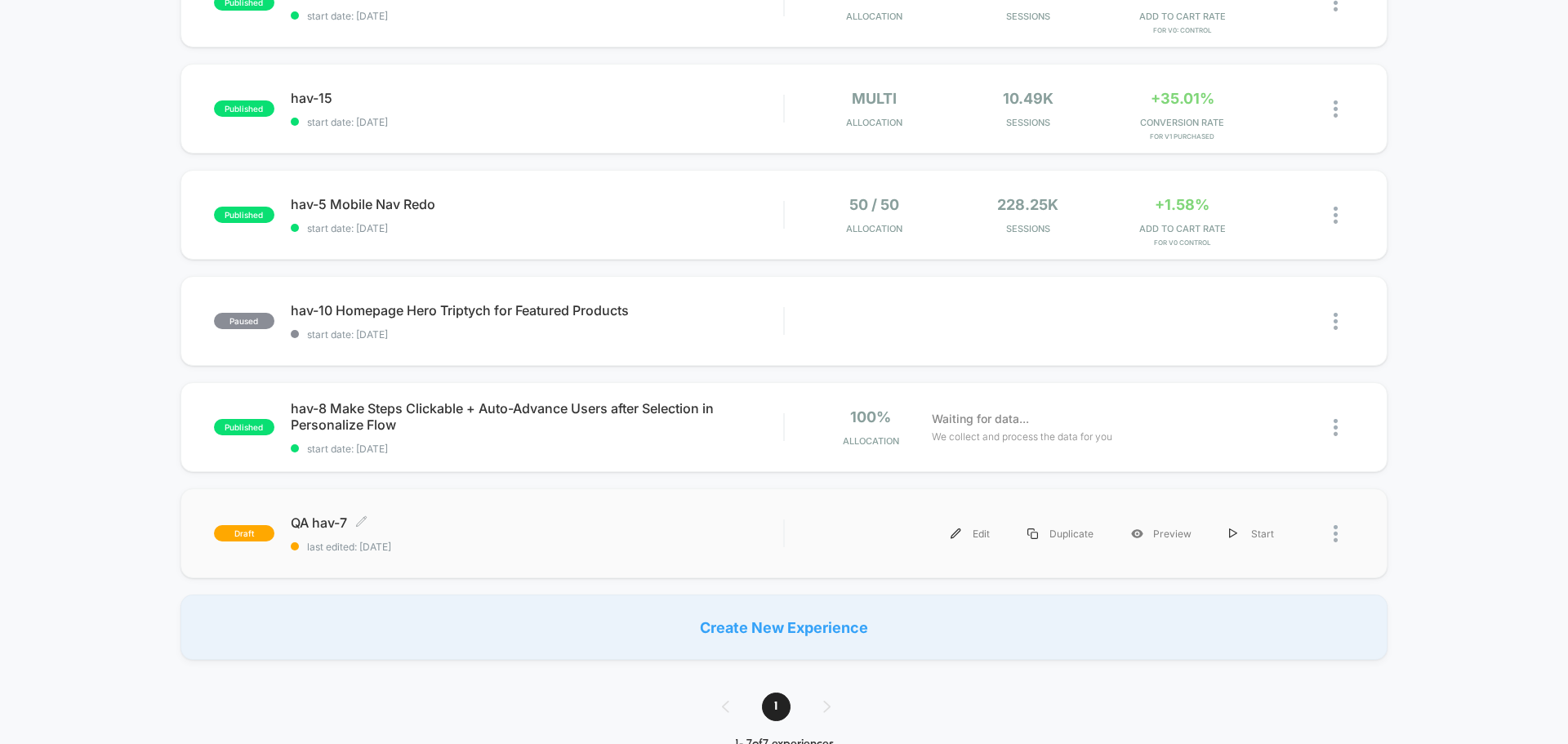
click at [332, 520] on span "QA hav-7 Click to edit experience details" at bounding box center [537, 522] width 492 height 16
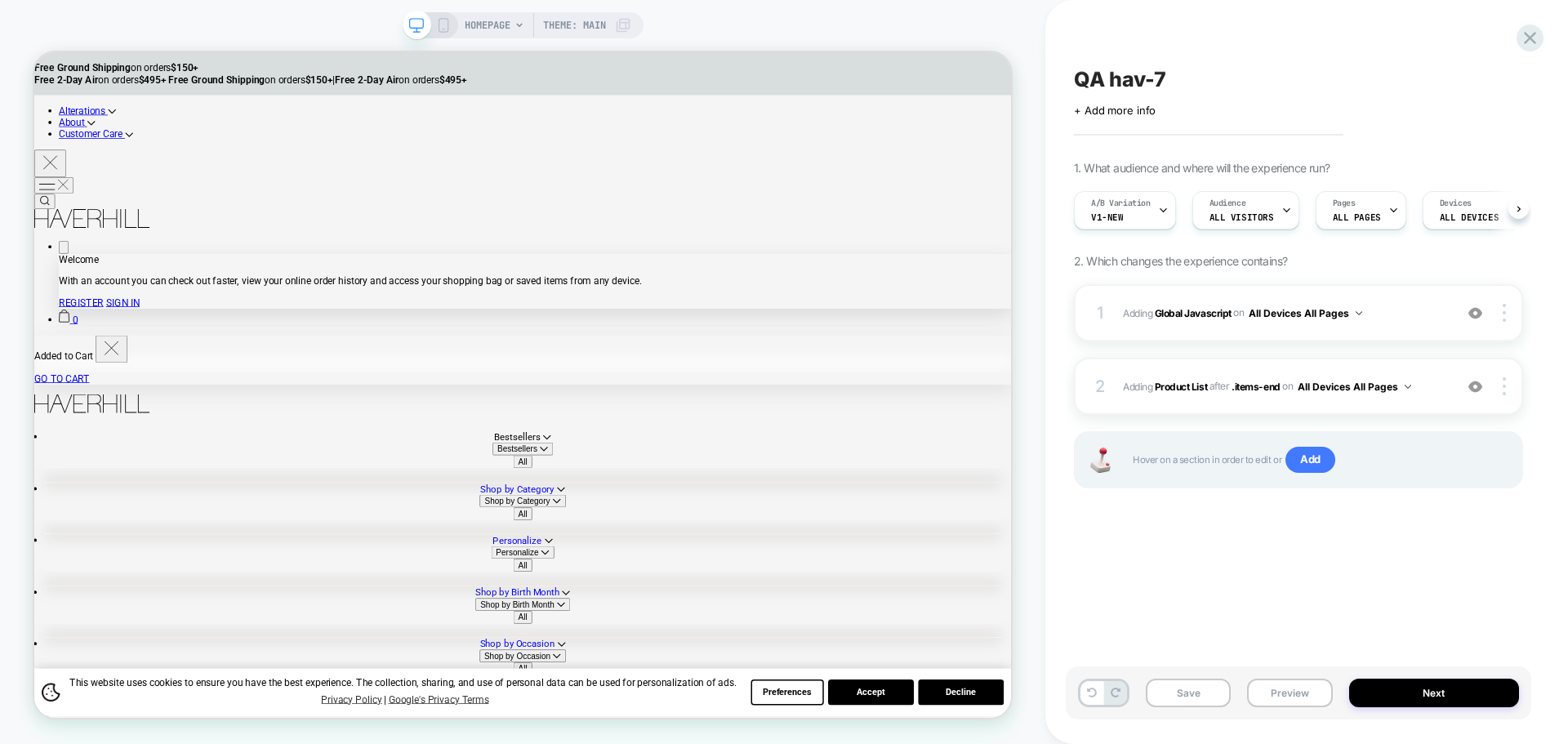
scroll to position [0, 1]
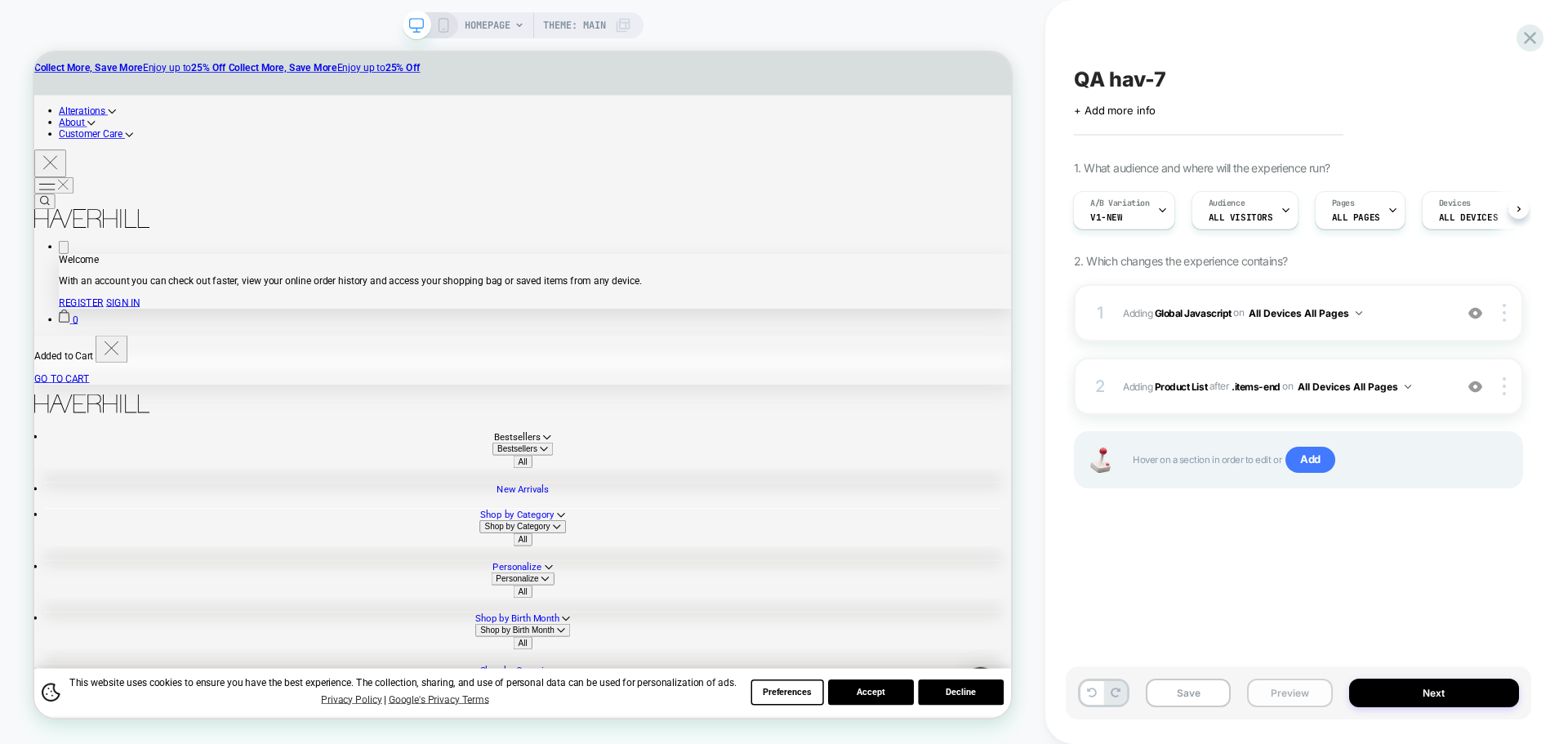
click at [1257, 695] on button "Preview" at bounding box center [1289, 694] width 85 height 29
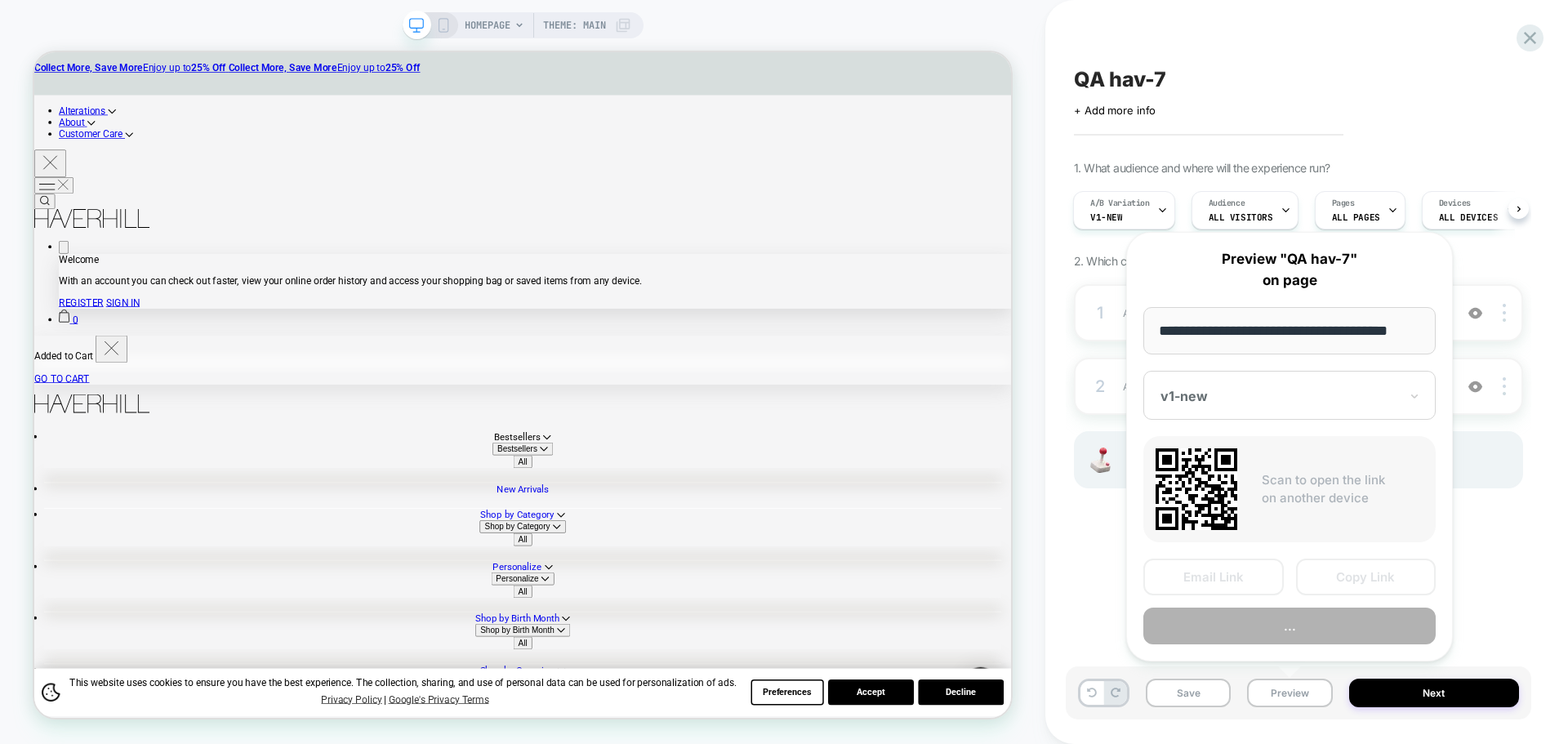
scroll to position [0, 10]
click at [1343, 585] on button "Copy Link" at bounding box center [1366, 577] width 140 height 37
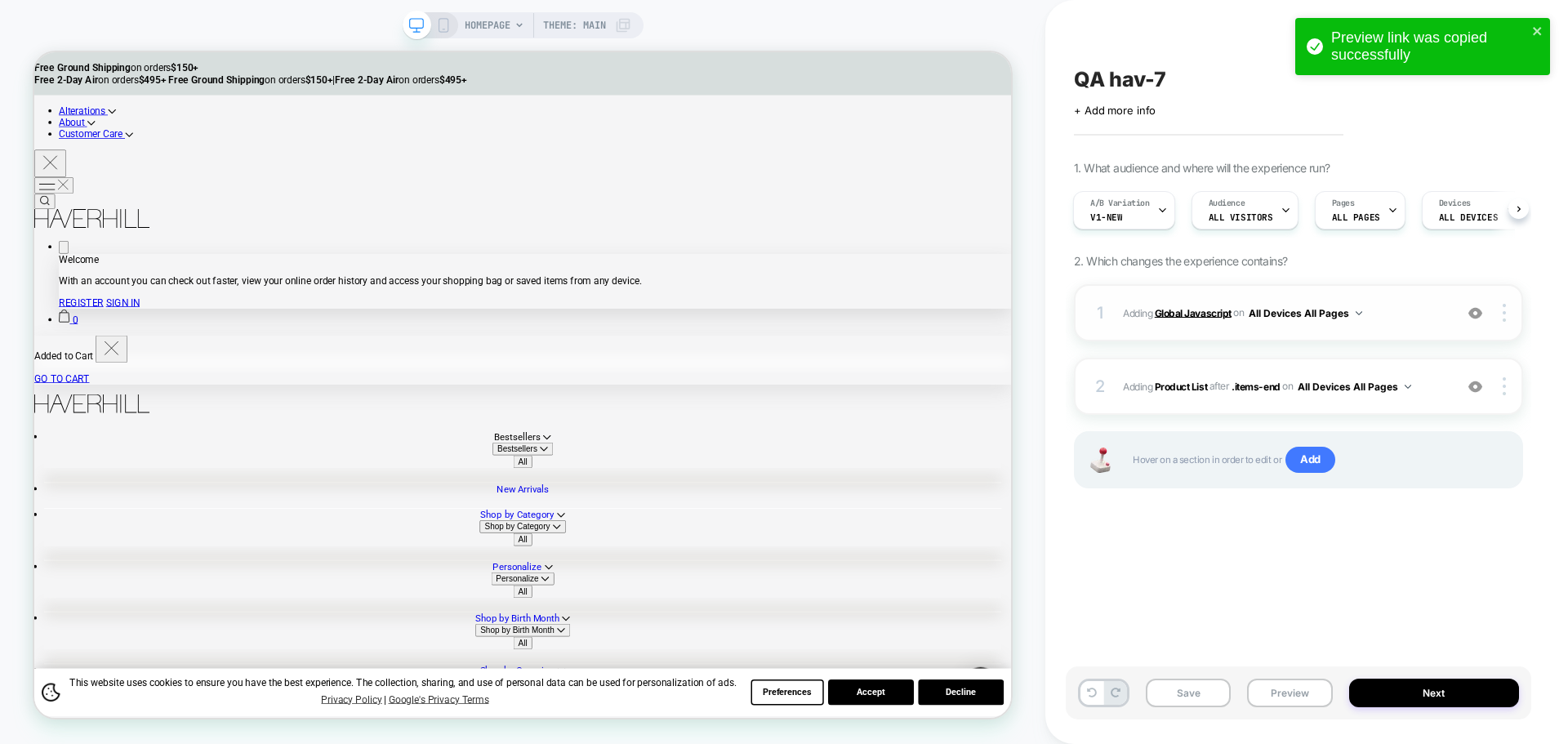
click at [1205, 315] on b "Global Javascript" at bounding box center [1192, 312] width 77 height 13
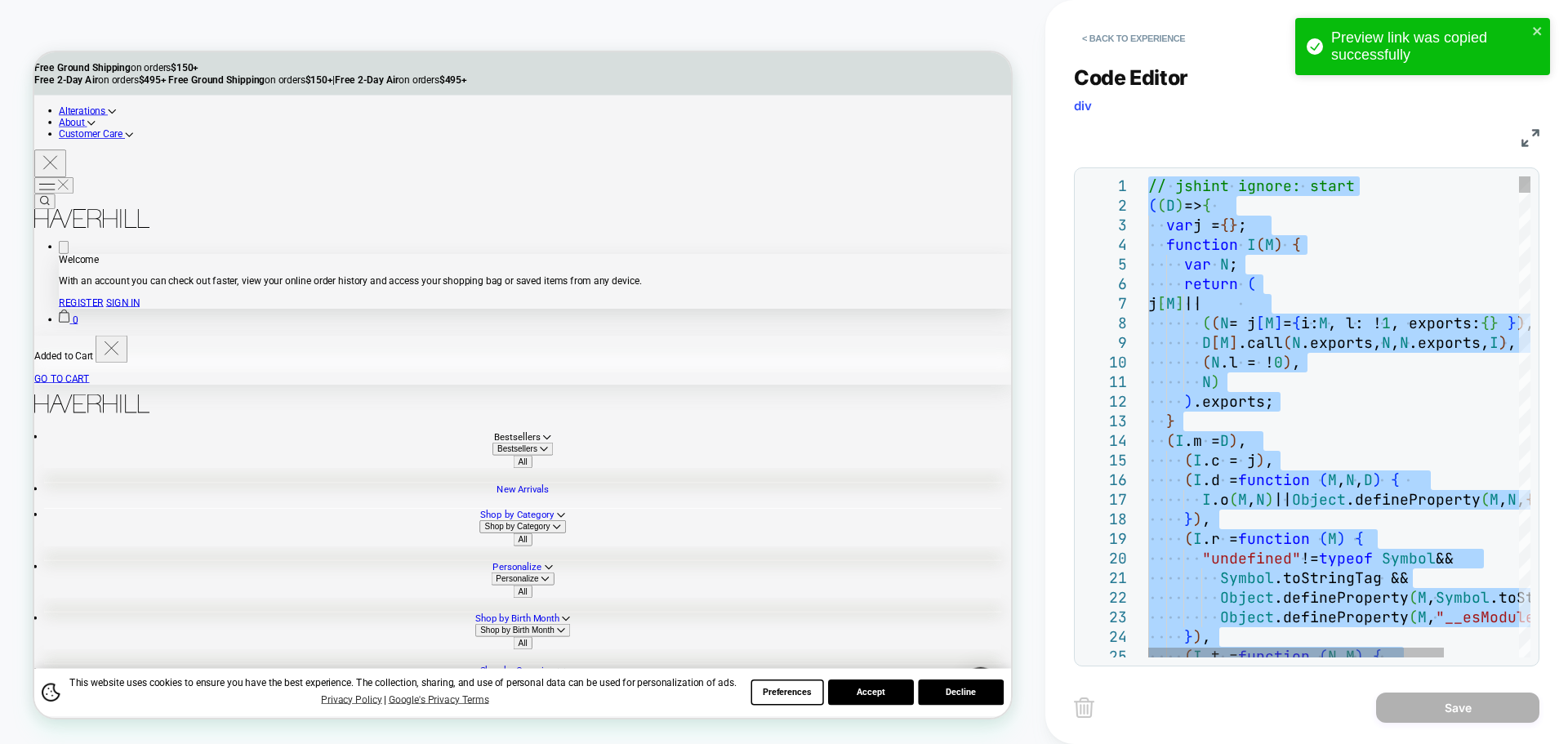
type textarea "**********"
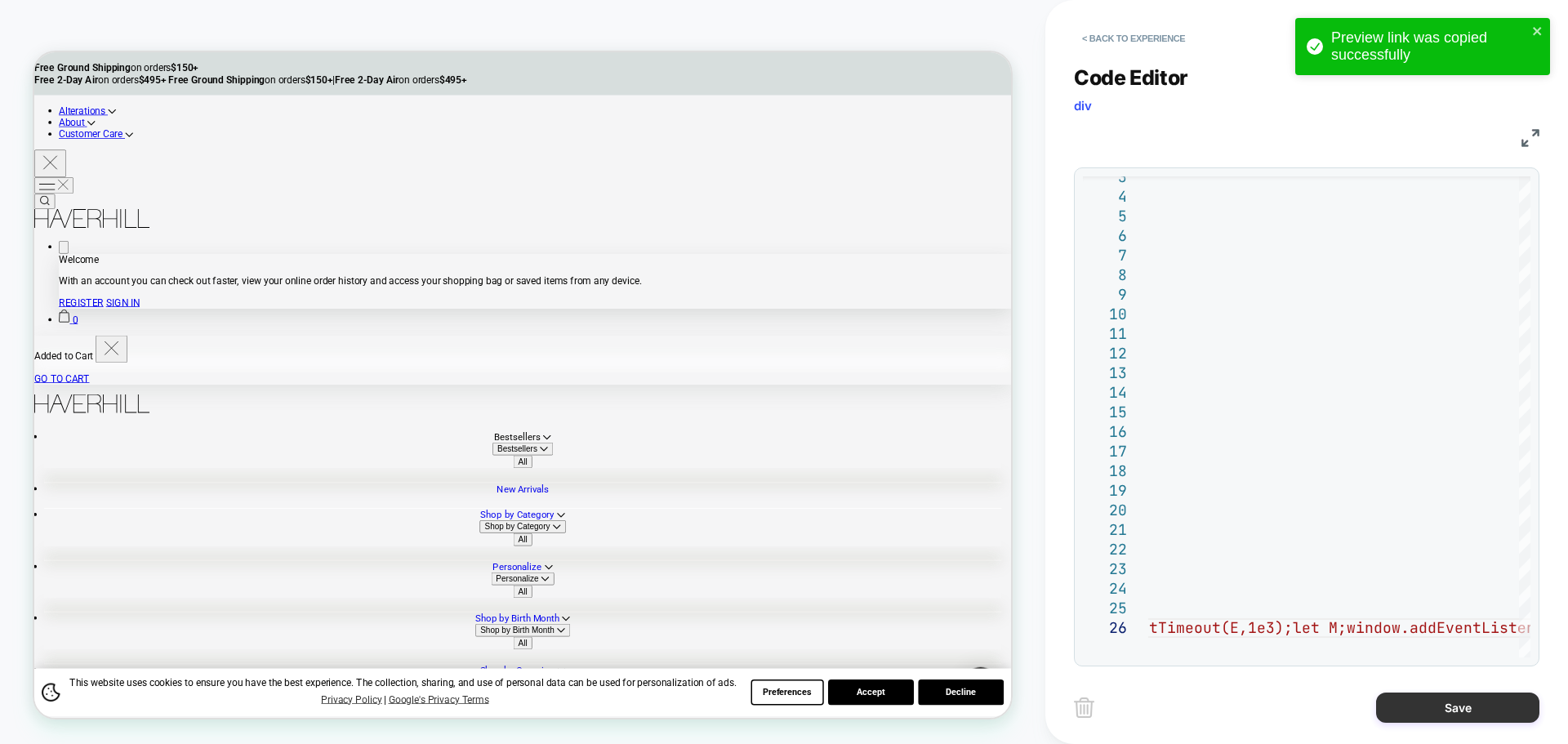
click at [1408, 710] on button "Save" at bounding box center [1457, 707] width 164 height 30
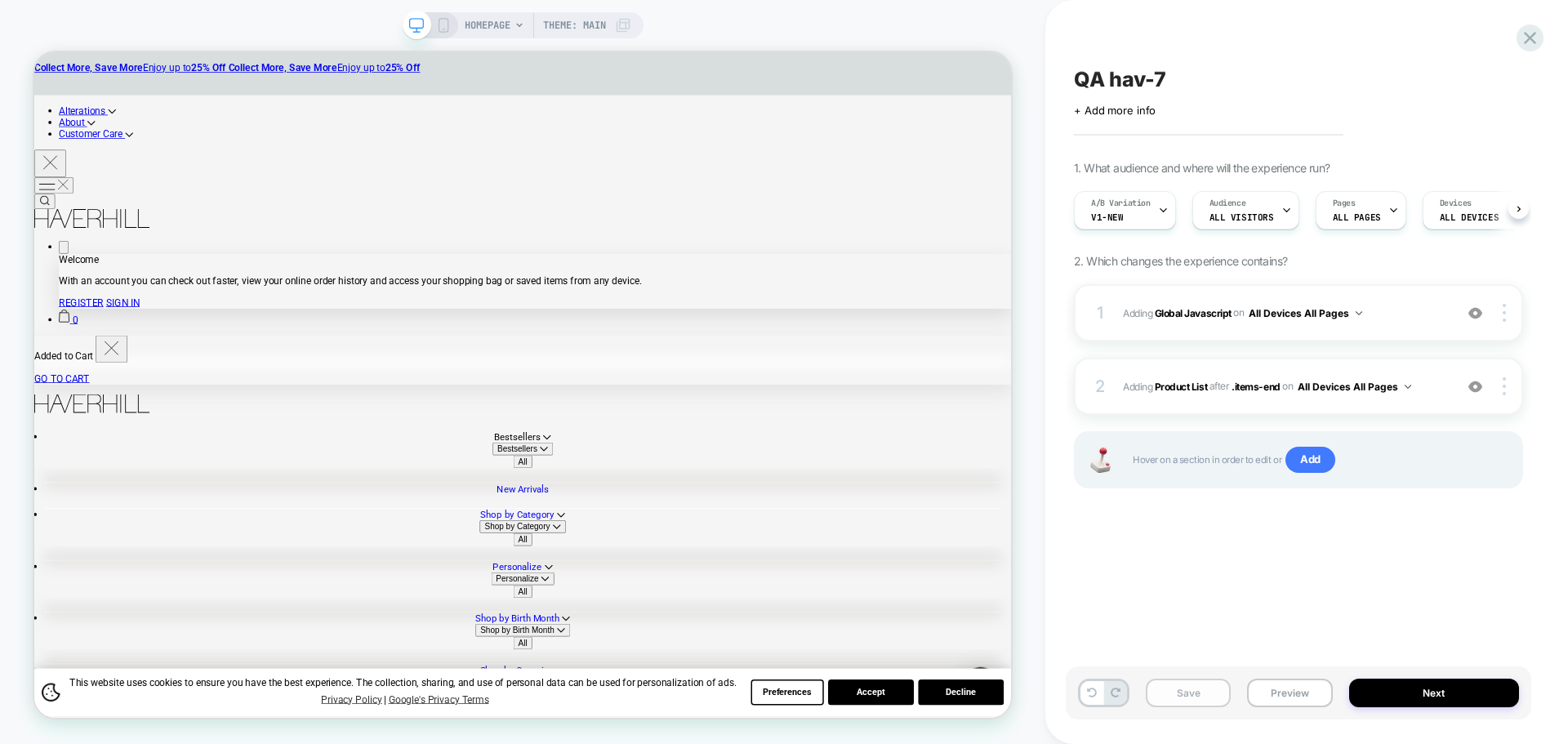
scroll to position [0, 1]
click at [1219, 697] on button "Save" at bounding box center [1188, 694] width 85 height 29
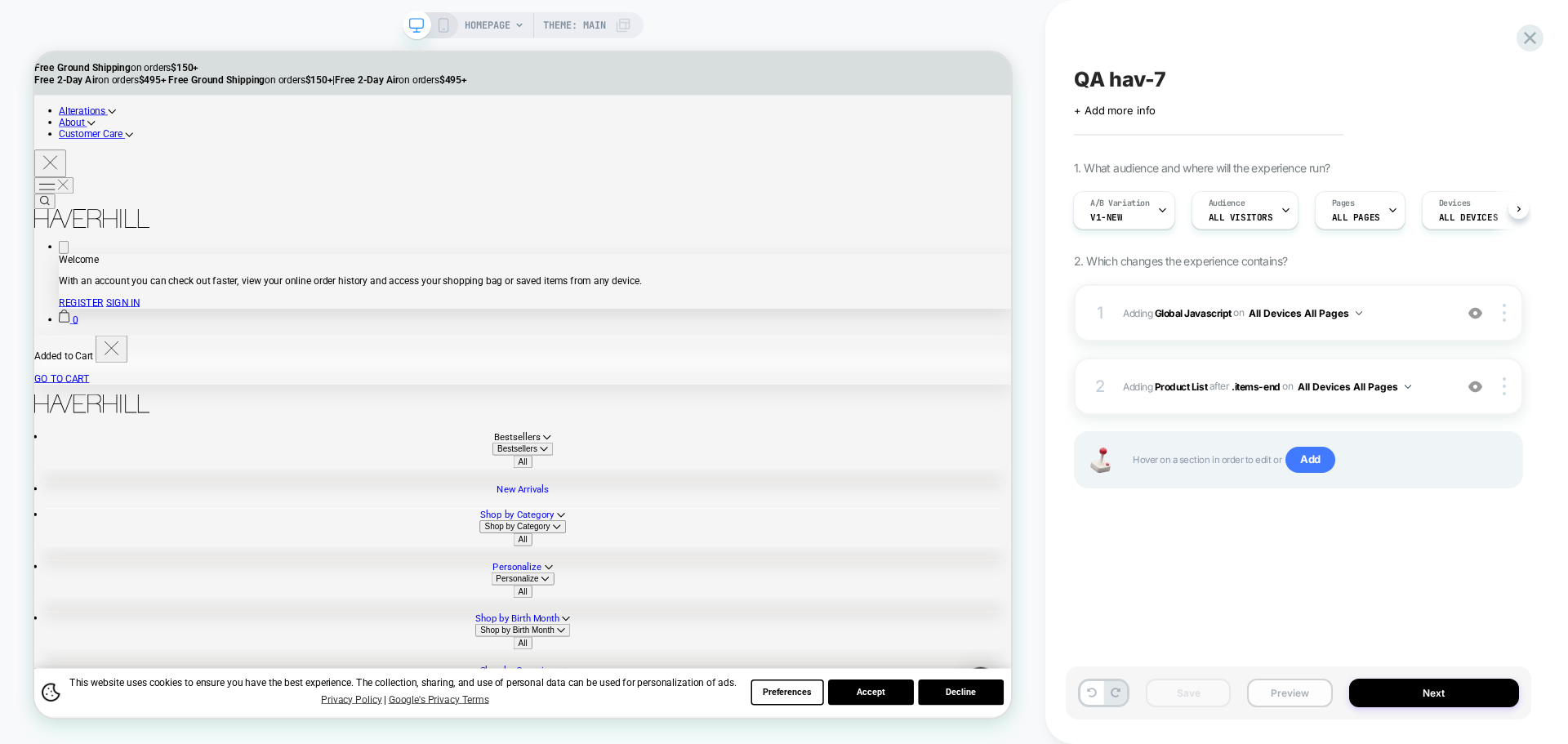
click at [1287, 699] on button "Preview" at bounding box center [1289, 694] width 85 height 29
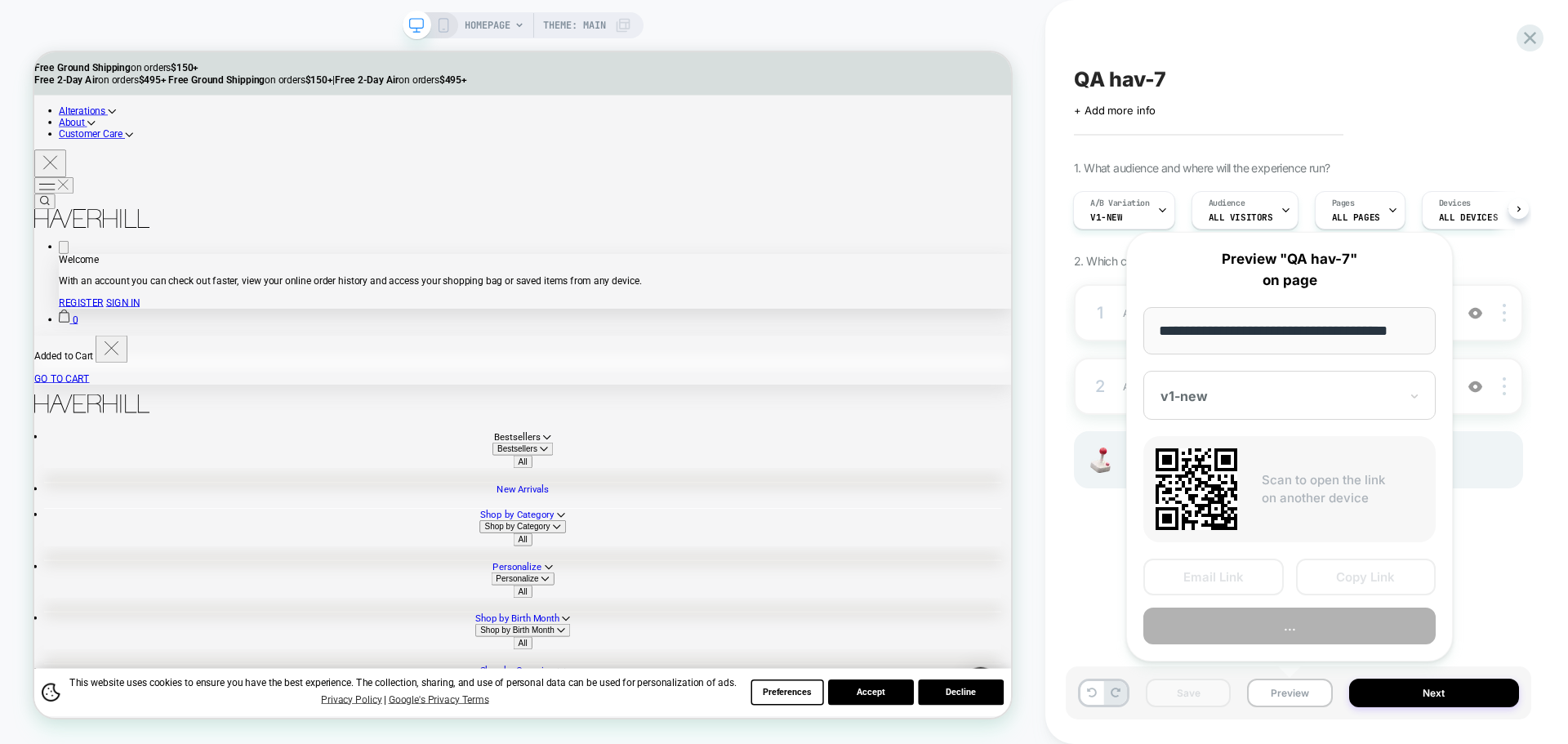
scroll to position [0, 10]
click at [1361, 577] on button "Copy Link" at bounding box center [1366, 577] width 140 height 37
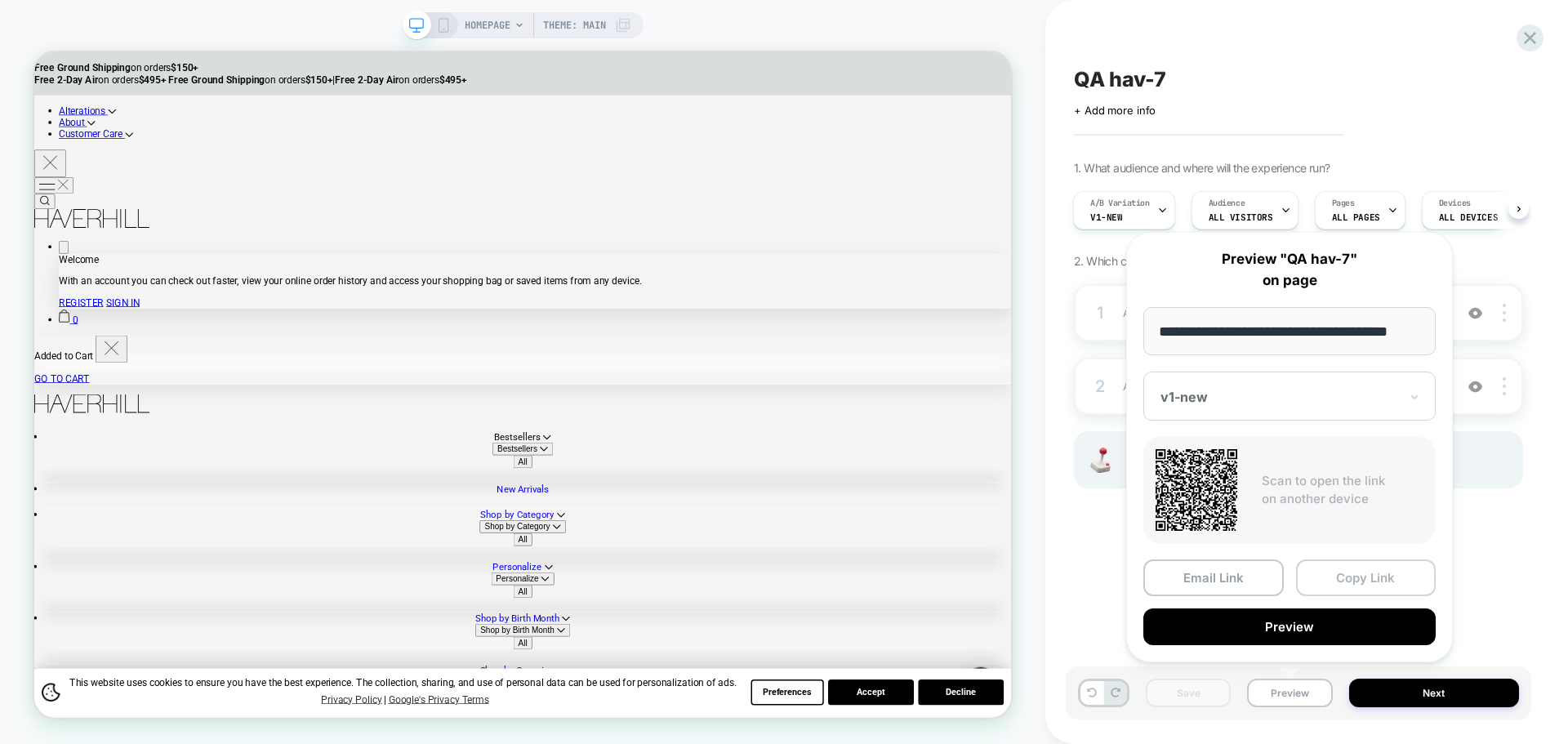
scroll to position [0, 0]
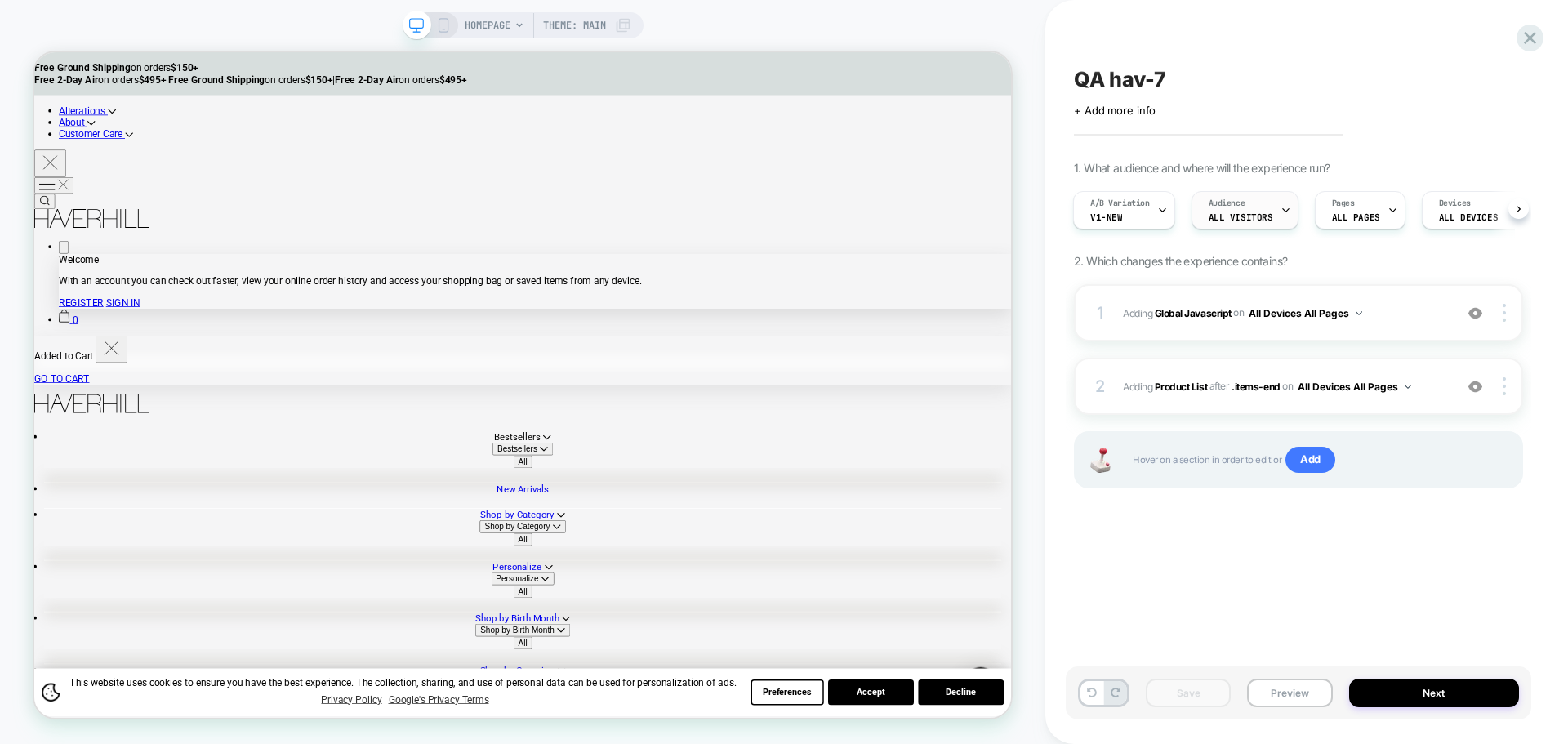
click at [1248, 216] on span "All Visitors" at bounding box center [1241, 217] width 65 height 12
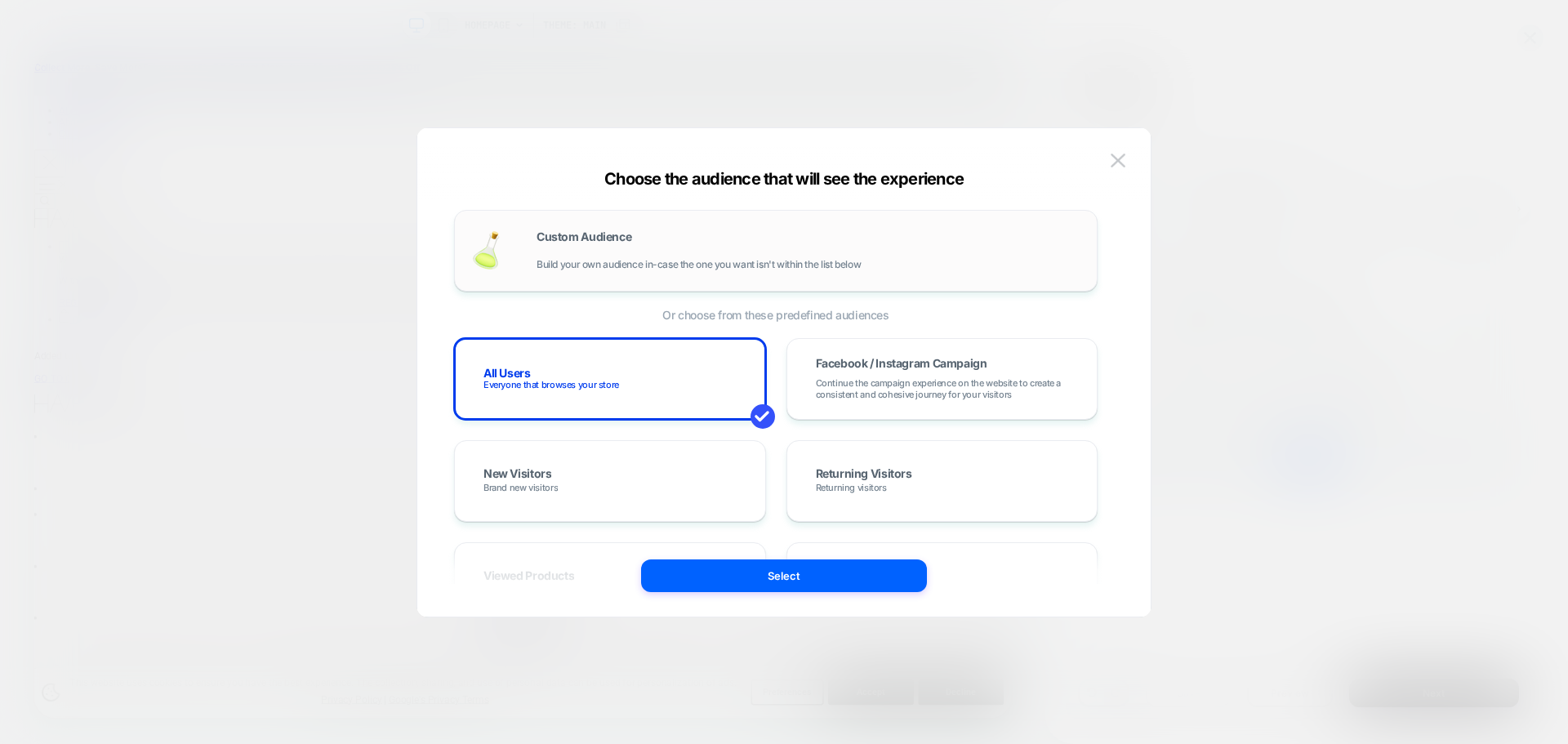
click at [749, 242] on div "Custom Audience Build your own audience in-case the one you want isn't within t…" at bounding box center [808, 251] width 543 height 39
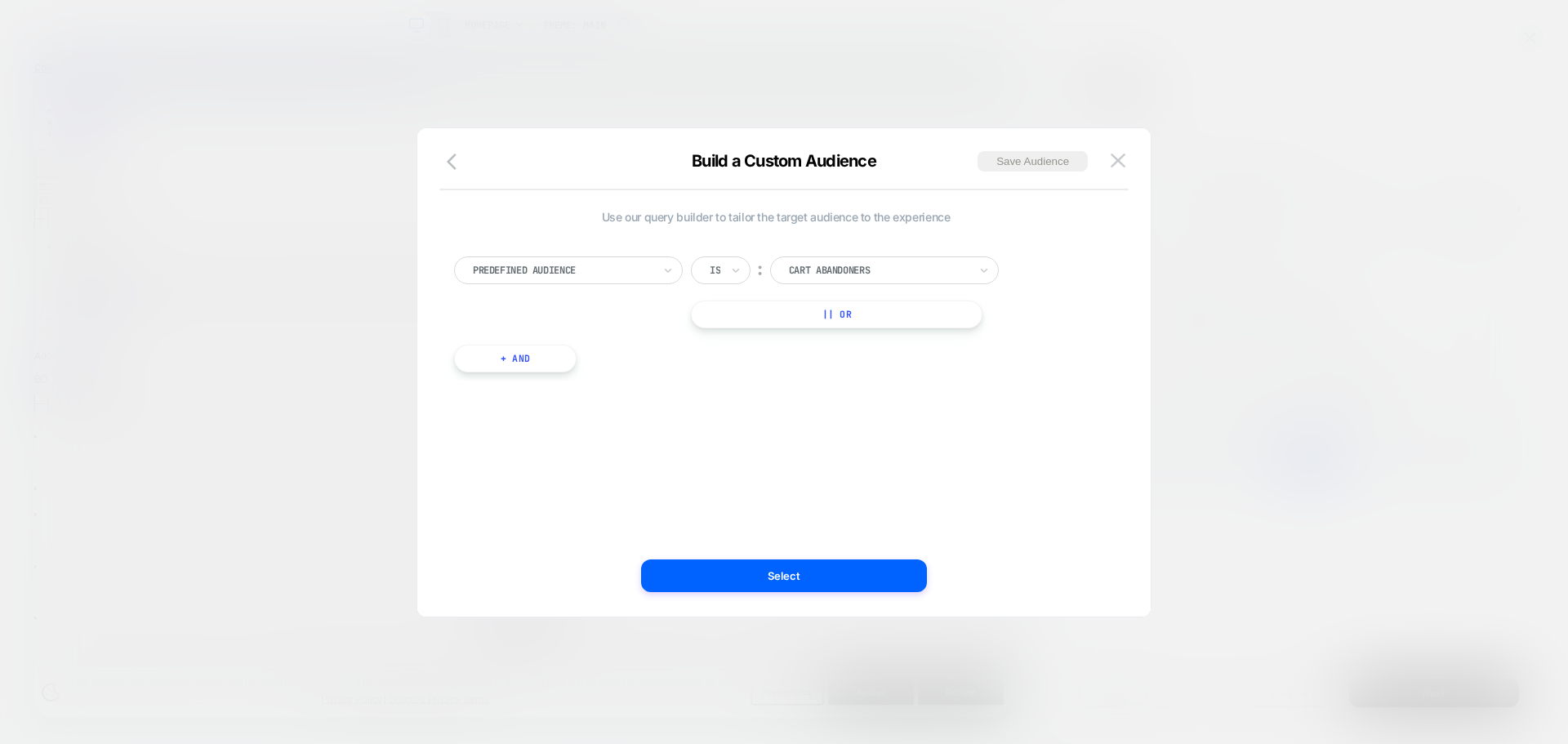
click at [624, 264] on div at bounding box center [562, 269] width 179 height 15
type input "***"
click at [538, 393] on div "UTM Campaign" at bounding box center [576, 389] width 212 height 26
click at [869, 263] on input at bounding box center [872, 270] width 204 height 28
type input "********"
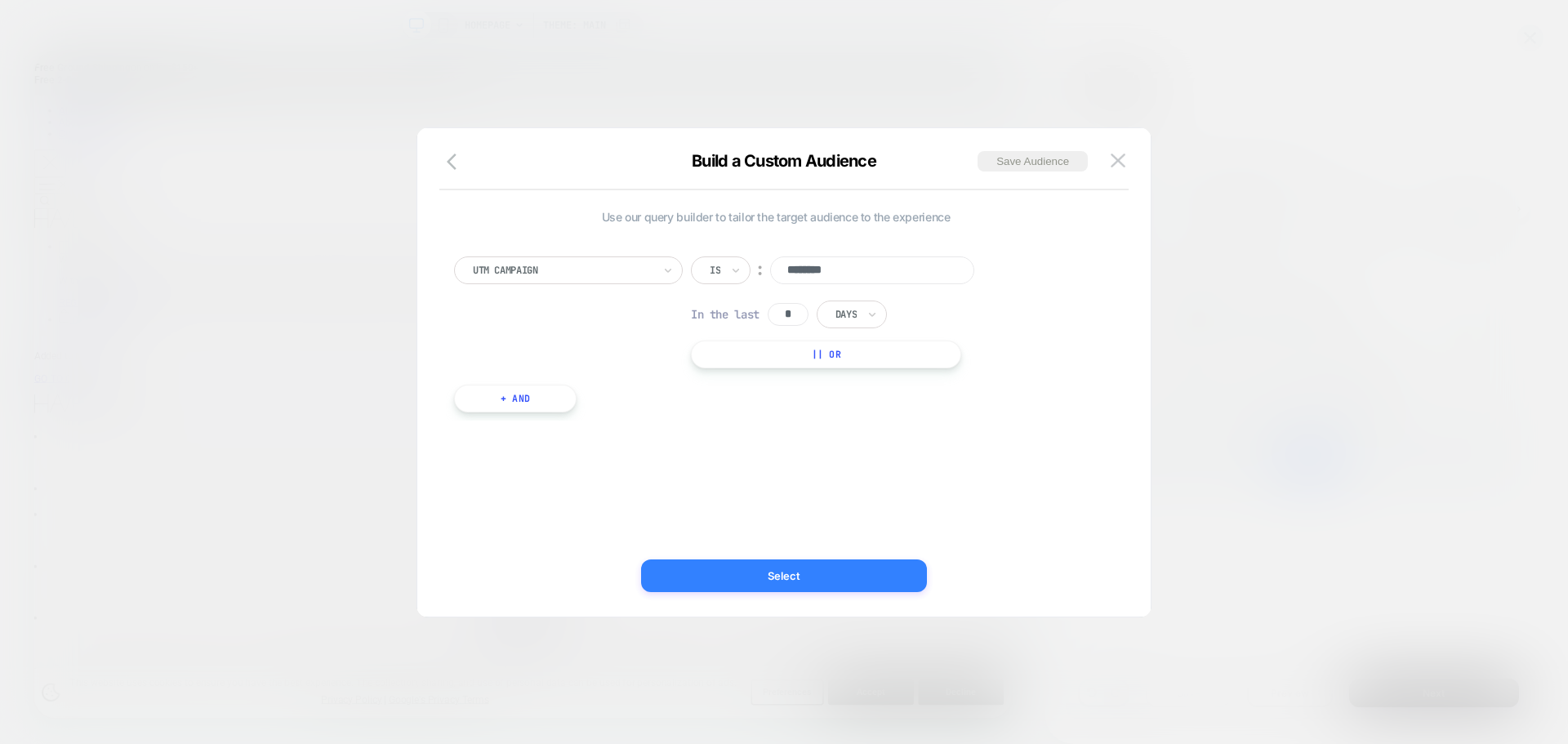
click at [816, 564] on button "Select" at bounding box center [784, 575] width 286 height 33
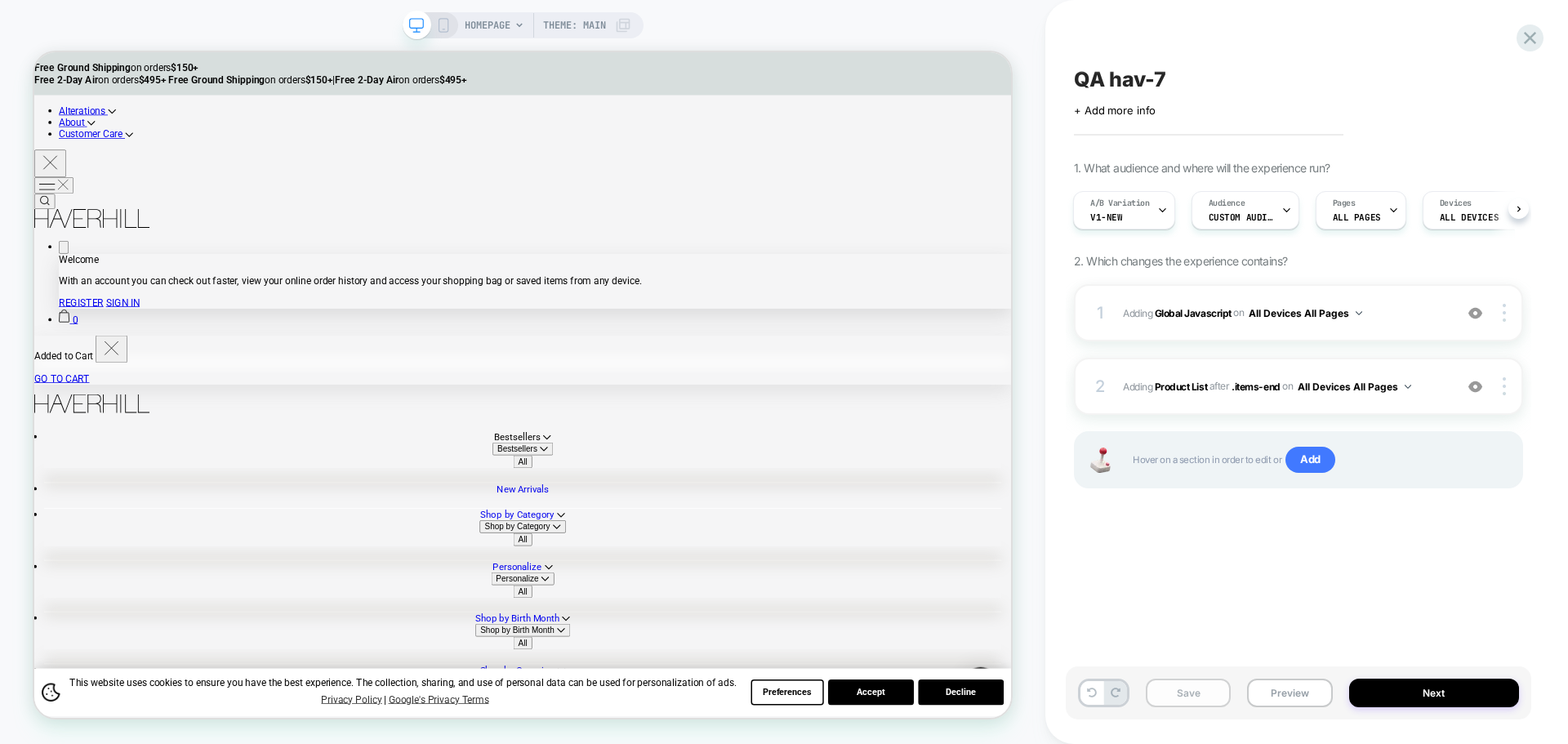
click at [1209, 693] on button "Save" at bounding box center [1188, 694] width 85 height 29
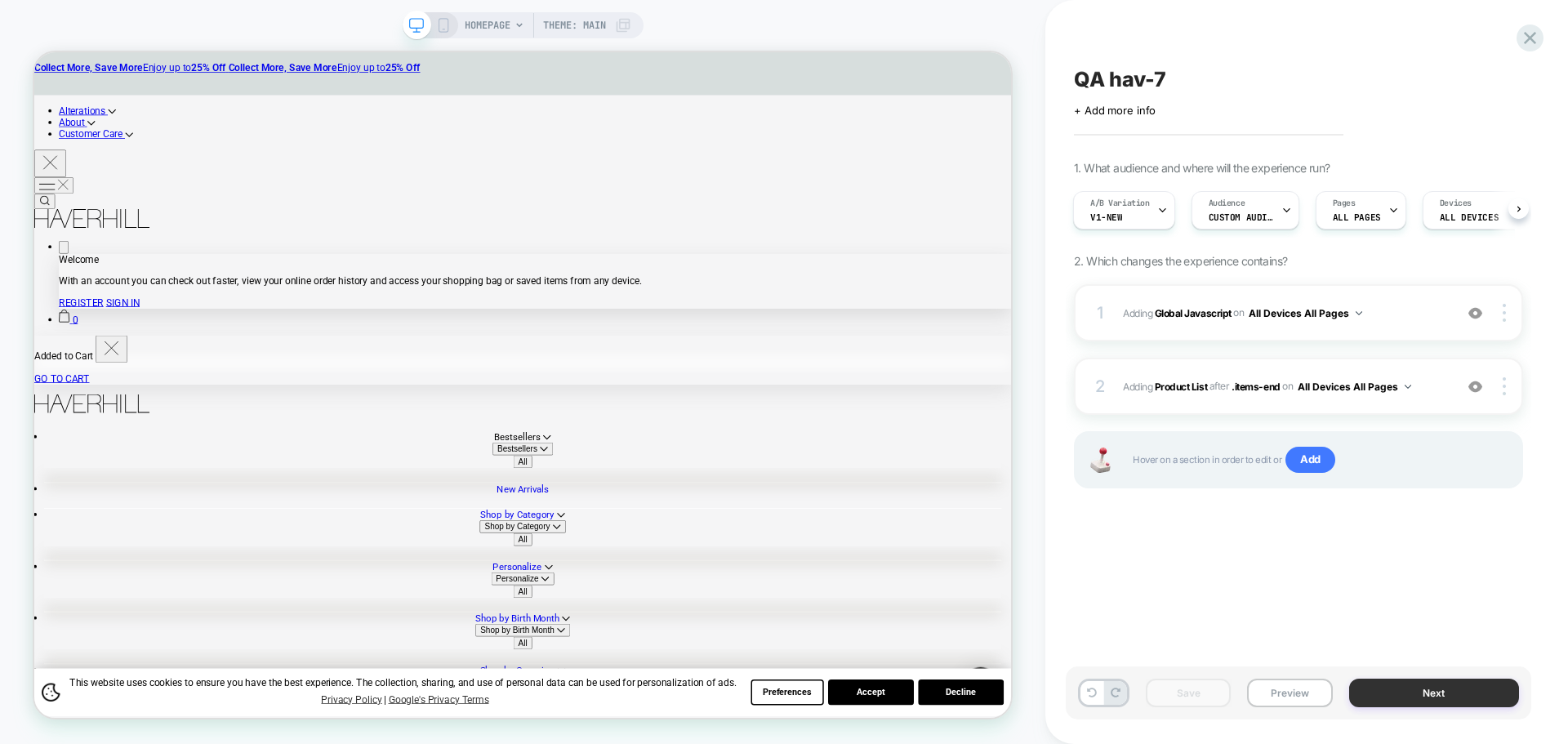
click at [1456, 684] on button "Next" at bounding box center [1434, 694] width 170 height 29
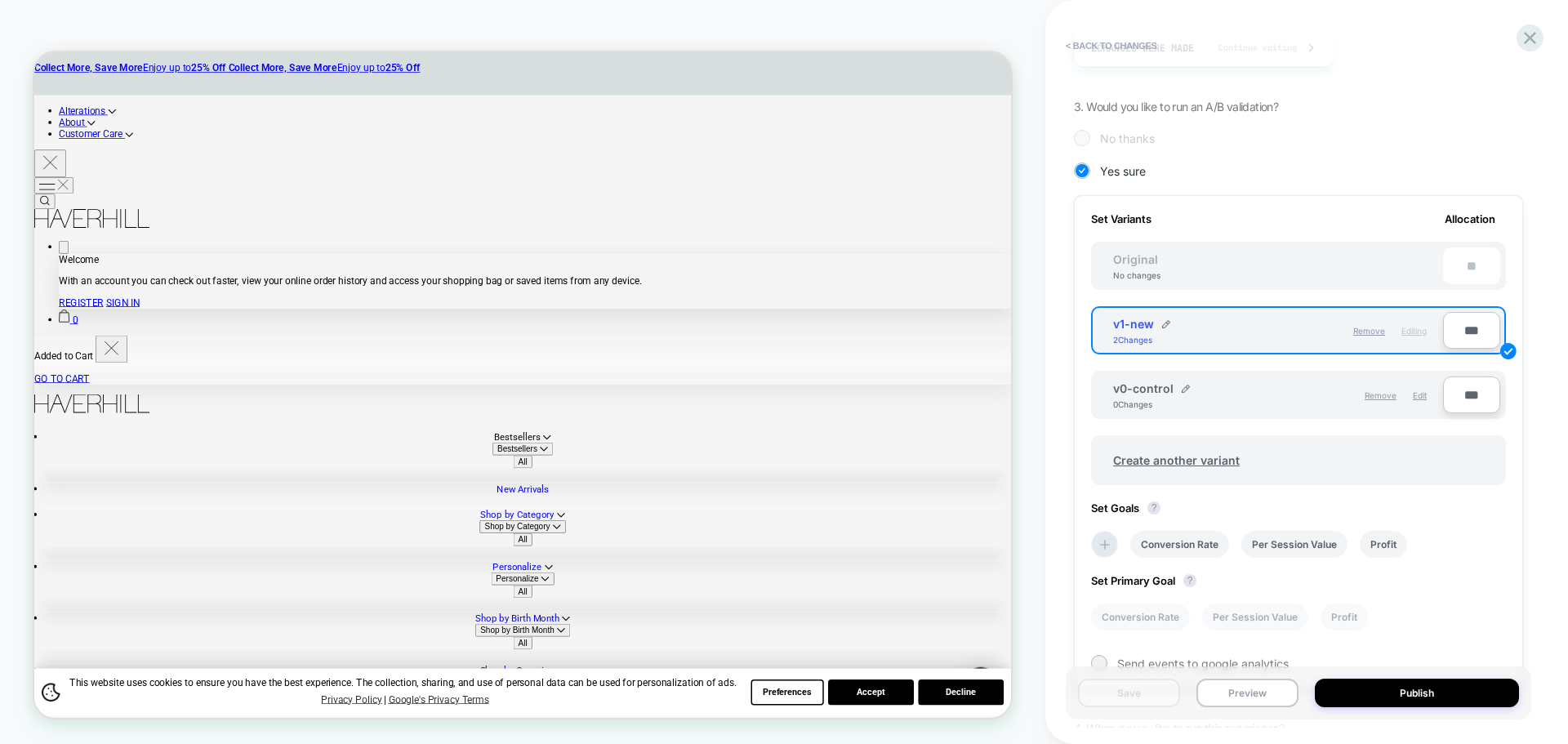
scroll to position [326, 0]
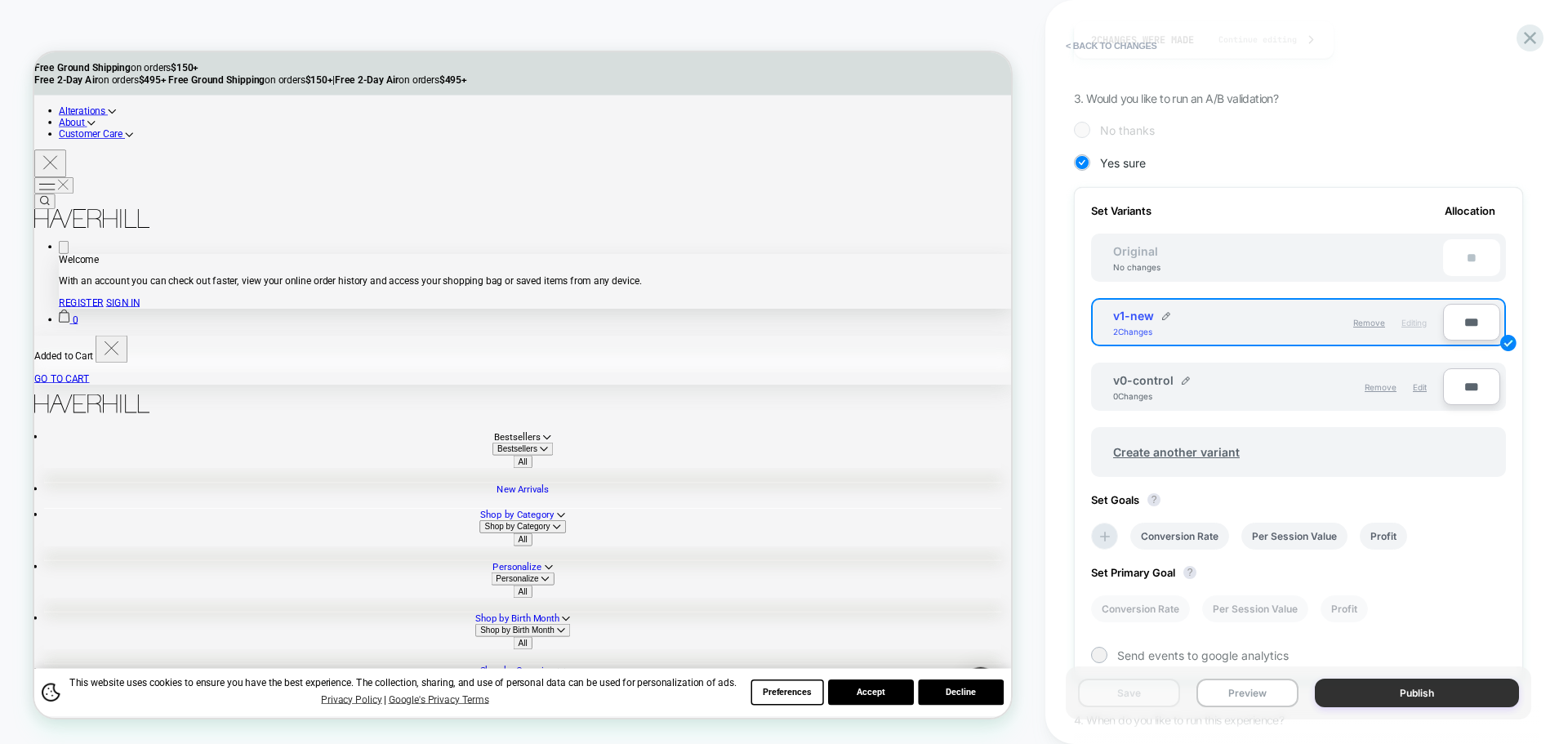
click at [1470, 688] on button "Publish" at bounding box center [1416, 694] width 204 height 29
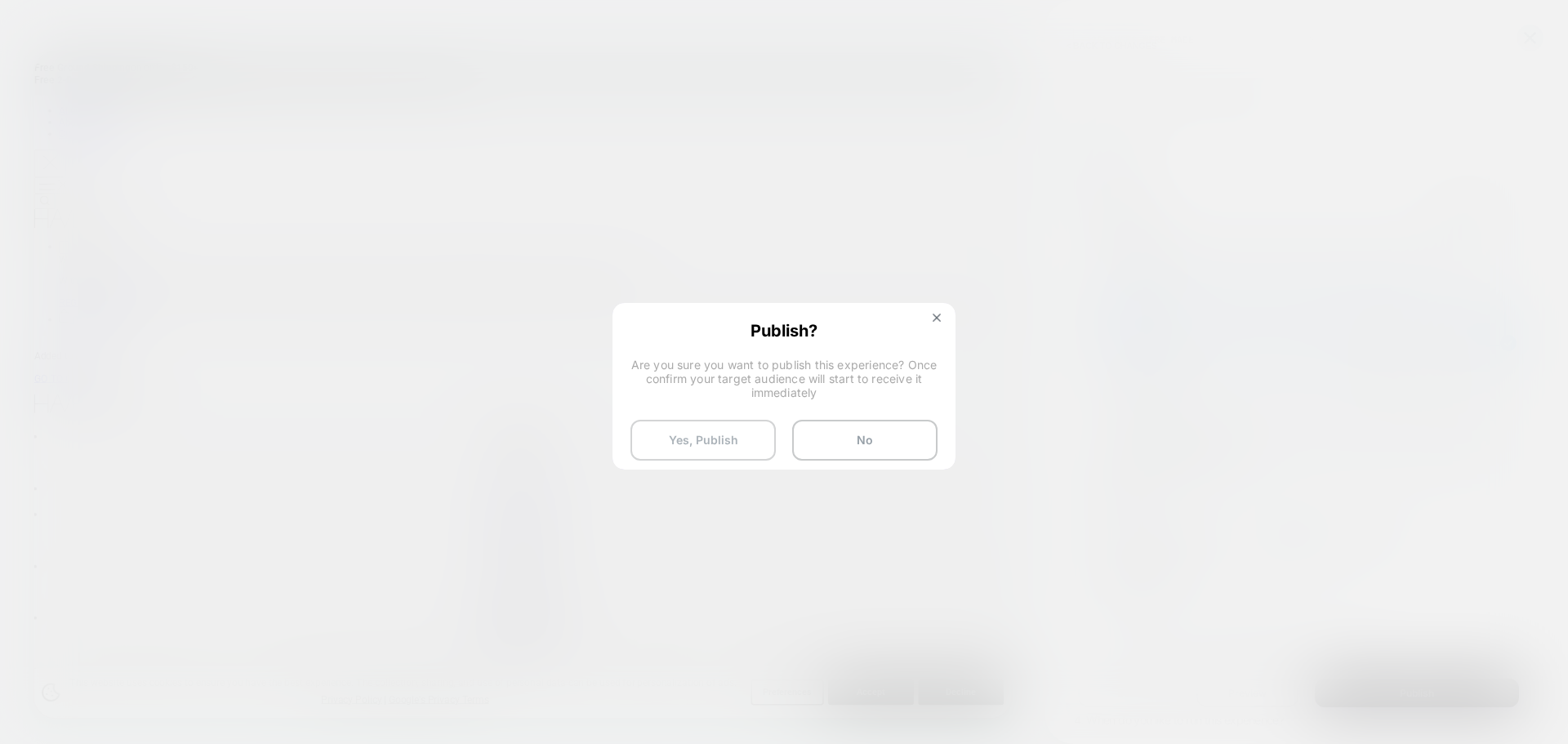
click at [701, 432] on button "Yes, Publish" at bounding box center [703, 440] width 145 height 41
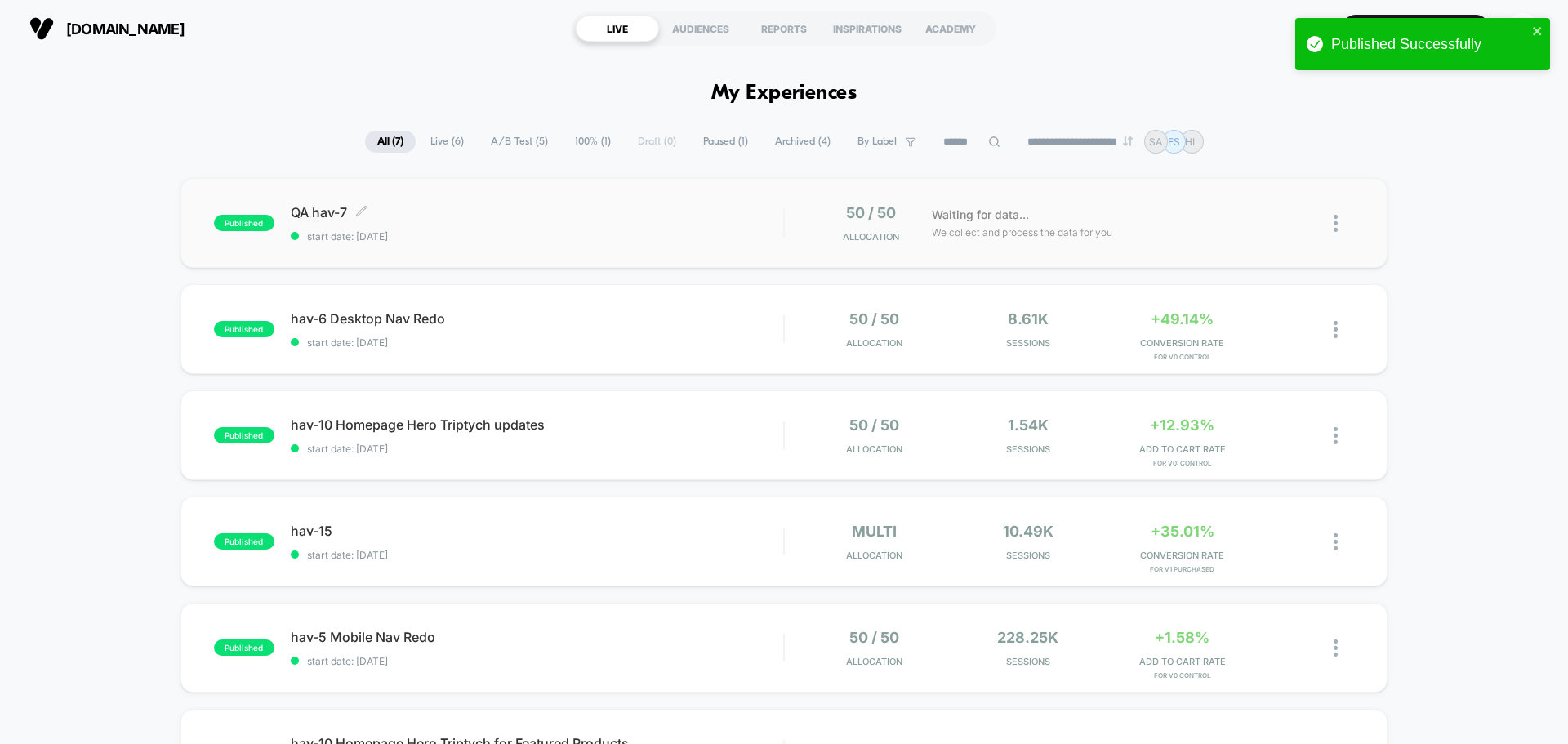
click at [304, 210] on span "QA hav-7 Click to edit experience details" at bounding box center [537, 212] width 492 height 16
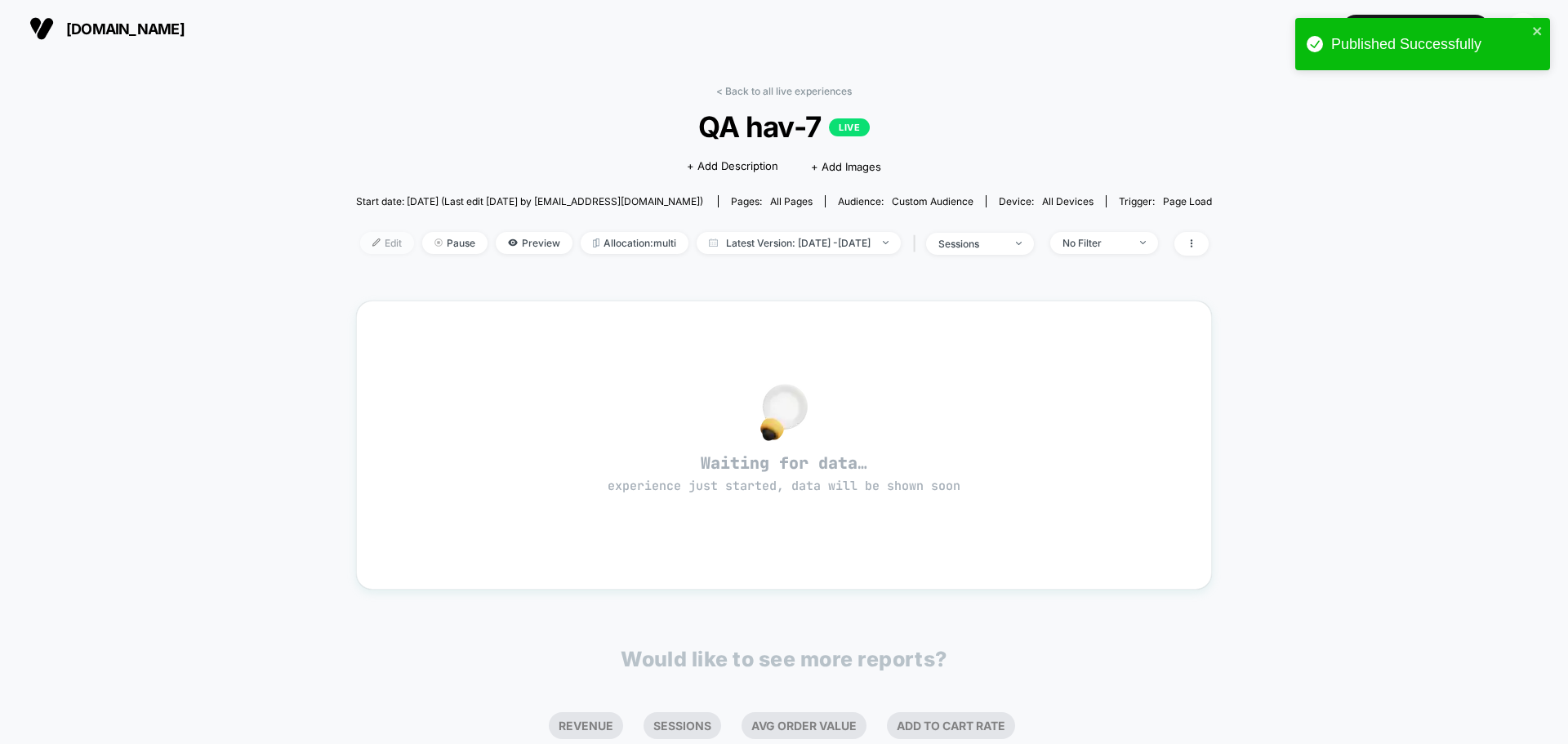
click at [372, 243] on img at bounding box center [376, 242] width 8 height 8
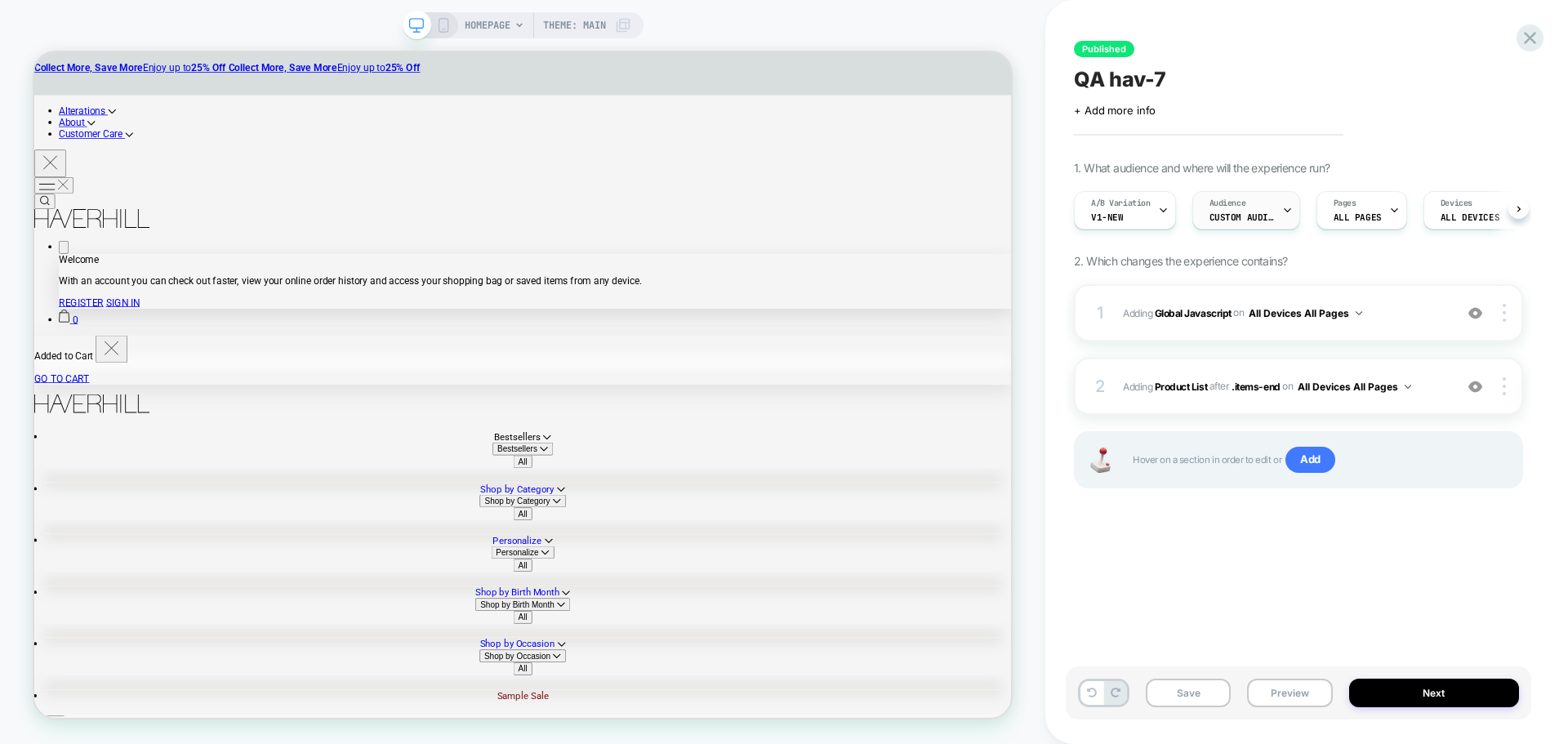
click at [1277, 215] on div "Audience Custom Audience" at bounding box center [1242, 210] width 98 height 37
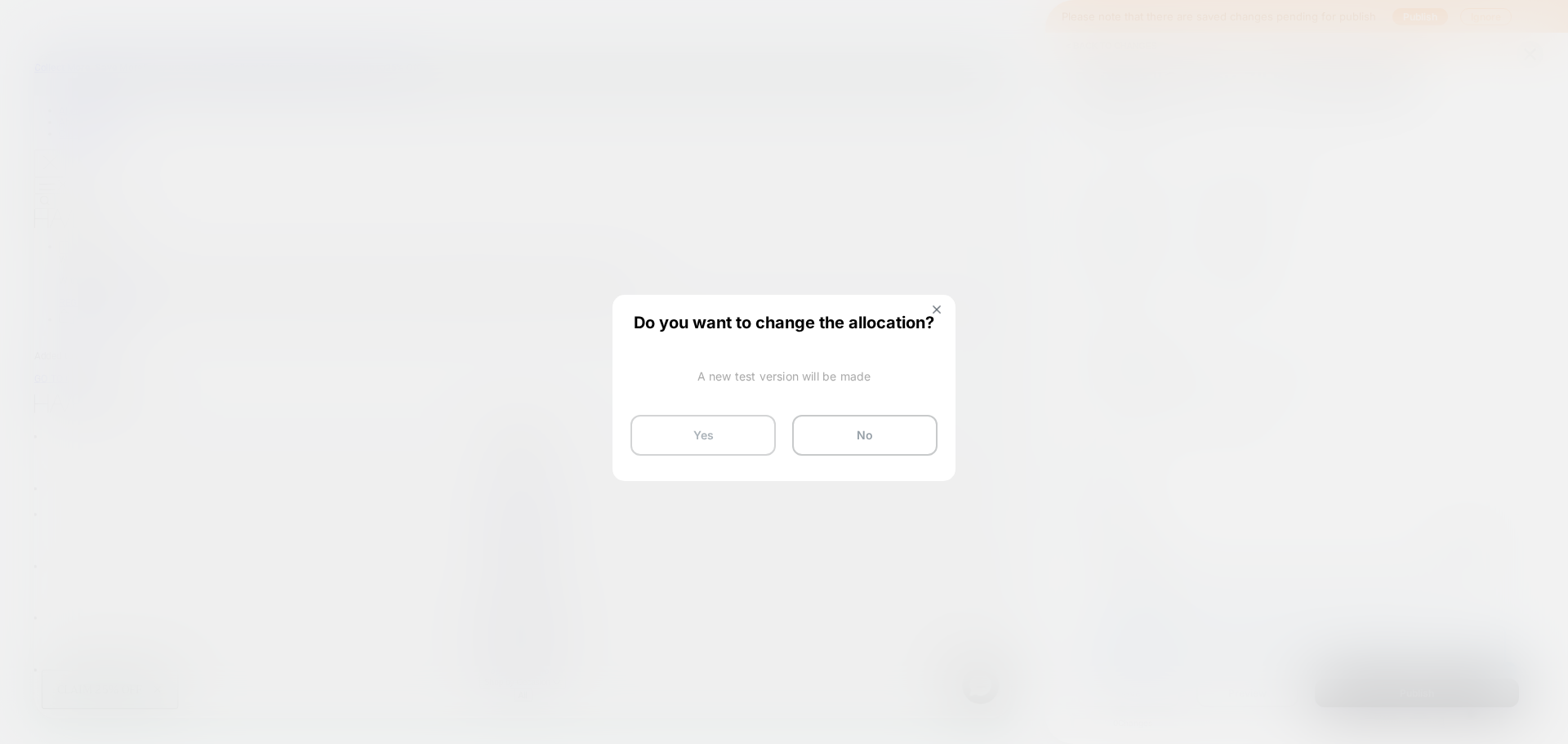
scroll to position [81, 0]
click at [726, 438] on button "Yes" at bounding box center [703, 435] width 145 height 41
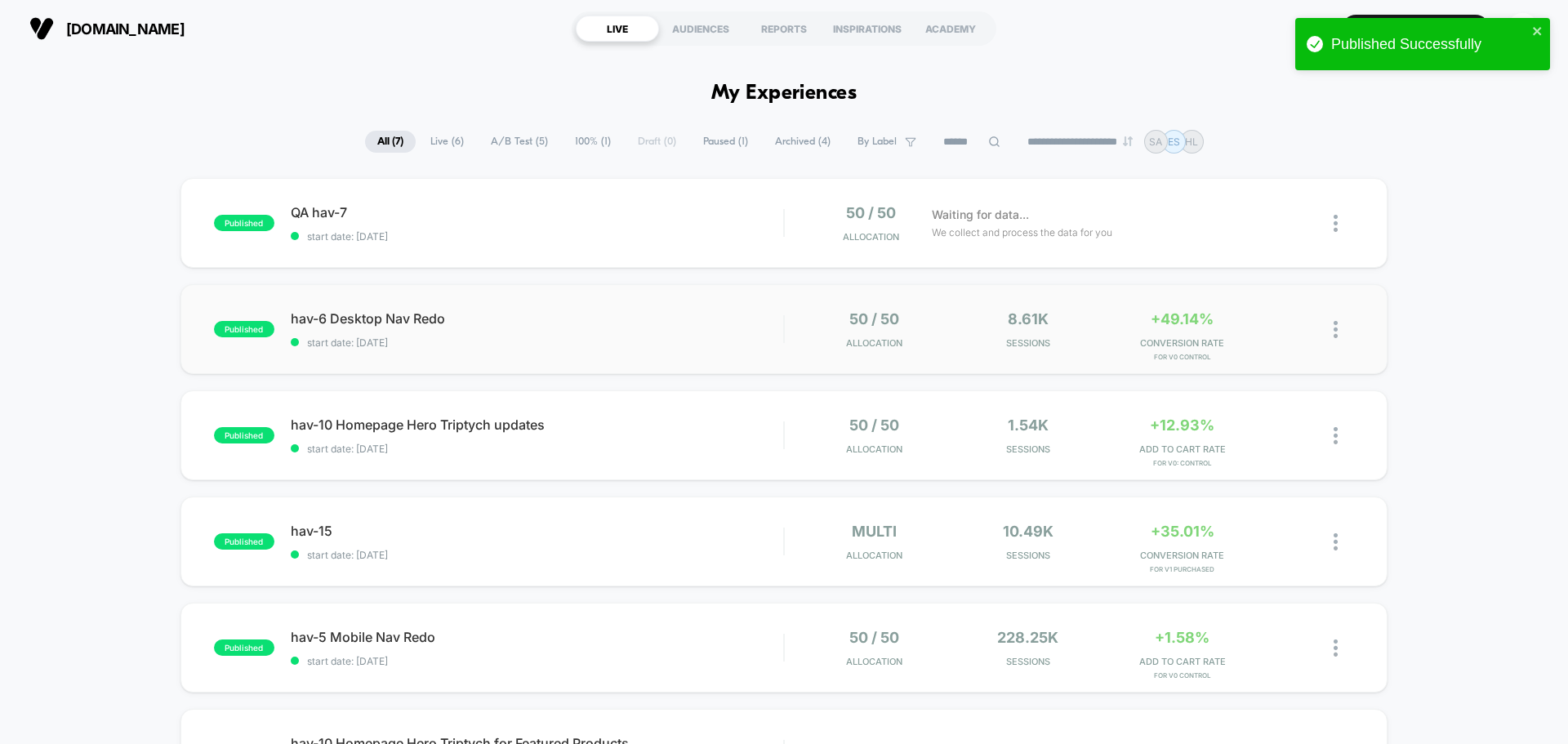
click at [374, 308] on div "published hav-6 Desktop Nav Redo start date: [DATE] 50 / 50 Allocation 8.61k Se…" at bounding box center [784, 328] width 1207 height 90
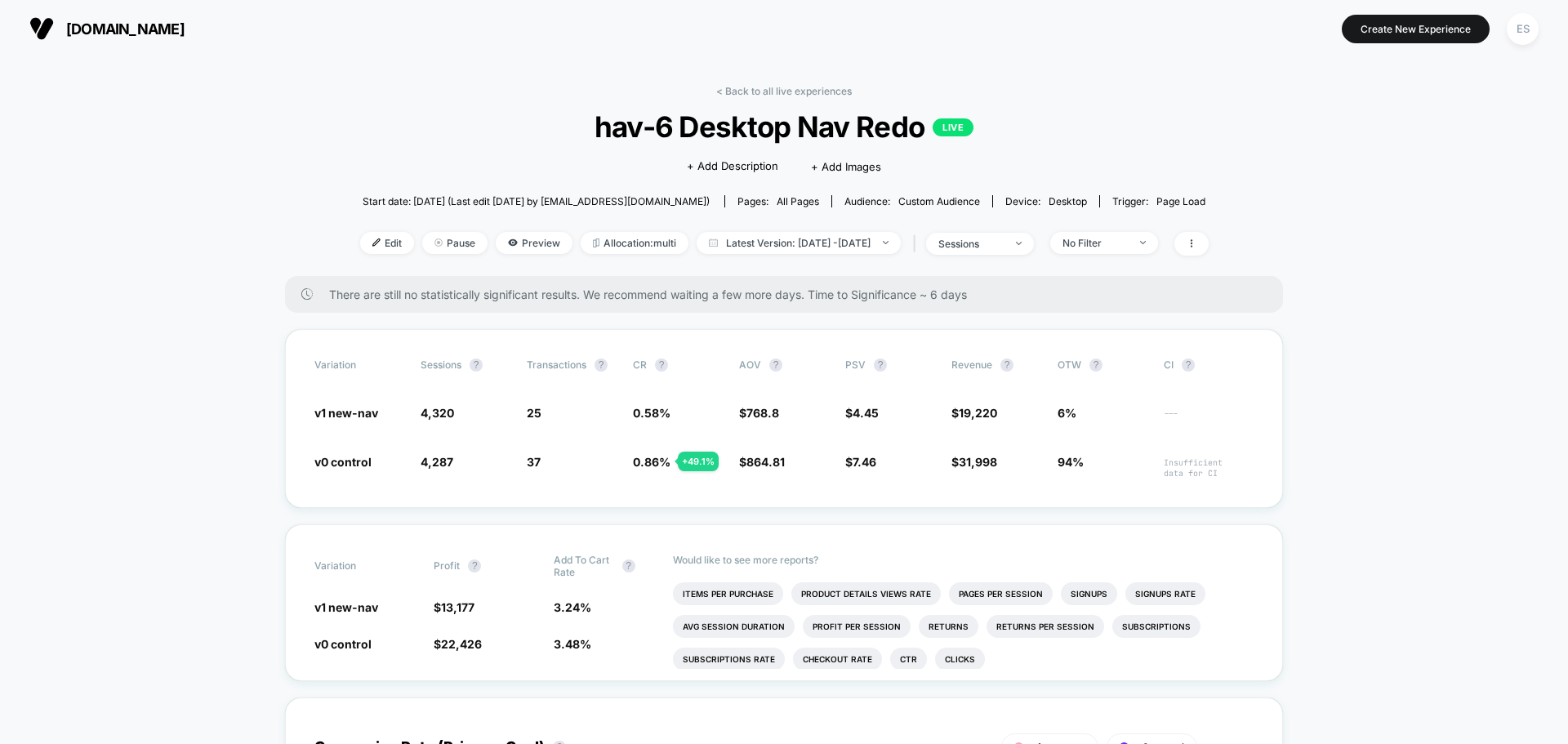
click at [360, 254] on div "Edit Pause Preview Allocation: multi Latest Version: [DATE] - [DATE] | sessions…" at bounding box center [784, 243] width 848 height 23
click at [360, 243] on span "Edit" at bounding box center [387, 242] width 54 height 22
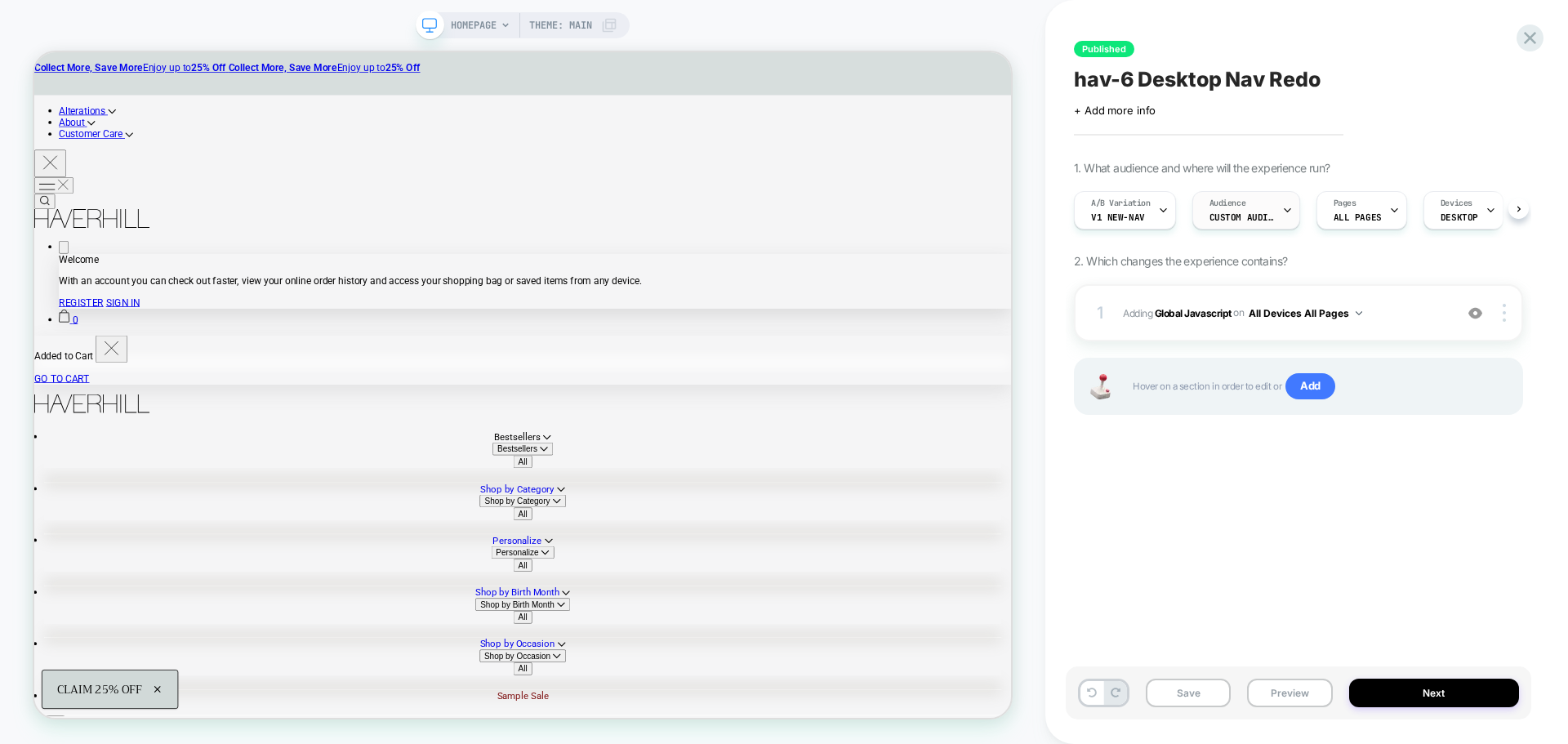
click at [1253, 212] on span "Custom Audience" at bounding box center [1241, 217] width 65 height 12
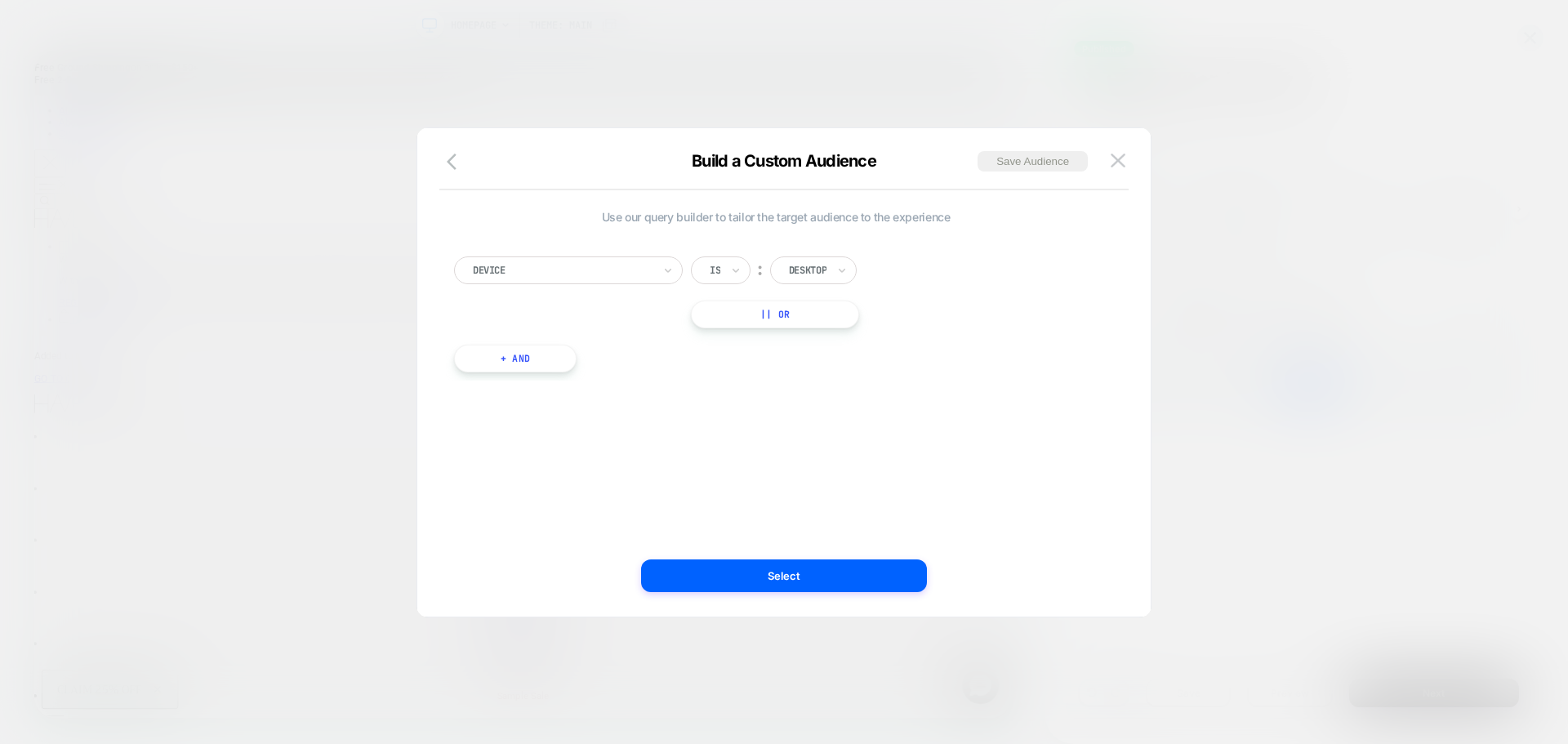
click at [560, 368] on button "+ And" at bounding box center [515, 358] width 122 height 28
click at [560, 368] on div at bounding box center [602, 374] width 179 height 15
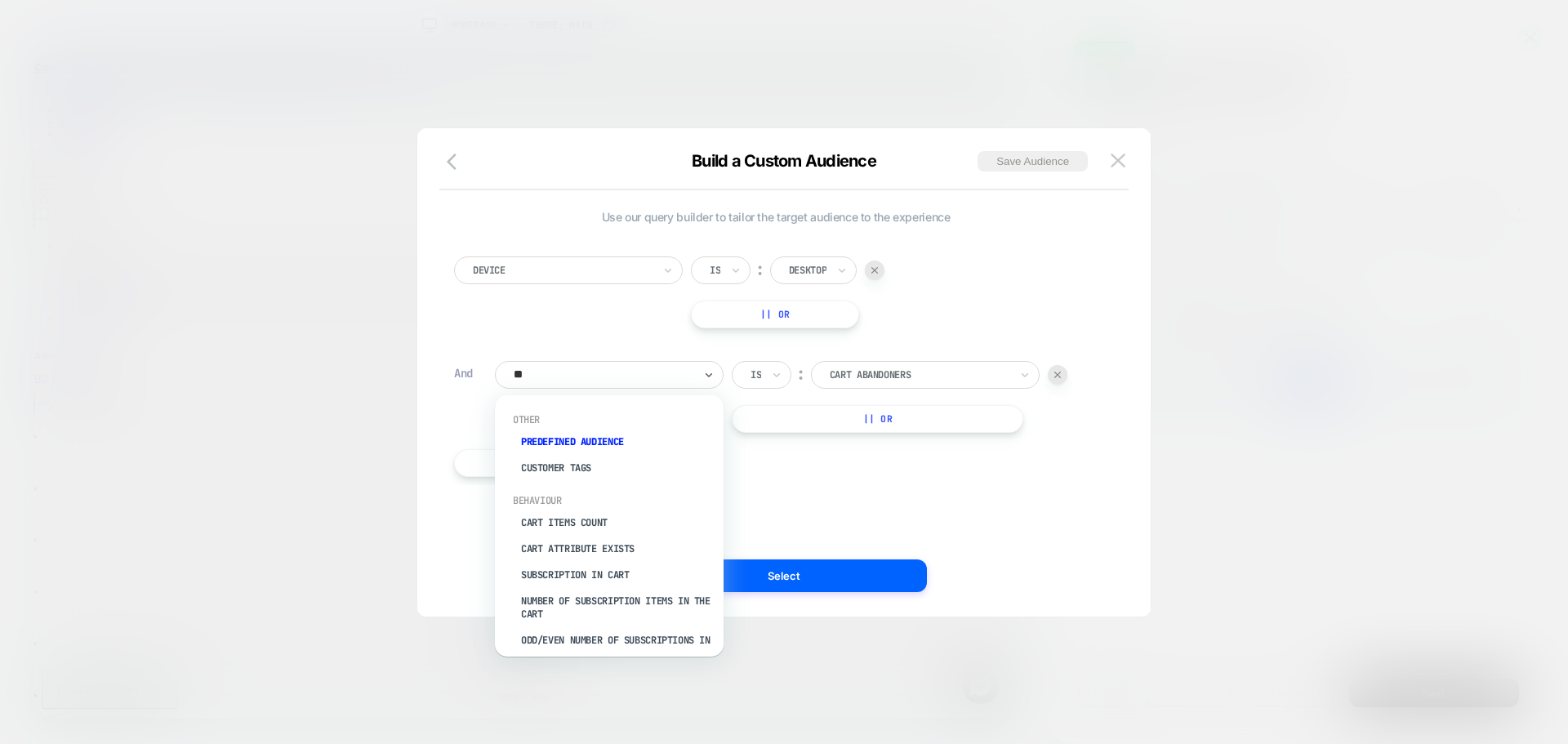
type input "***"
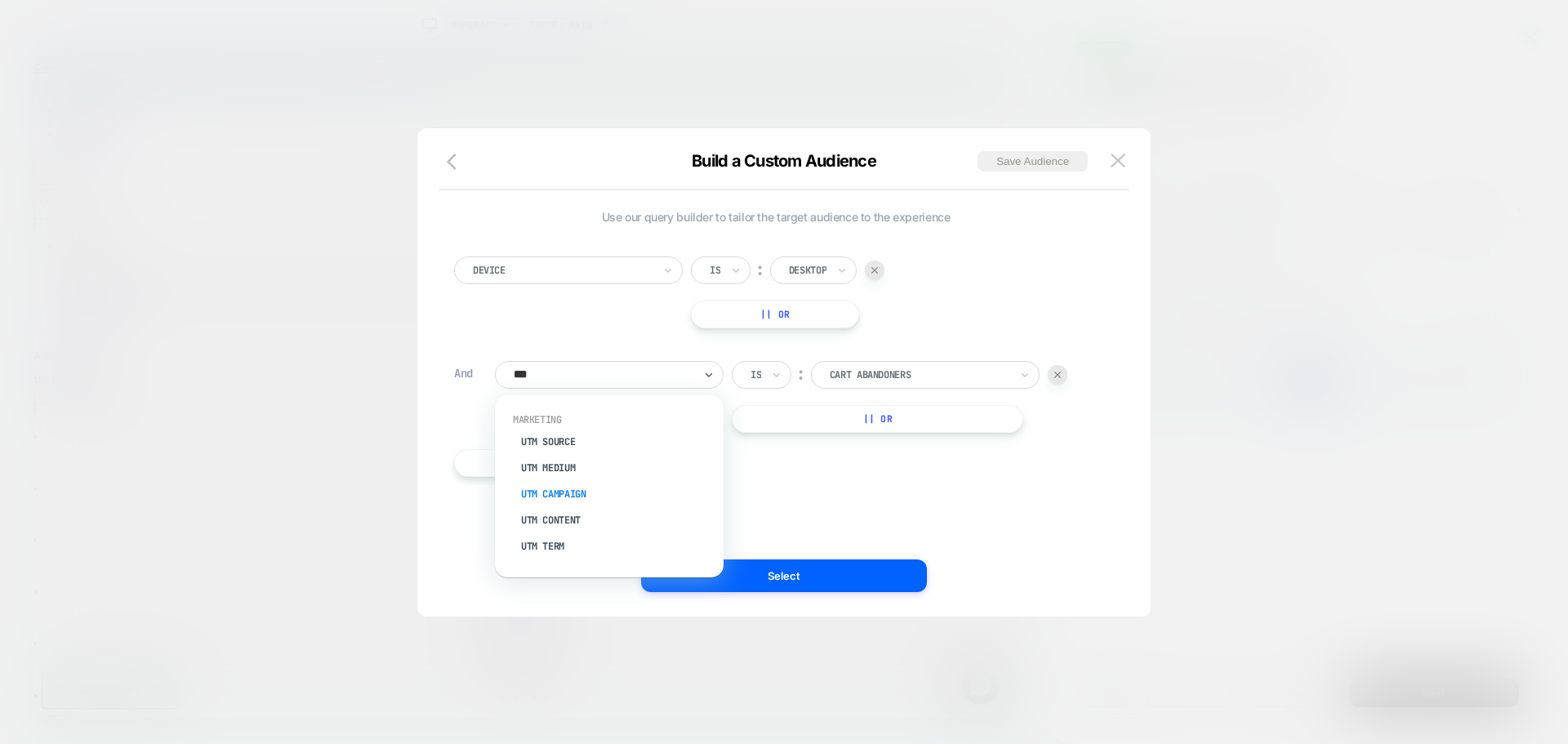
click at [575, 486] on div "UTM Campaign" at bounding box center [617, 494] width 212 height 26
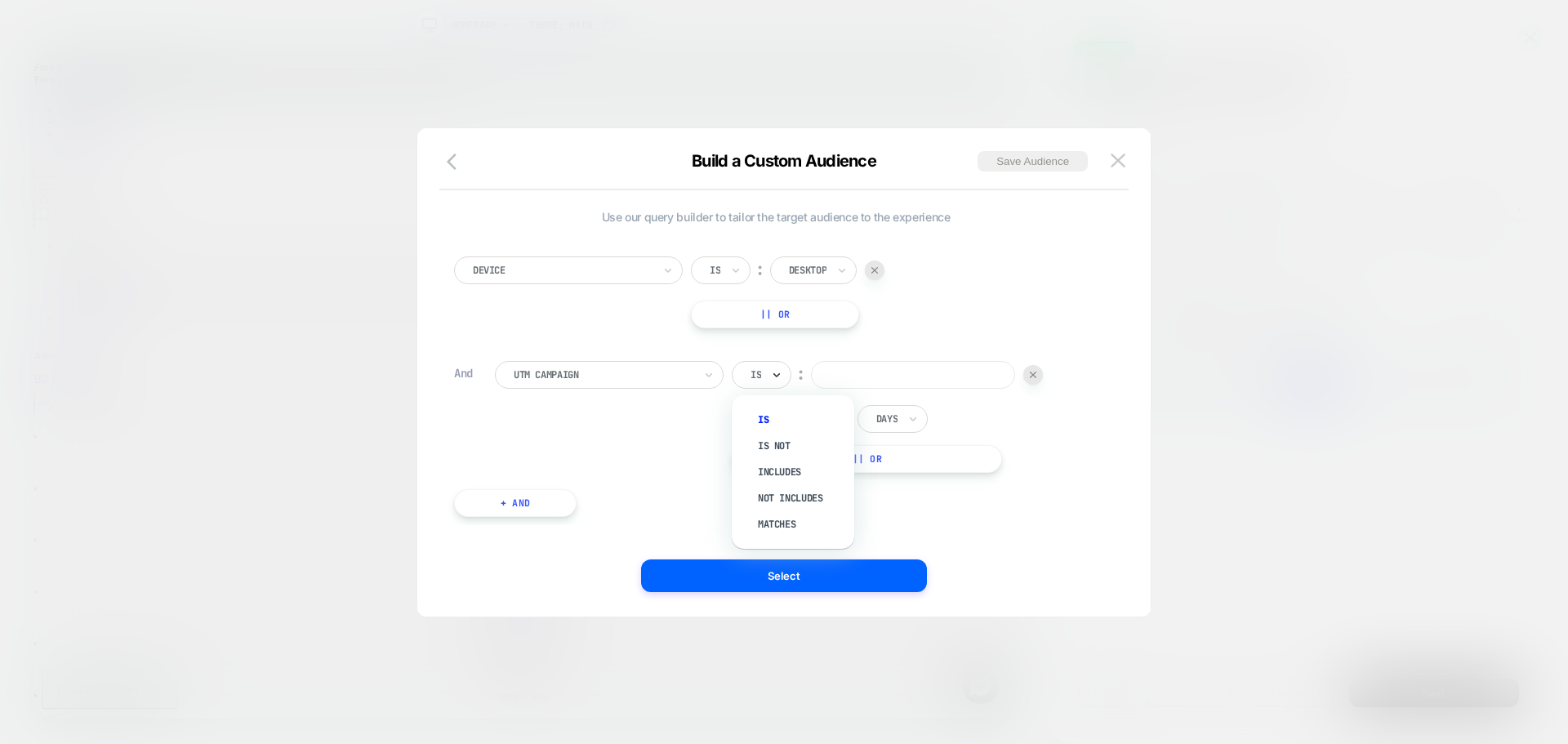
click at [771, 381] on icon at bounding box center [777, 375] width 12 height 16
click at [774, 445] on div "Is not" at bounding box center [801, 446] width 107 height 26
click at [912, 381] on input at bounding box center [934, 375] width 204 height 28
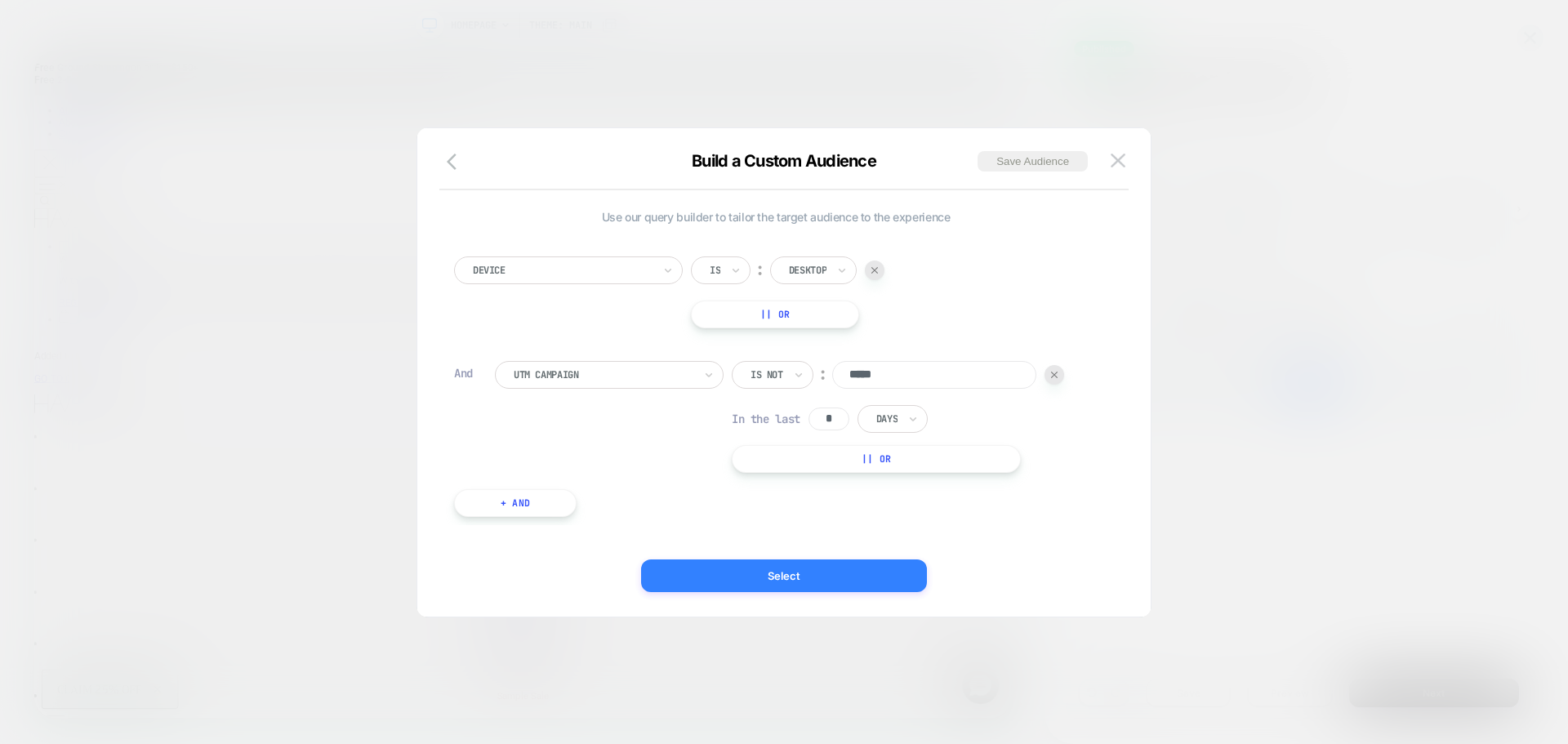
type input "*****"
click at [790, 569] on button "Select" at bounding box center [784, 575] width 286 height 33
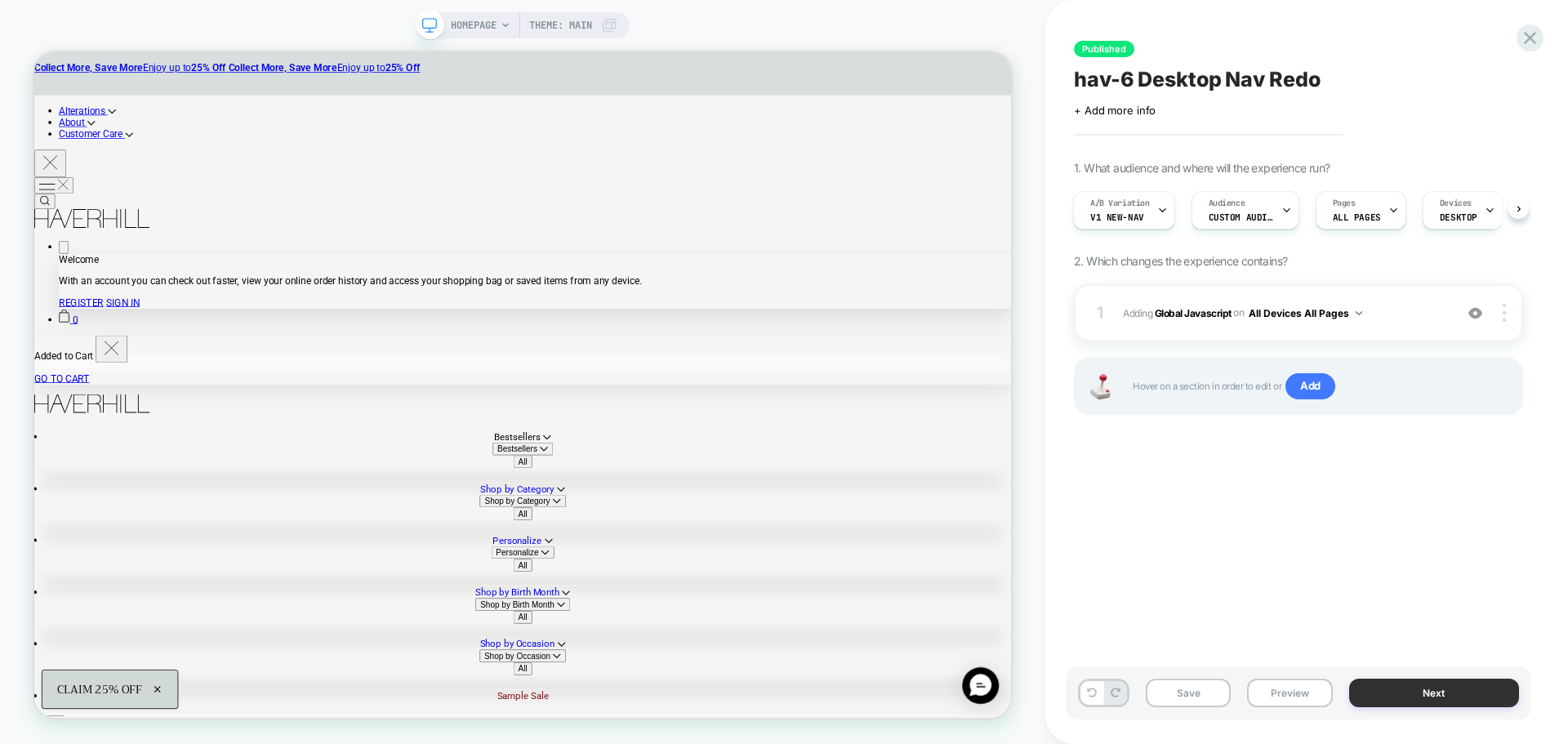
click at [1456, 689] on button "Next" at bounding box center [1434, 694] width 170 height 29
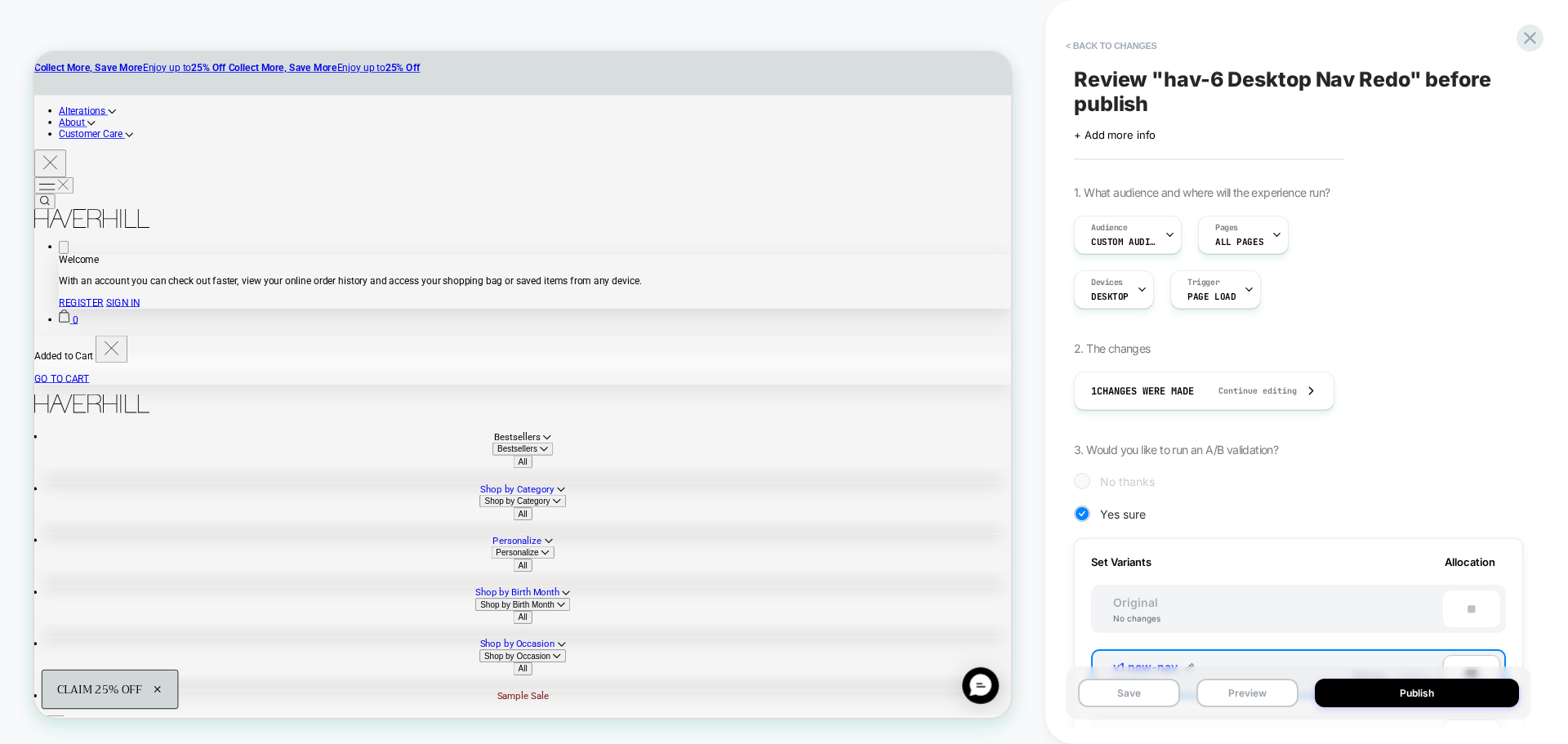
scroll to position [0, 2]
click at [1456, 689] on button "Publish" at bounding box center [1416, 694] width 204 height 29
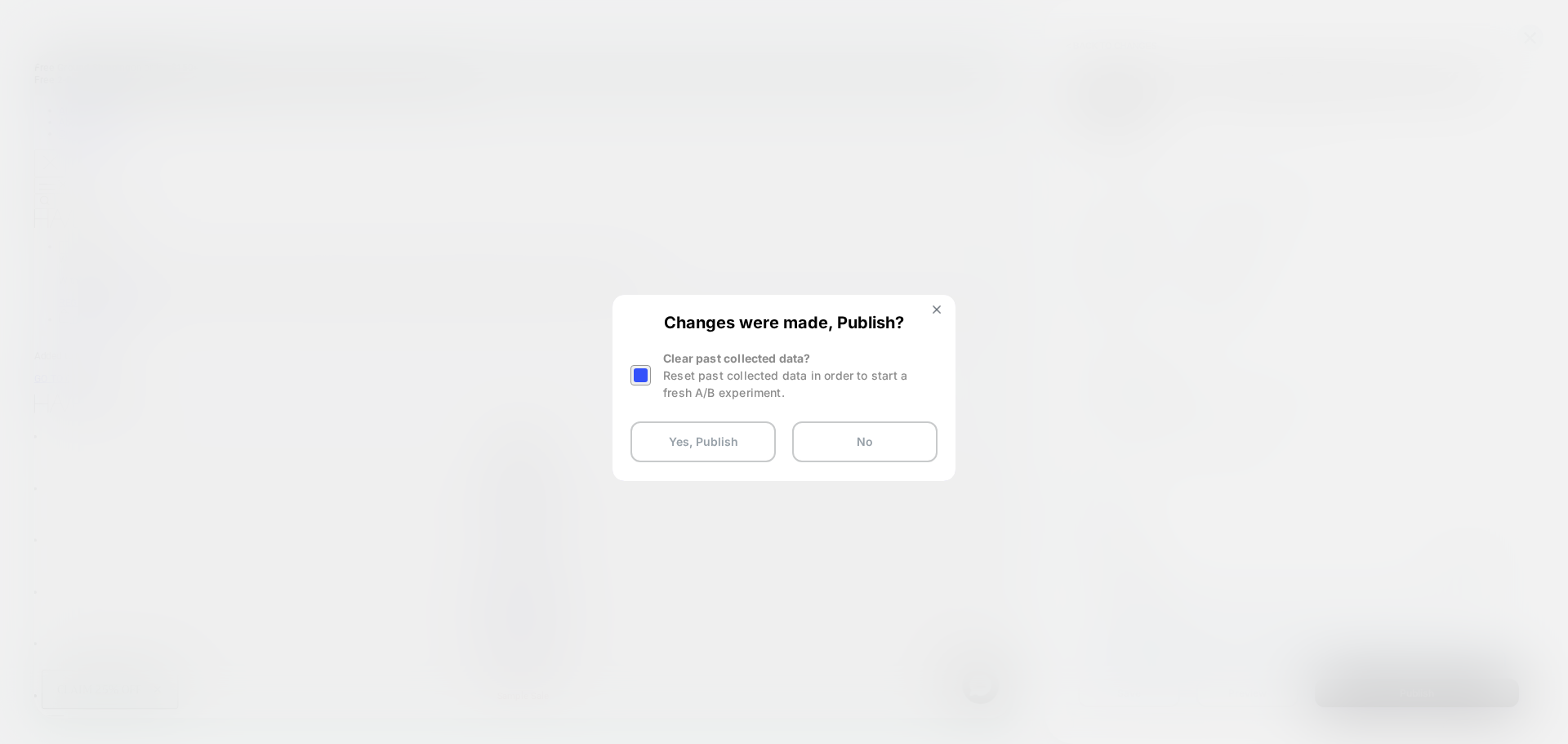
click at [627, 358] on div "Changes were made, Publish? Clear past collected data? Reset past collected dat…" at bounding box center [784, 388] width 340 height 182
click at [633, 375] on div at bounding box center [640, 375] width 20 height 20
click at [690, 449] on button "Yes, Publish" at bounding box center [703, 442] width 145 height 41
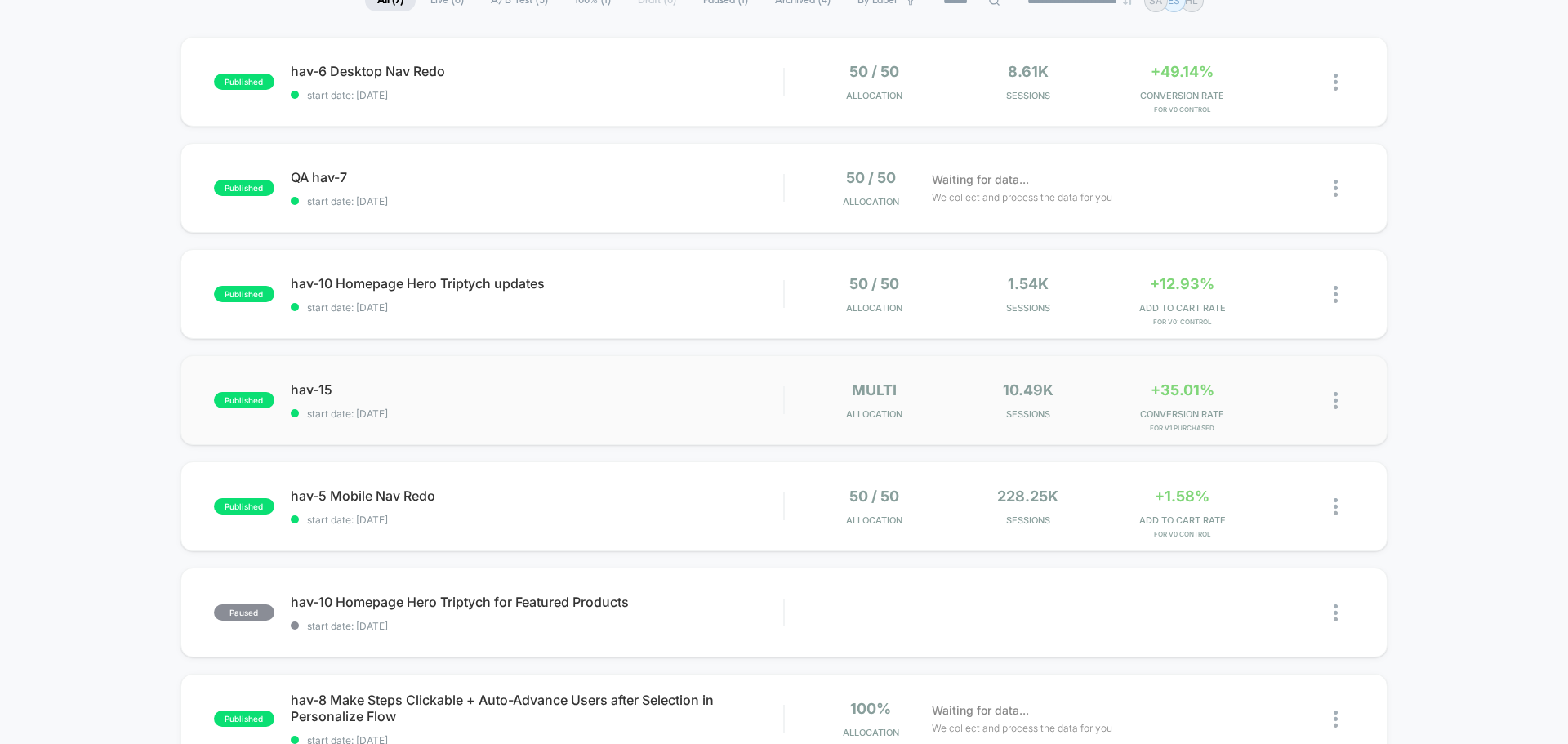
scroll to position [164, 0]
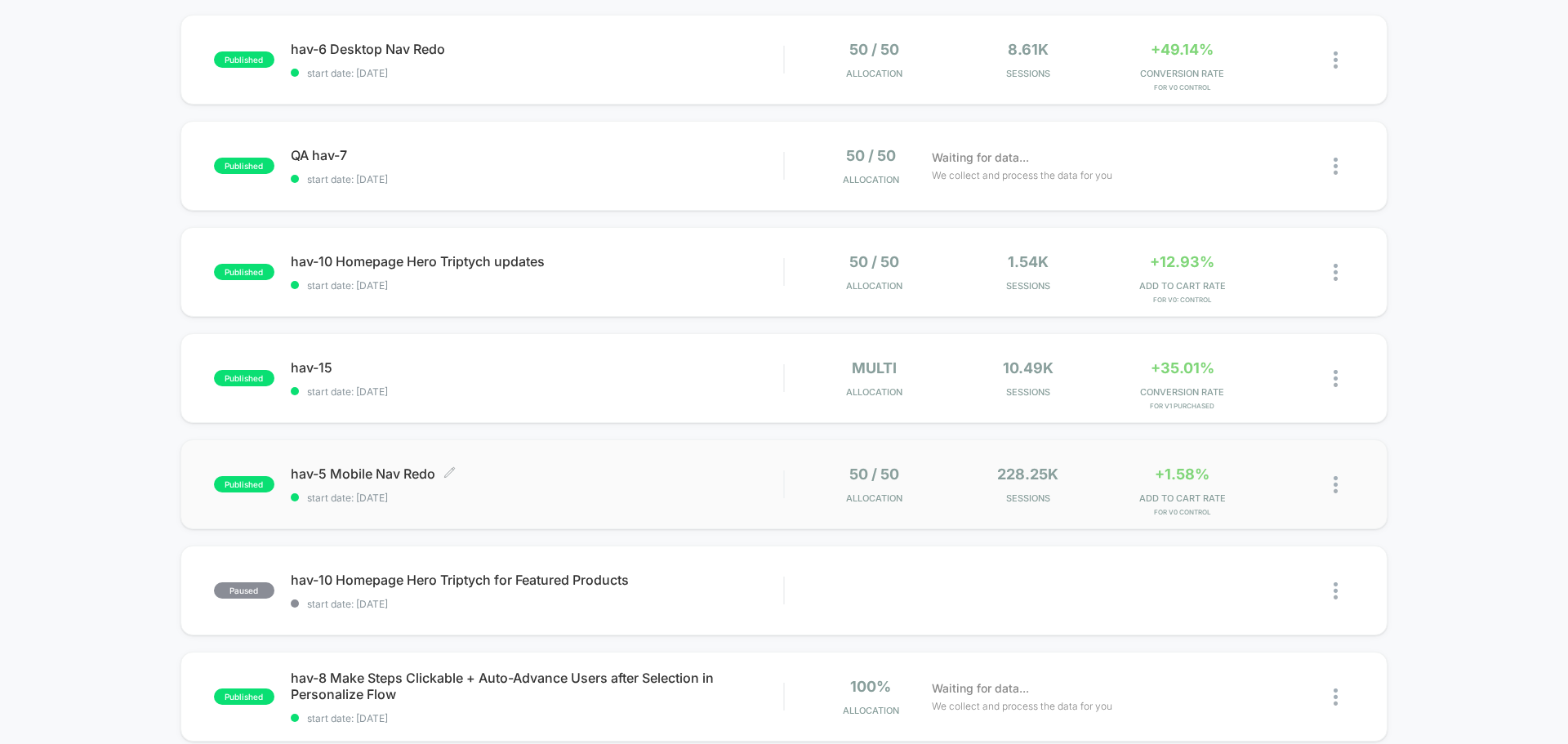
click at [405, 469] on span "hav-5 Mobile Nav Redo Click to edit experience details" at bounding box center [537, 474] width 492 height 16
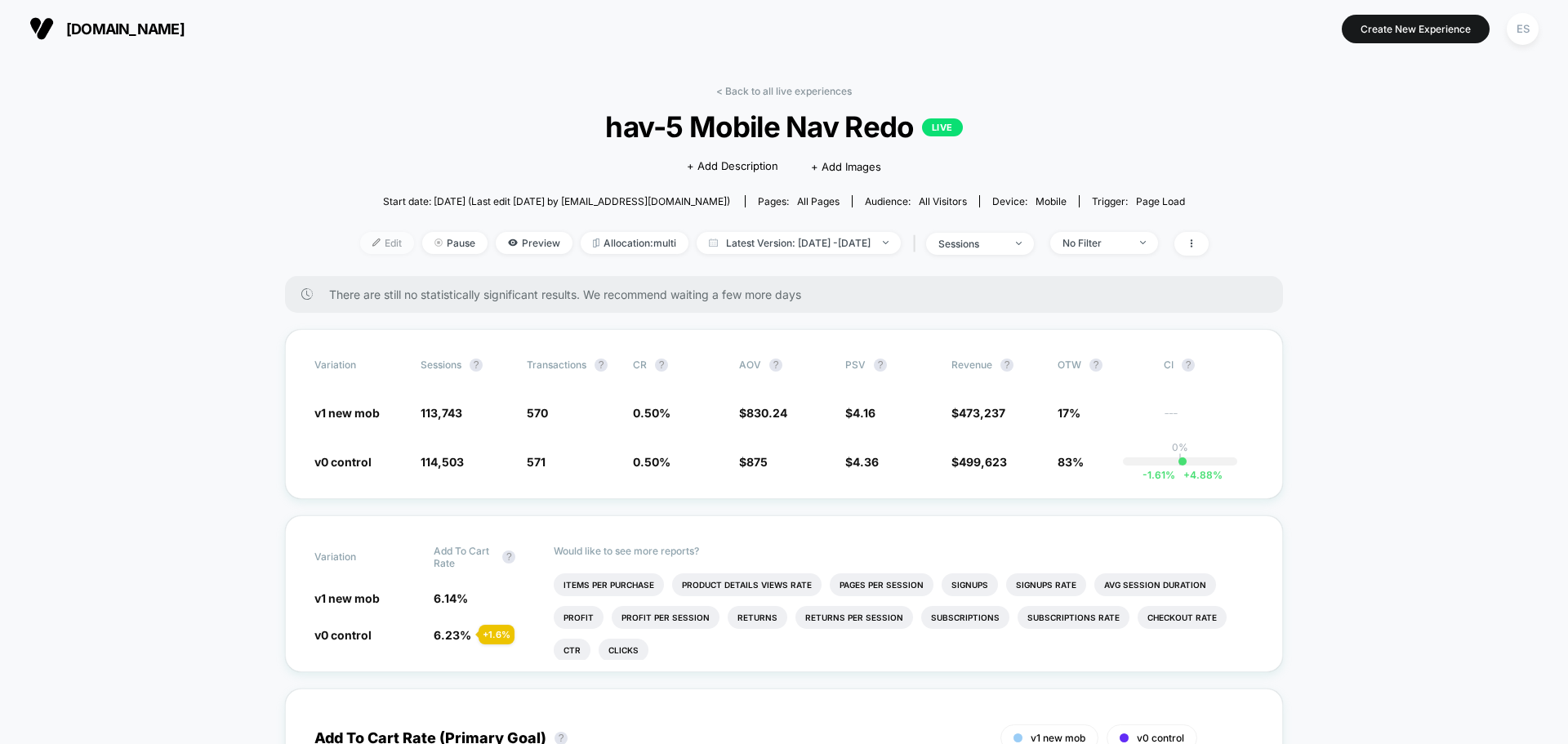
click at [372, 242] on img at bounding box center [376, 242] width 8 height 8
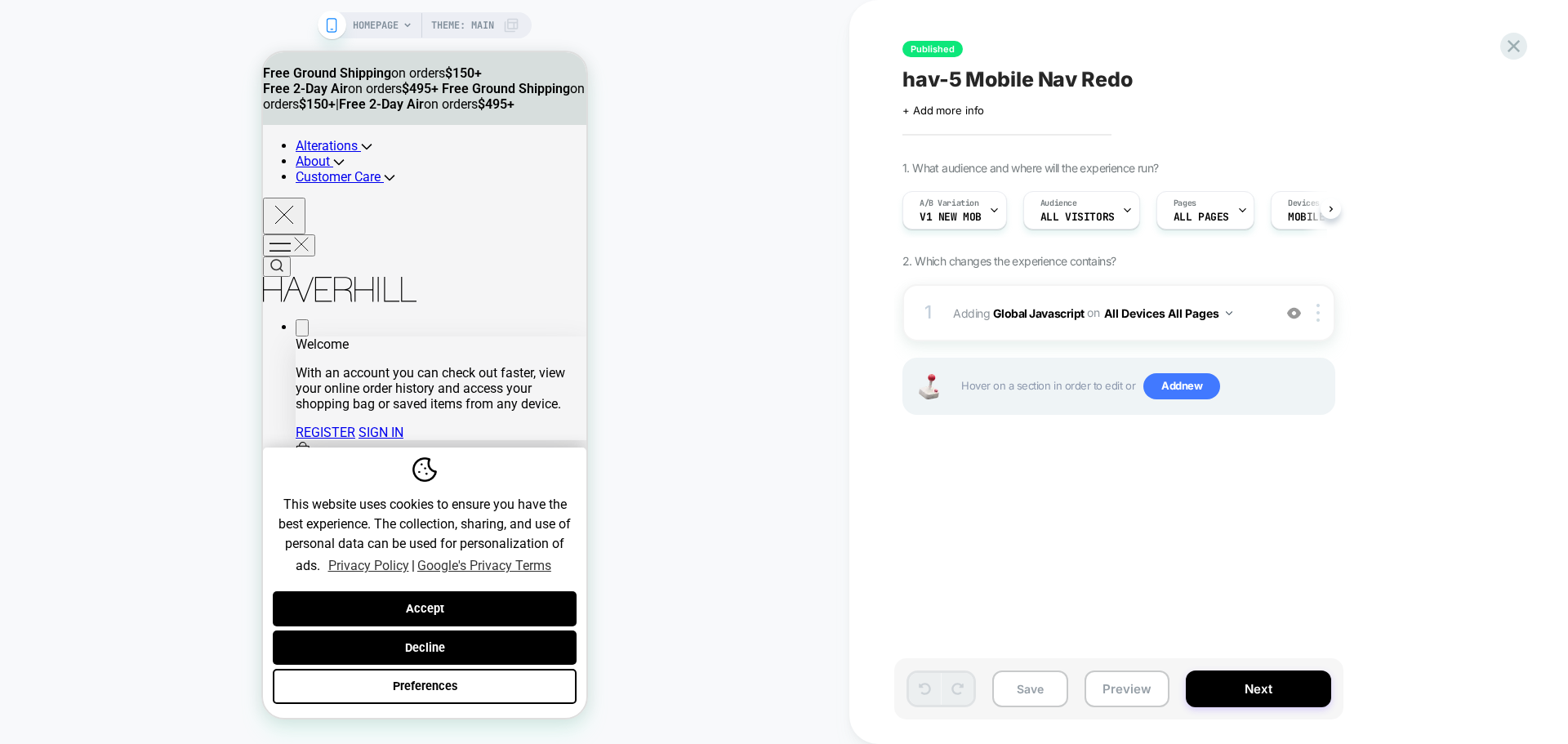
scroll to position [0, 1]
click at [1061, 218] on span "All Visitors" at bounding box center [1076, 217] width 75 height 12
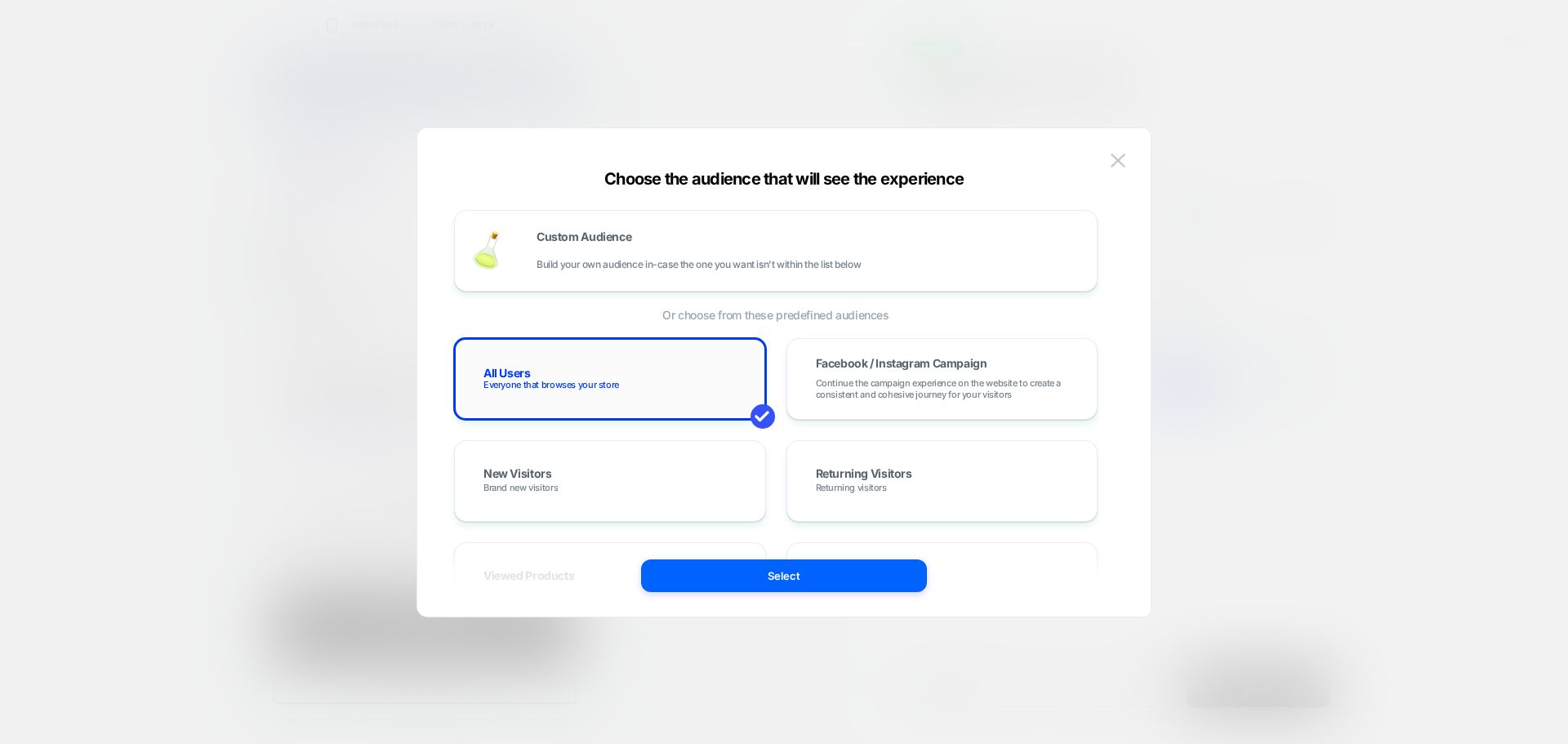
click at [549, 379] on span "Everyone that browses your store" at bounding box center [551, 385] width 136 height 12
click at [593, 259] on span "Build your own audience in-case the one you want isn't within the list below" at bounding box center [698, 264] width 324 height 12
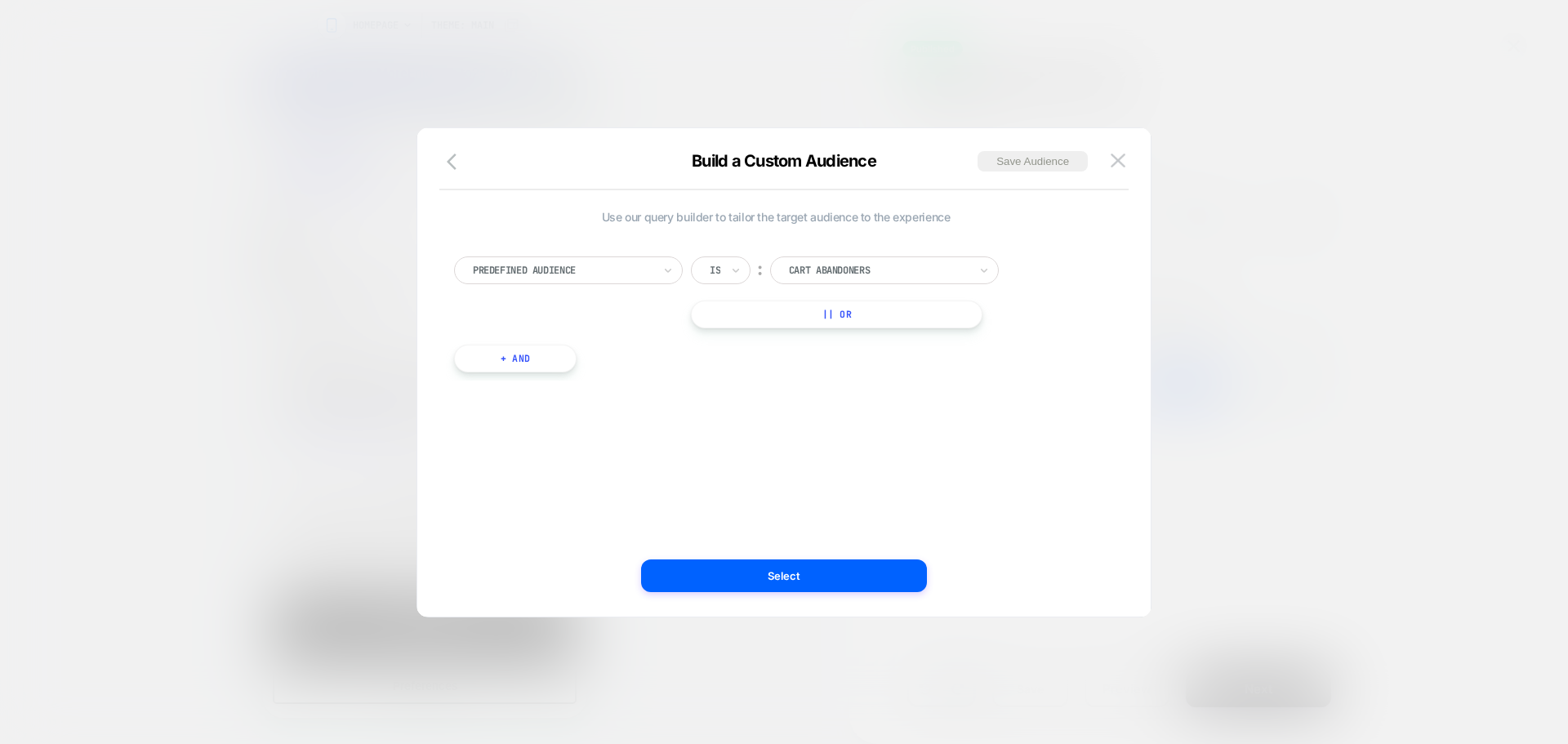
click at [631, 270] on div at bounding box center [562, 269] width 179 height 15
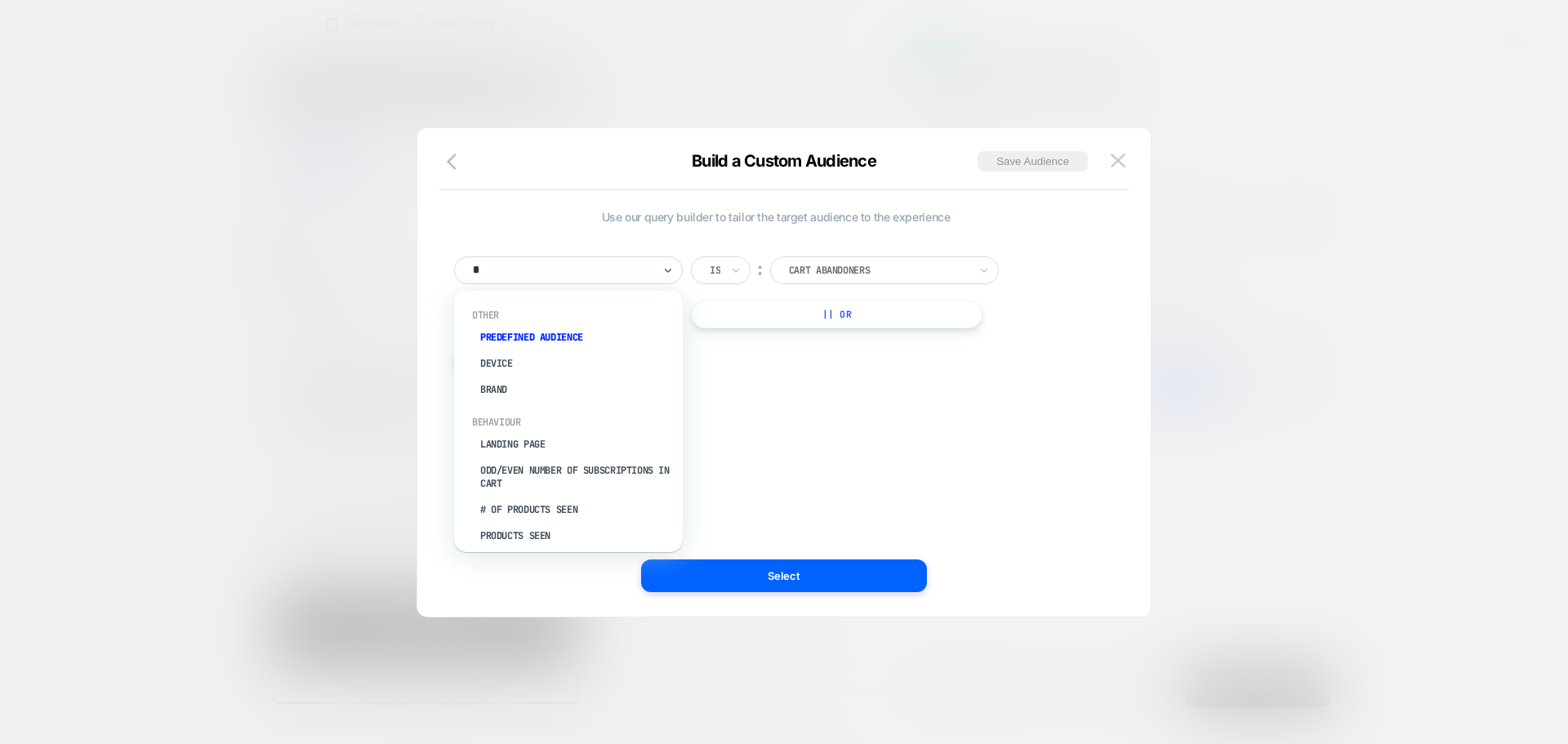
type input "**"
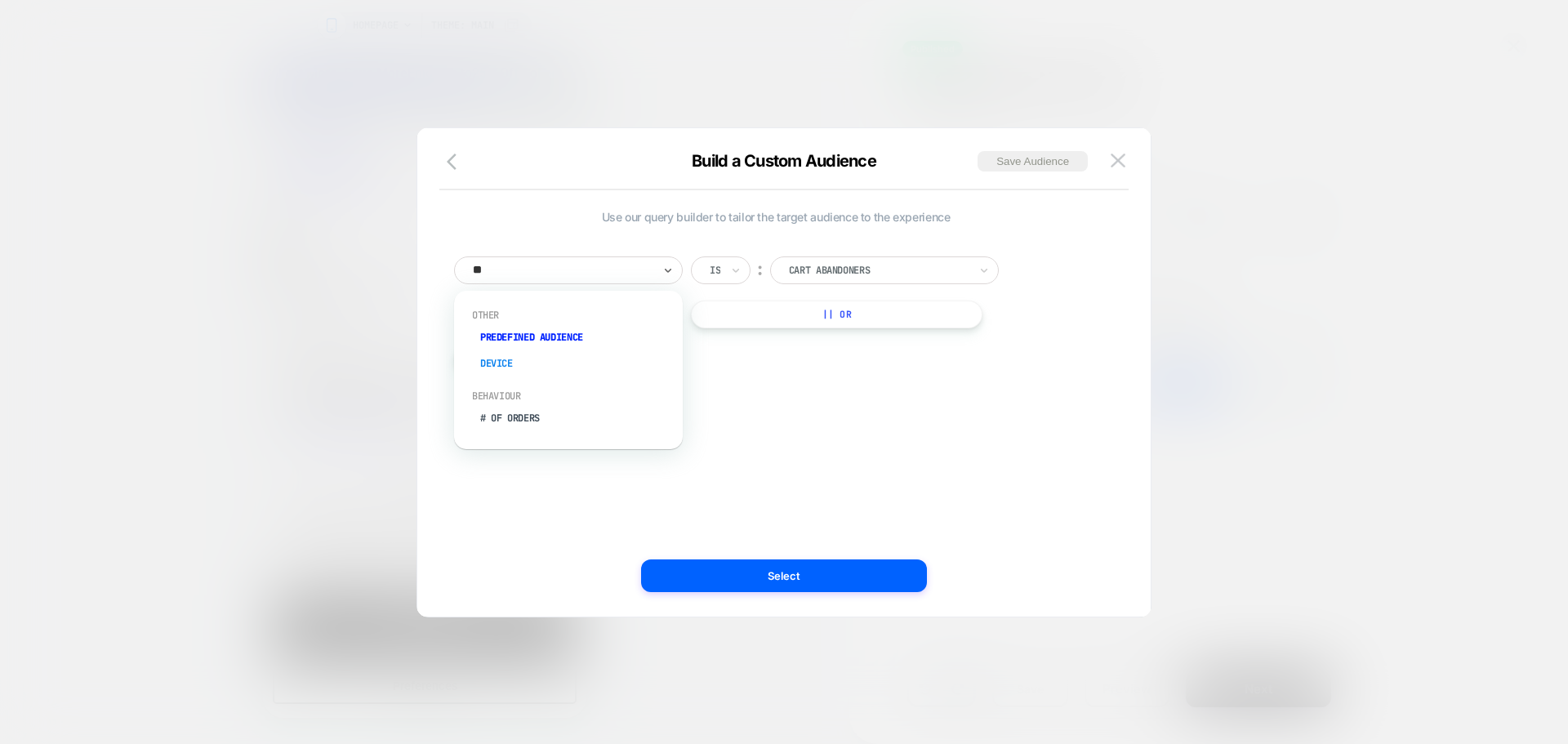
click at [497, 361] on div "Device" at bounding box center [576, 363] width 212 height 26
click at [549, 367] on button "+ And" at bounding box center [515, 358] width 122 height 28
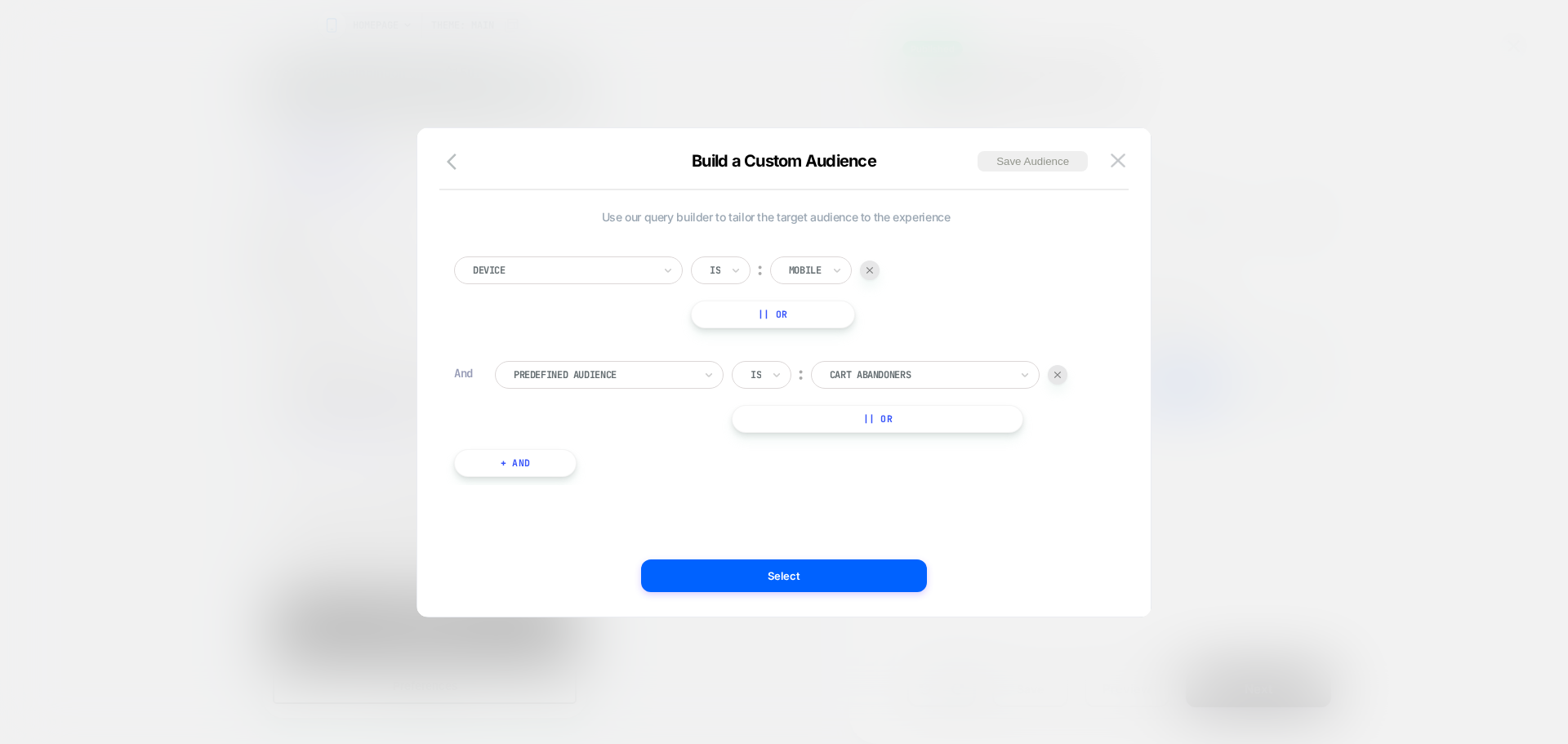
click at [548, 388] on div "Predefined Audience" at bounding box center [609, 375] width 229 height 28
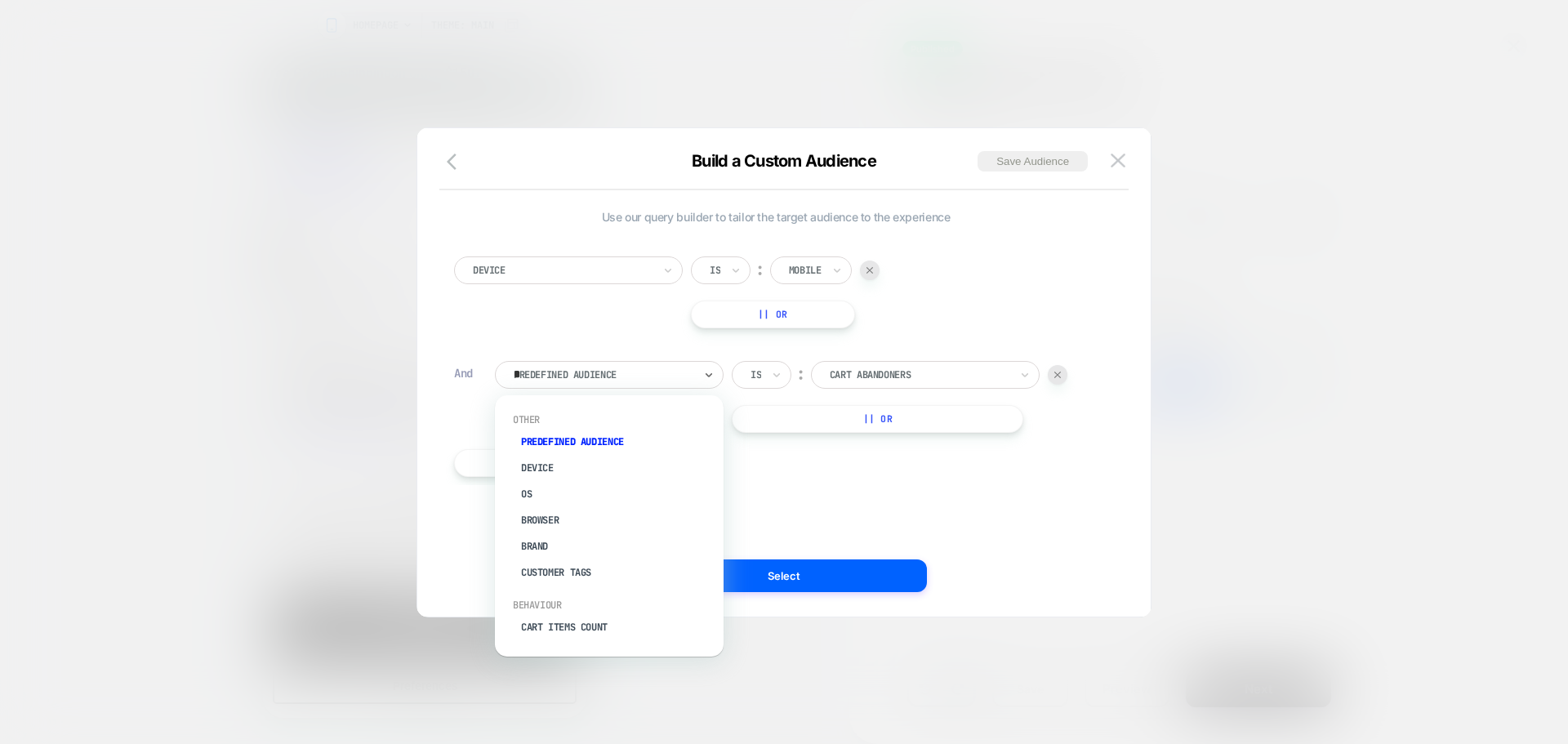
type input "**"
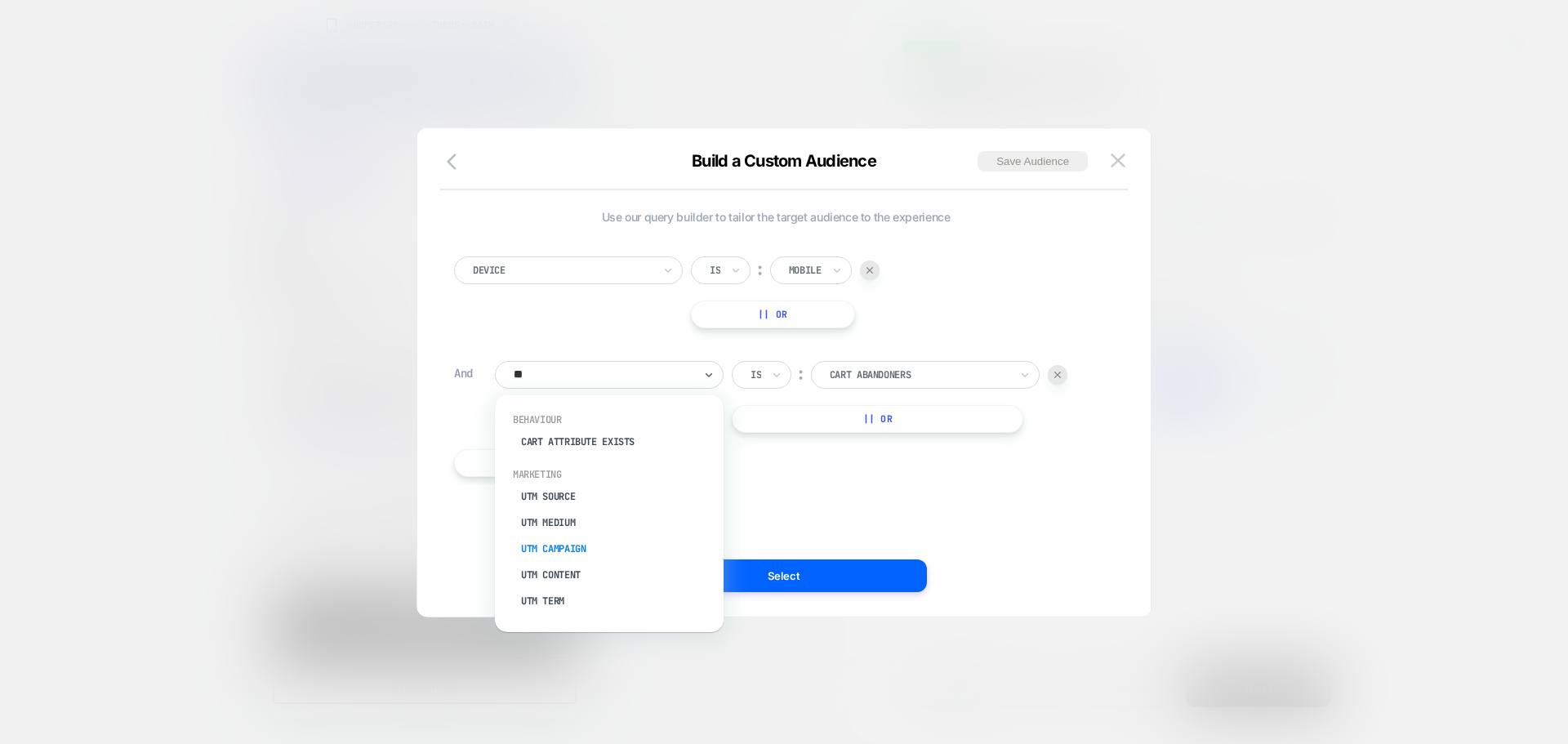
click at [580, 544] on div "UTM Campaign" at bounding box center [617, 548] width 212 height 26
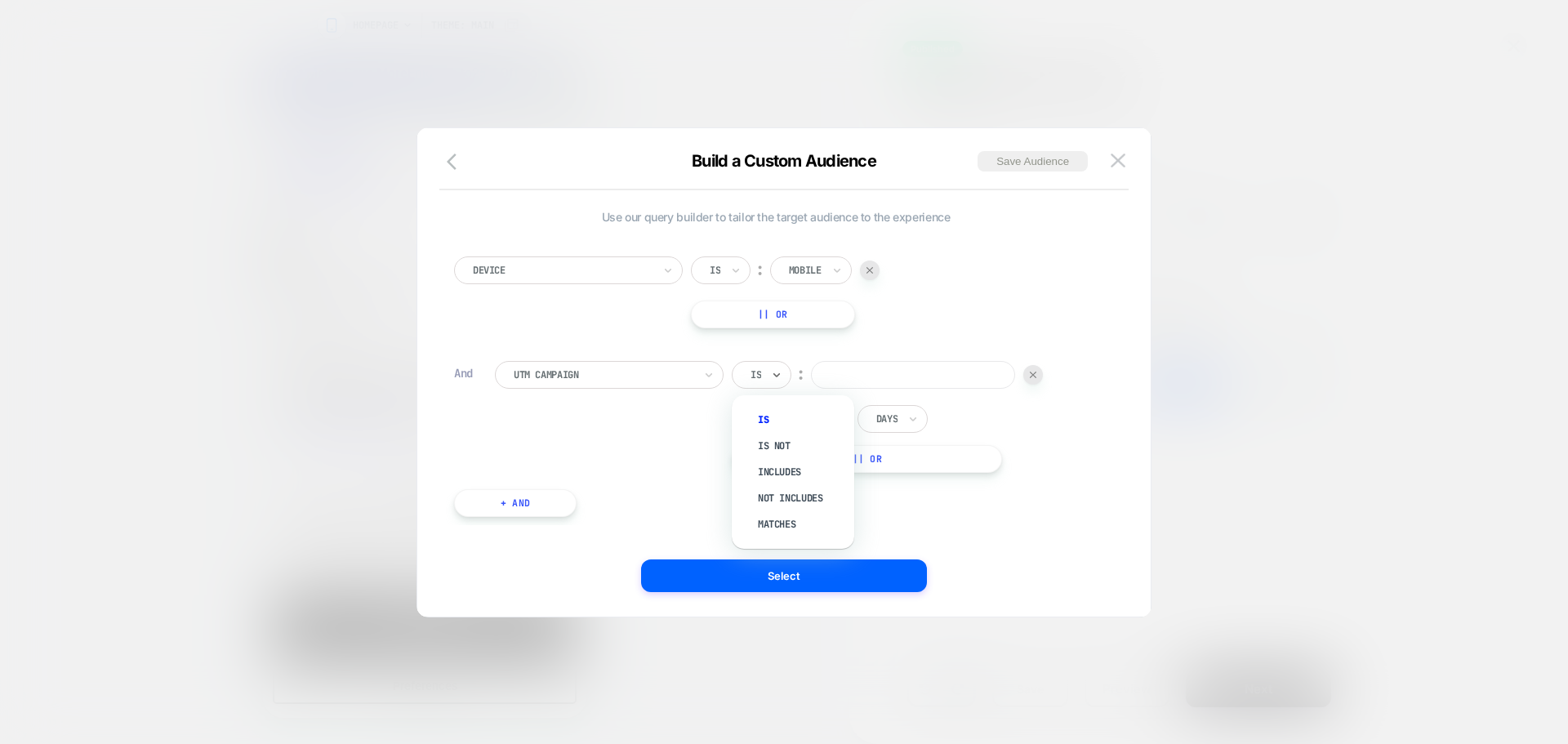
click at [767, 372] on div "Is" at bounding box center [761, 375] width 60 height 28
click at [776, 372] on icon at bounding box center [777, 375] width 12 height 16
click at [791, 442] on div "Is not" at bounding box center [801, 446] width 107 height 26
click at [854, 373] on input at bounding box center [934, 375] width 204 height 28
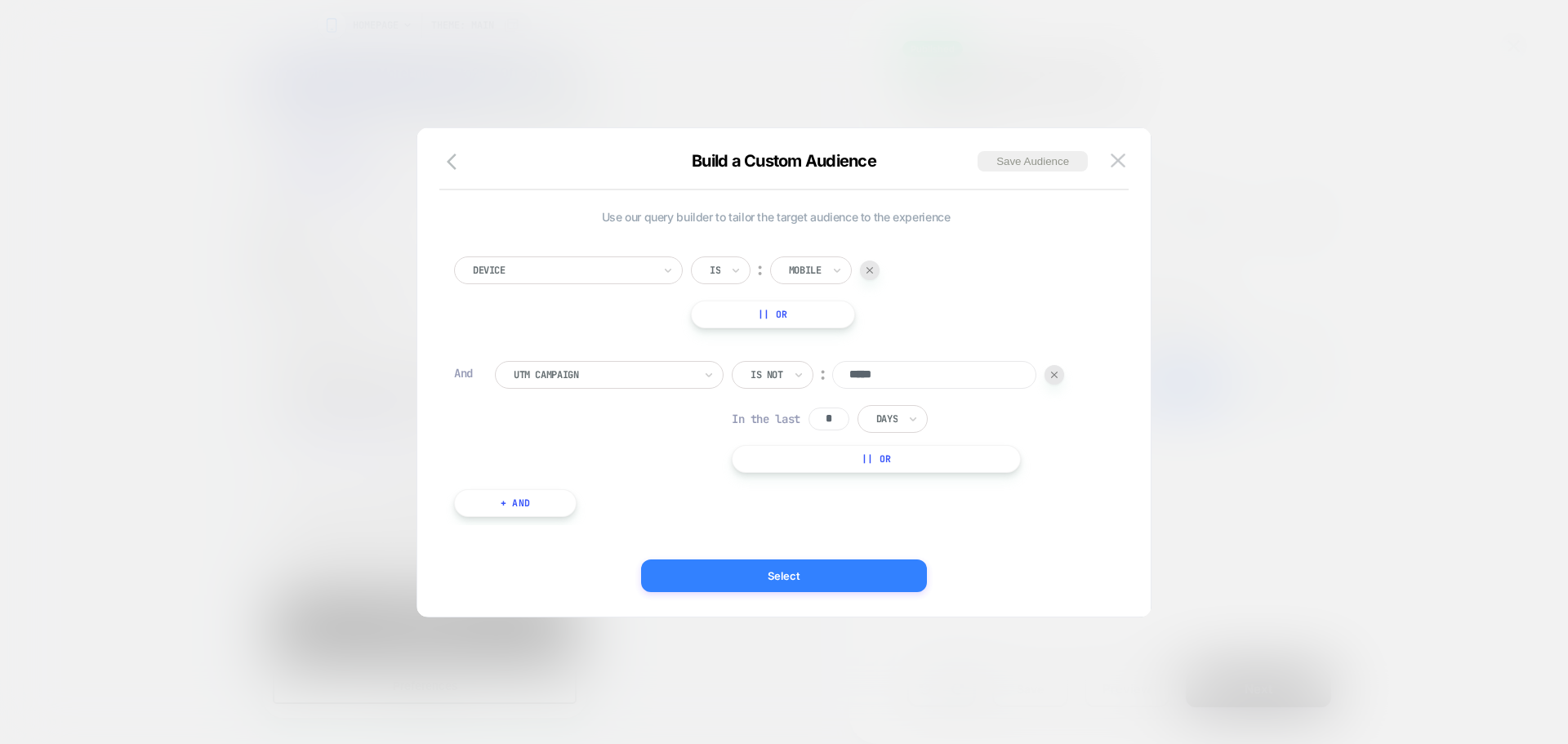
type input "*****"
click at [832, 574] on button "Select" at bounding box center [784, 575] width 286 height 33
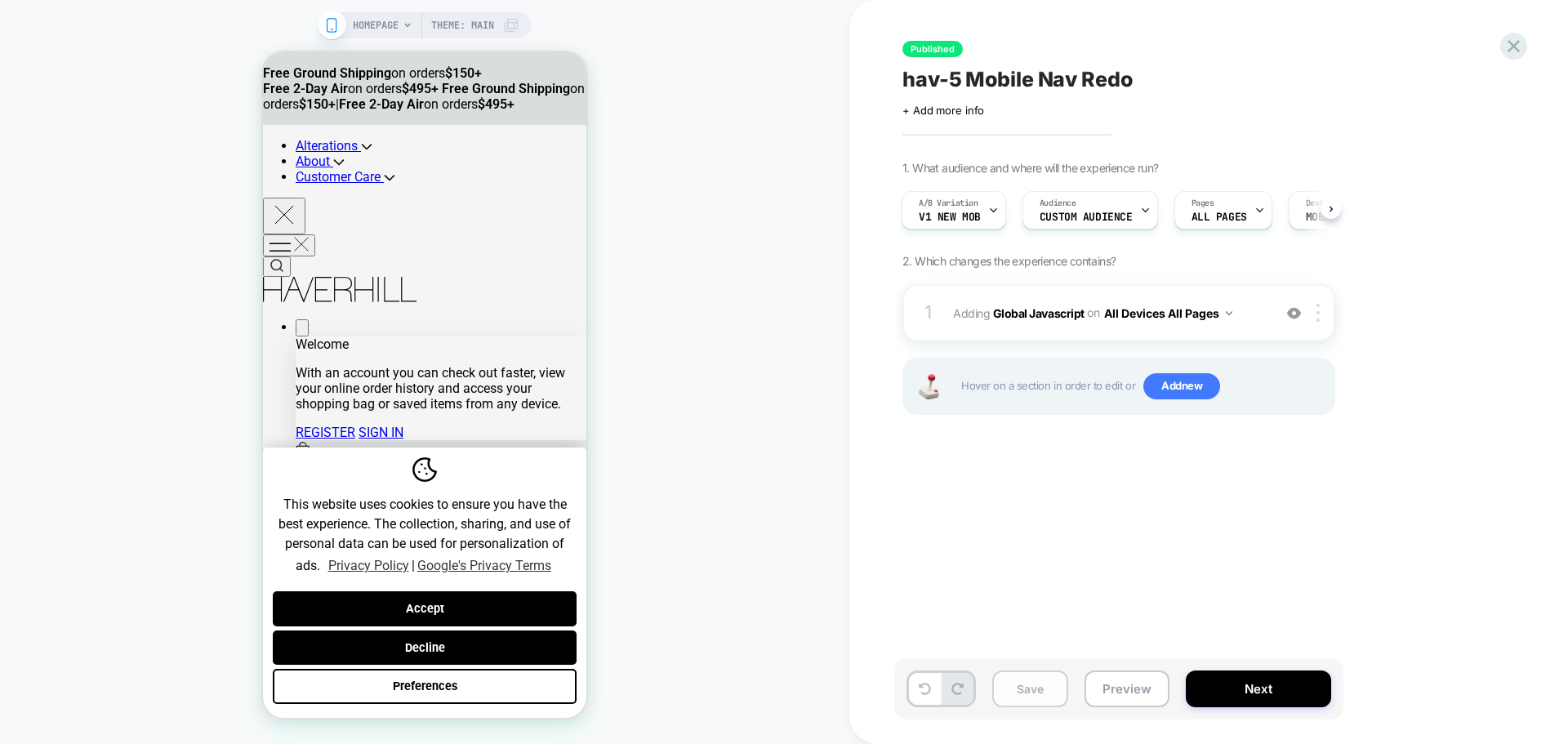
click at [1049, 685] on button "Save" at bounding box center [1030, 689] width 76 height 37
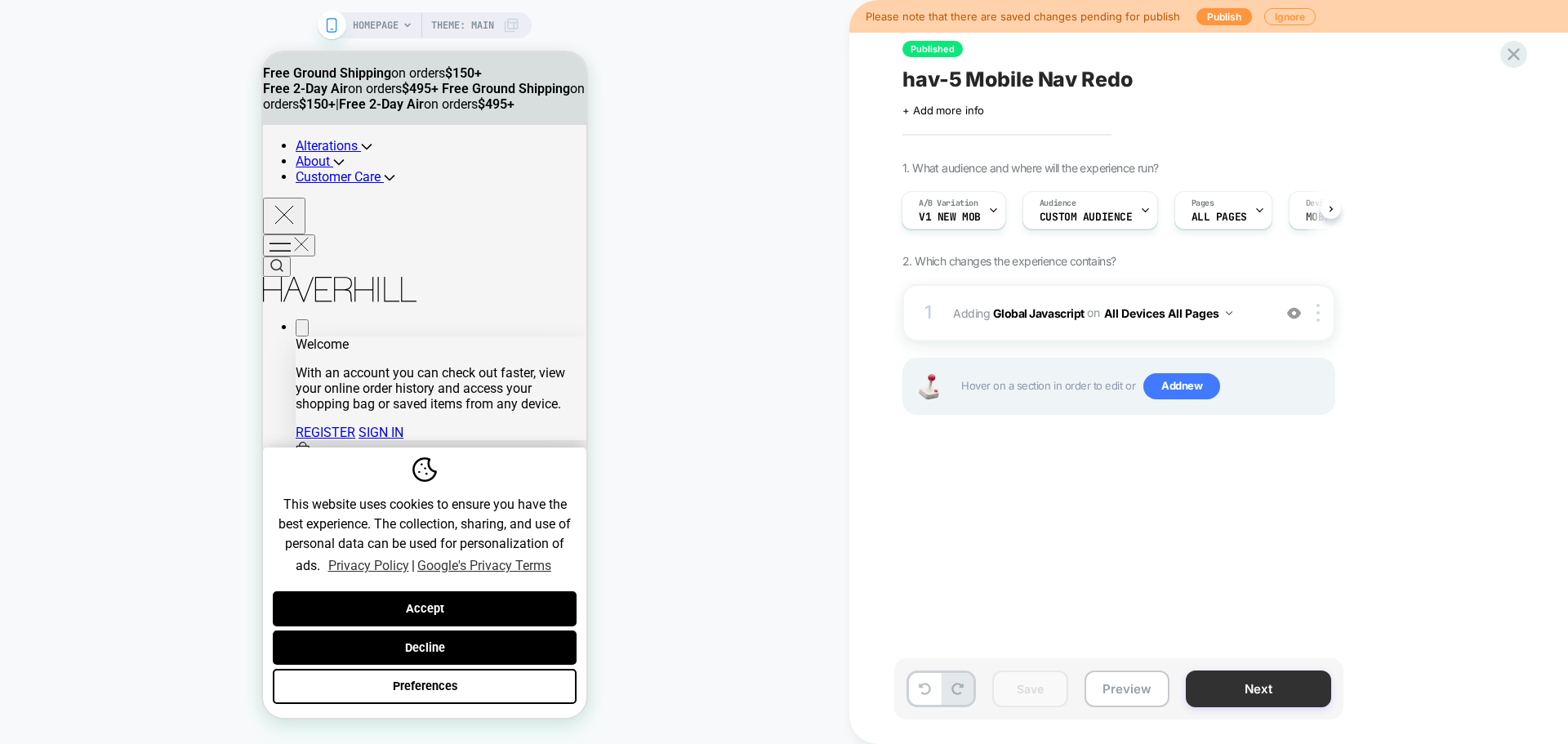
click at [1263, 699] on button "Next" at bounding box center [1258, 689] width 145 height 37
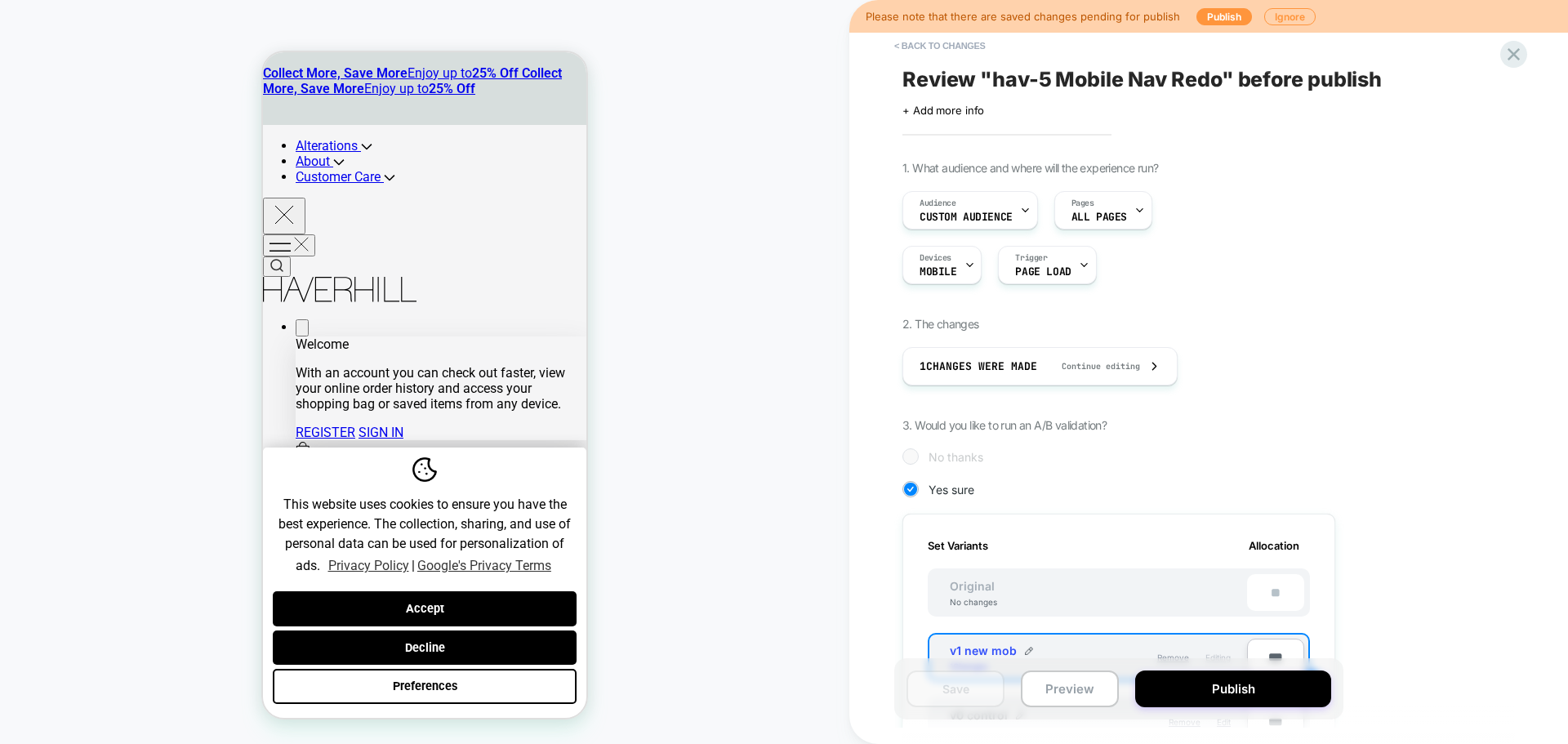
scroll to position [0, 2]
click at [1233, 20] on button "Publish" at bounding box center [1223, 16] width 55 height 17
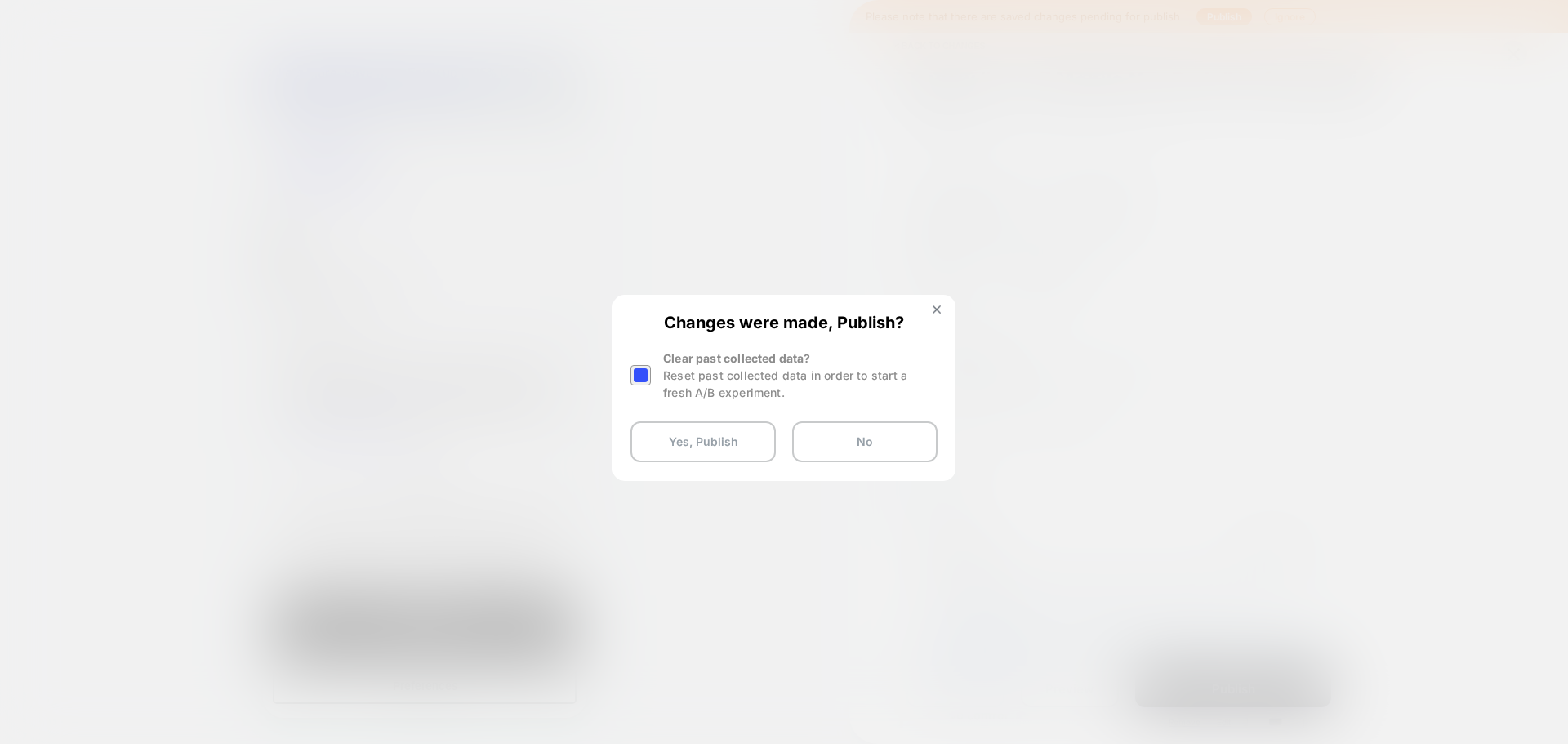
click at [647, 381] on div at bounding box center [640, 375] width 20 height 20
click at [694, 434] on button "Yes, Publish" at bounding box center [703, 442] width 145 height 41
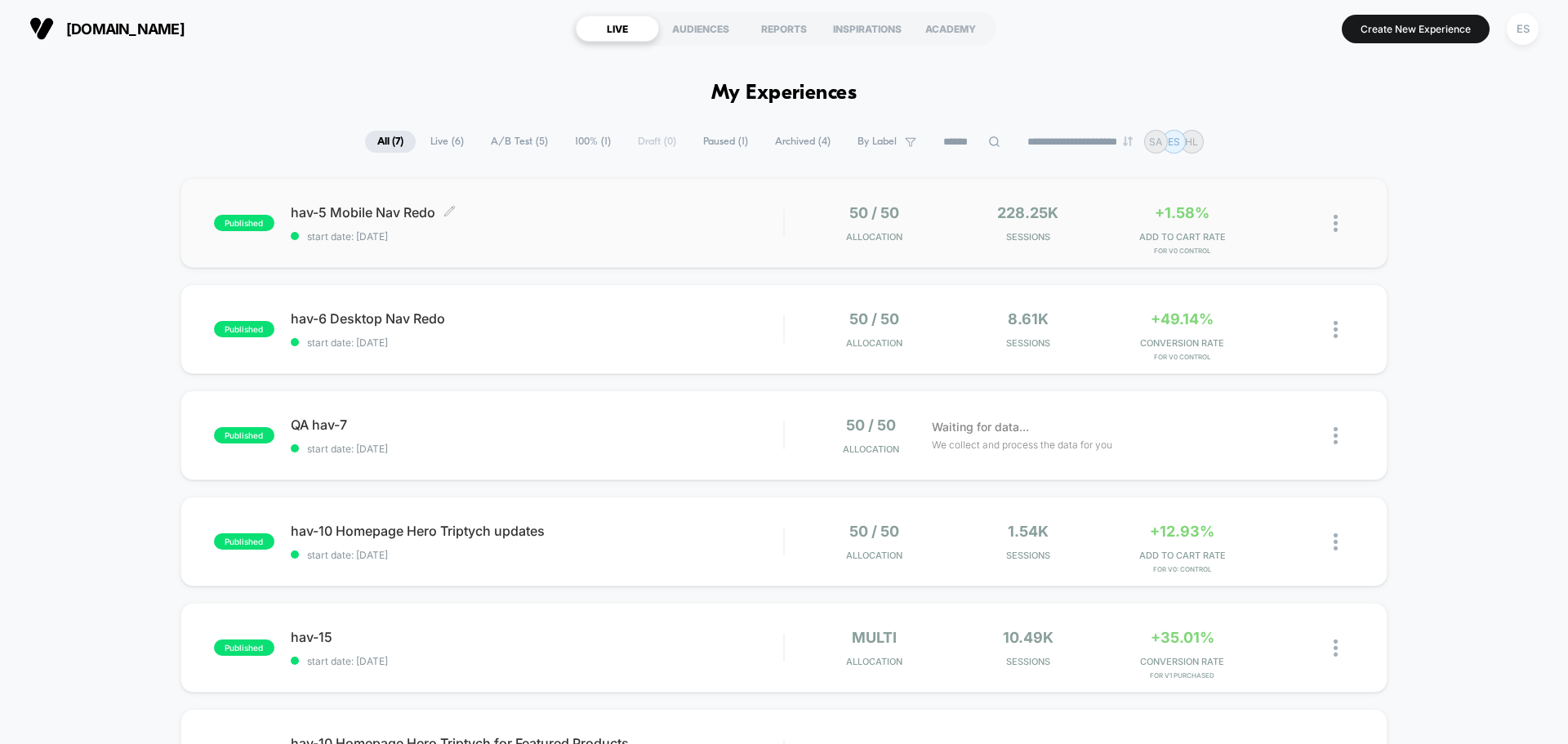
click at [359, 216] on span "hav-5 Mobile Nav Redo Click to edit experience details" at bounding box center [537, 212] width 492 height 16
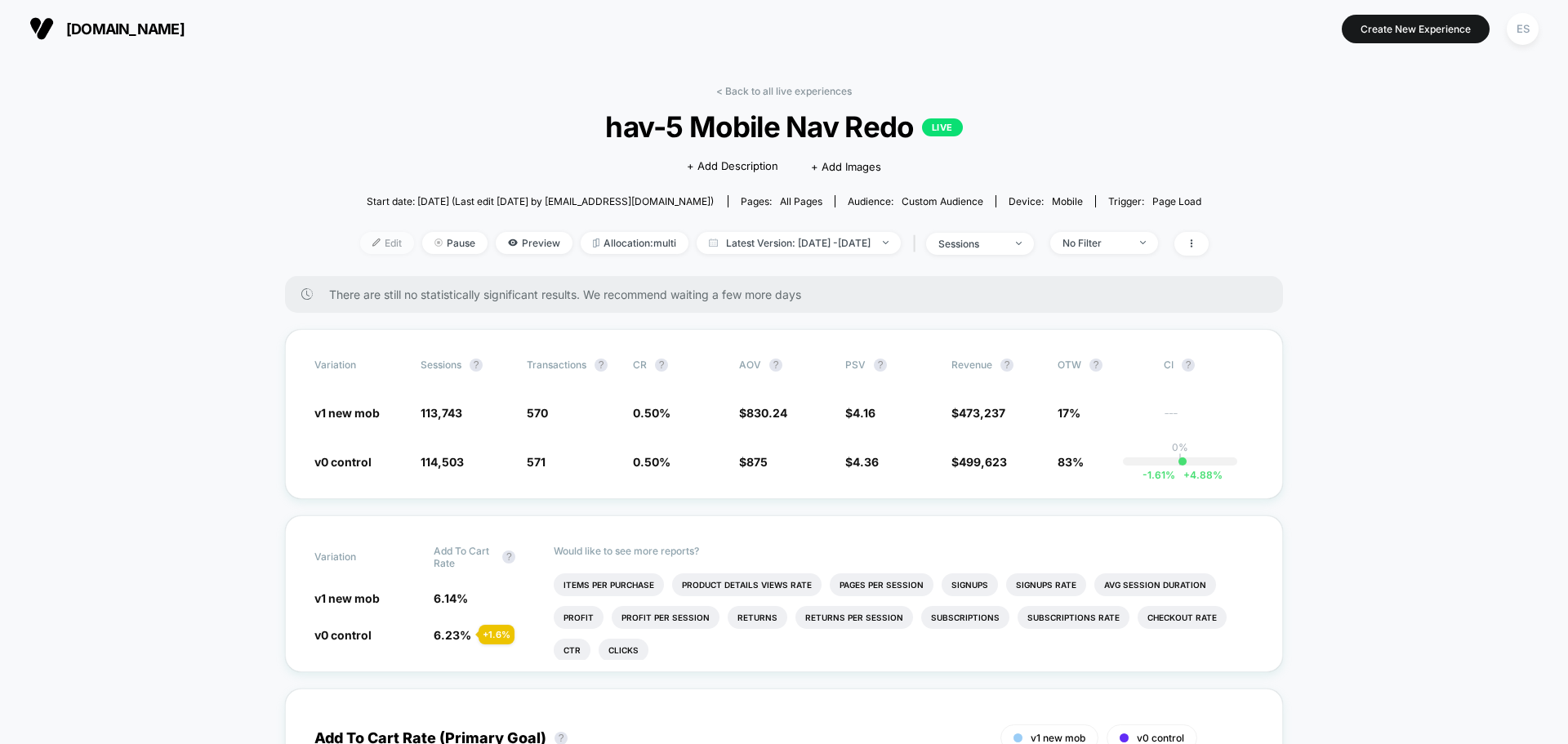
click at [364, 236] on span "Edit" at bounding box center [387, 242] width 54 height 22
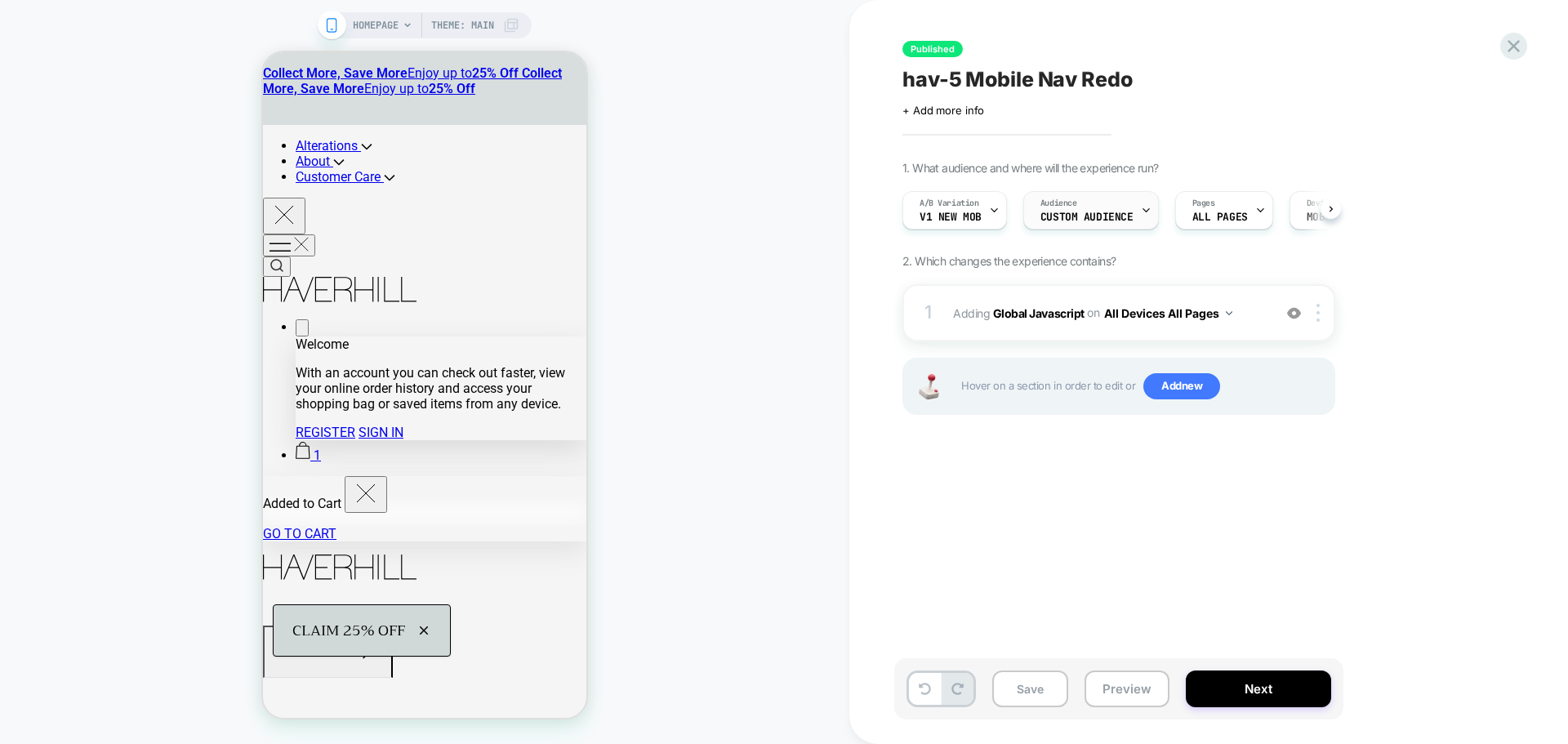
click at [1091, 216] on span "Custom Audience" at bounding box center [1087, 217] width 93 height 12
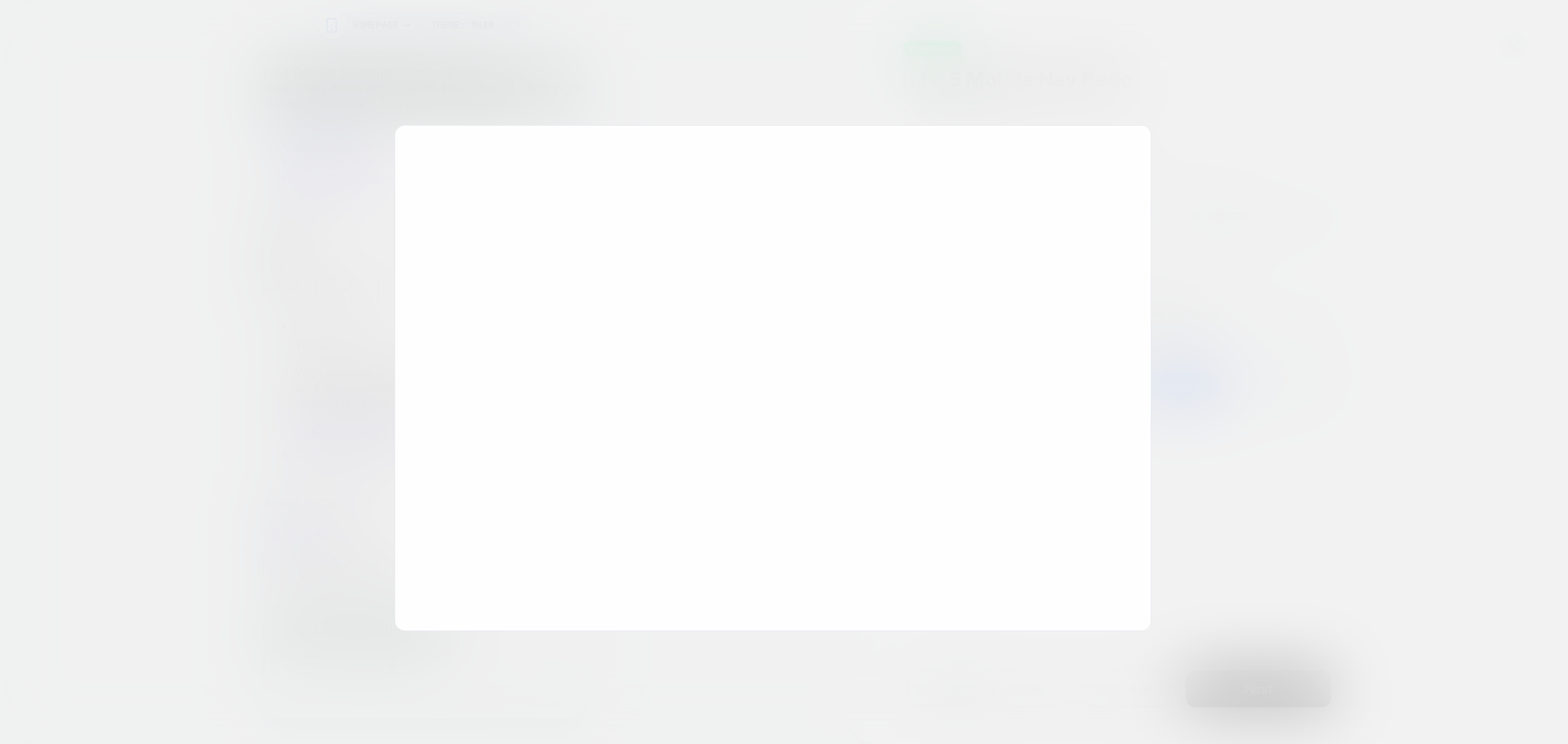
scroll to position [0, 1]
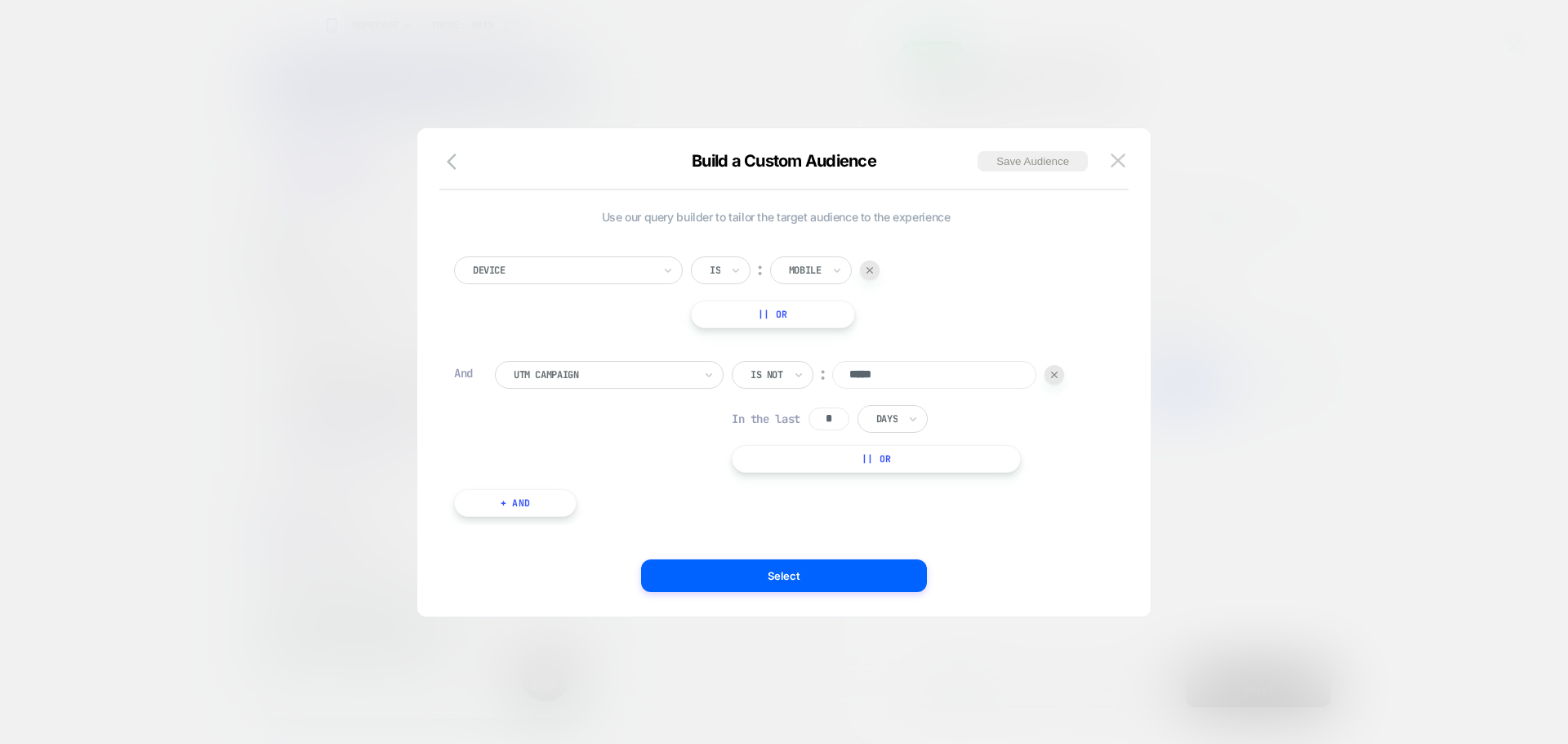
click at [1299, 192] on div at bounding box center [784, 372] width 1568 height 744
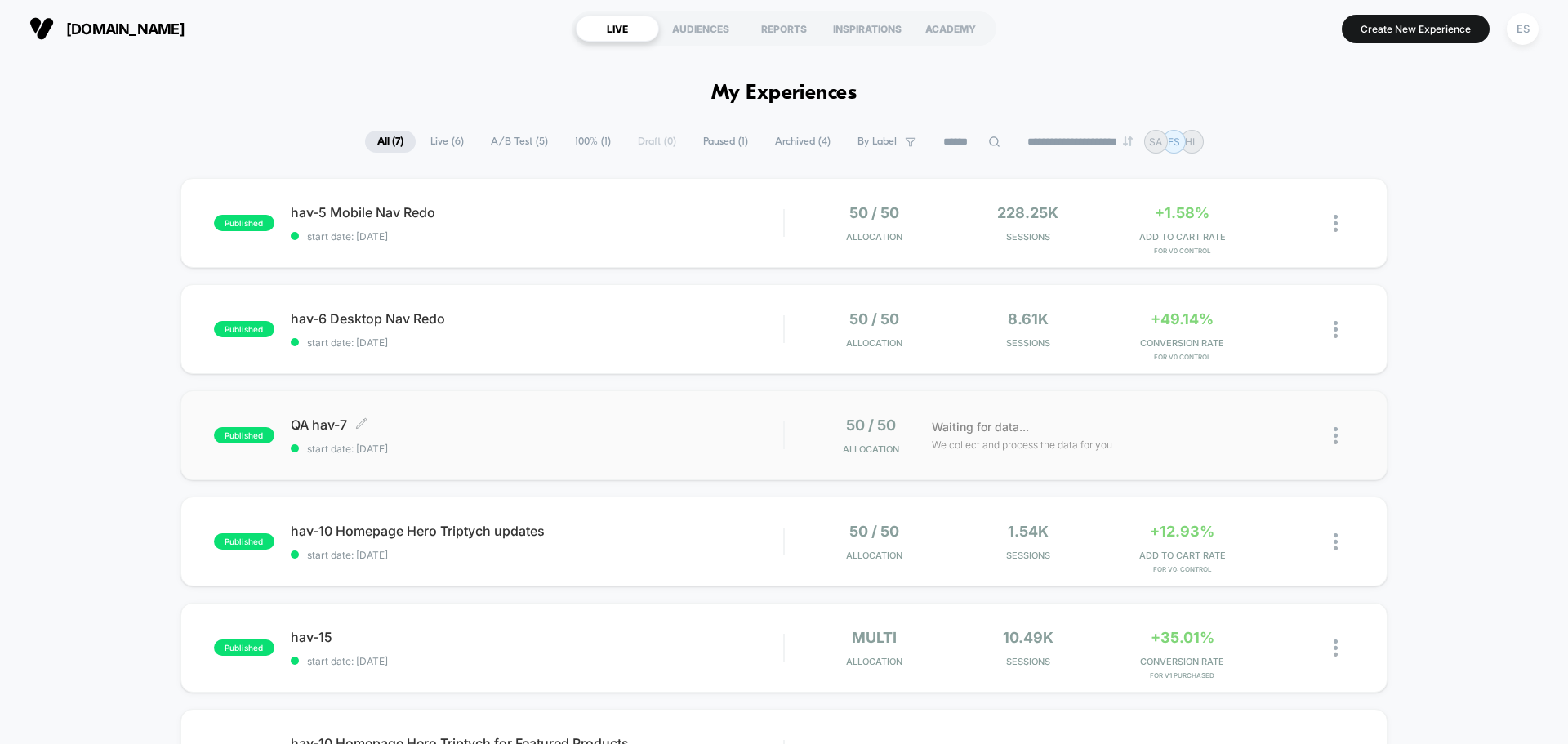
click at [315, 431] on span "QA hav-7 Click to edit experience details" at bounding box center [537, 424] width 492 height 16
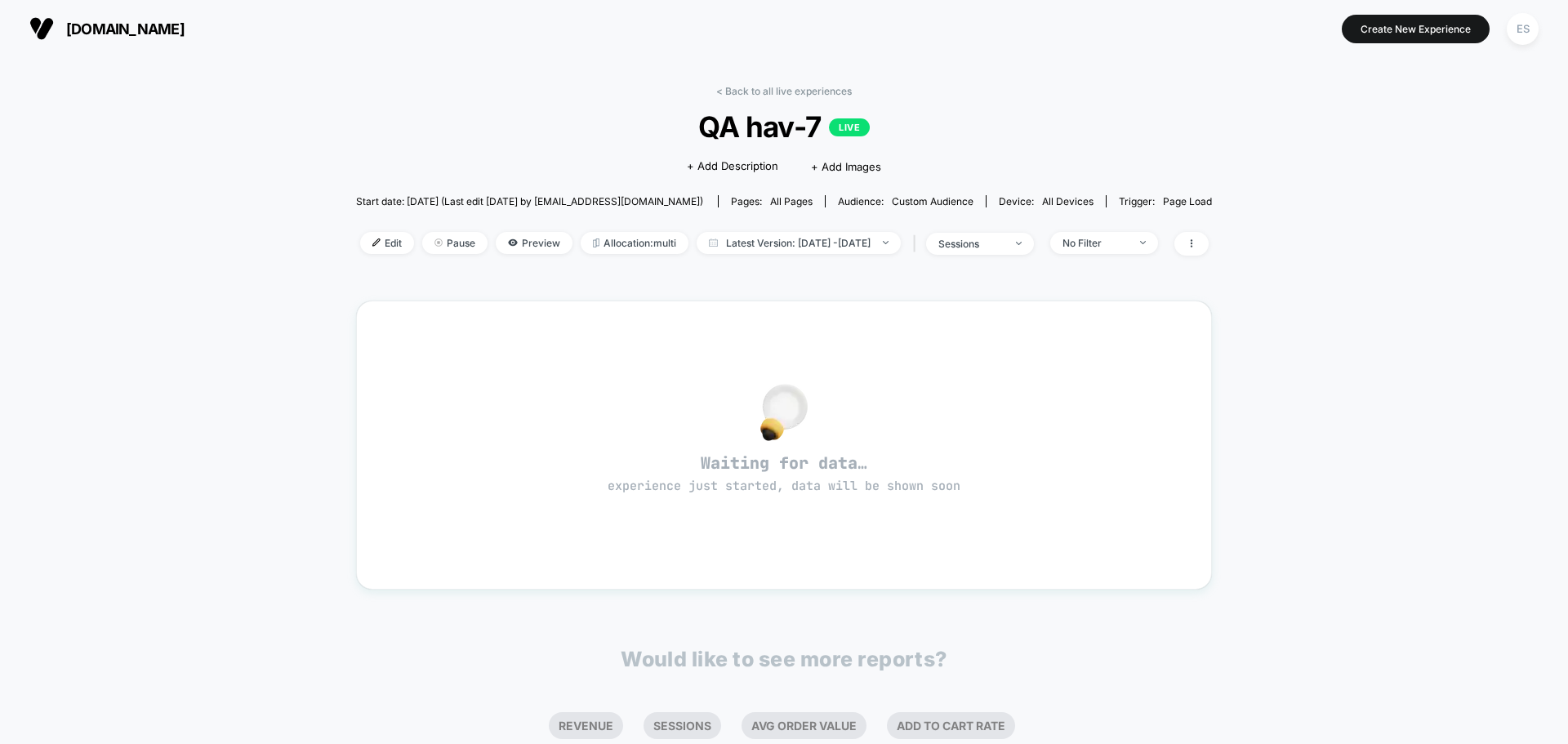
click at [356, 257] on div "< Back to all live experiences QA hav-7 LIVE Click to edit experience details +…" at bounding box center [784, 180] width 855 height 191
click at [381, 242] on div at bounding box center [383, 242] width 4 height 1
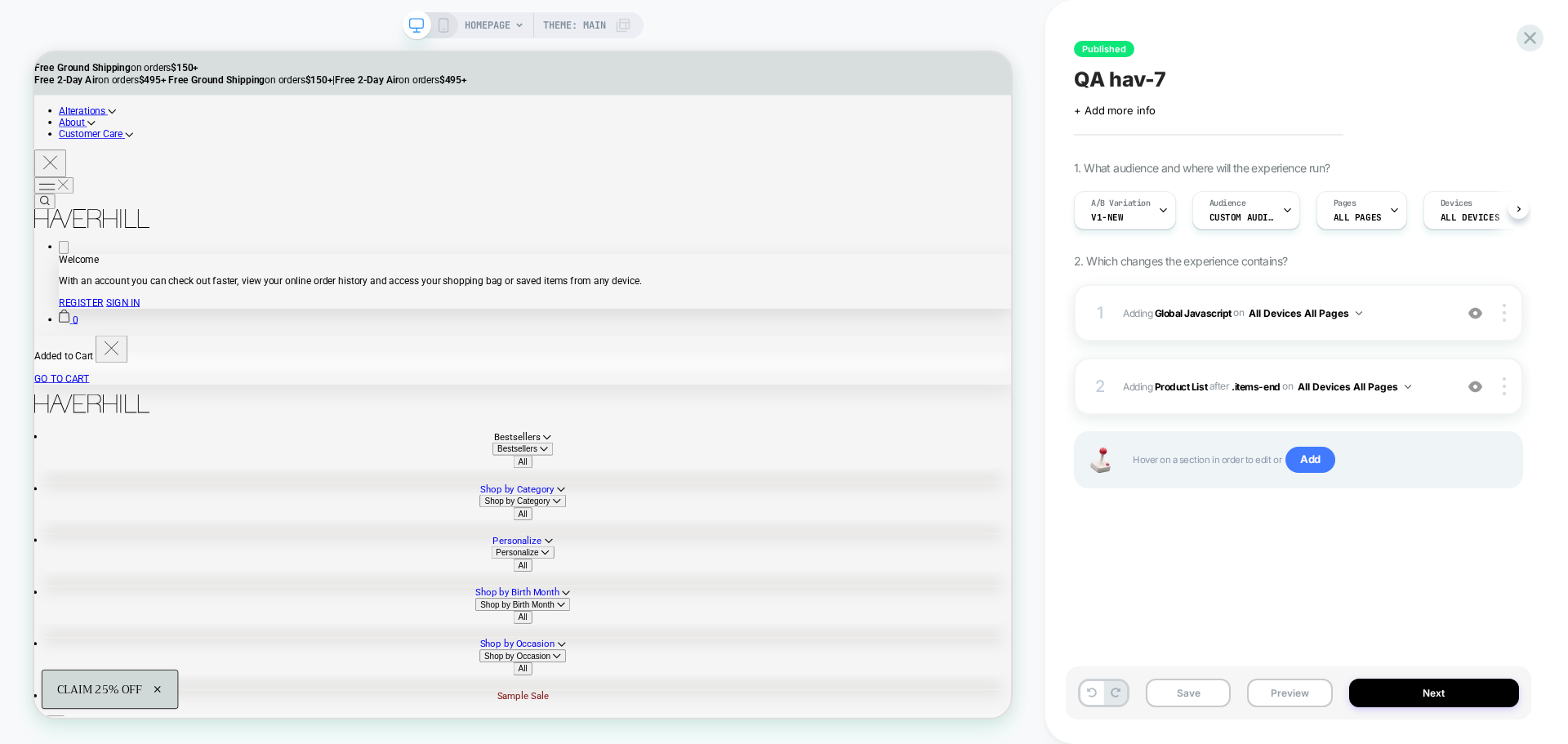
scroll to position [0, 1]
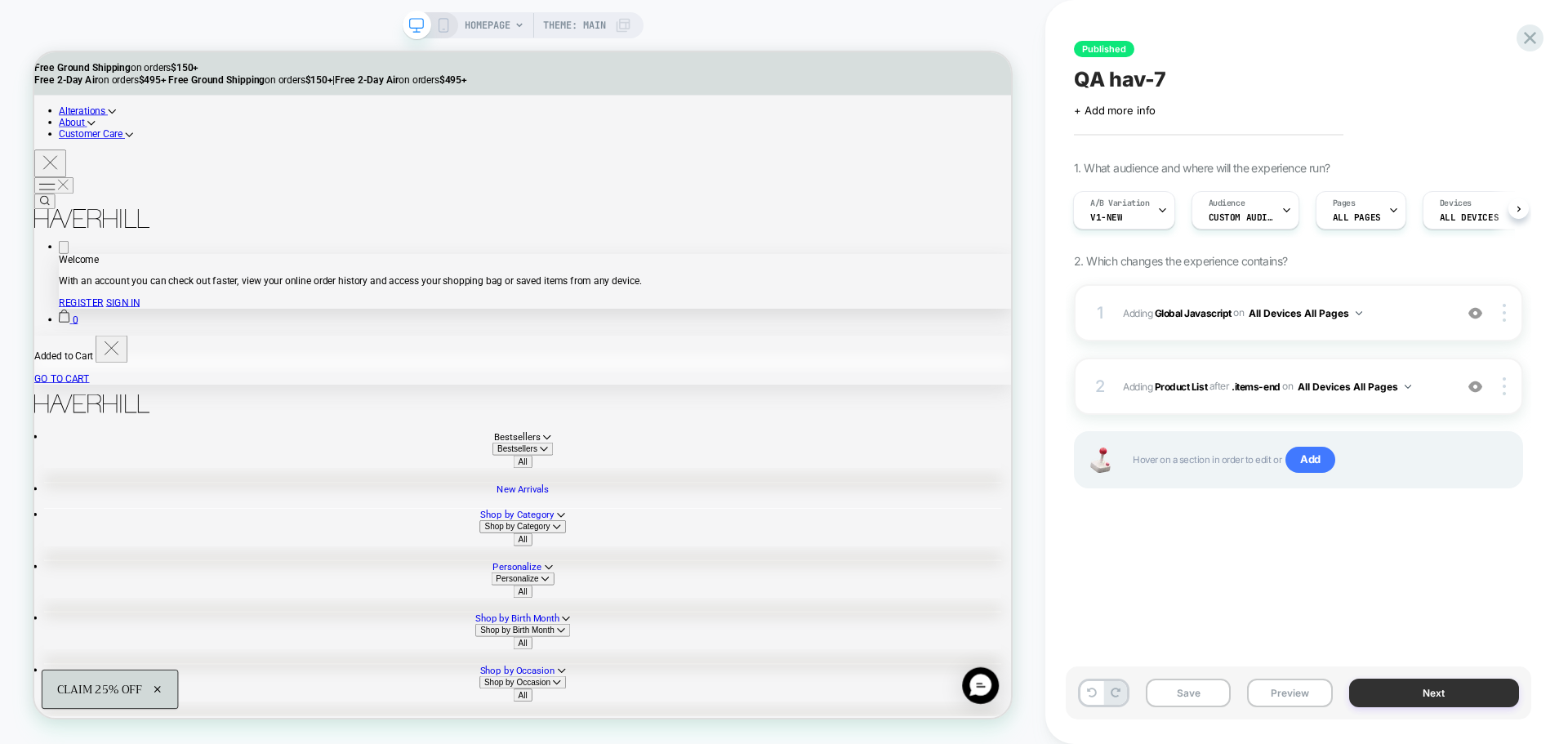
click at [1454, 702] on button "Next" at bounding box center [1434, 694] width 170 height 29
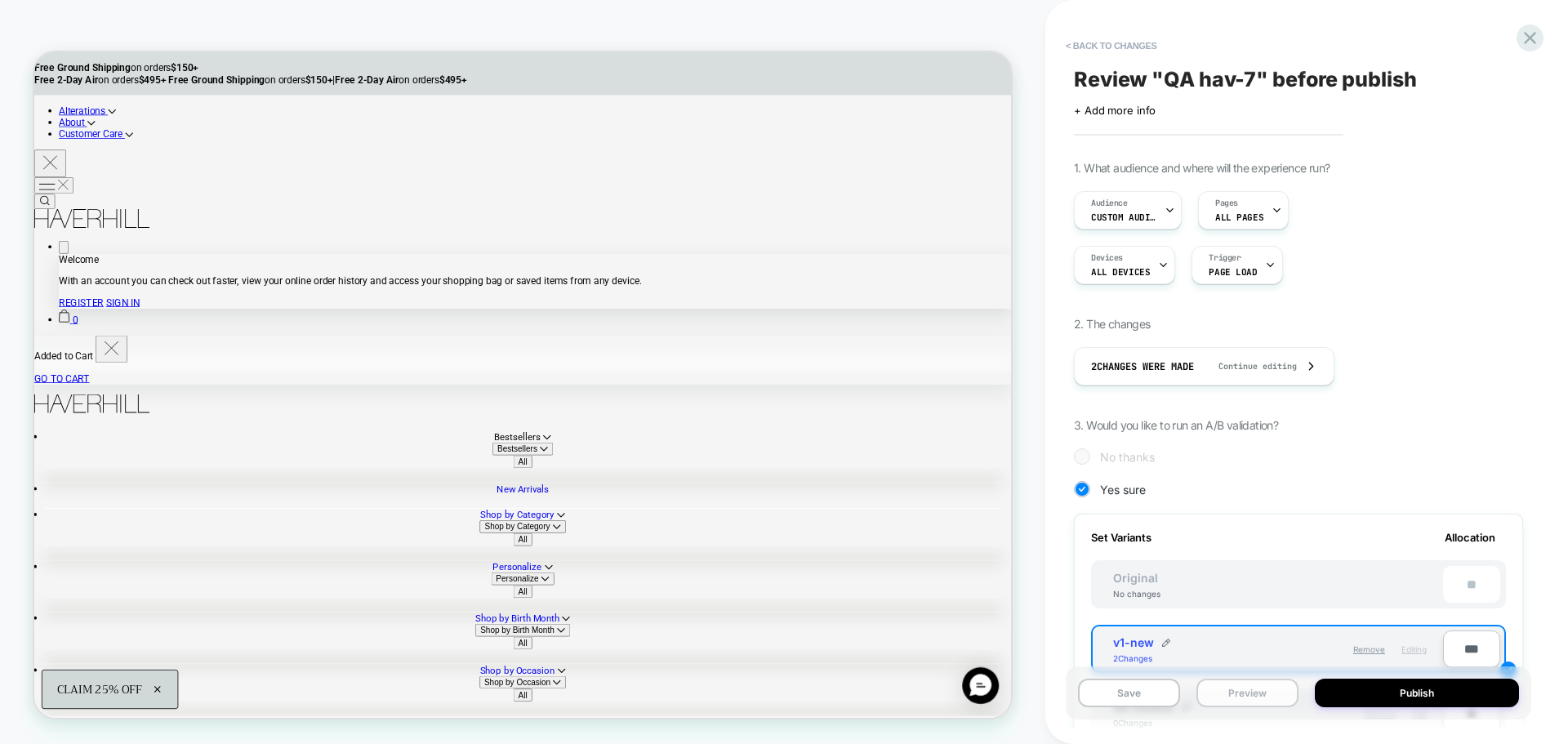
click at [1239, 698] on button "Preview" at bounding box center [1246, 694] width 102 height 29
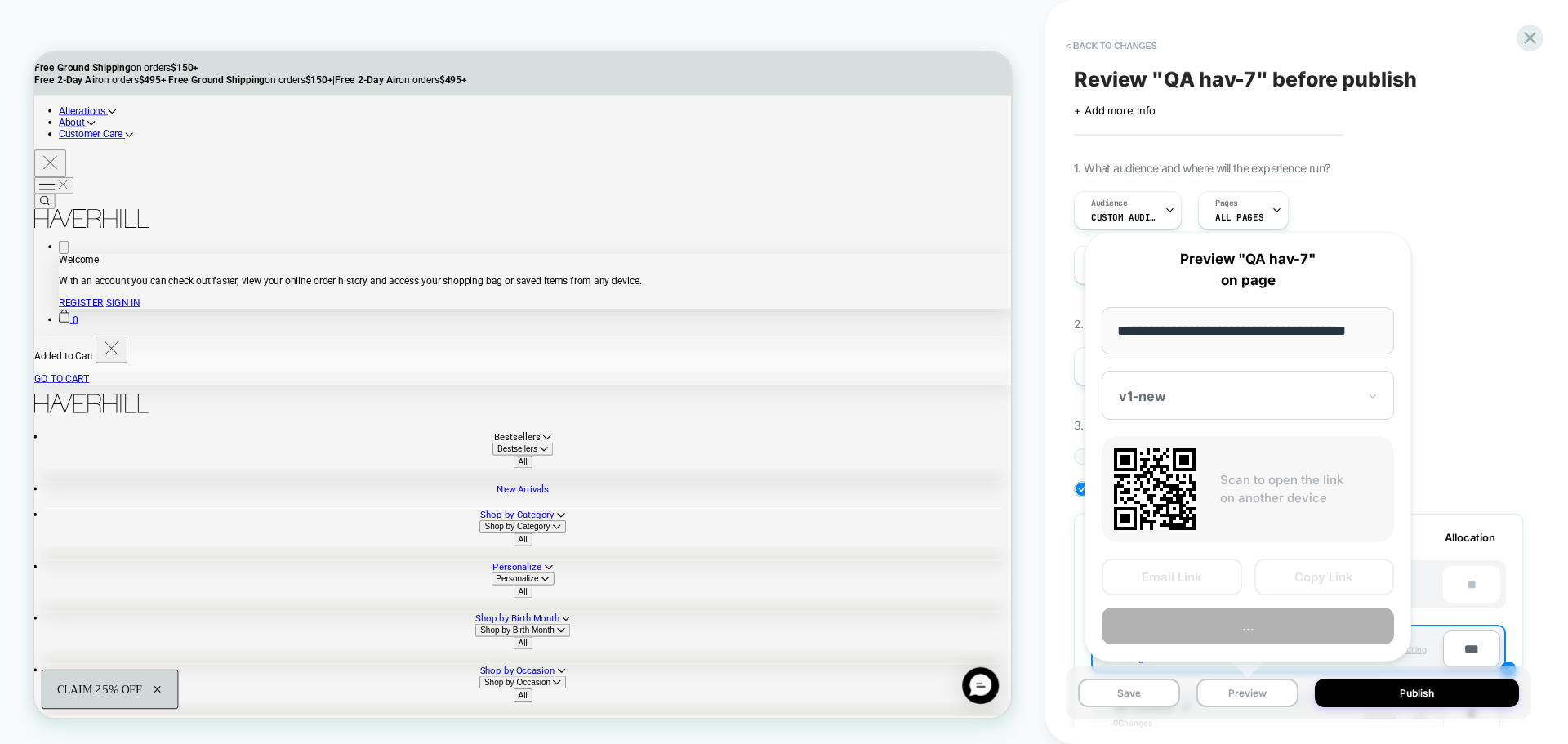
scroll to position [0, 10]
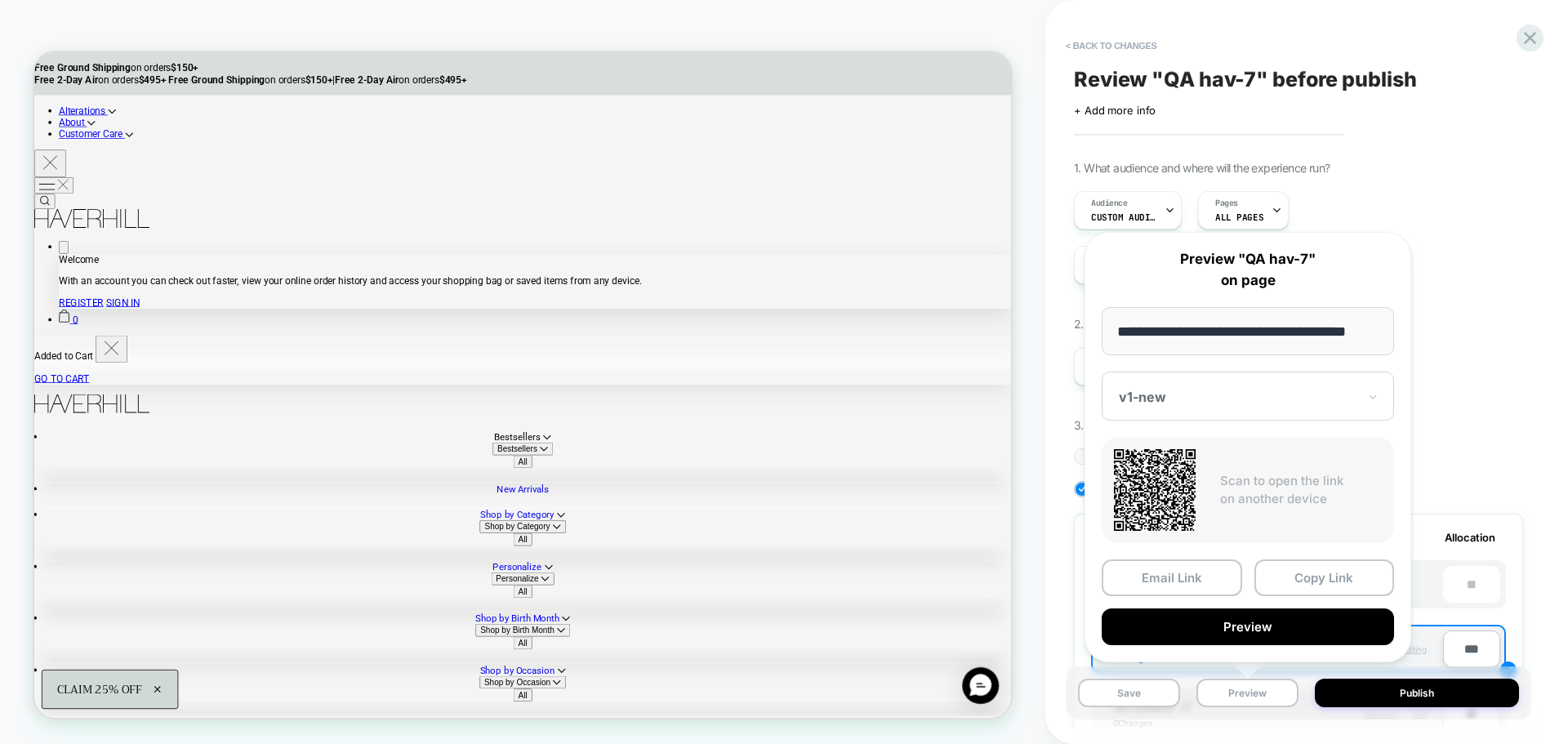
click at [1223, 401] on div at bounding box center [1238, 396] width 238 height 16
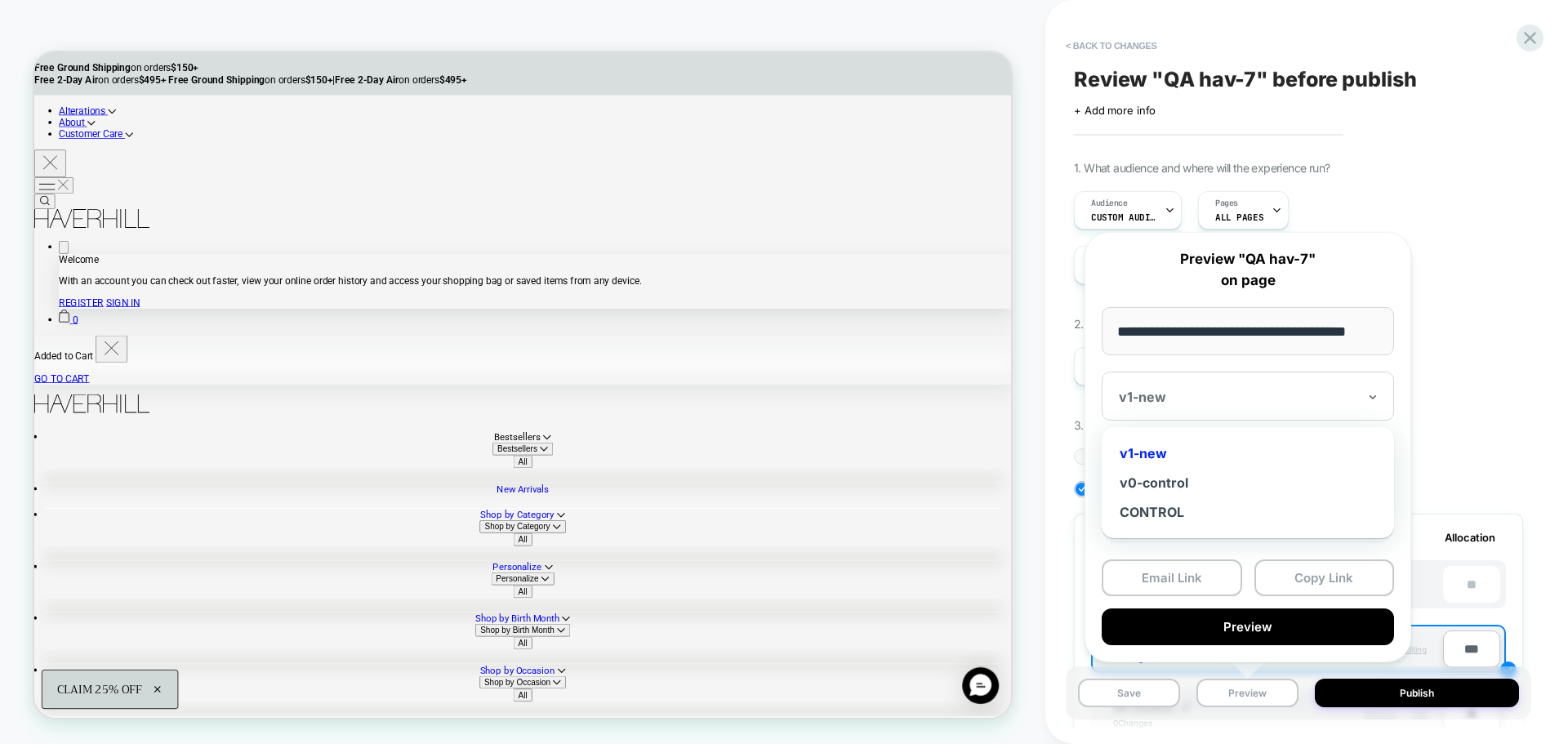
scroll to position [0, 0]
click at [1182, 485] on div "v0-control" at bounding box center [1247, 482] width 276 height 29
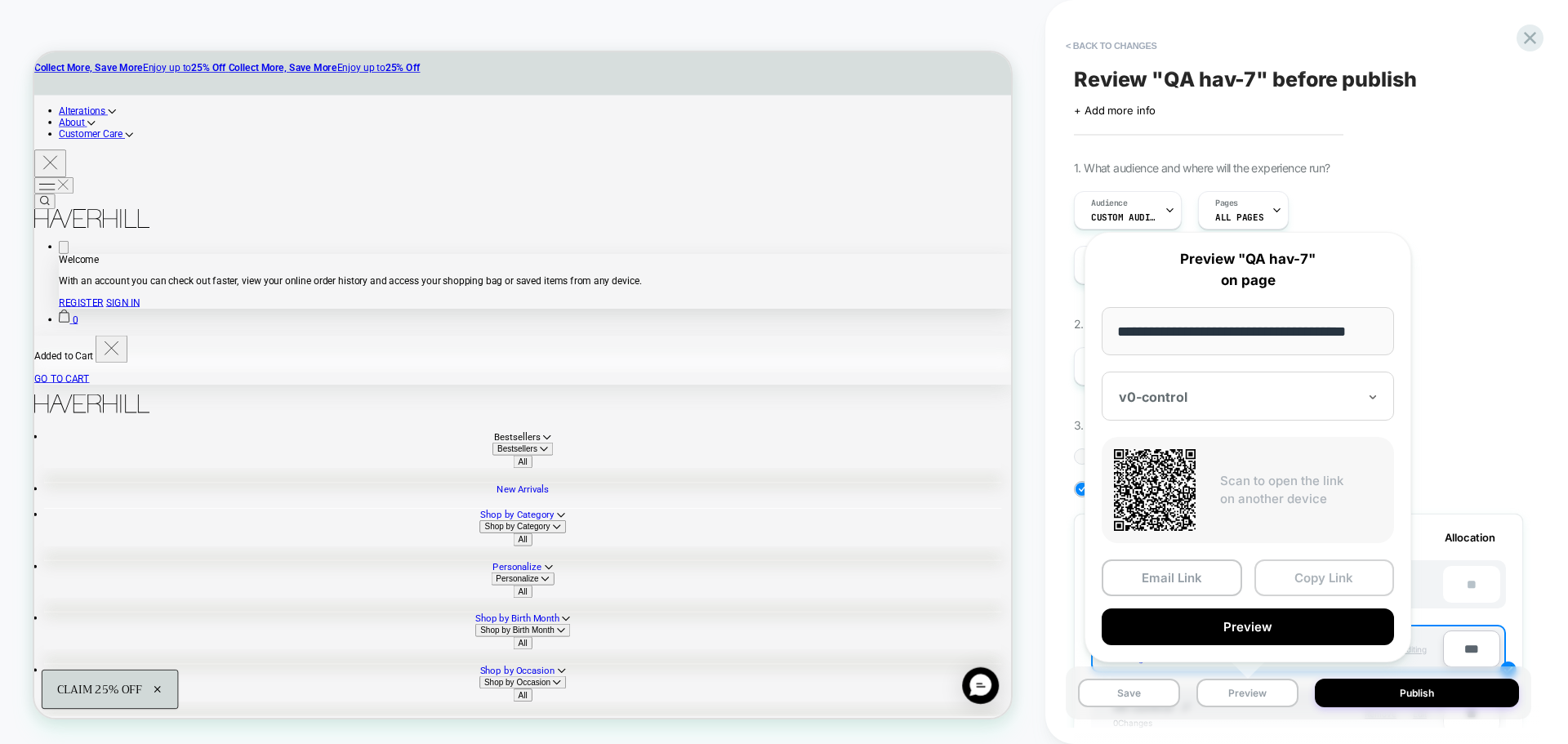
click at [1307, 585] on button "Copy Link" at bounding box center [1324, 577] width 140 height 37
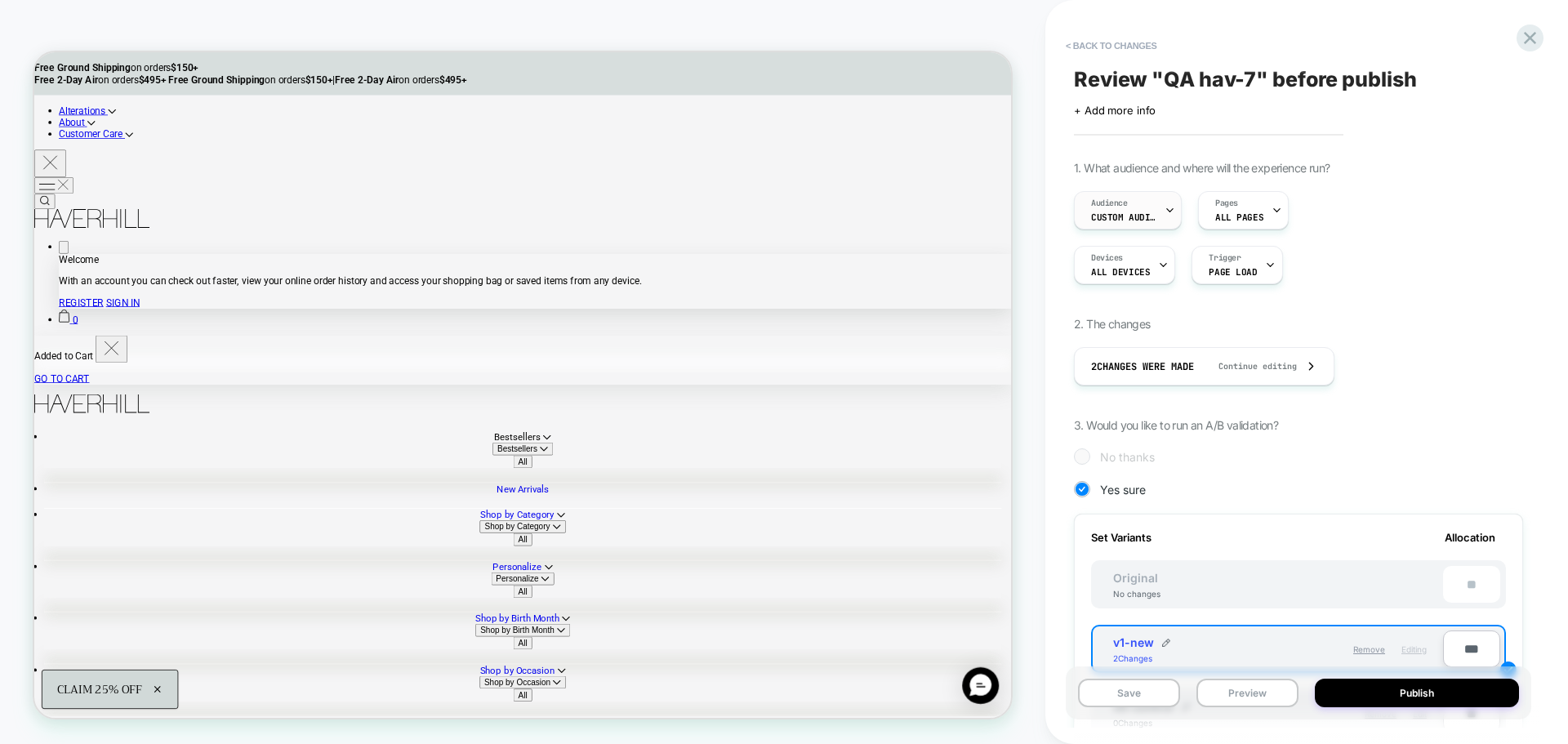
click at [1125, 203] on span "Audience" at bounding box center [1109, 203] width 37 height 12
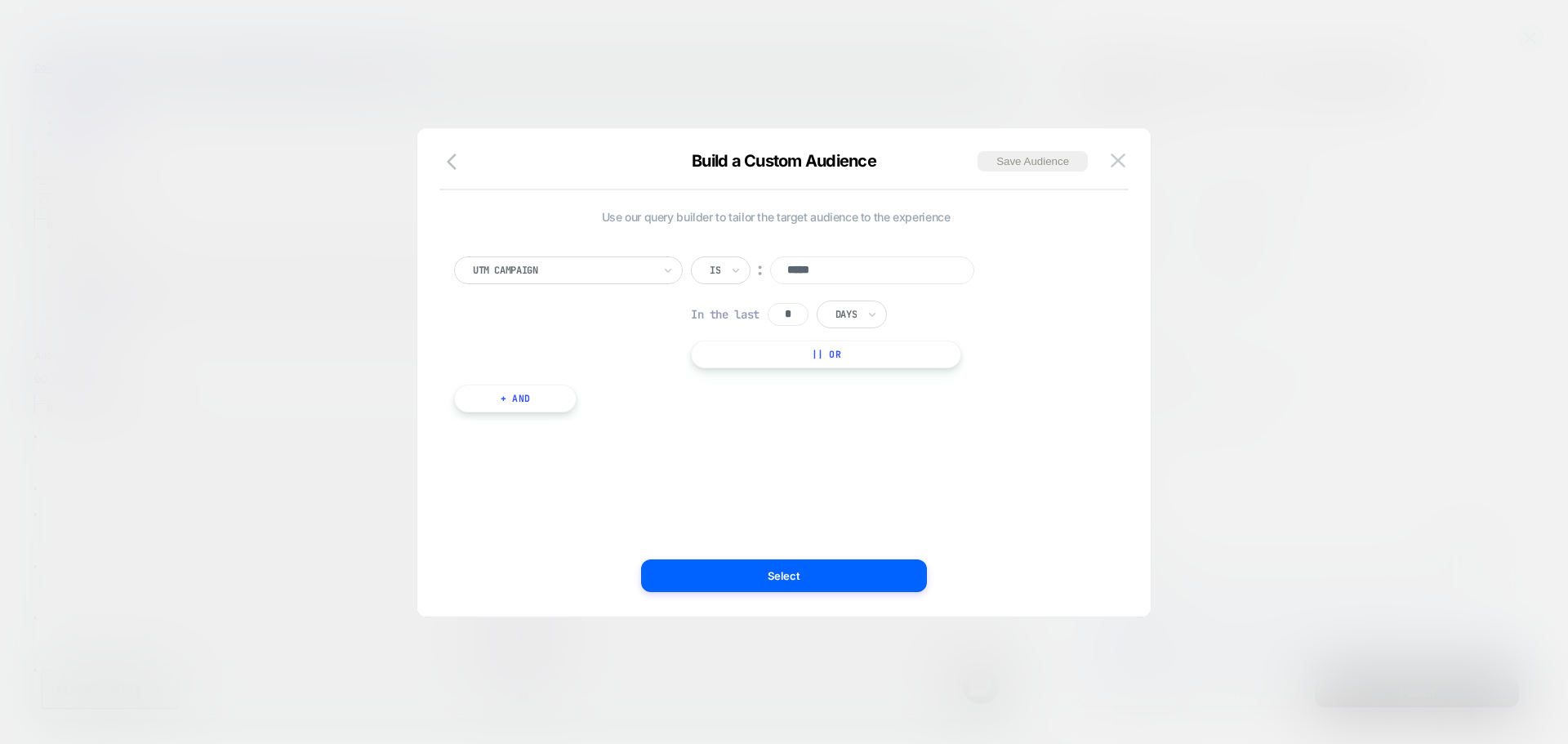
click at [801, 267] on input "*****" at bounding box center [872, 270] width 204 height 28
click at [1122, 155] on img at bounding box center [1117, 160] width 15 height 14
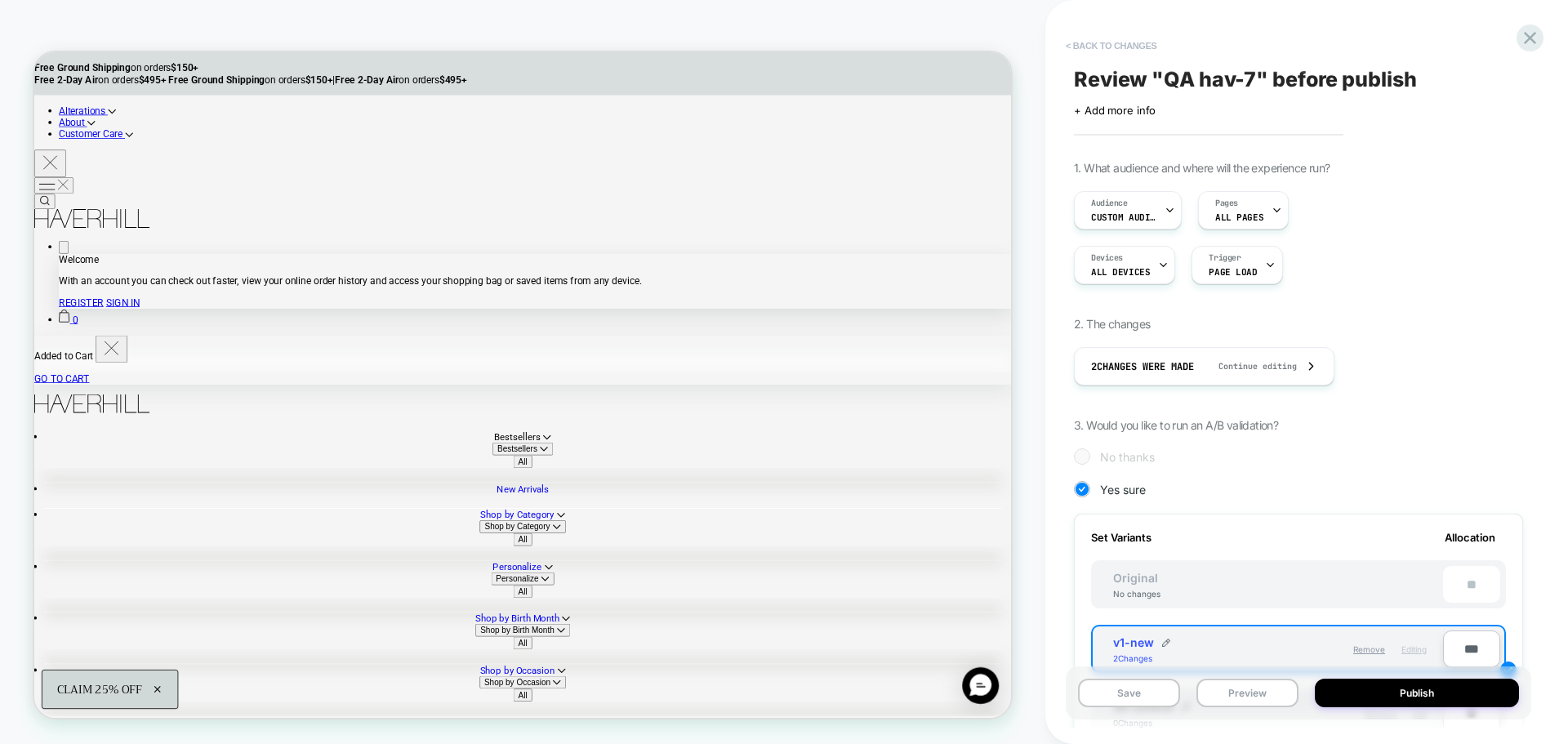
click at [1114, 43] on button "< Back to changes" at bounding box center [1111, 46] width 108 height 26
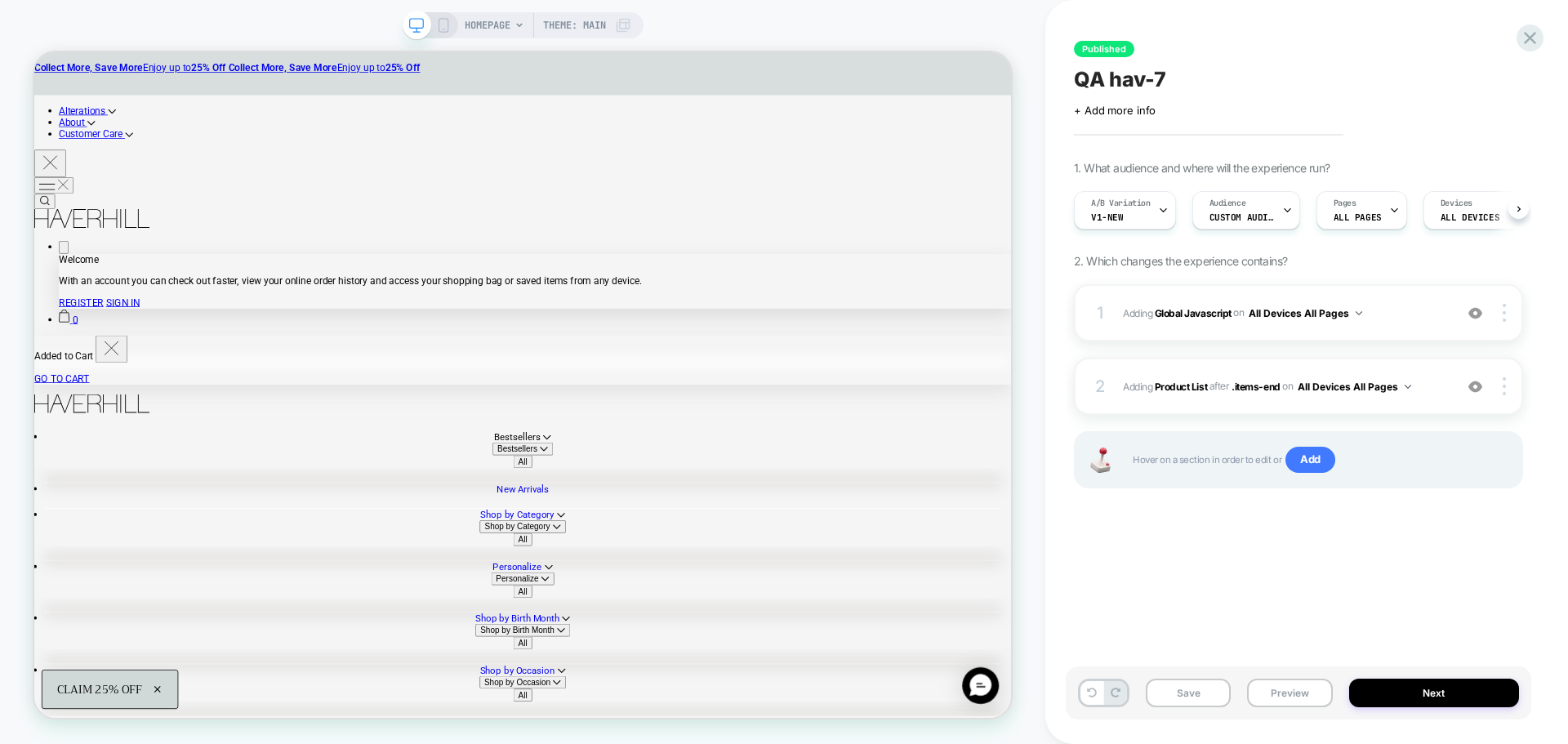
scroll to position [0, 1]
click at [1454, 693] on button "Next" at bounding box center [1434, 694] width 170 height 29
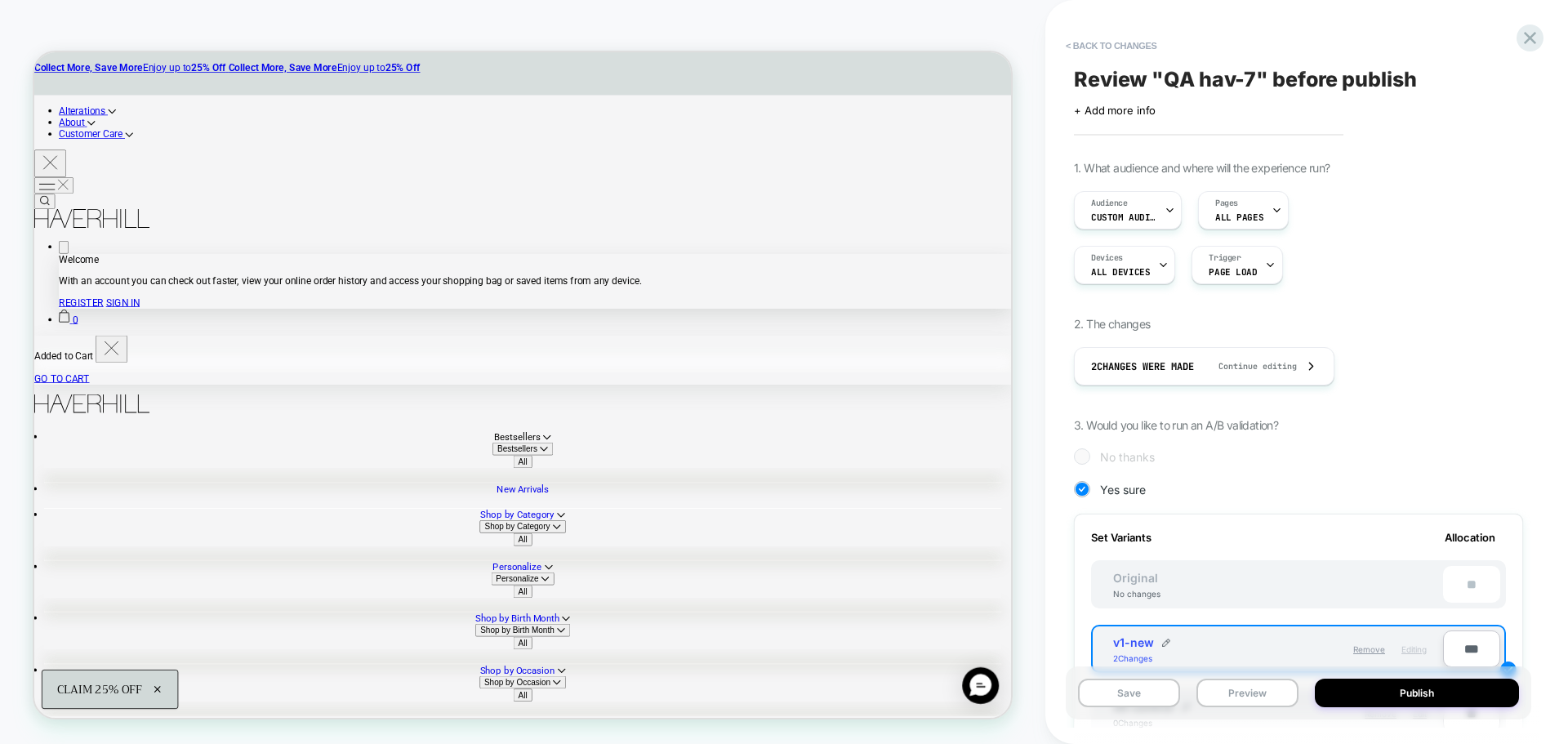
click at [1454, 693] on button "Publish" at bounding box center [1416, 694] width 204 height 29
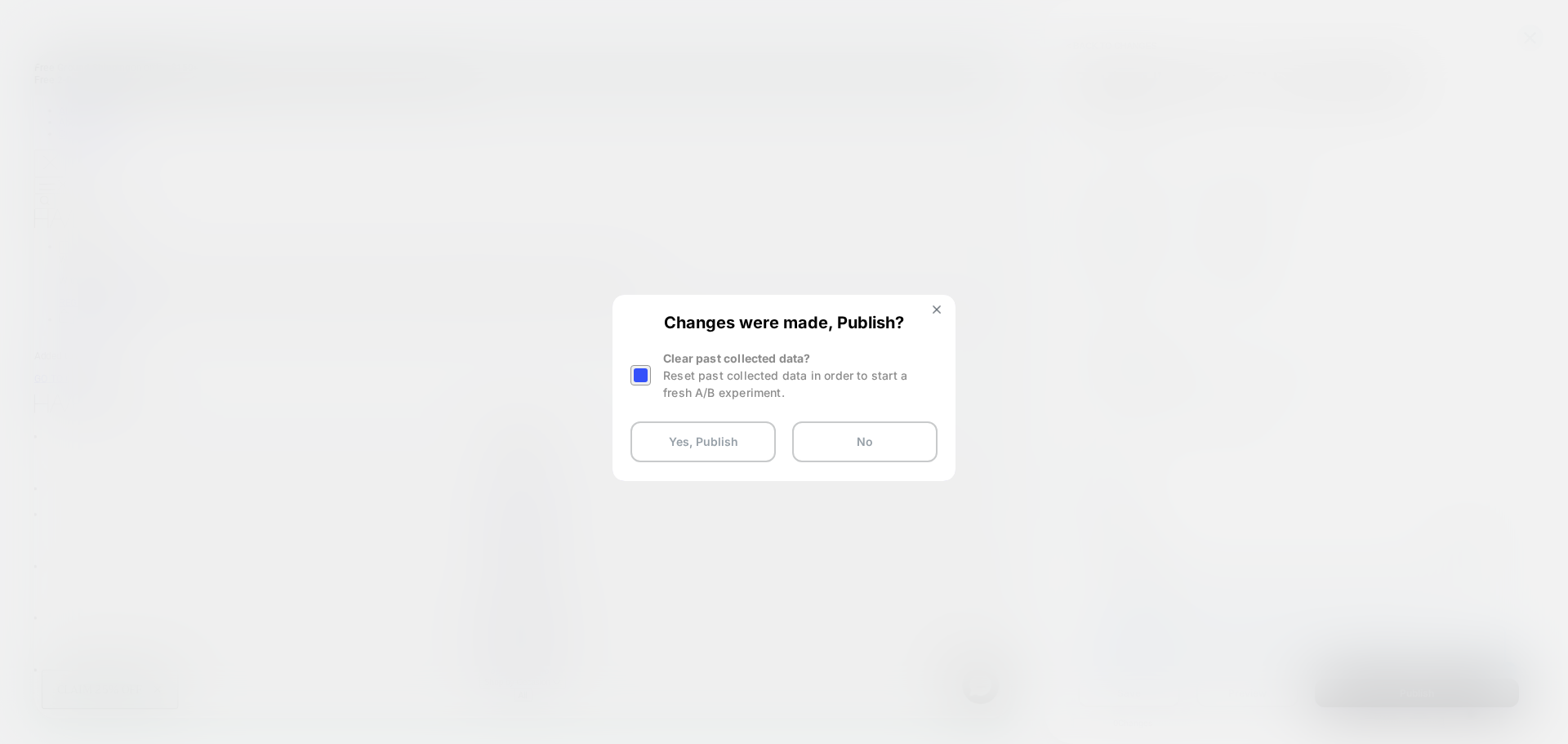
click at [937, 296] on div "Changes were made, Publish? Clear past collected data? Reset past collected dat…" at bounding box center [784, 388] width 340 height 182
drag, startPoint x: 936, startPoint y: 304, endPoint x: 1222, endPoint y: 364, distance: 292.2
click at [936, 305] on img at bounding box center [937, 309] width 8 height 8
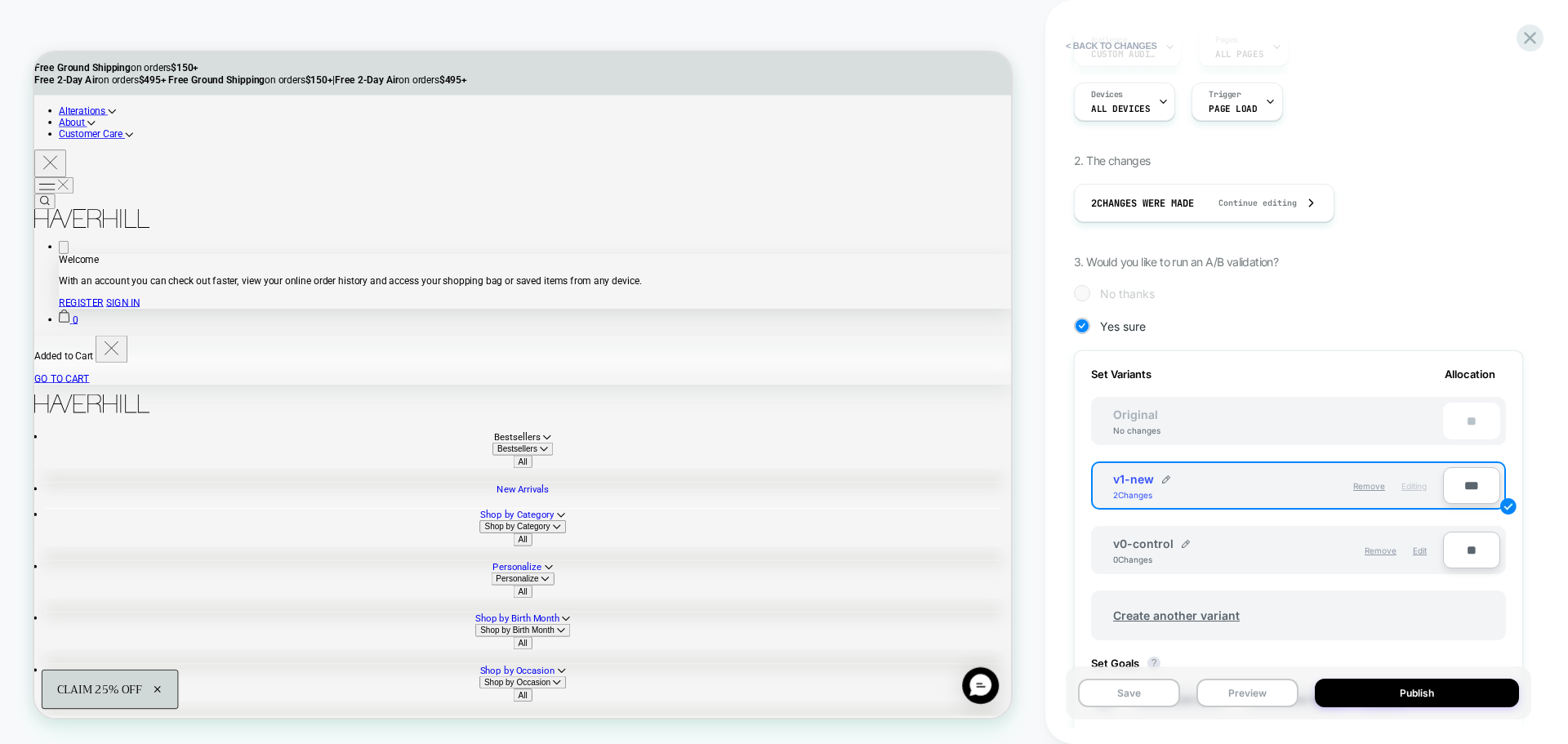
scroll to position [245, 0]
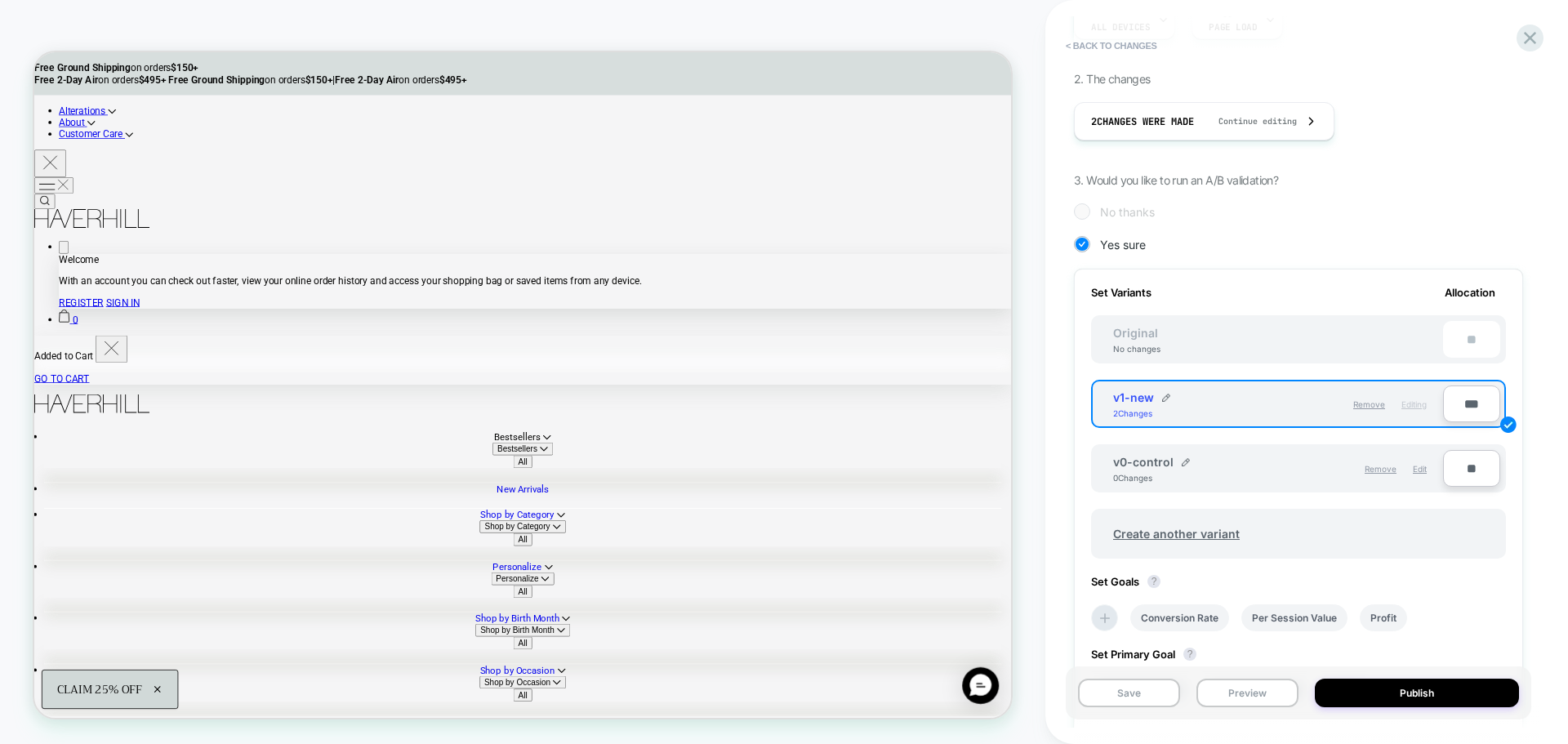
click at [1470, 417] on input "***" at bounding box center [1471, 404] width 57 height 37
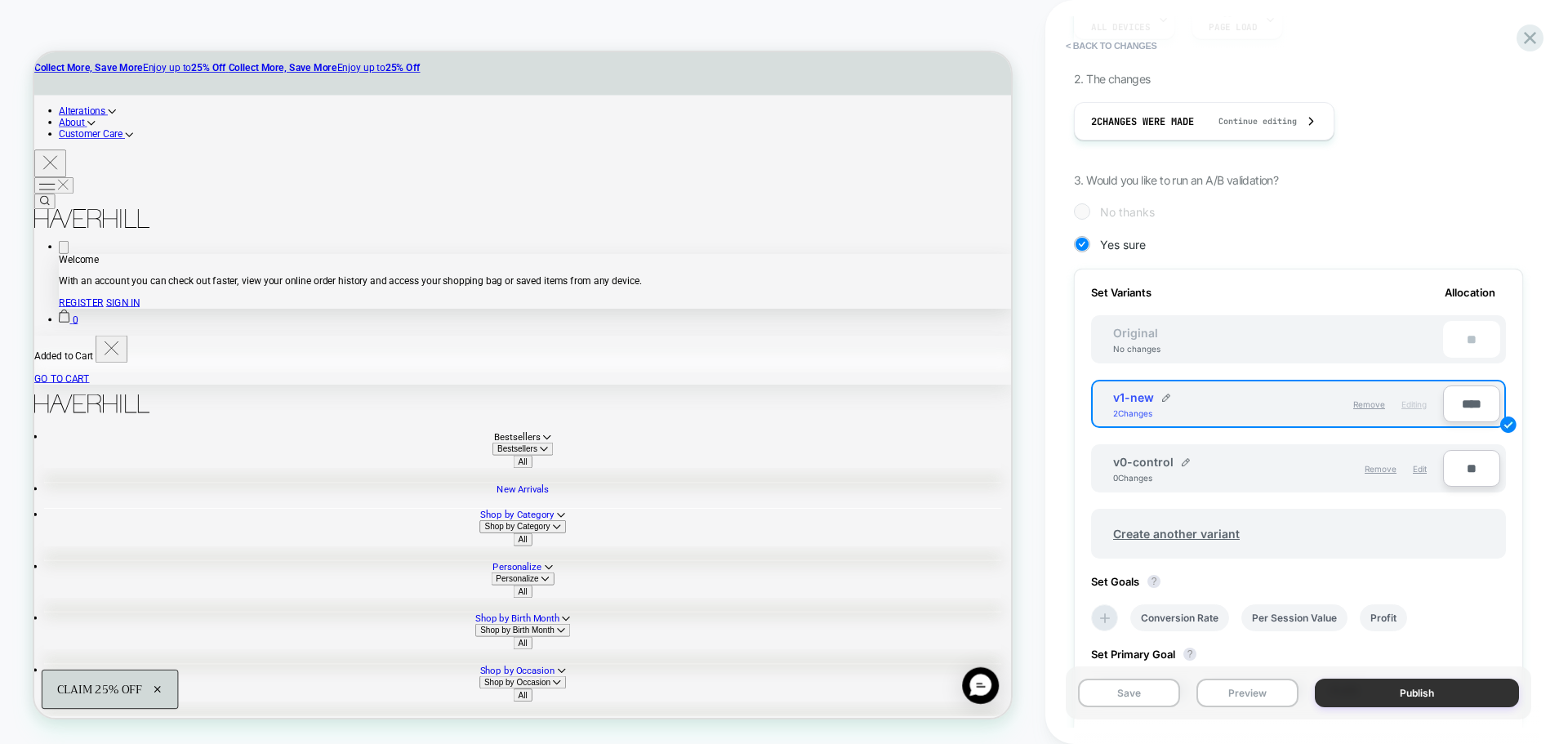
type input "****"
click at [1448, 698] on button "Publish" at bounding box center [1416, 694] width 204 height 29
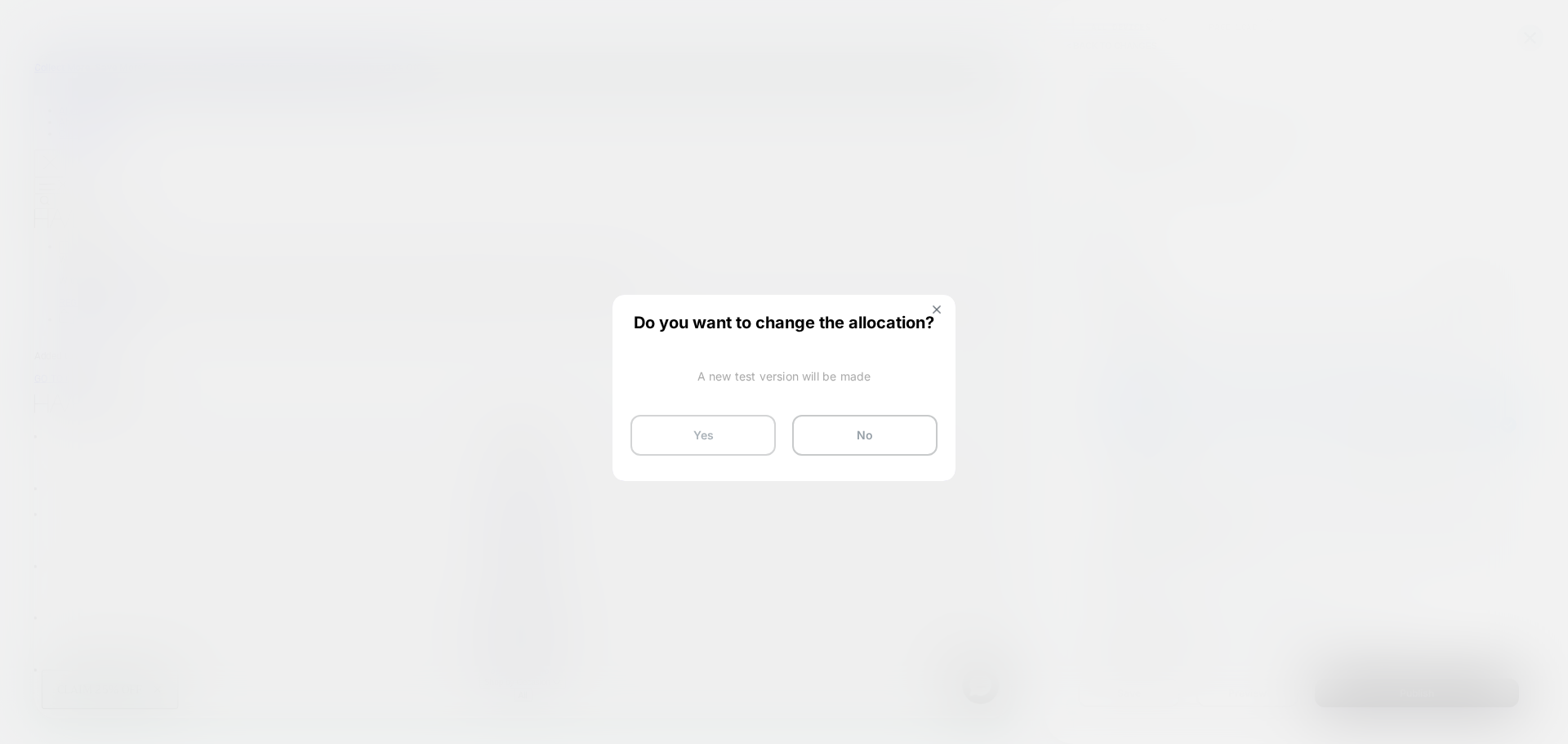
click at [706, 430] on button "Yes" at bounding box center [703, 435] width 145 height 41
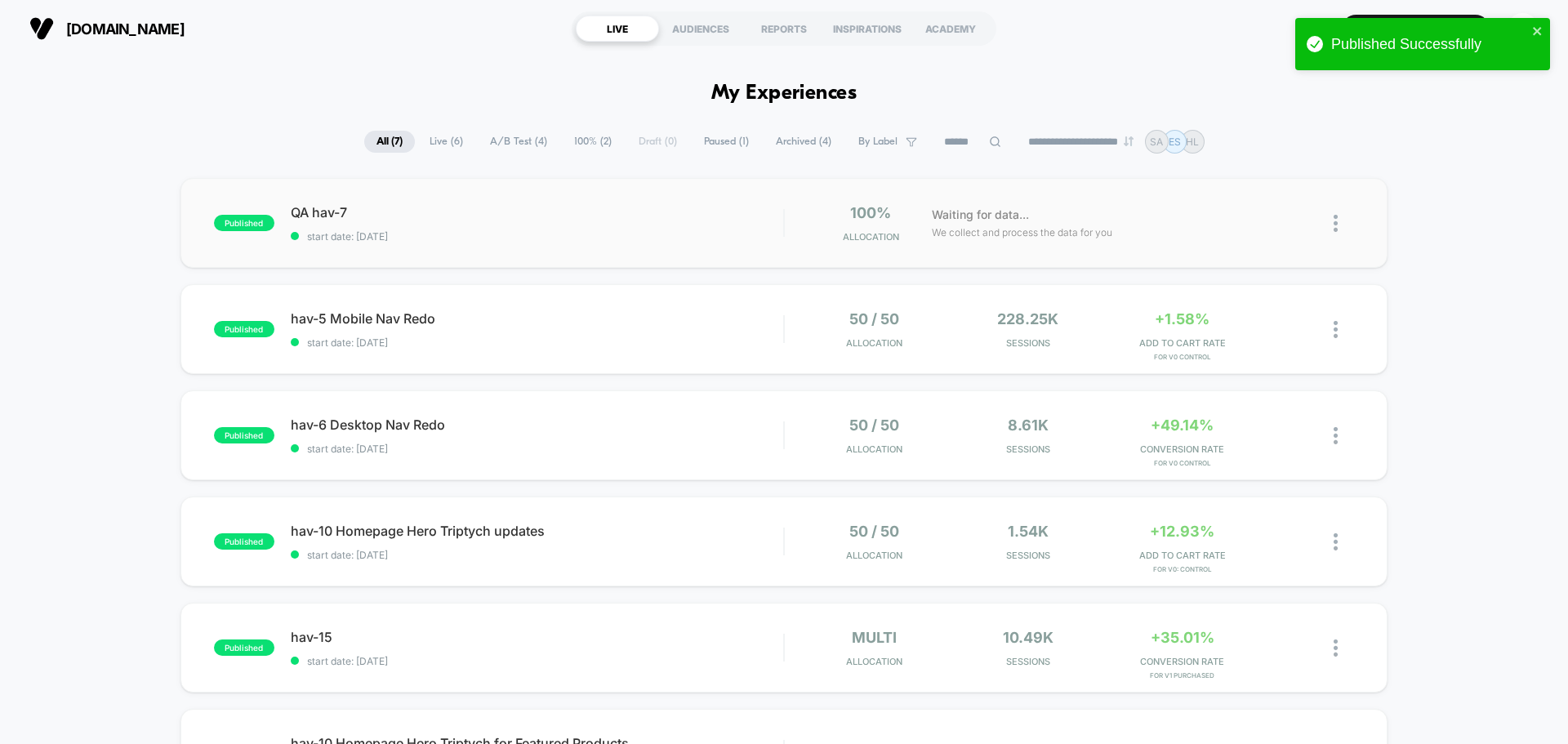
click at [657, 250] on div "published QA hav-7 start date: [DATE] 100% Allocation Waiting for data... We co…" at bounding box center [784, 223] width 1207 height 90
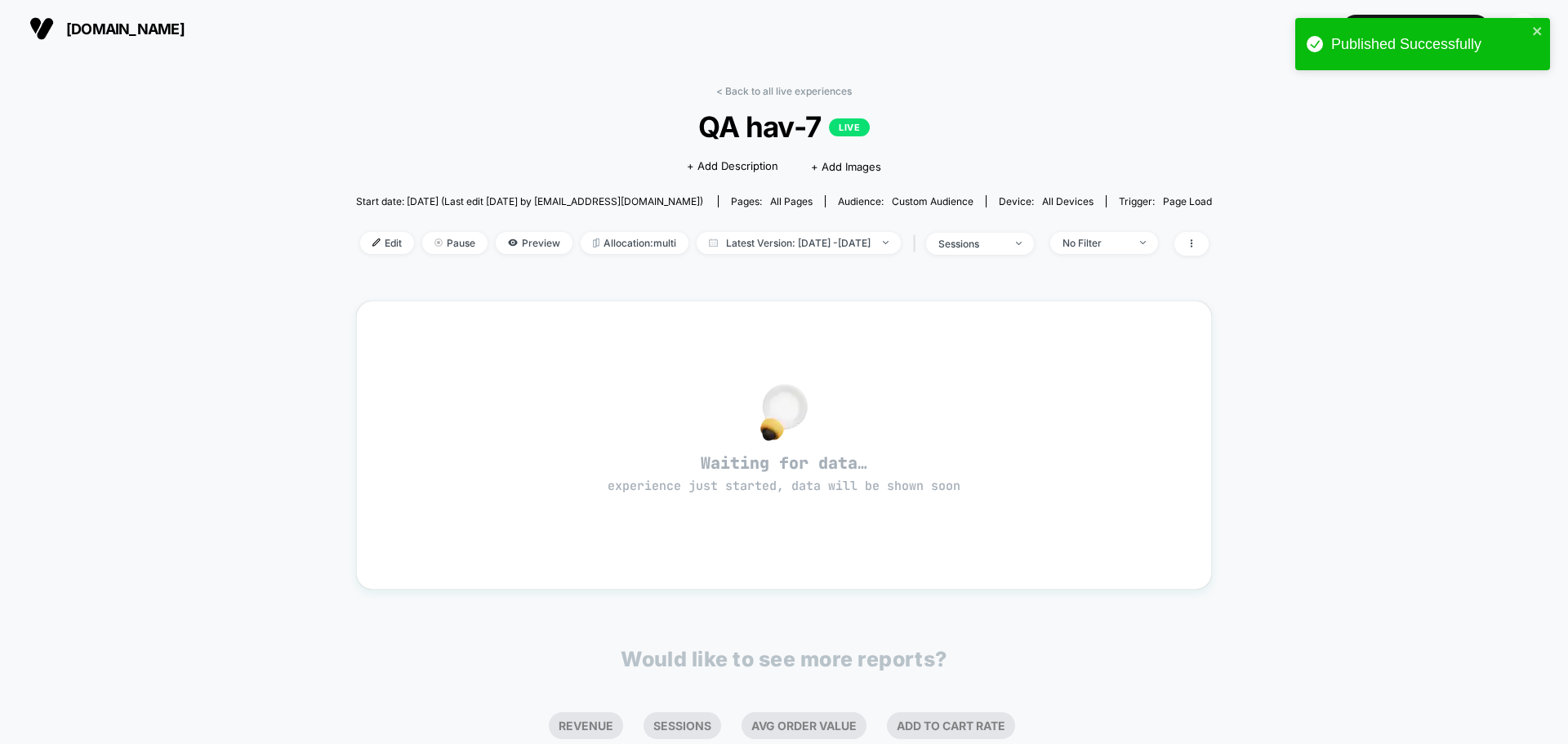
click at [356, 254] on div "Edit Pause Preview Allocation: multi Latest Version: [DATE] - [DATE] | sessions…" at bounding box center [784, 243] width 855 height 23
click at [360, 244] on span "Edit" at bounding box center [387, 242] width 54 height 22
